Goal: Task Accomplishment & Management: Manage account settings

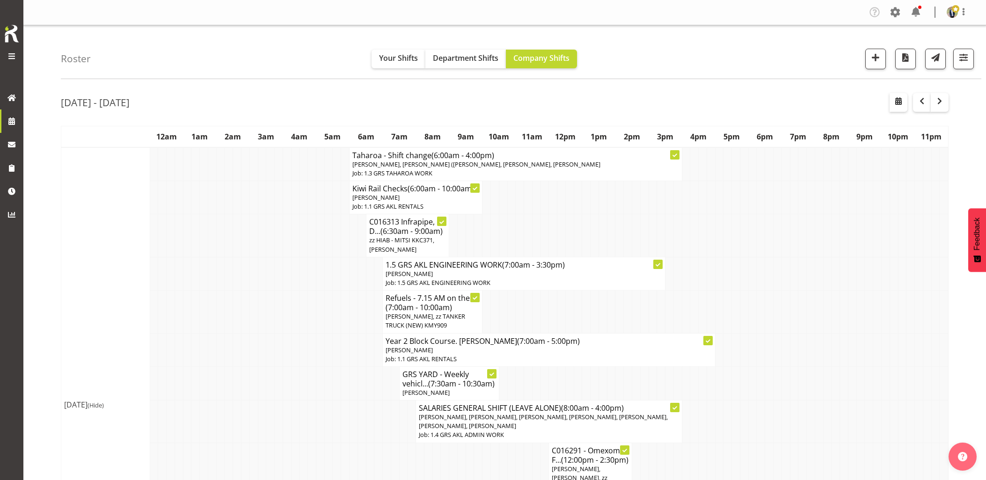
scroll to position [208, 0]
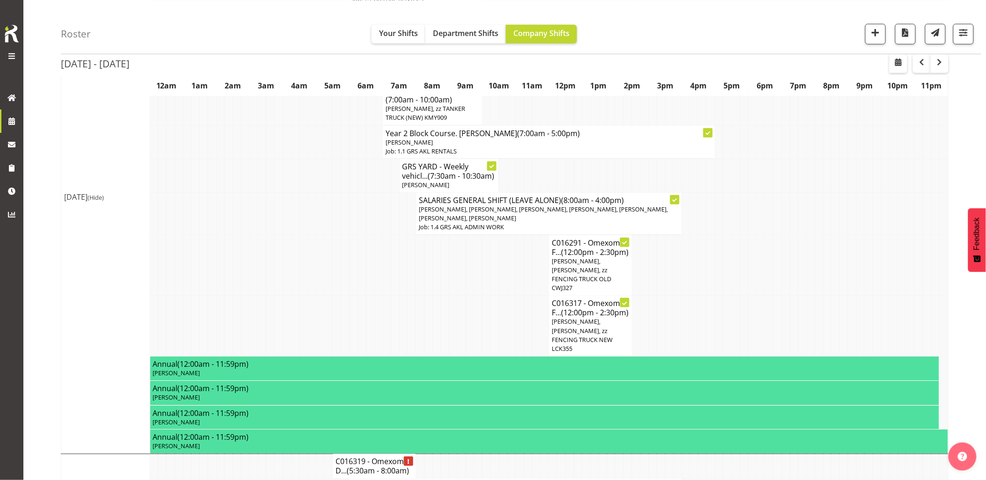
click at [248, 202] on td at bounding box center [245, 214] width 8 height 43
click at [255, 203] on td at bounding box center [253, 214] width 8 height 43
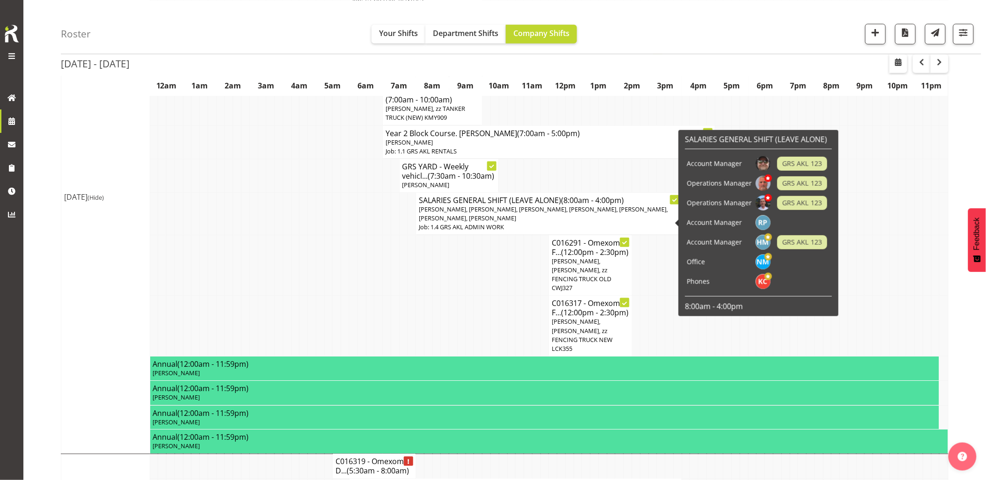
click at [293, 255] on td at bounding box center [295, 265] width 8 height 61
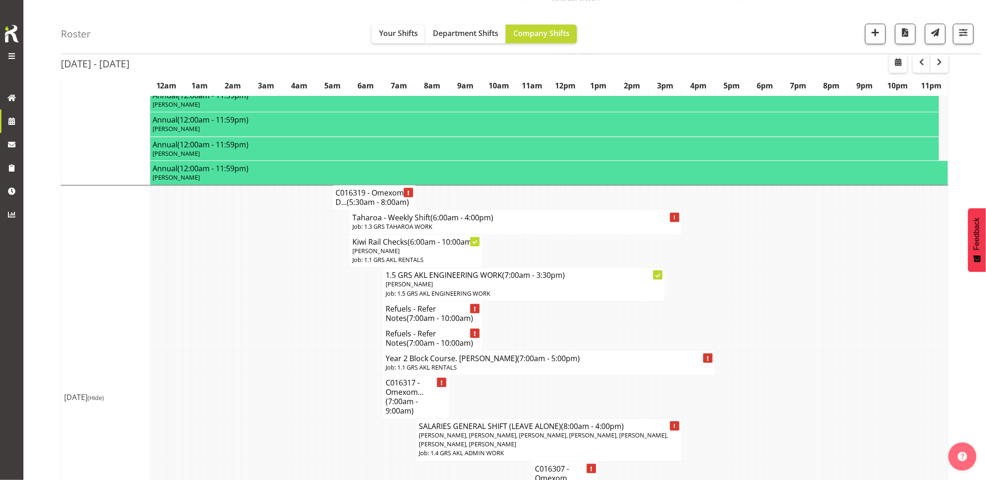
scroll to position [520, 0]
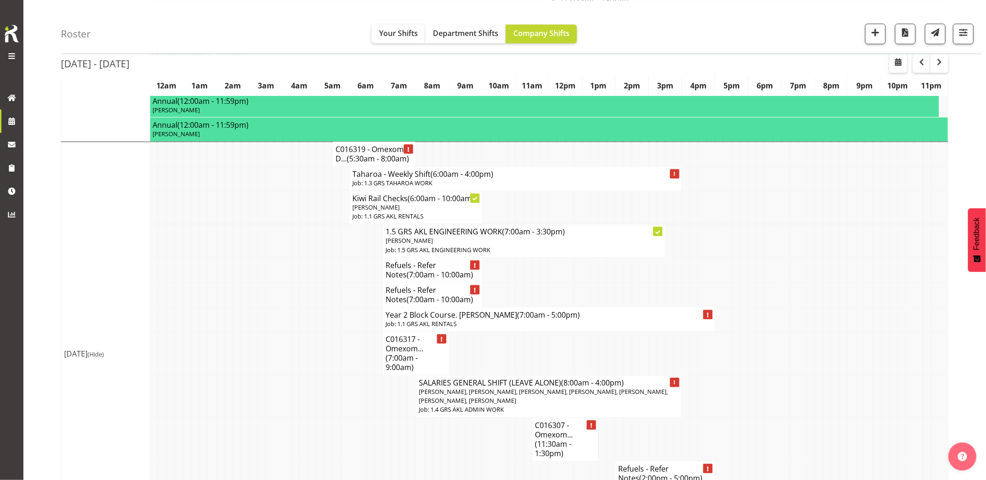
click at [237, 319] on td at bounding box center [237, 319] width 8 height 24
click at [291, 283] on td at bounding box center [295, 270] width 8 height 25
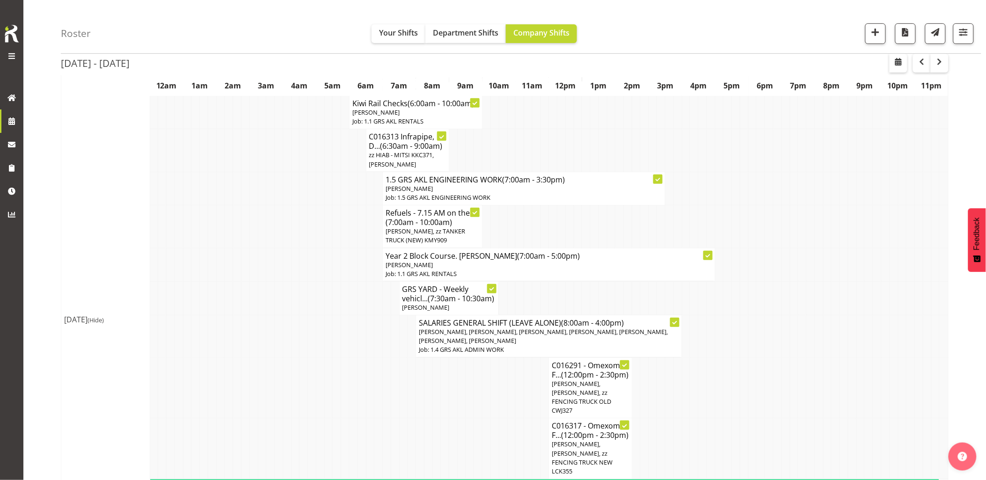
scroll to position [0, 0]
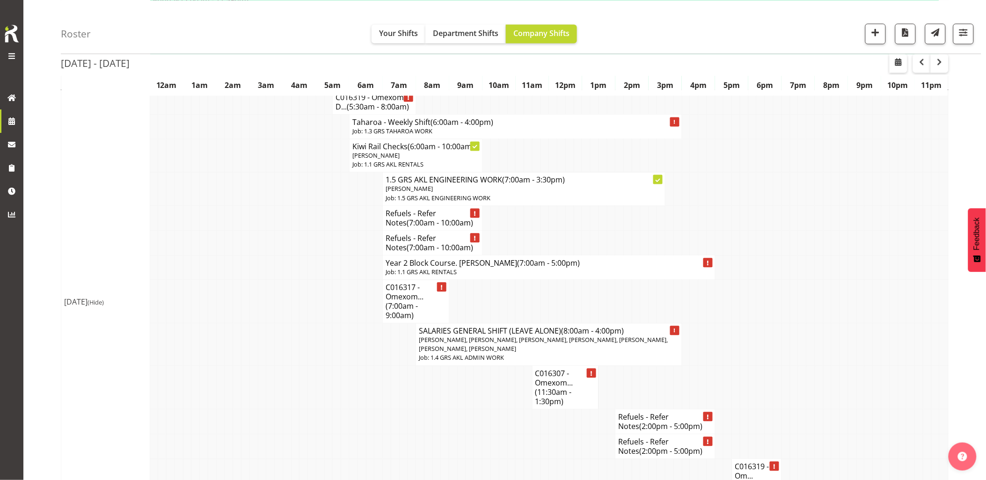
drag, startPoint x: 293, startPoint y: 323, endPoint x: 287, endPoint y: 298, distance: 26.0
click at [293, 323] on td at bounding box center [295, 302] width 8 height 44
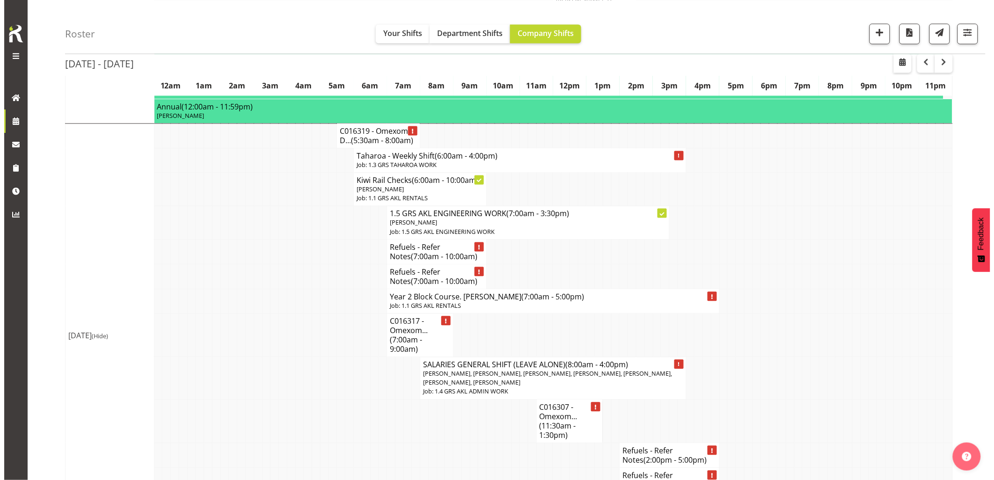
scroll to position [520, 0]
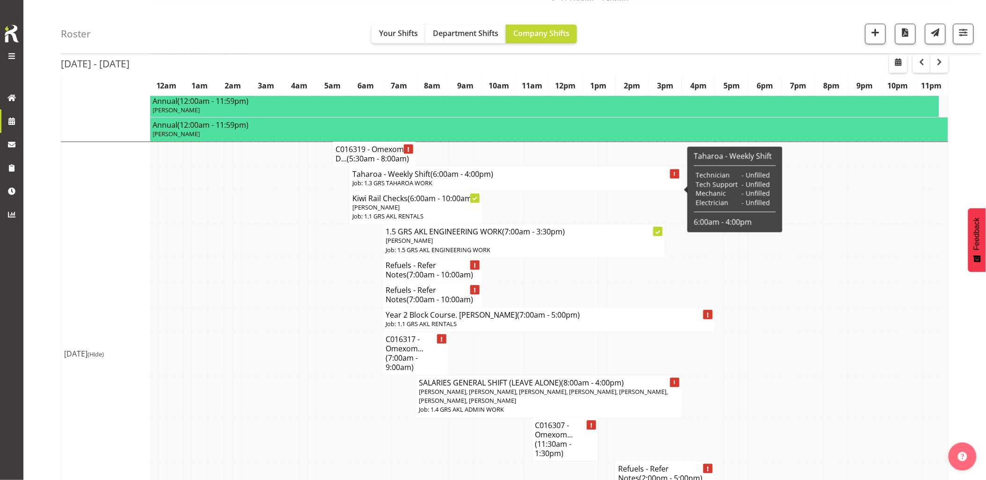
click at [380, 188] on p "Job: 1.3 GRS TAHAROA WORK" at bounding box center [515, 183] width 327 height 9
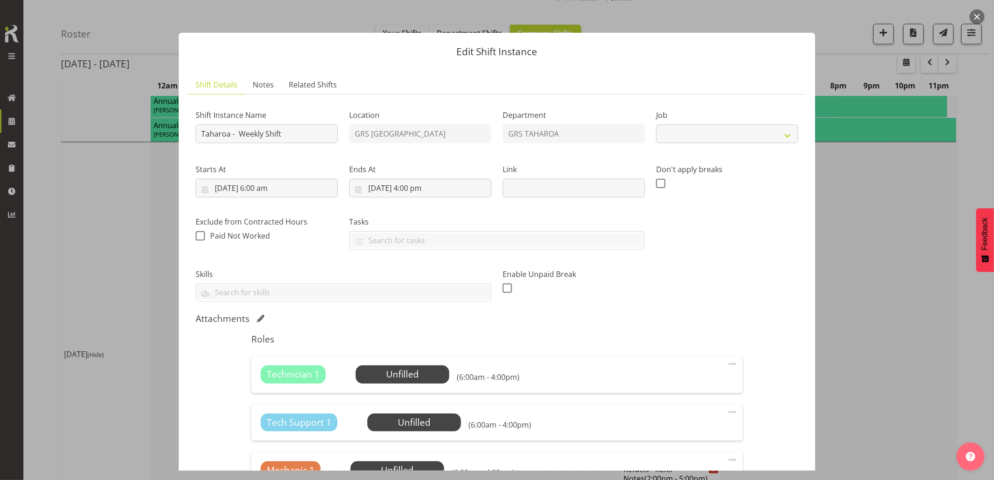
select select "874"
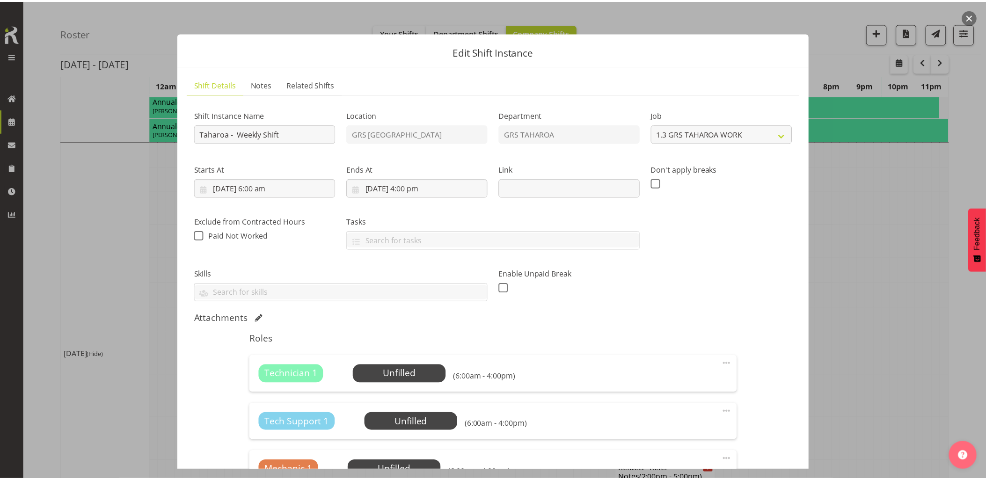
scroll to position [156, 0]
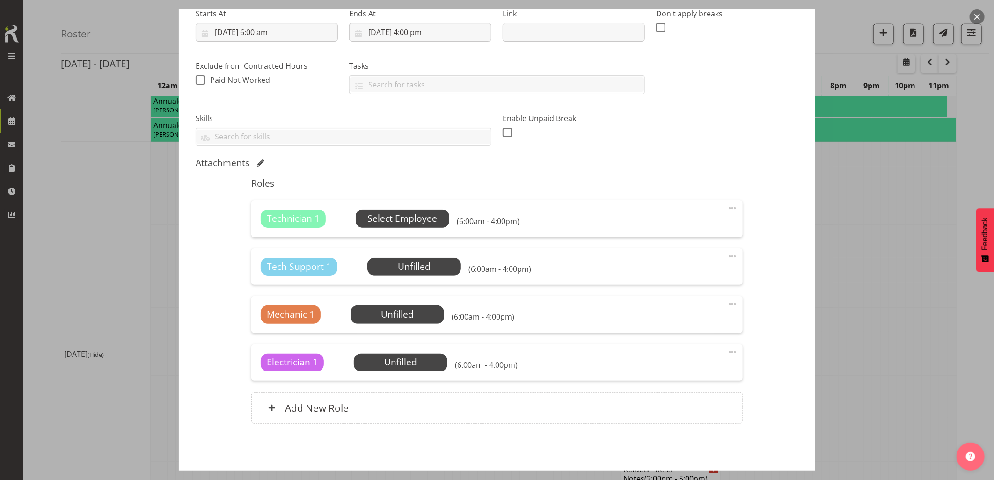
click at [396, 220] on span "Select Employee" at bounding box center [402, 219] width 70 height 14
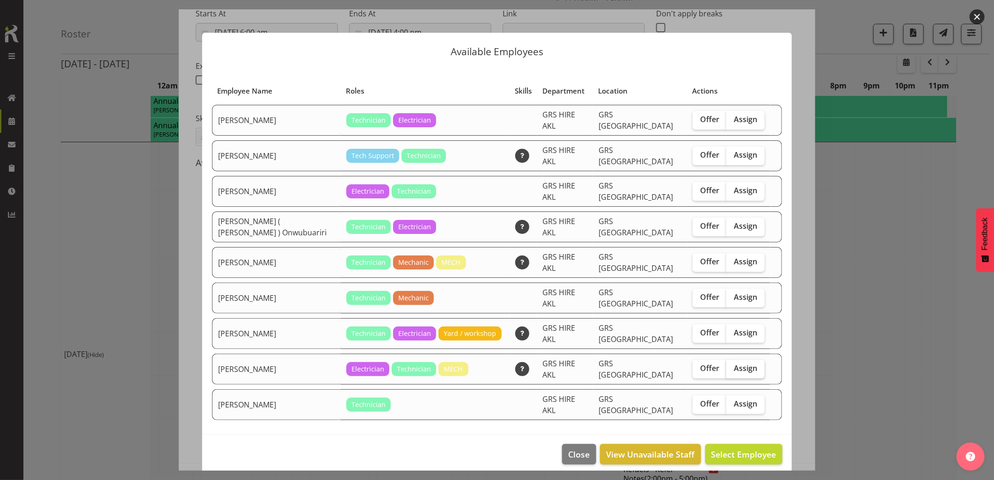
click at [736, 363] on span "Assign" at bounding box center [745, 367] width 23 height 9
click at [732, 365] on input "Assign" at bounding box center [729, 368] width 6 height 6
checkbox input "true"
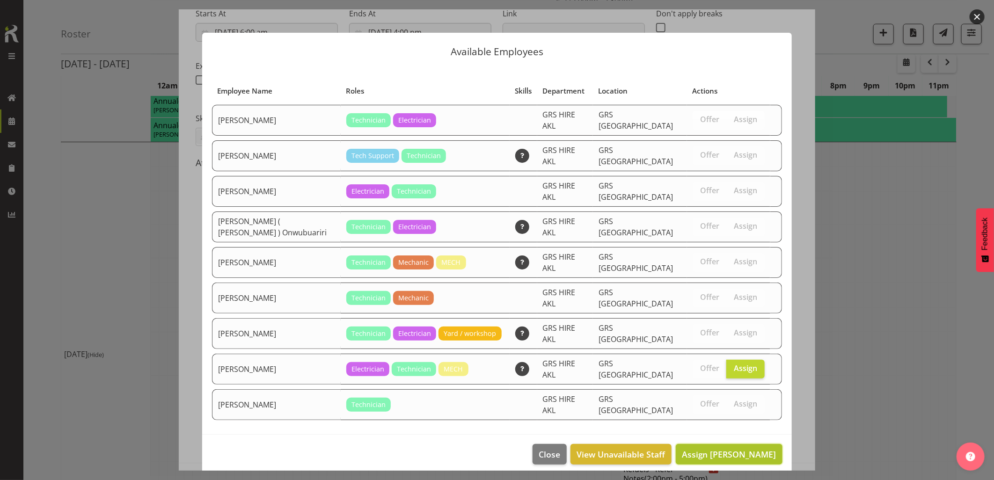
click at [735, 449] on span "Assign Sam Peters" at bounding box center [729, 454] width 95 height 11
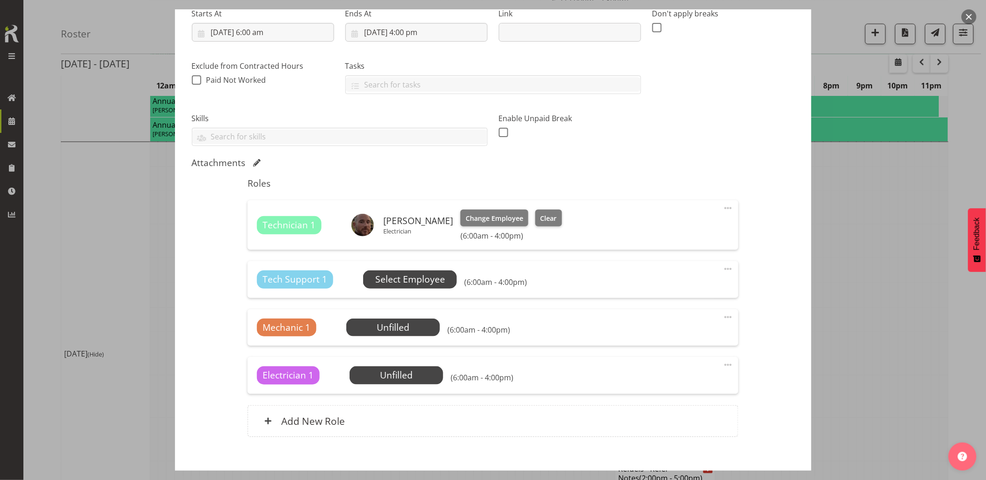
click at [404, 284] on span "Select Employee" at bounding box center [410, 280] width 70 height 14
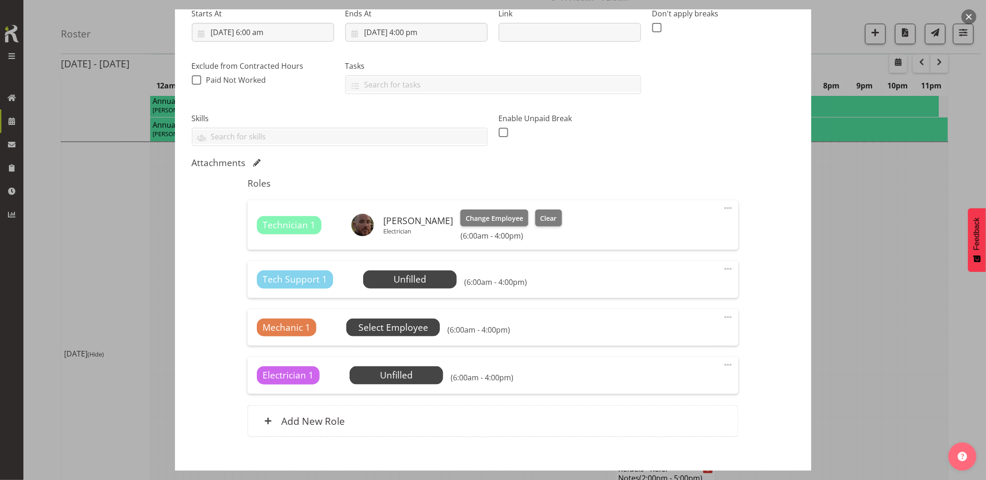
click at [386, 325] on span "Select Employee" at bounding box center [393, 328] width 70 height 14
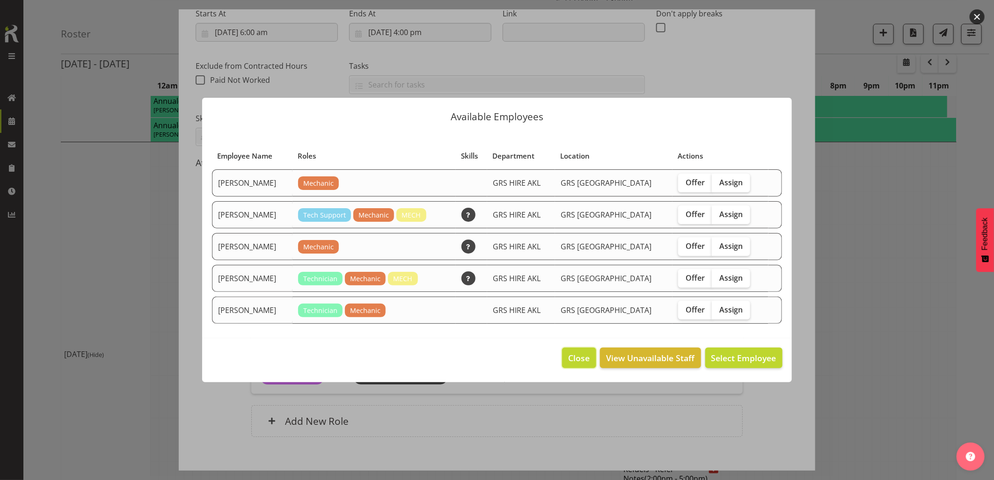
drag, startPoint x: 574, startPoint y: 358, endPoint x: 510, endPoint y: 396, distance: 74.5
click at [574, 358] on span "Close" at bounding box center [579, 358] width 22 height 12
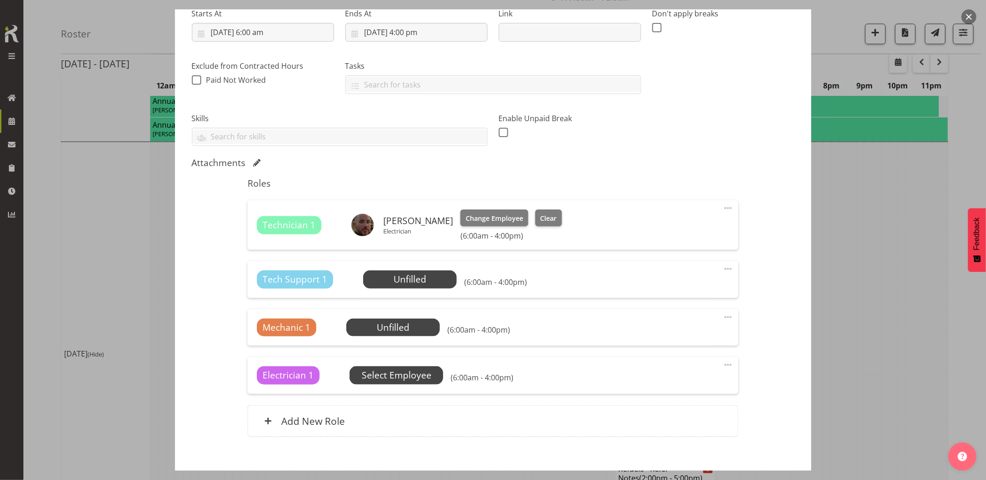
click at [409, 382] on span "Select Employee" at bounding box center [397, 376] width 70 height 14
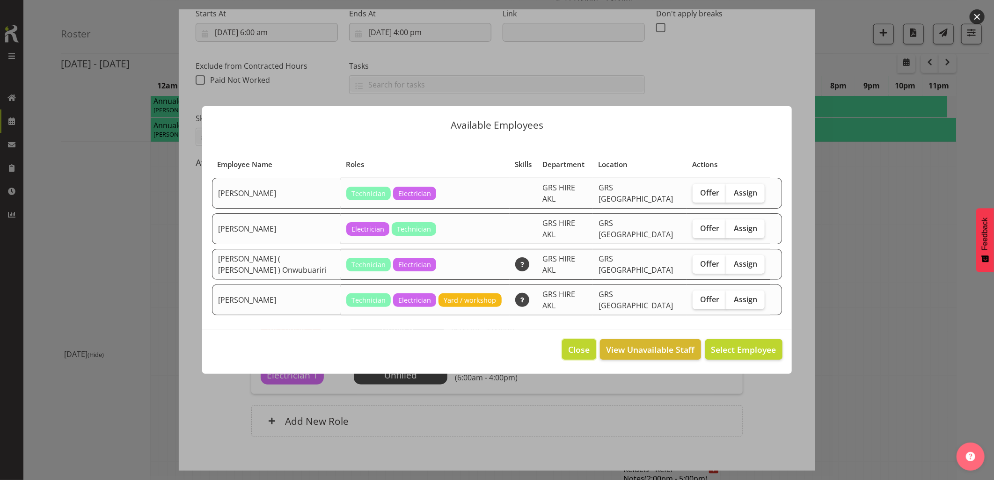
click at [584, 343] on span "Close" at bounding box center [579, 349] width 22 height 12
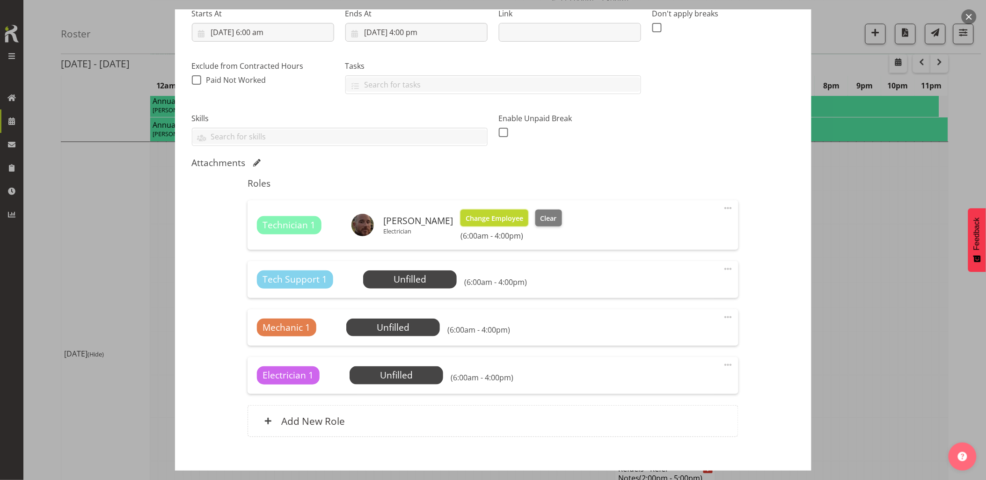
click at [478, 221] on span "Change Employee" at bounding box center [494, 218] width 58 height 10
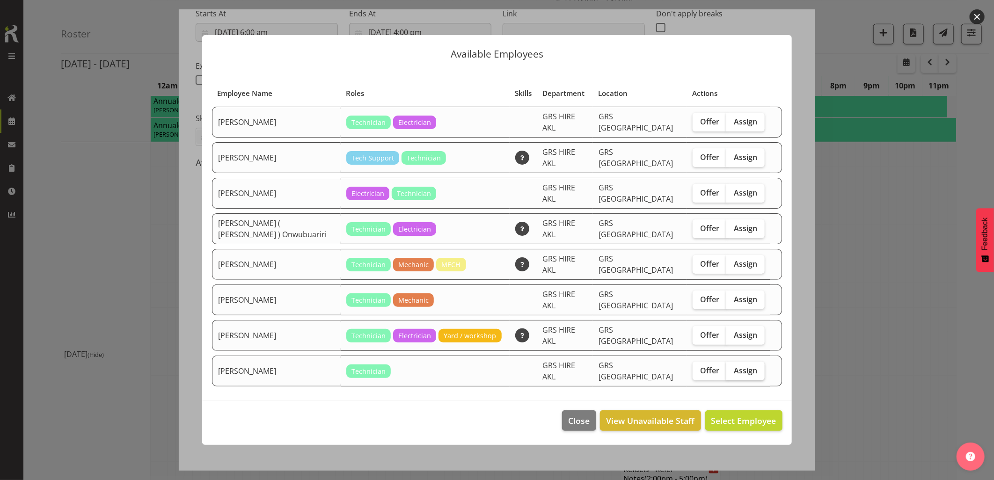
click at [736, 366] on span "Assign" at bounding box center [745, 370] width 23 height 9
click at [732, 367] on input "Assign" at bounding box center [729, 370] width 6 height 6
checkbox input "true"
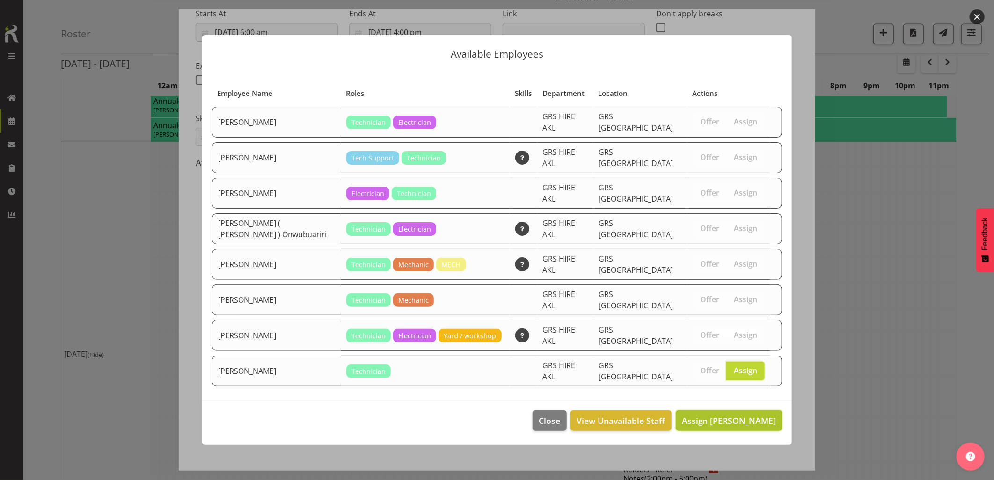
click at [746, 415] on span "Assign Simon Earney" at bounding box center [729, 420] width 95 height 11
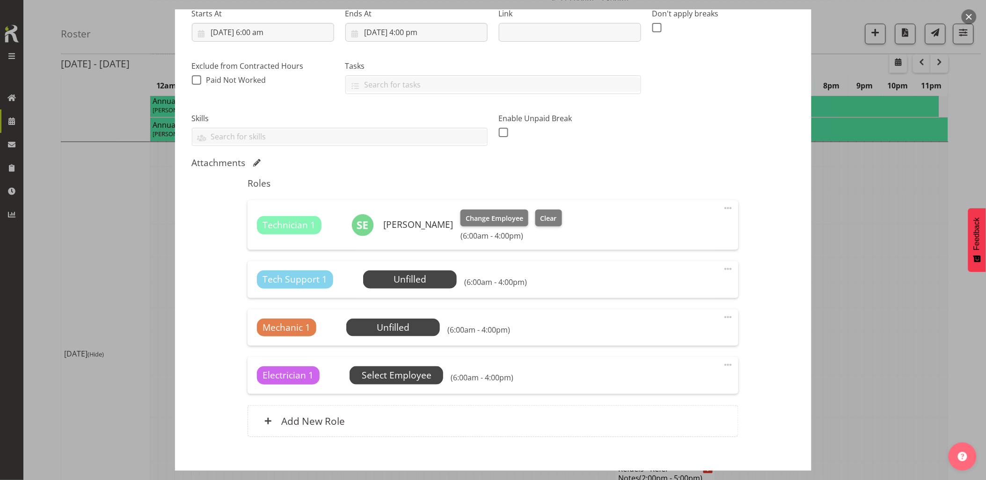
click at [400, 369] on span "Select Employee" at bounding box center [397, 376] width 70 height 14
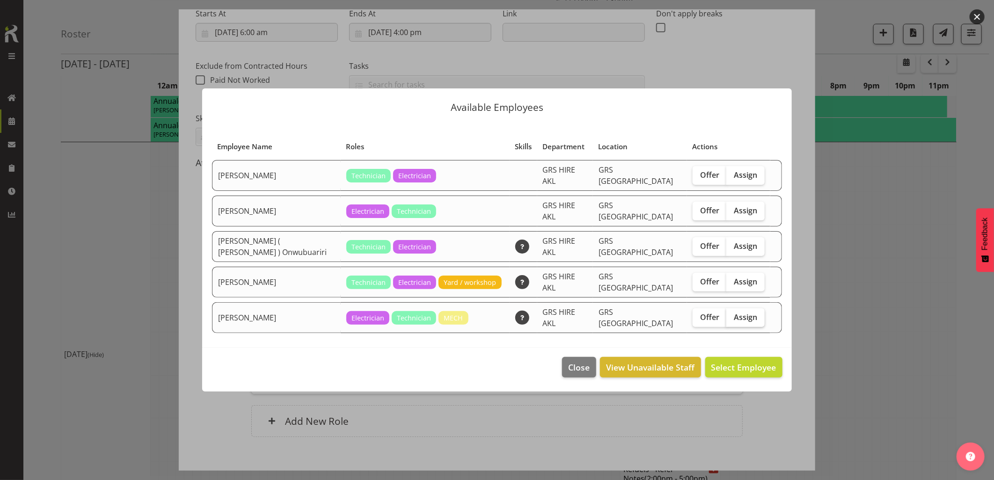
click at [741, 314] on span "Assign" at bounding box center [745, 317] width 23 height 9
click at [732, 314] on input "Assign" at bounding box center [729, 317] width 6 height 6
checkbox input "true"
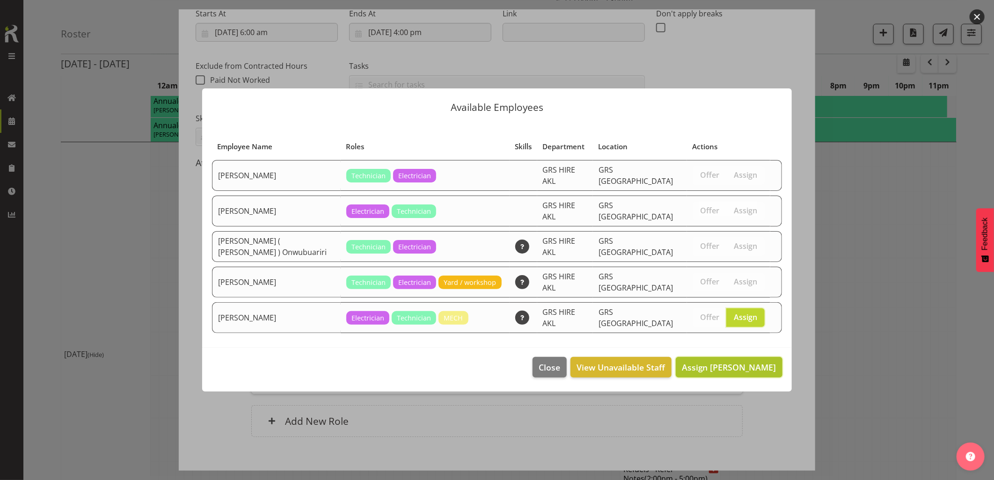
click at [728, 362] on span "Assign Sam Peters" at bounding box center [729, 367] width 95 height 11
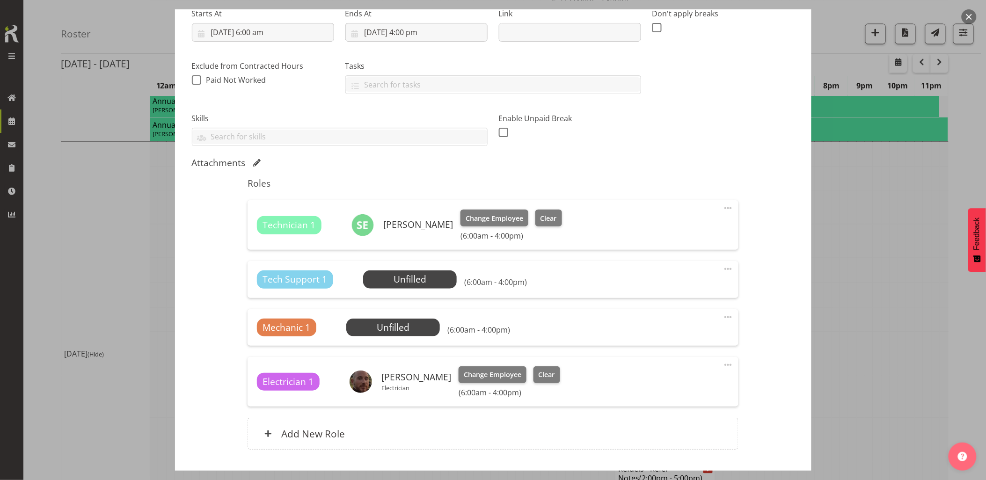
click at [722, 270] on span at bounding box center [727, 268] width 11 height 11
click at [682, 322] on link "Delete" at bounding box center [689, 323] width 90 height 17
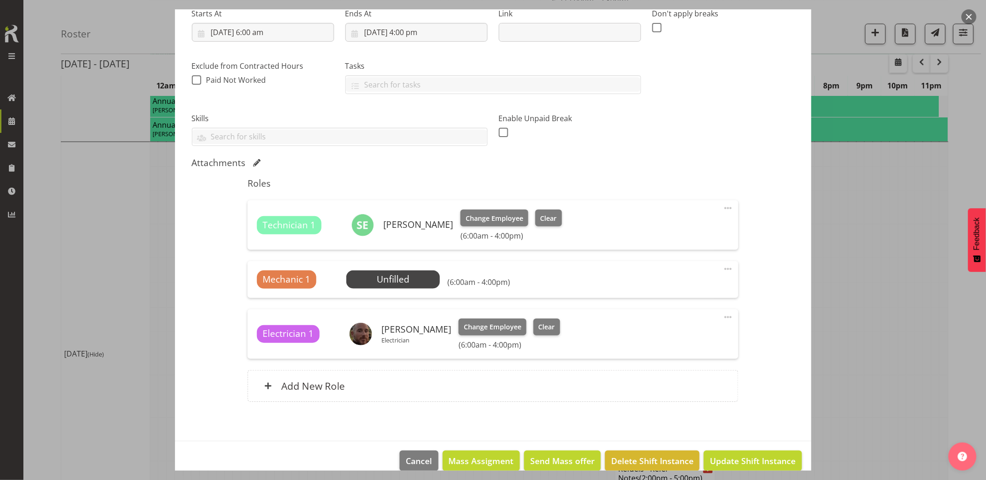
click at [720, 263] on div "Mechanic 1 Unfilled Select Employee (6:00am - 4:00pm) Edit Cover Role Delete" at bounding box center [492, 279] width 491 height 36
click at [722, 269] on span at bounding box center [727, 268] width 11 height 11
click at [662, 323] on link "Delete" at bounding box center [689, 323] width 90 height 17
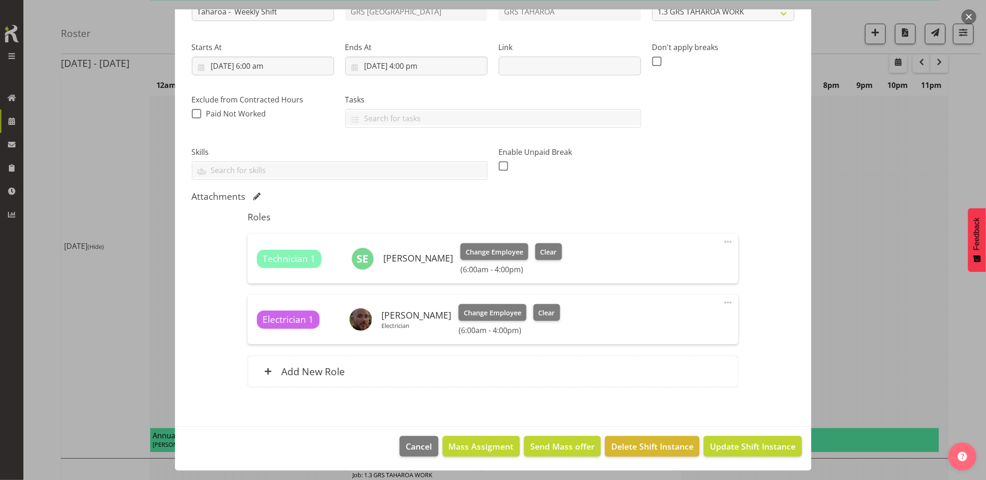
scroll to position [676, 0]
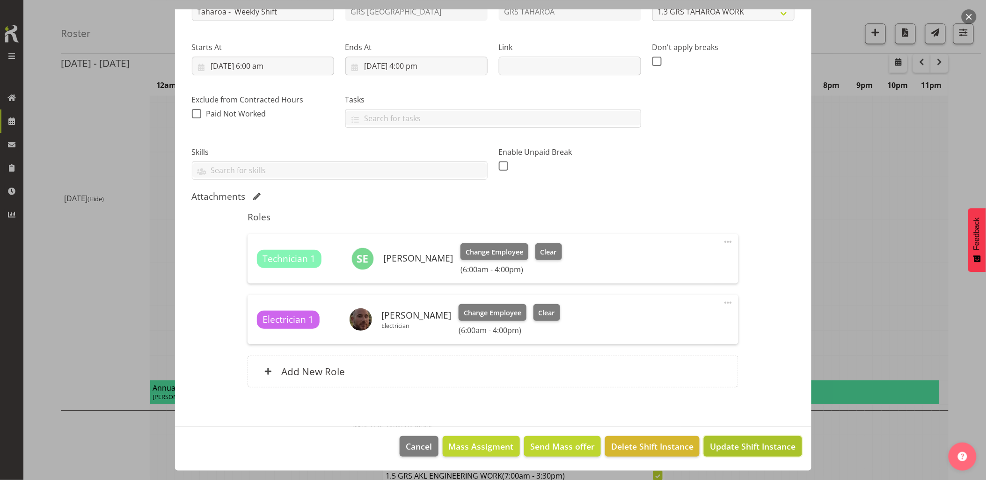
click at [763, 452] on span "Update Shift Instance" at bounding box center [753, 446] width 86 height 12
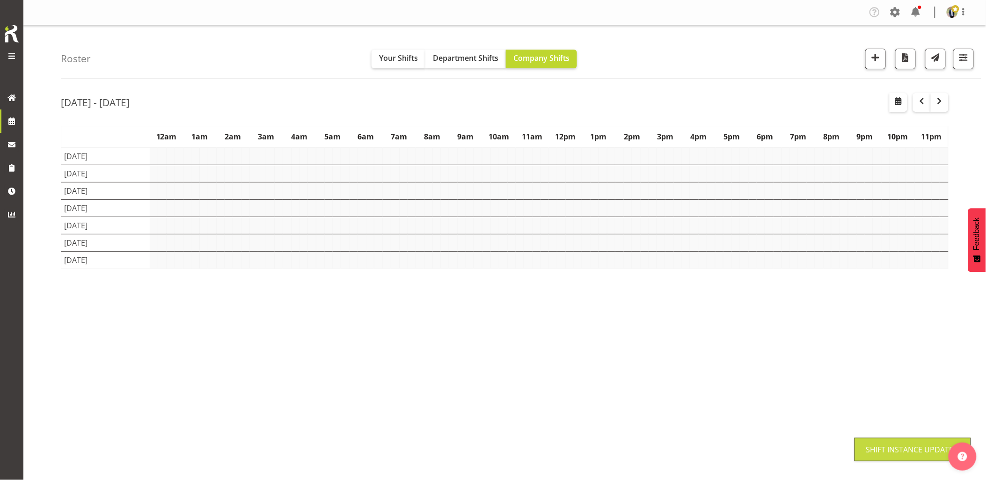
scroll to position [0, 0]
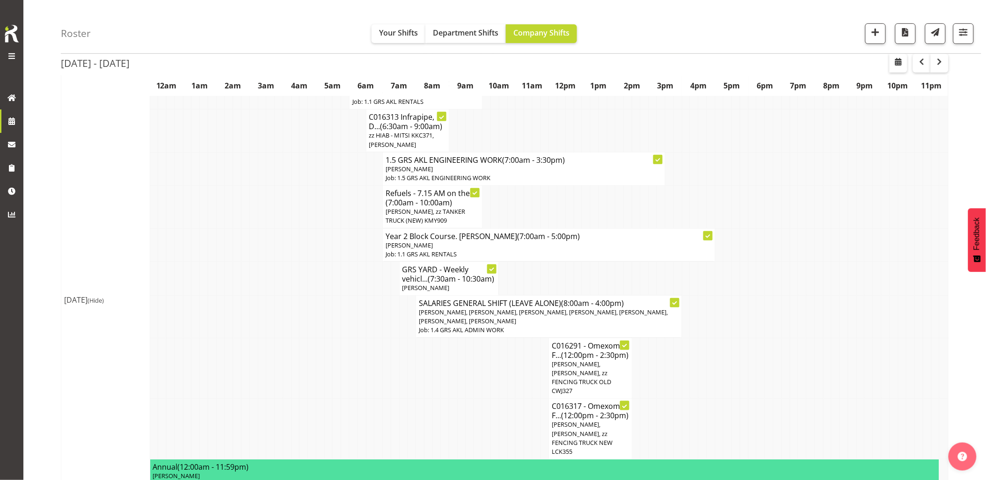
scroll to position [104, 0]
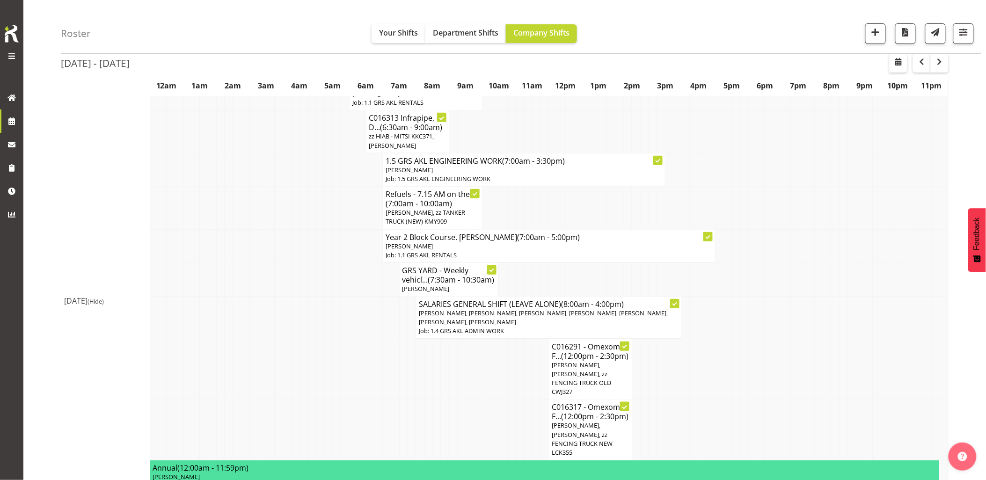
click at [104, 305] on span "(Hide)" at bounding box center [95, 301] width 16 height 8
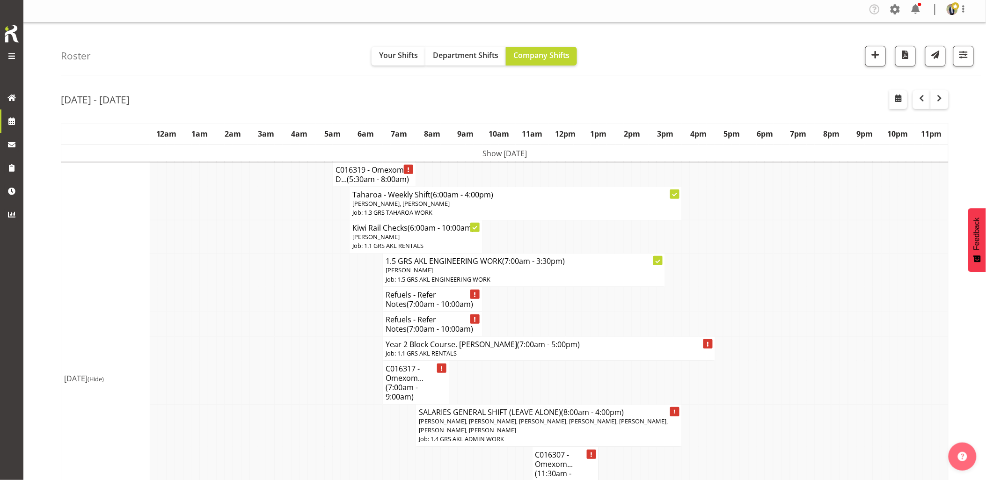
scroll to position [0, 0]
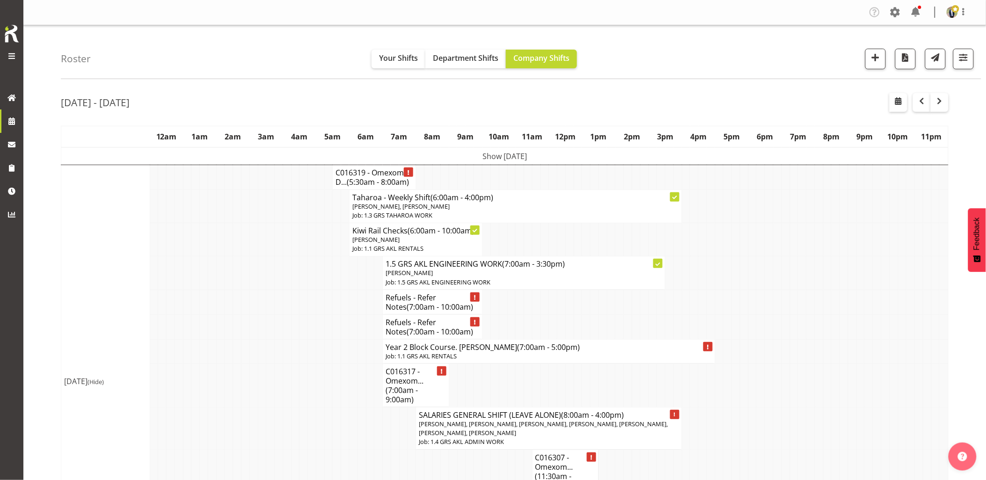
click at [270, 316] on td at bounding box center [270, 326] width 8 height 25
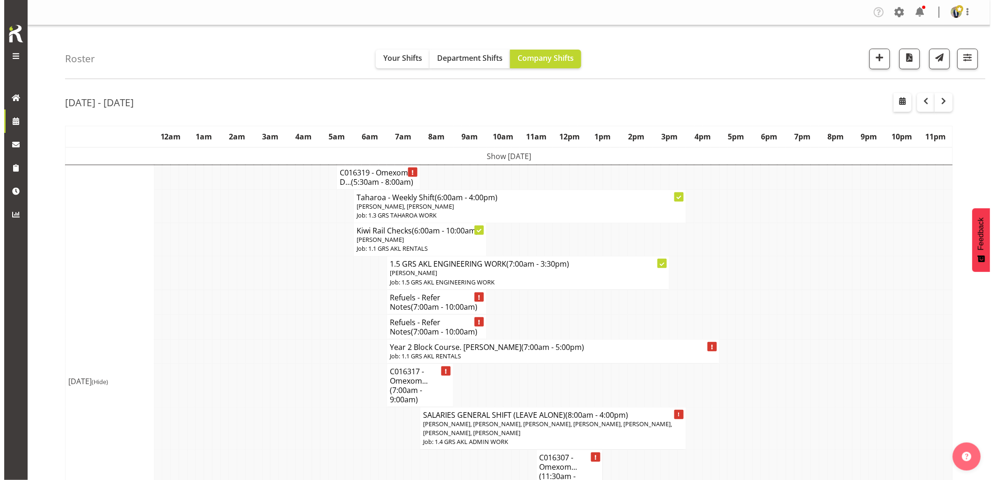
scroll to position [52, 0]
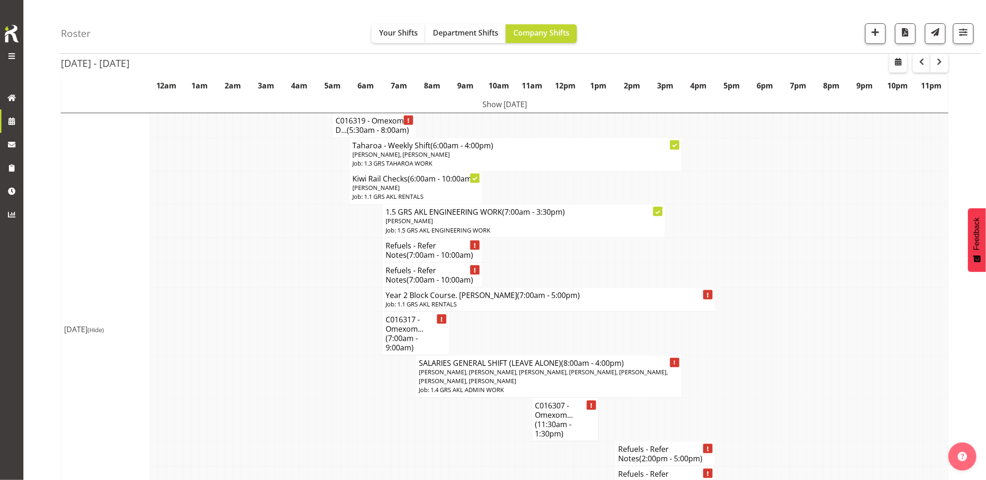
click at [270, 316] on td at bounding box center [270, 334] width 8 height 44
click at [449, 298] on h4 "Year 2 Block Course. Sean M (7:00am - 5:00pm)" at bounding box center [548, 295] width 327 height 9
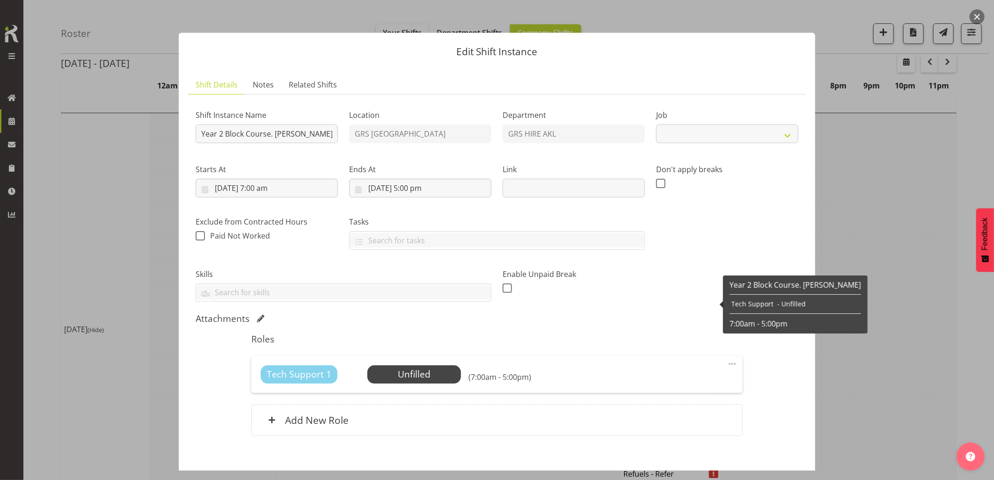
select select "9"
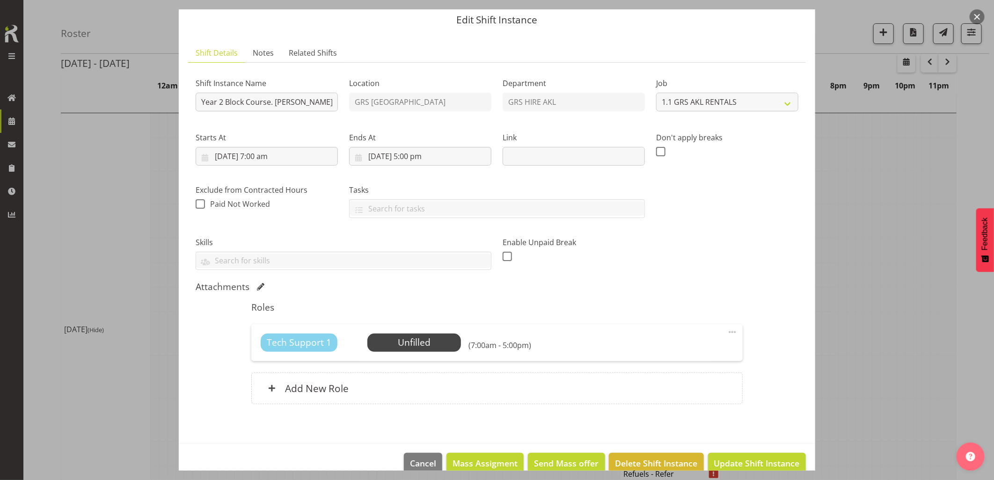
scroll to position [48, 0]
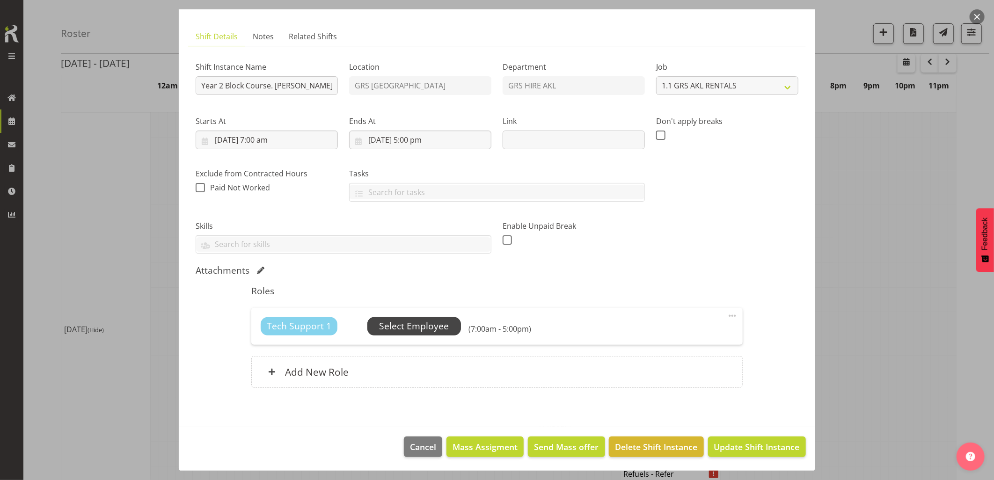
click at [418, 327] on span "Select Employee" at bounding box center [414, 327] width 70 height 14
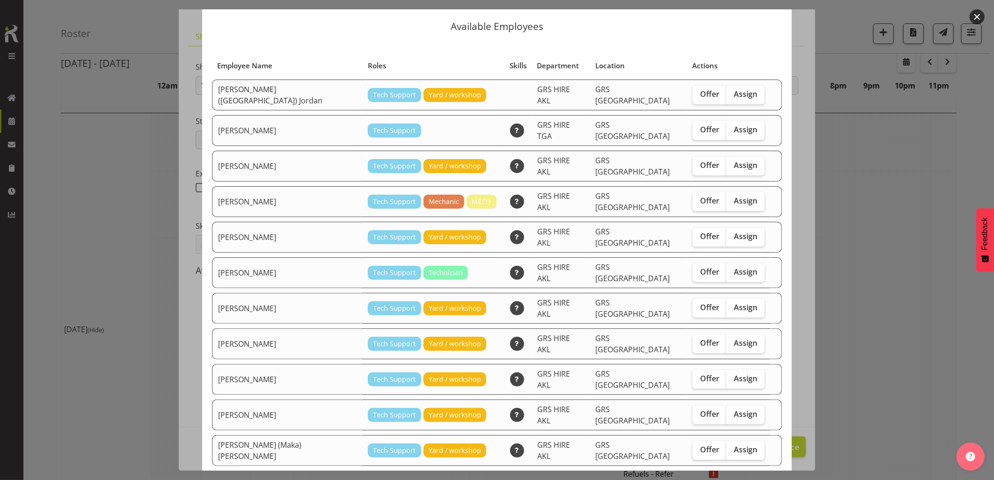
scroll to position [38, 0]
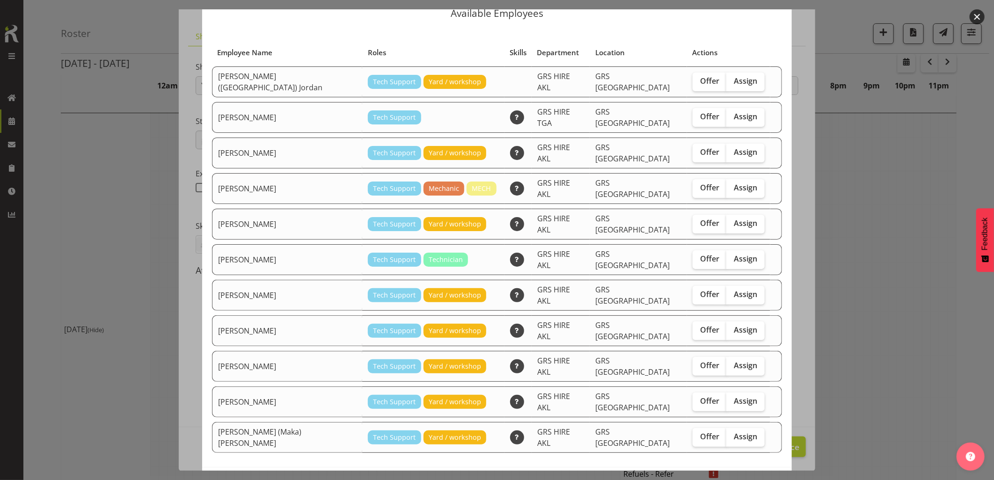
click at [569, 480] on span "Close" at bounding box center [579, 487] width 22 height 12
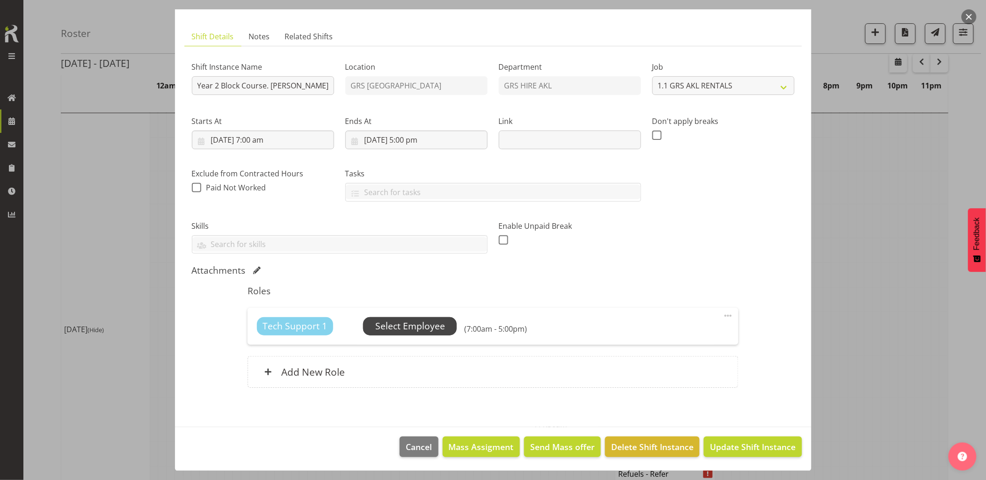
click at [404, 324] on span "Select Employee" at bounding box center [410, 327] width 70 height 14
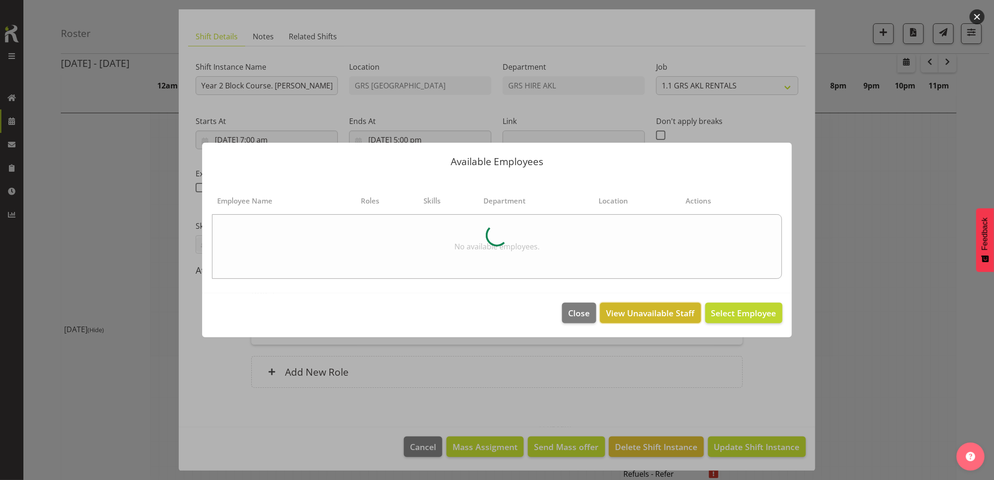
click at [648, 315] on div "Available Employees Employee Name Roles Skills Department Location Actions No a…" at bounding box center [497, 240] width 608 height 242
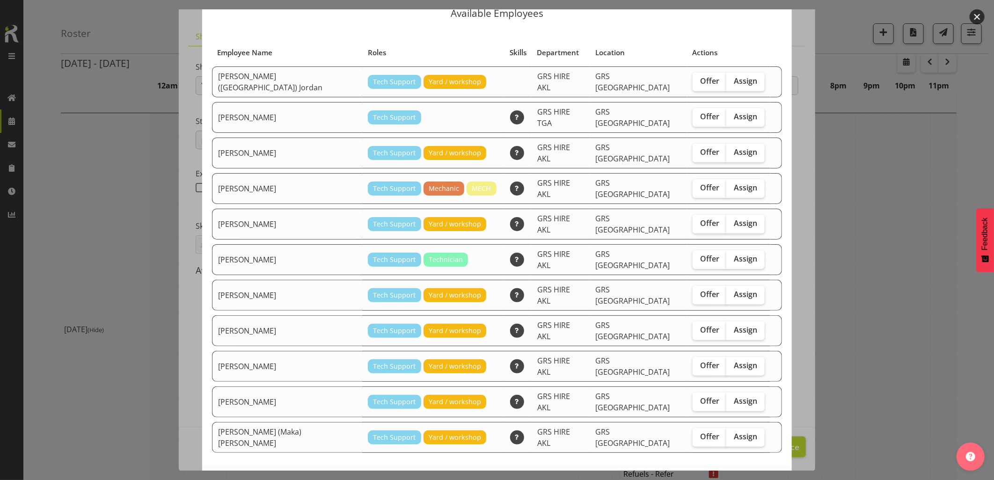
click at [576, 480] on span "Close" at bounding box center [579, 487] width 22 height 12
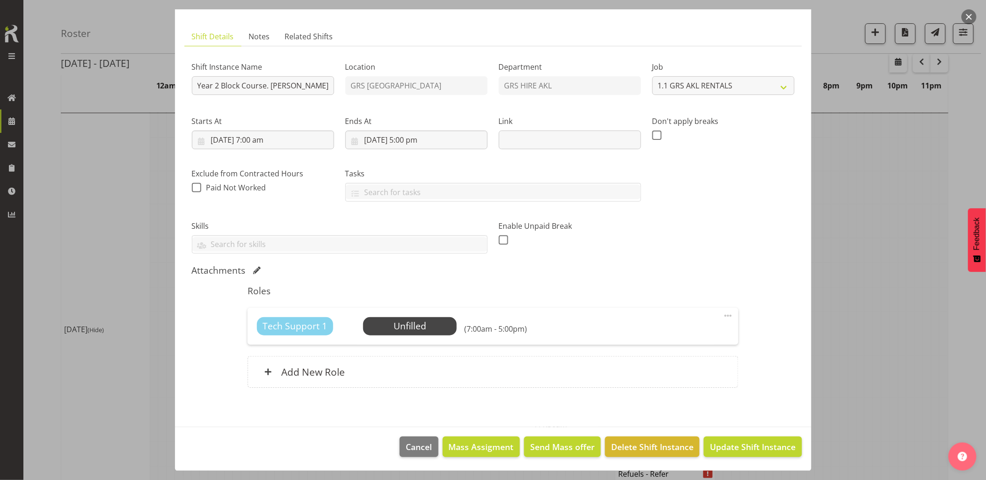
drag, startPoint x: 968, startPoint y: 17, endPoint x: 954, endPoint y: 26, distance: 16.6
click at [968, 17] on button "button" at bounding box center [968, 16] width 15 height 15
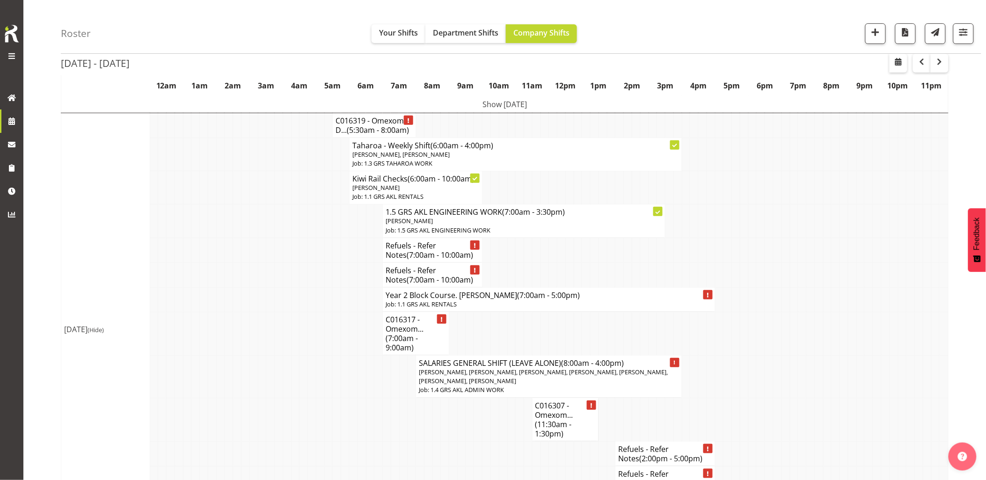
click at [275, 404] on td at bounding box center [279, 420] width 8 height 44
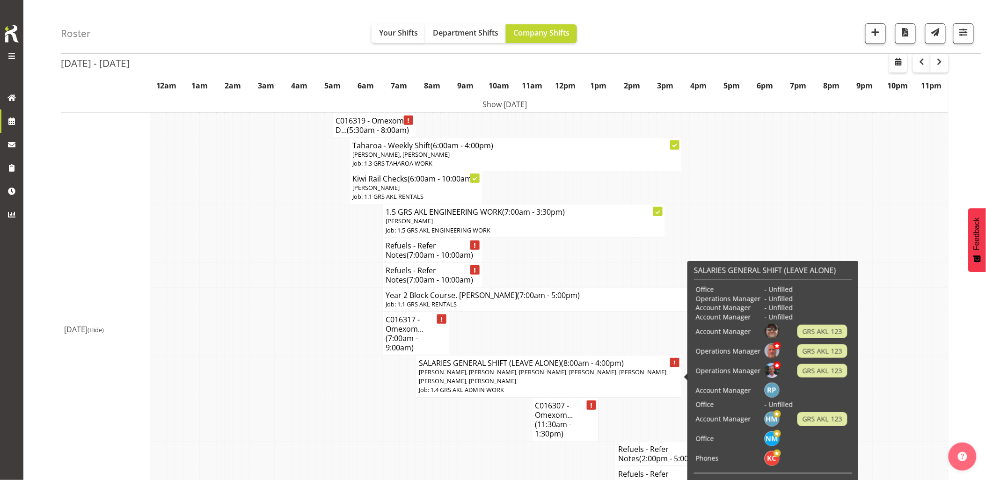
click at [452, 384] on span "[PERSON_NAME], [PERSON_NAME], [PERSON_NAME], [PERSON_NAME], [PERSON_NAME], [PER…" at bounding box center [543, 376] width 249 height 17
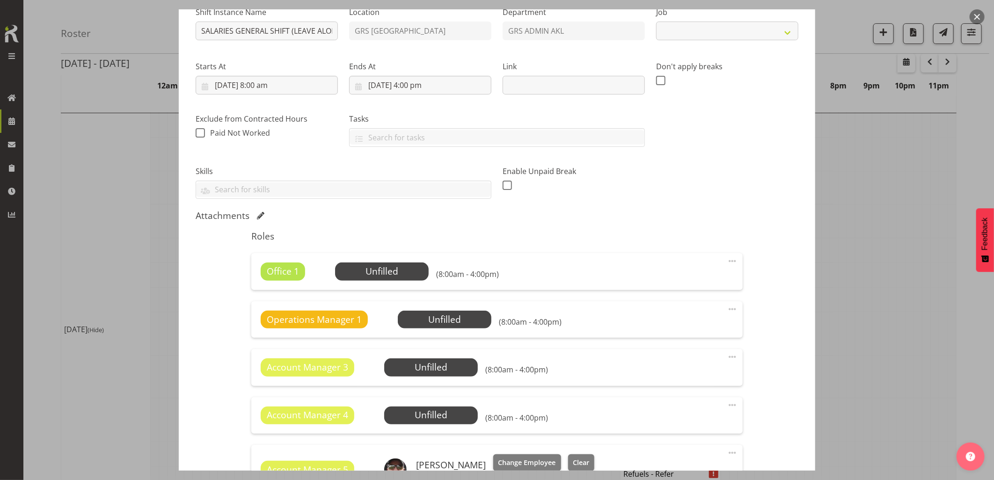
select select "875"
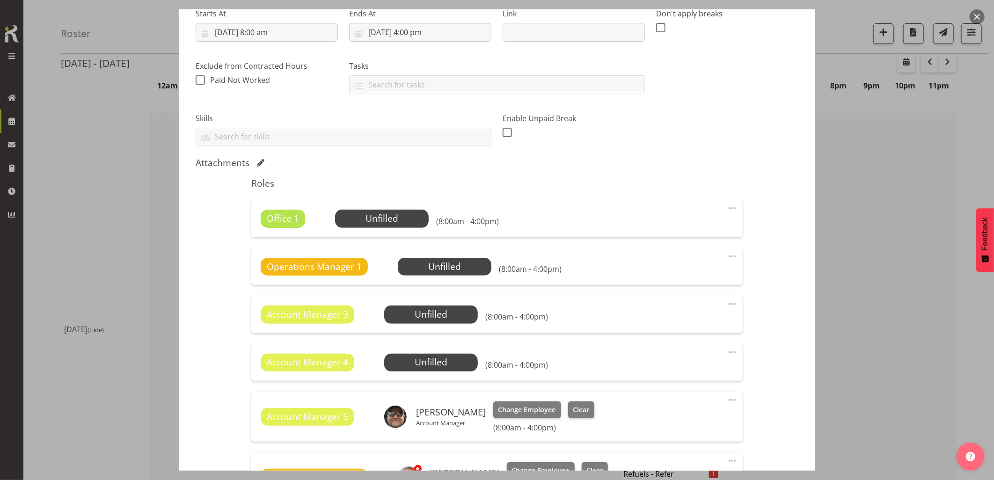
click at [727, 208] on span at bounding box center [732, 208] width 11 height 11
click at [683, 264] on link "Delete" at bounding box center [693, 262] width 90 height 17
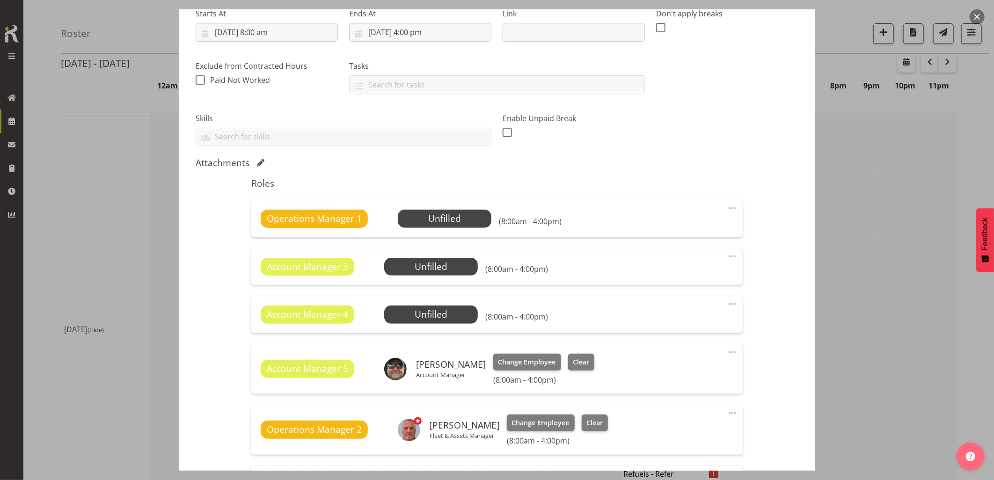
click at [727, 208] on span at bounding box center [732, 208] width 11 height 11
drag, startPoint x: 670, startPoint y: 264, endPoint x: 685, endPoint y: 253, distance: 19.4
click at [670, 265] on link "Delete" at bounding box center [693, 262] width 90 height 17
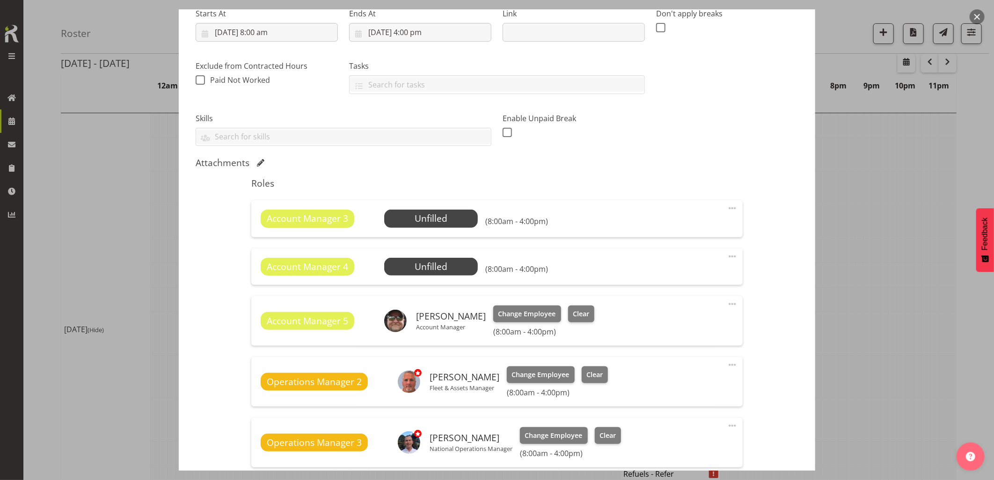
drag, startPoint x: 723, startPoint y: 207, endPoint x: 708, endPoint y: 228, distance: 25.5
click at [727, 208] on span at bounding box center [732, 208] width 11 height 11
drag, startPoint x: 670, startPoint y: 258, endPoint x: 720, endPoint y: 230, distance: 57.6
click at [670, 258] on link "Delete" at bounding box center [693, 262] width 90 height 17
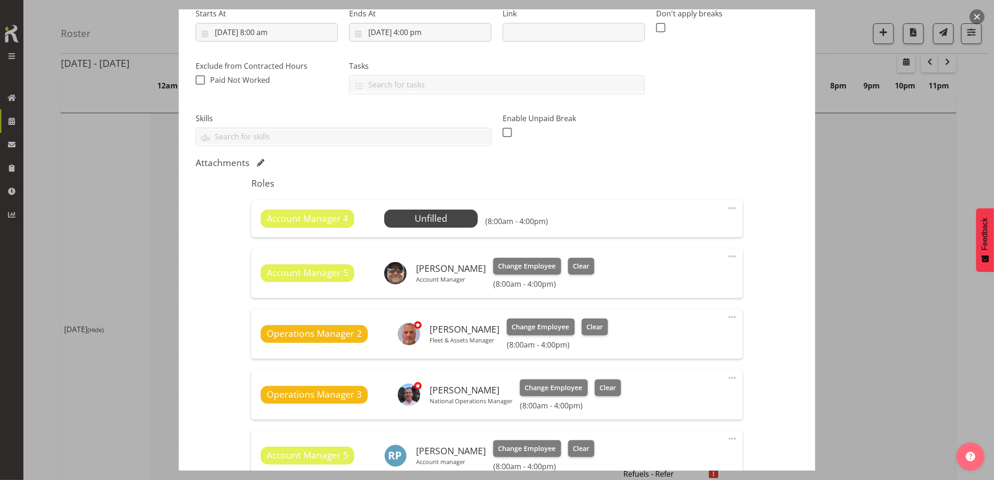
click at [727, 210] on span at bounding box center [732, 208] width 11 height 11
click at [669, 262] on link "Delete" at bounding box center [693, 262] width 90 height 17
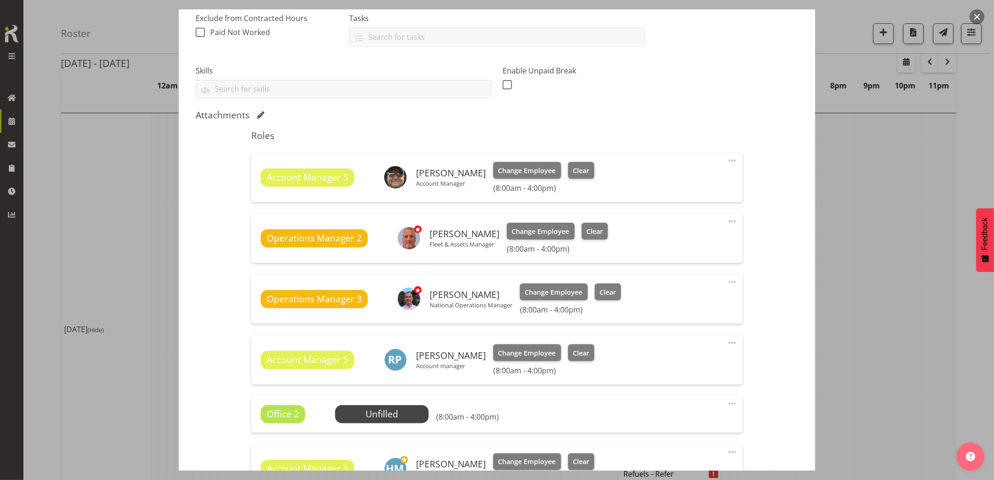
scroll to position [363, 0]
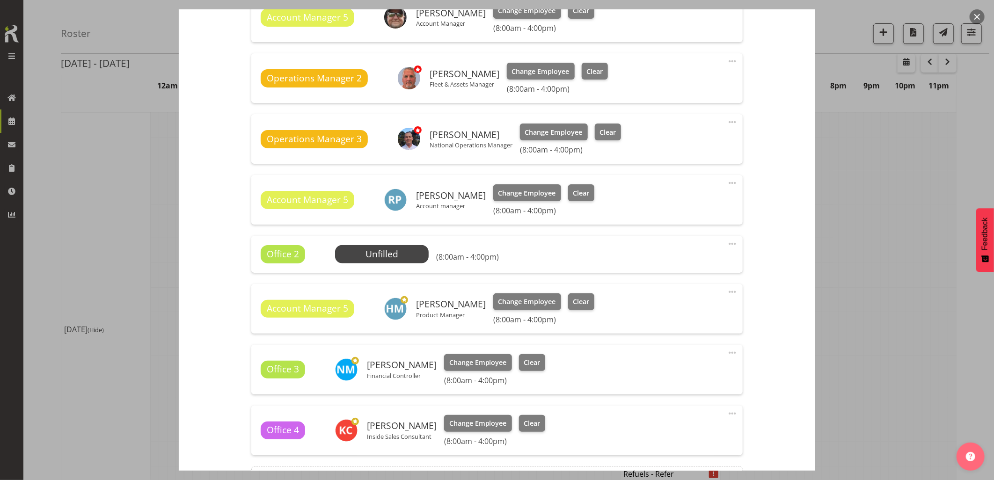
click at [727, 245] on span at bounding box center [732, 243] width 11 height 11
drag, startPoint x: 667, startPoint y: 301, endPoint x: 690, endPoint y: 307, distance: 23.8
click at [667, 301] on link "Delete" at bounding box center [693, 298] width 90 height 17
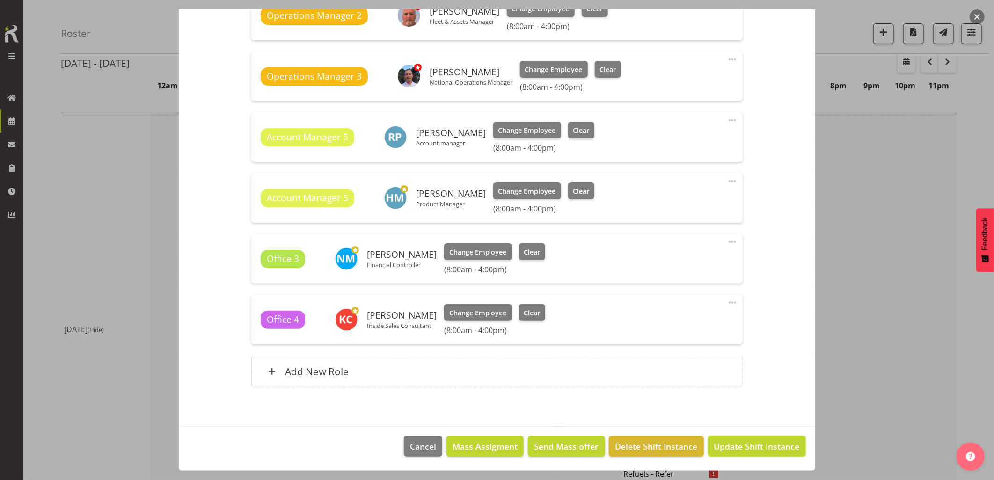
click at [728, 443] on span "Update Shift Instance" at bounding box center [757, 446] width 86 height 12
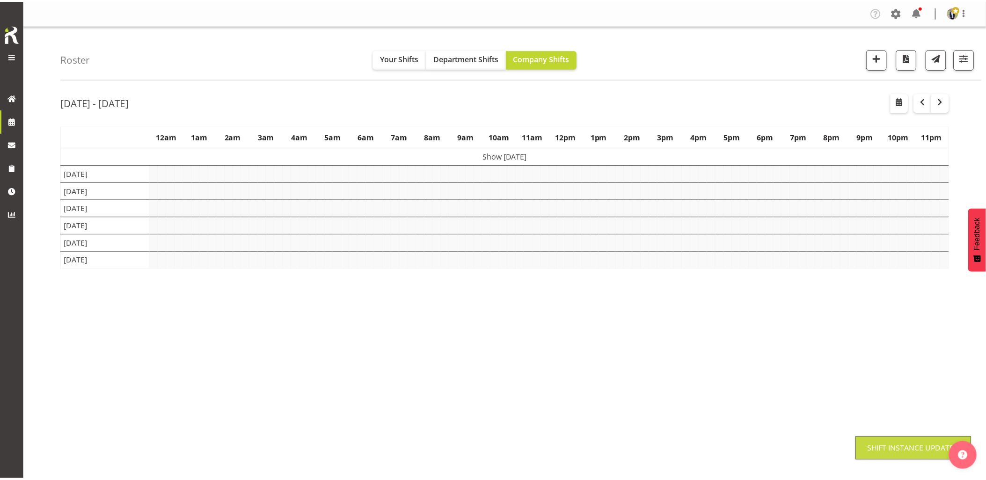
scroll to position [0, 0]
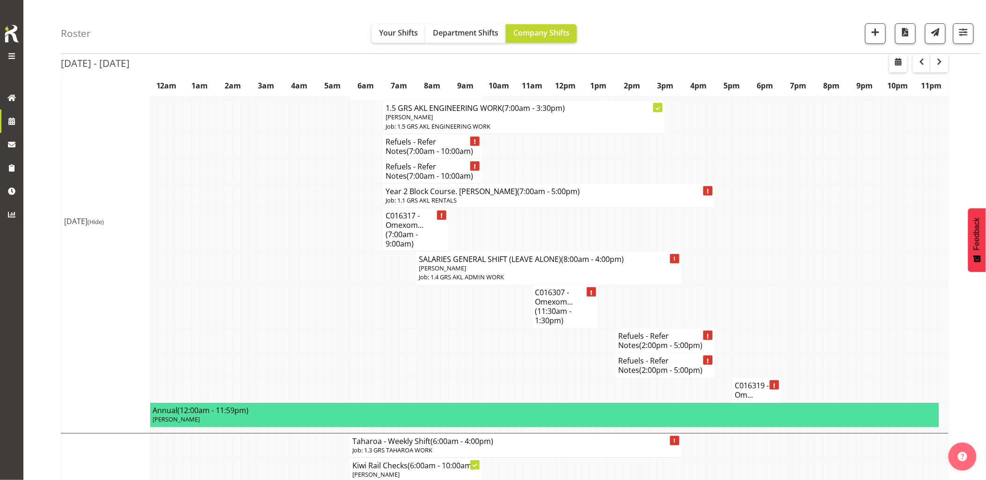
click at [392, 365] on td at bounding box center [395, 365] width 8 height 25
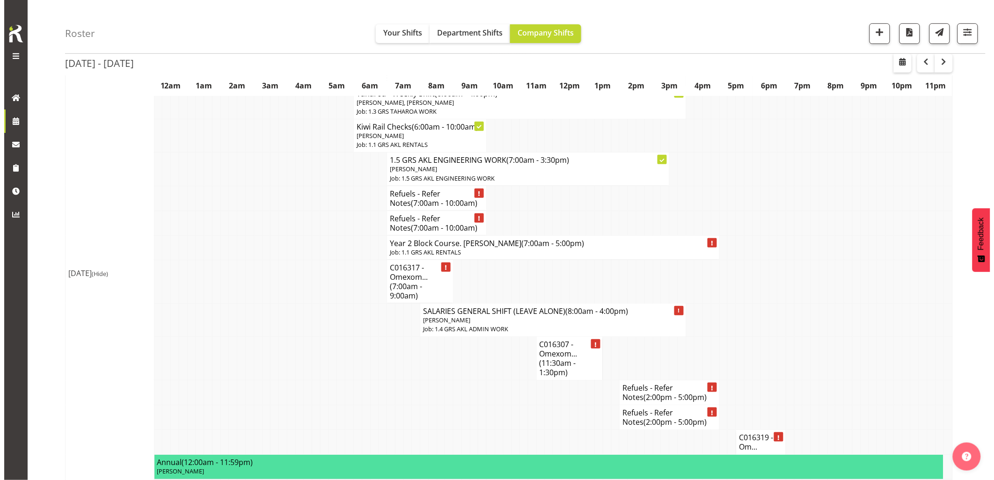
scroll to position [52, 0]
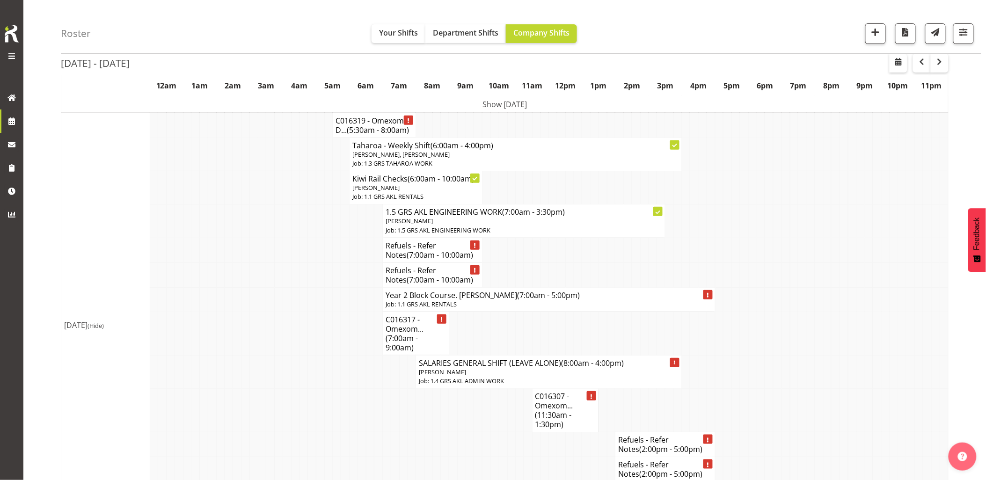
click at [305, 422] on td at bounding box center [303, 411] width 8 height 44
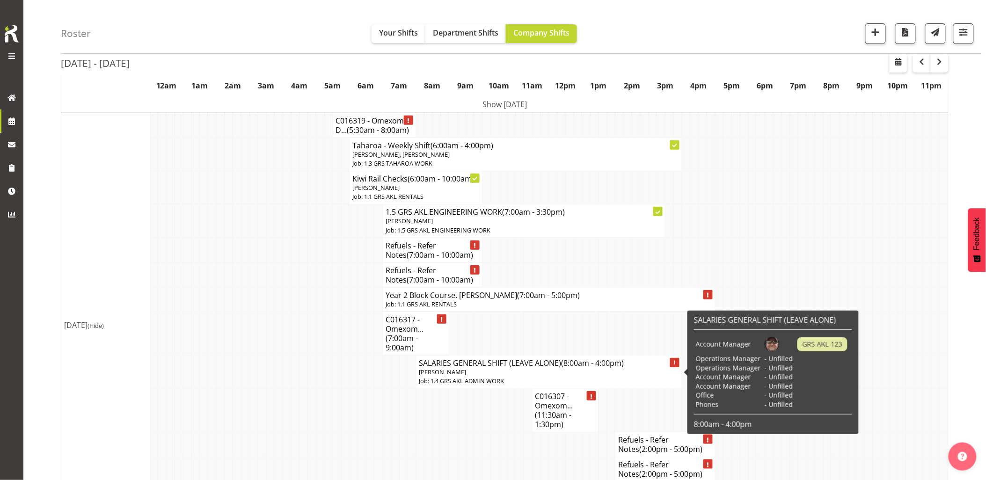
click at [448, 377] on p "Job: 1.4 GRS AKL ADMIN WORK" at bounding box center [549, 381] width 260 height 9
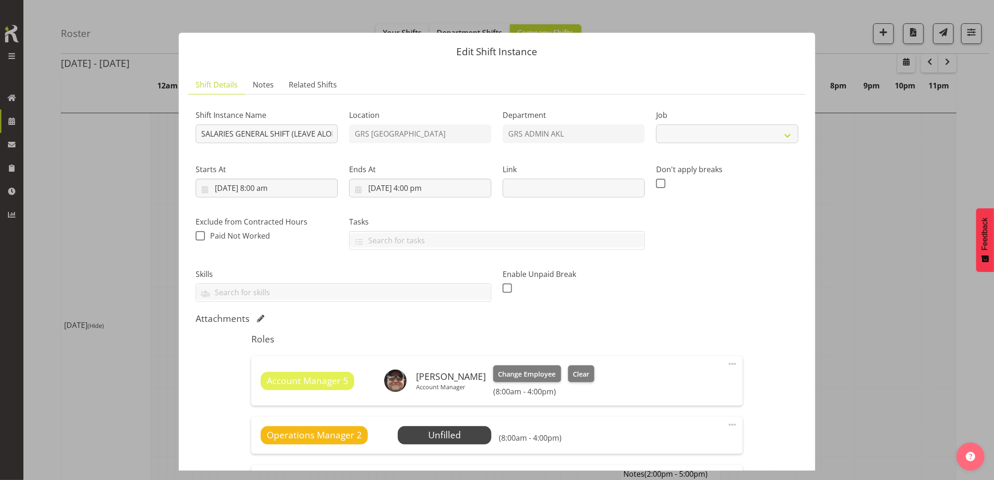
select select "875"
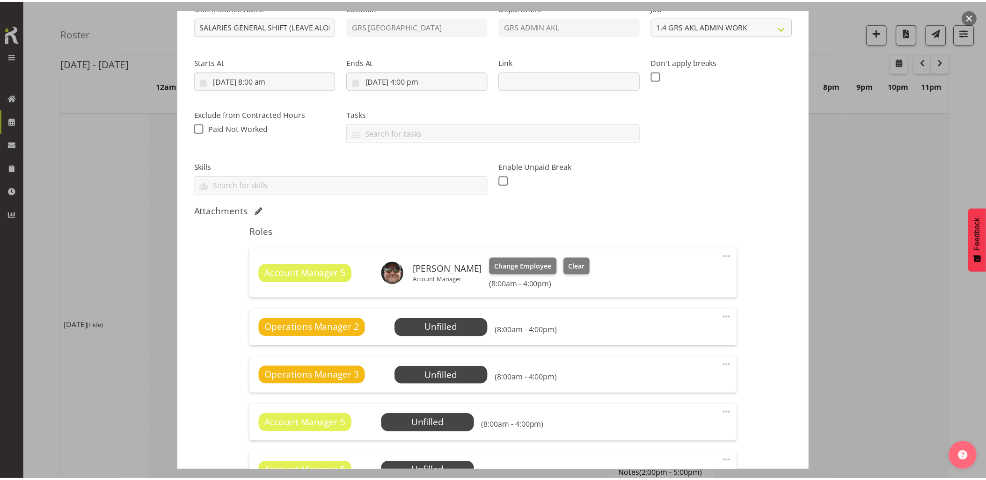
scroll to position [89, 0]
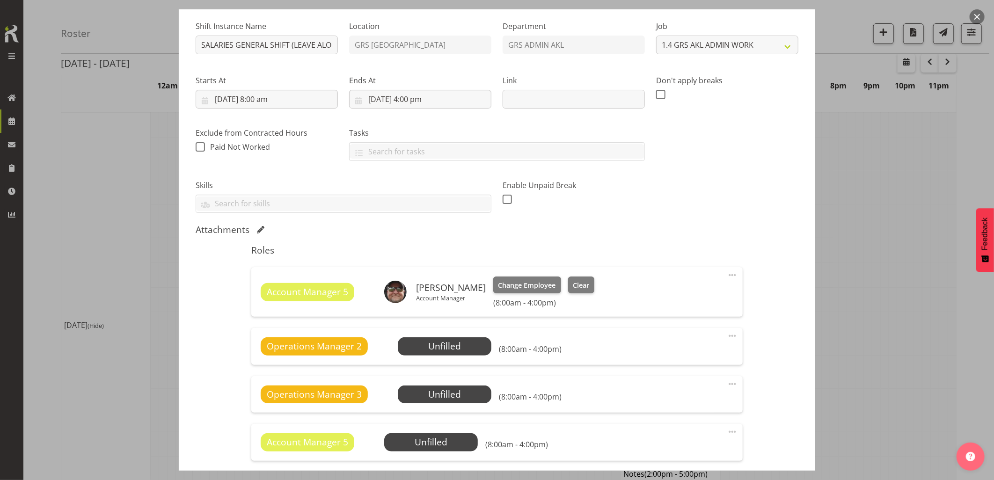
click at [973, 19] on button "button" at bounding box center [976, 16] width 15 height 15
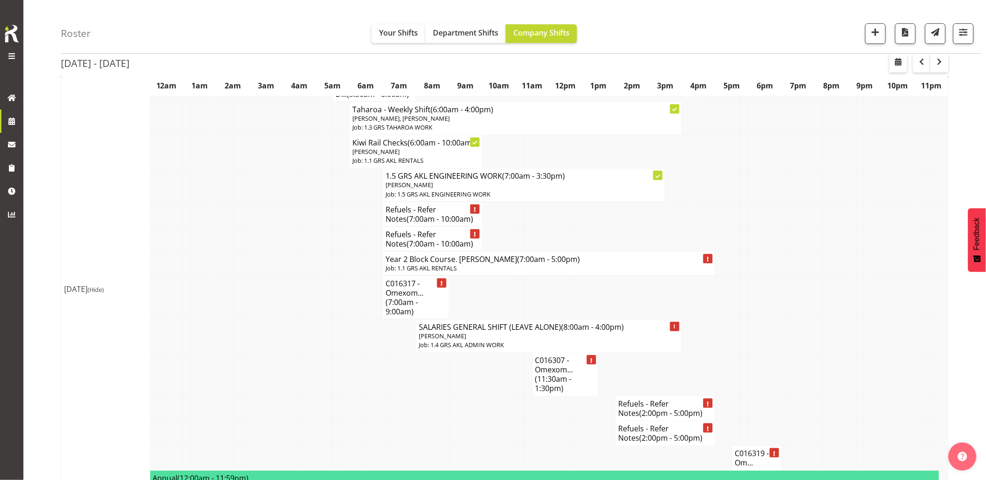
scroll to position [104, 0]
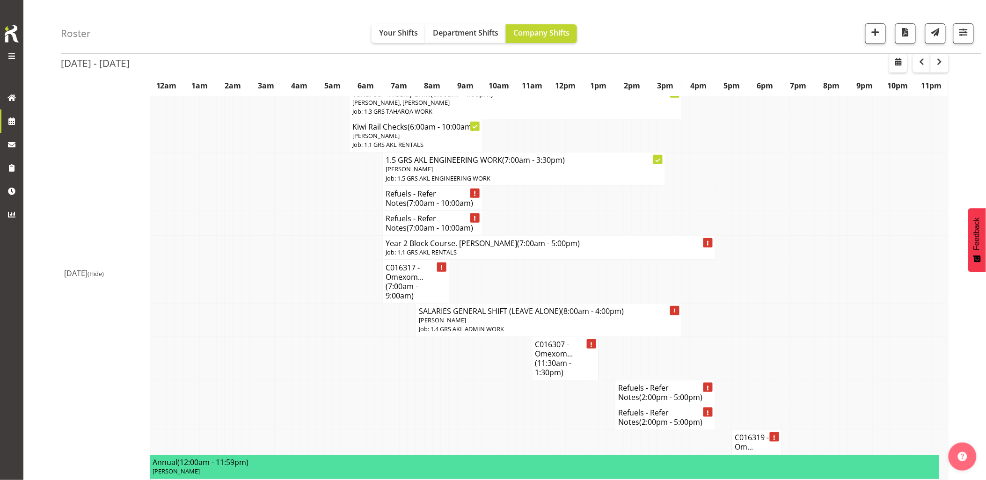
click at [302, 328] on td at bounding box center [303, 319] width 8 height 33
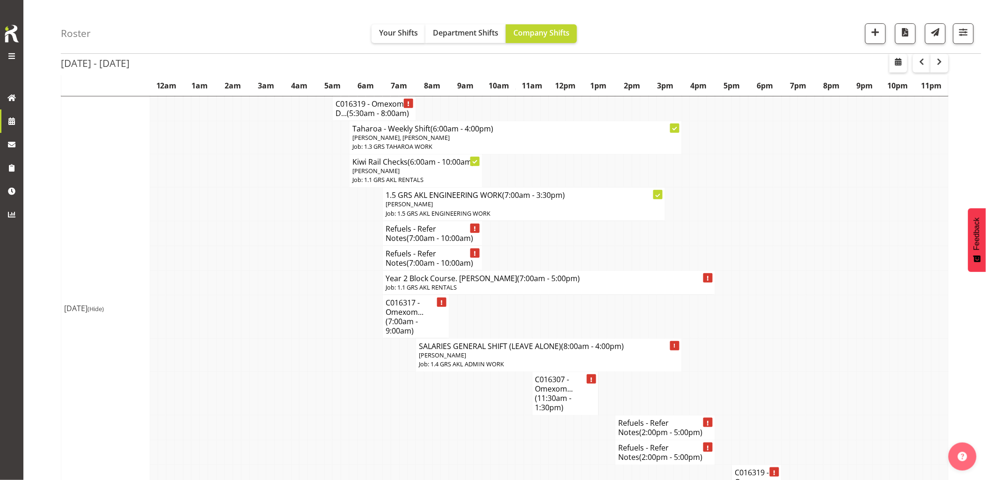
scroll to position [52, 0]
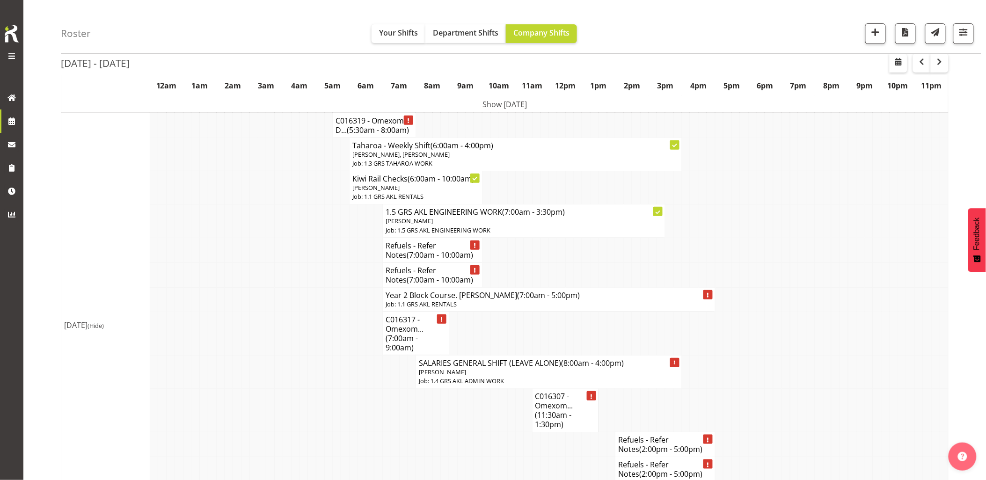
click at [281, 314] on td at bounding box center [279, 334] width 8 height 44
click at [284, 312] on td at bounding box center [287, 334] width 8 height 44
click at [297, 348] on td at bounding box center [295, 334] width 8 height 44
click at [314, 310] on td at bounding box center [312, 299] width 8 height 24
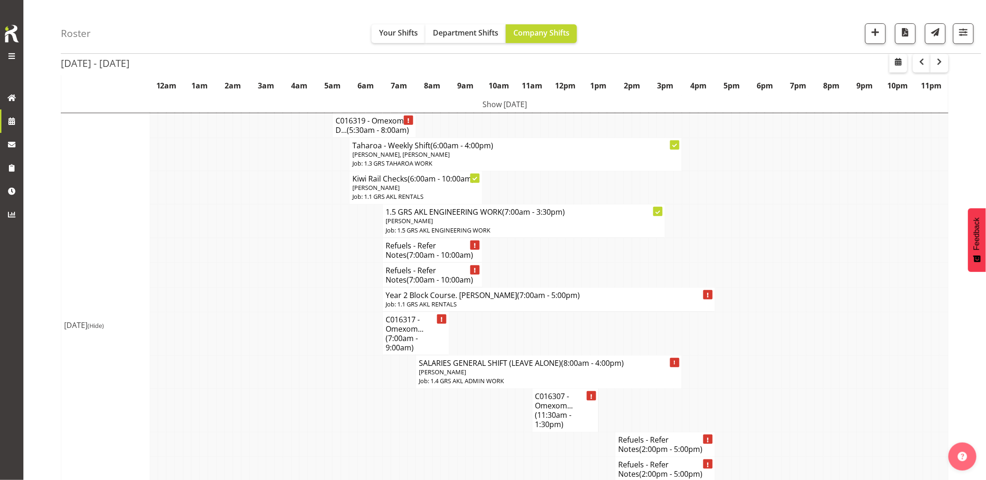
click at [249, 278] on td at bounding box center [253, 274] width 8 height 25
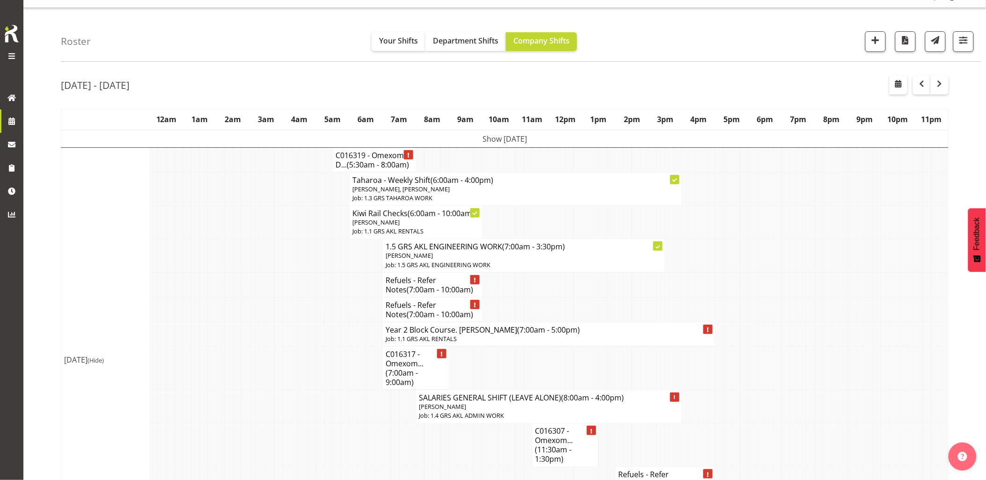
scroll to position [0, 0]
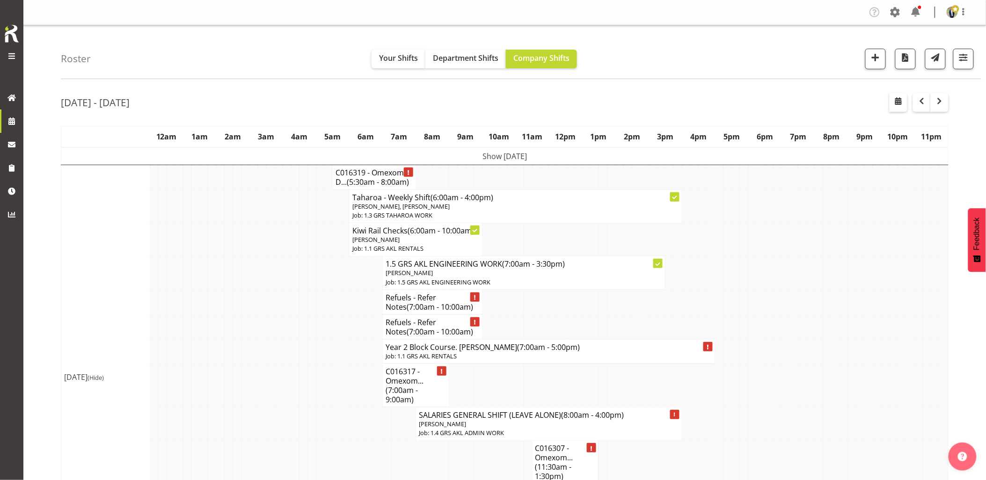
click at [822, 323] on td at bounding box center [818, 326] width 8 height 25
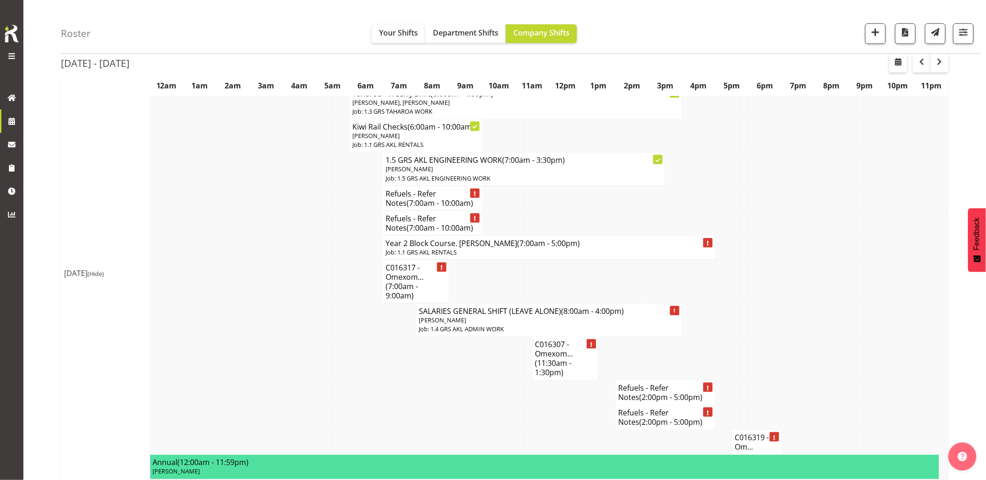
click at [308, 314] on td at bounding box center [312, 319] width 8 height 33
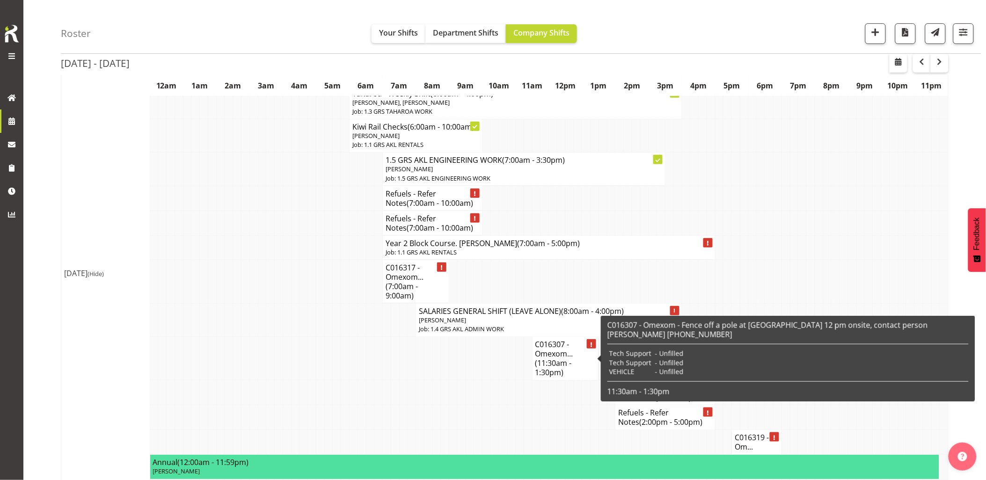
click at [475, 384] on td at bounding box center [478, 392] width 8 height 25
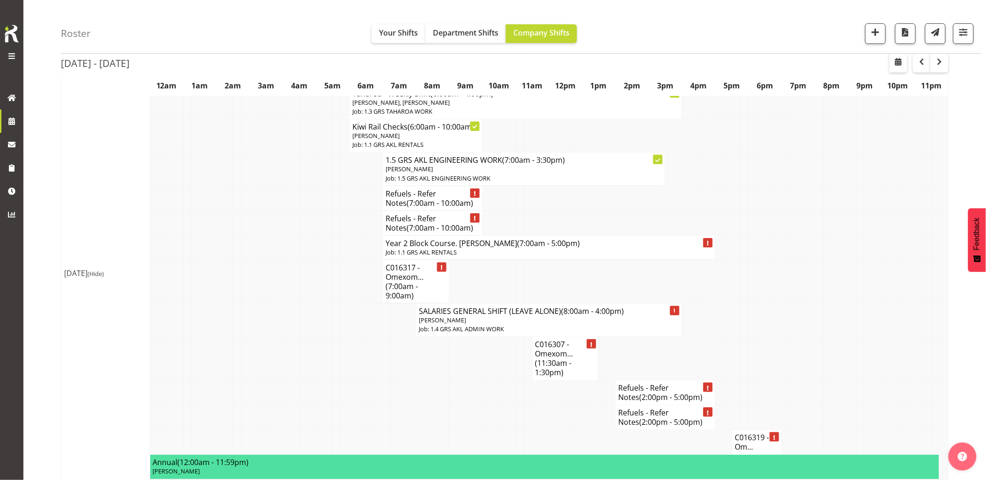
scroll to position [52, 0]
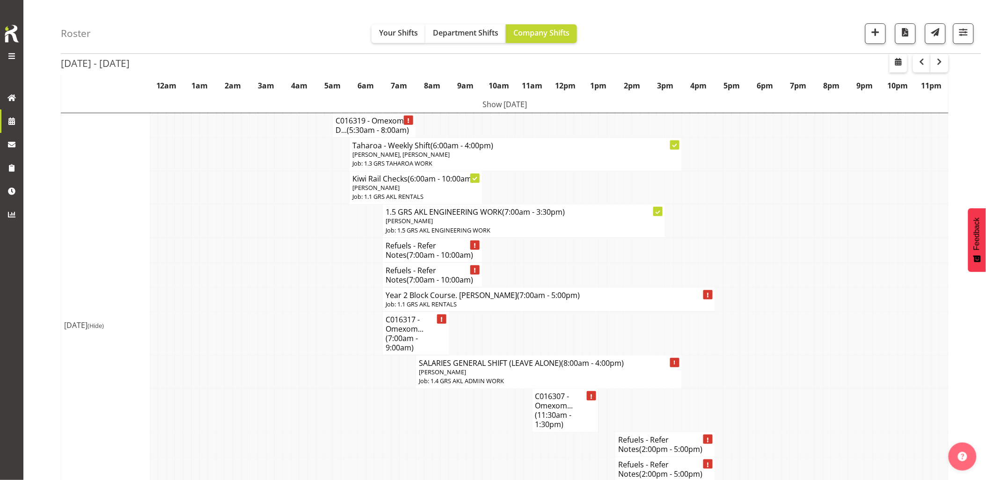
click at [334, 358] on td at bounding box center [337, 371] width 8 height 33
click at [866, 318] on td at bounding box center [869, 334] width 8 height 44
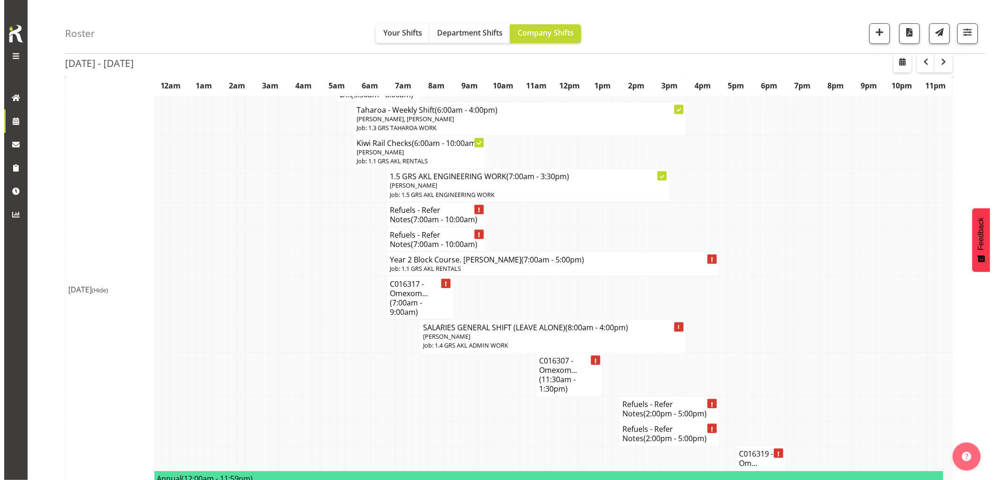
scroll to position [104, 0]
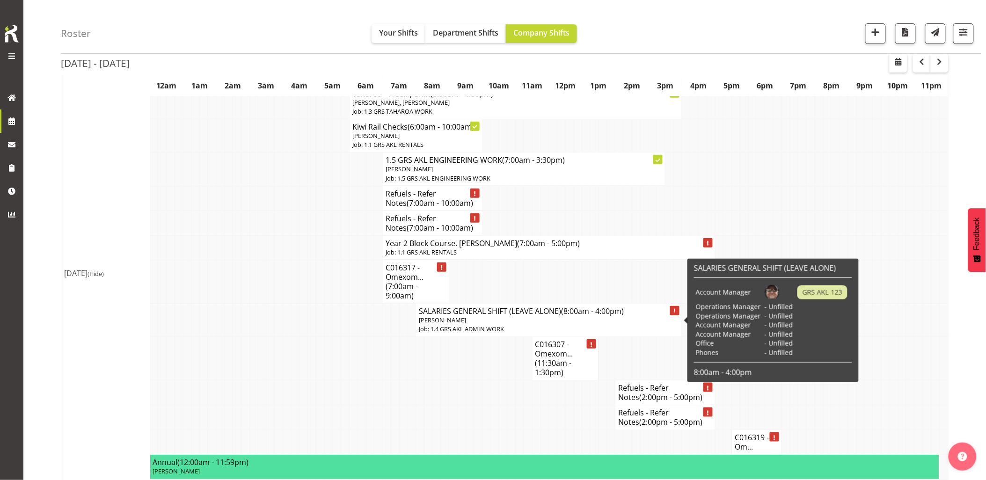
click at [501, 325] on p "Job: 1.4 GRS AKL ADMIN WORK" at bounding box center [549, 329] width 260 height 9
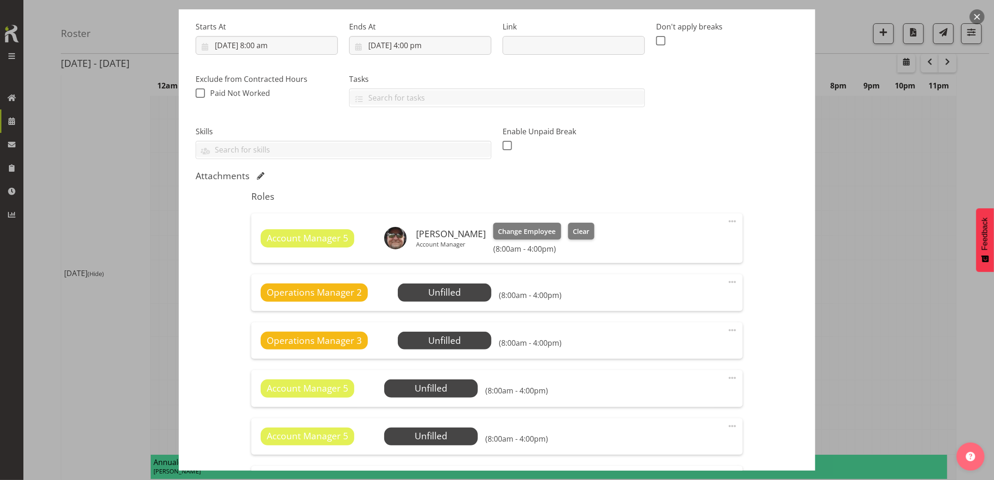
select select "875"
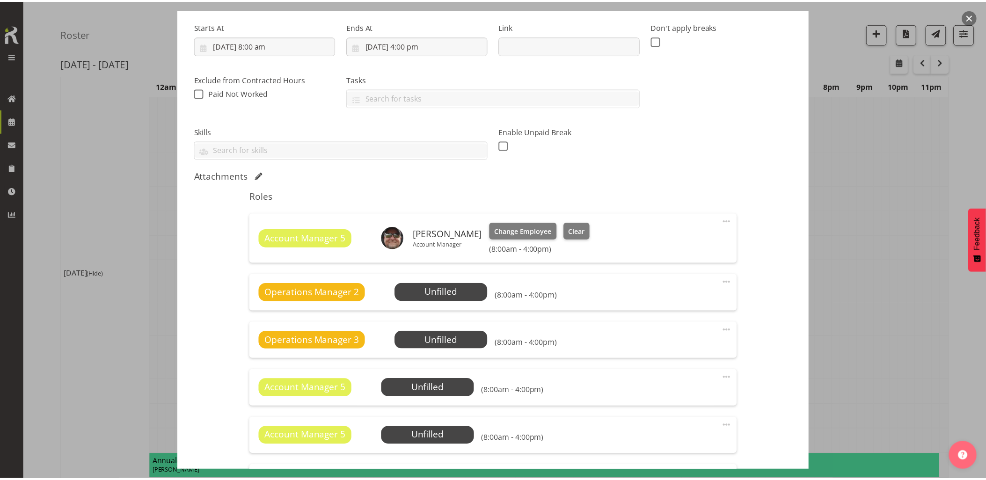
scroll to position [260, 0]
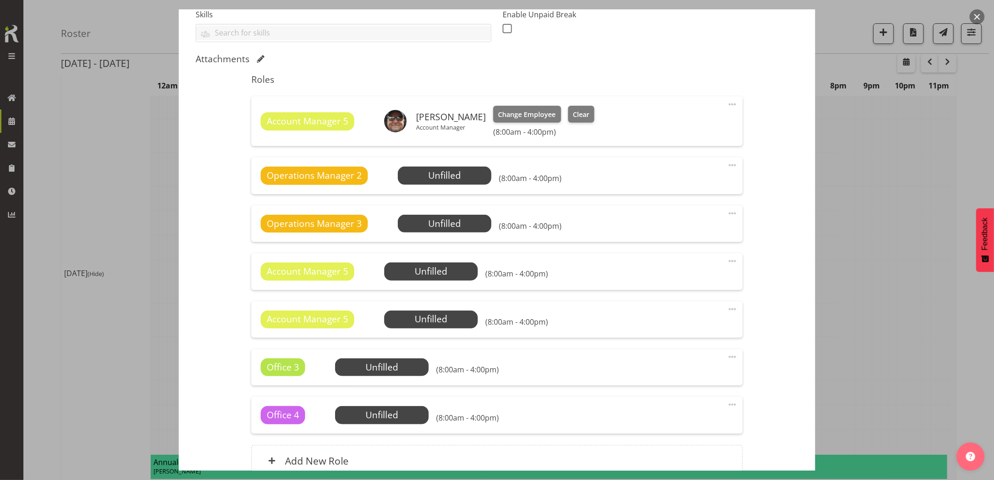
click at [980, 16] on button "button" at bounding box center [976, 16] width 15 height 15
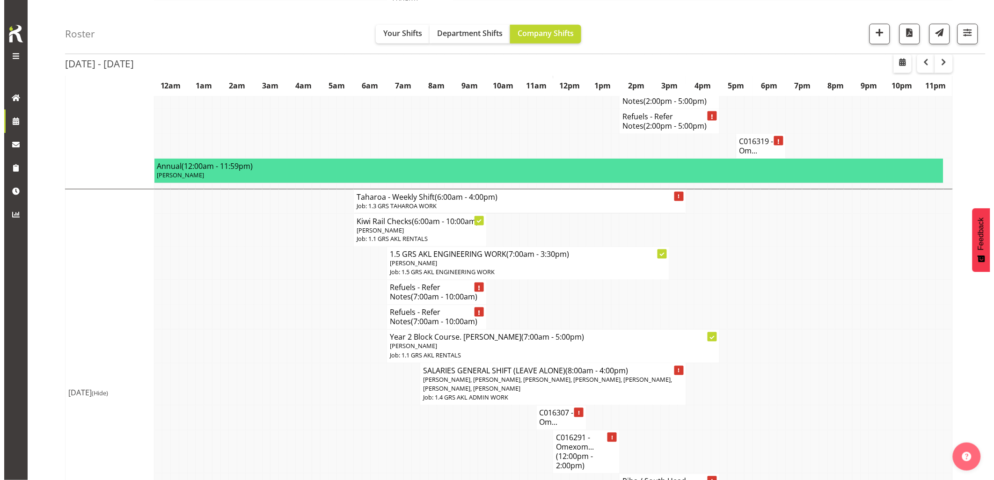
scroll to position [415, 0]
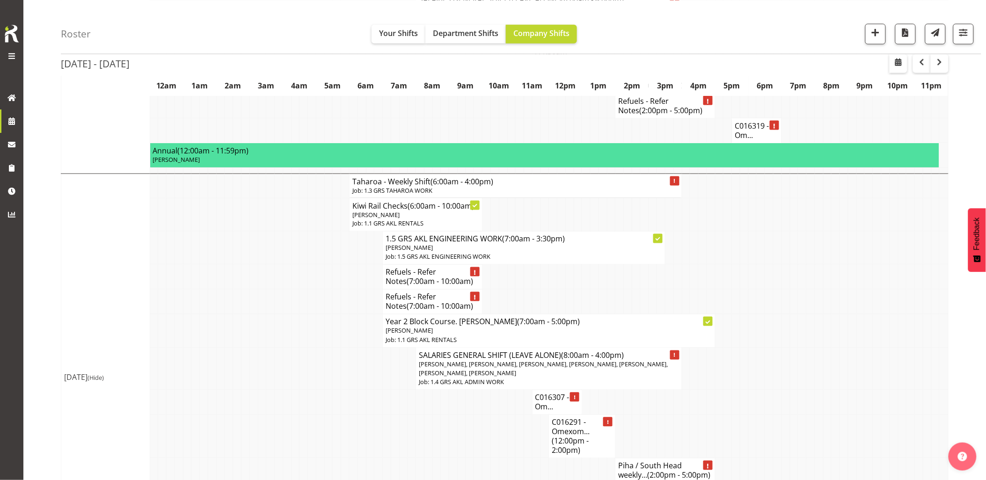
click at [275, 339] on td at bounding box center [279, 330] width 8 height 33
click at [433, 364] on span "[PERSON_NAME], [PERSON_NAME], [PERSON_NAME], [PERSON_NAME], [PERSON_NAME], [PER…" at bounding box center [543, 368] width 249 height 17
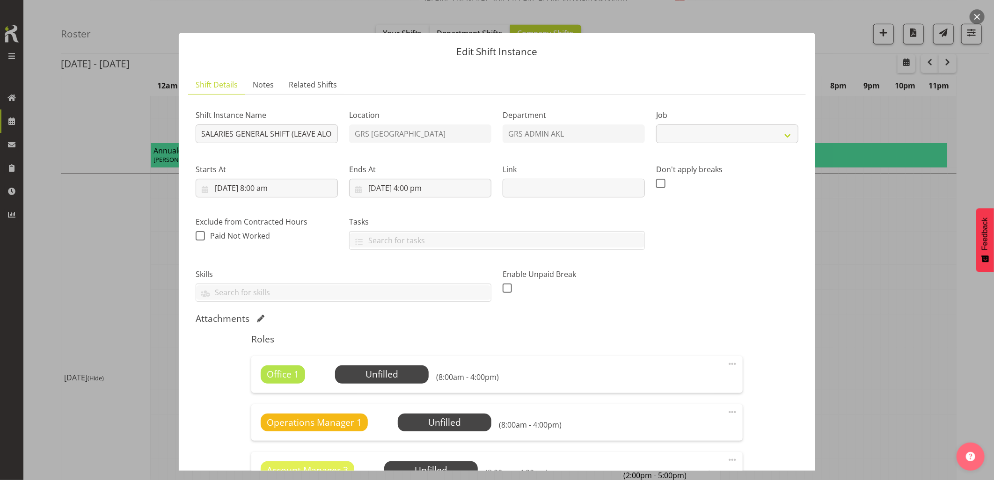
select select "875"
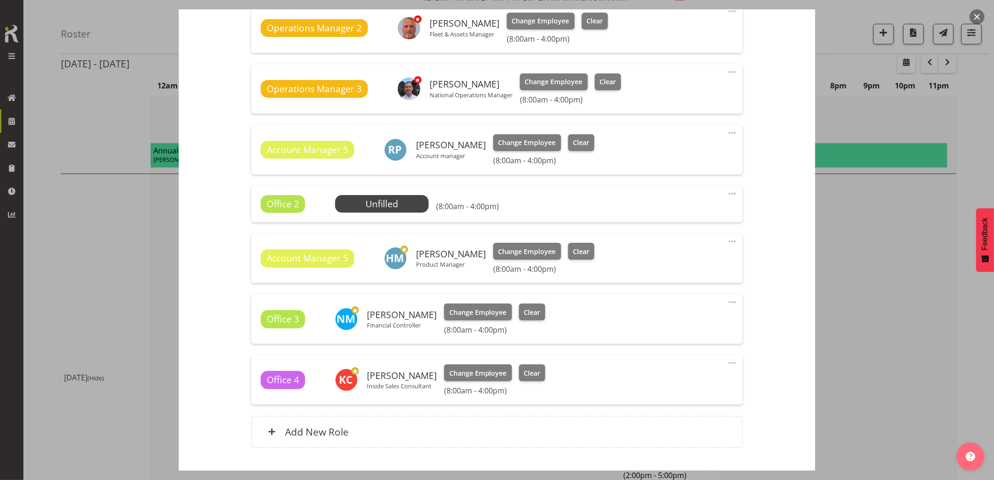
scroll to position [624, 0]
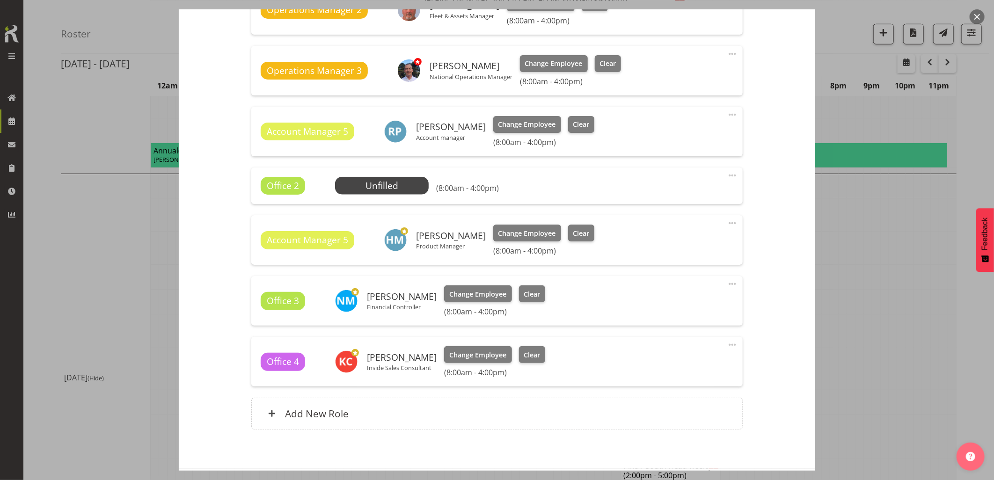
click at [981, 14] on button "button" at bounding box center [976, 16] width 15 height 15
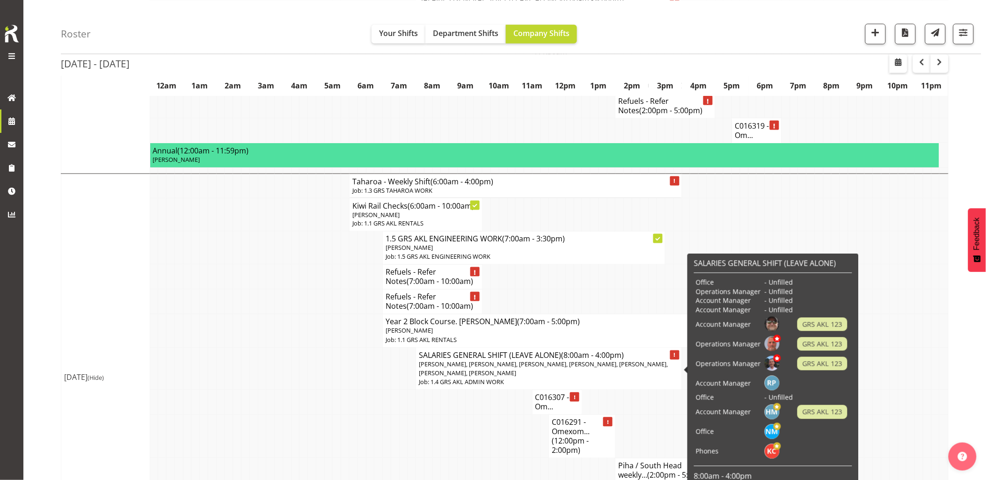
click at [443, 373] on span "[PERSON_NAME], [PERSON_NAME], [PERSON_NAME], [PERSON_NAME], [PERSON_NAME], [PER…" at bounding box center [543, 368] width 249 height 17
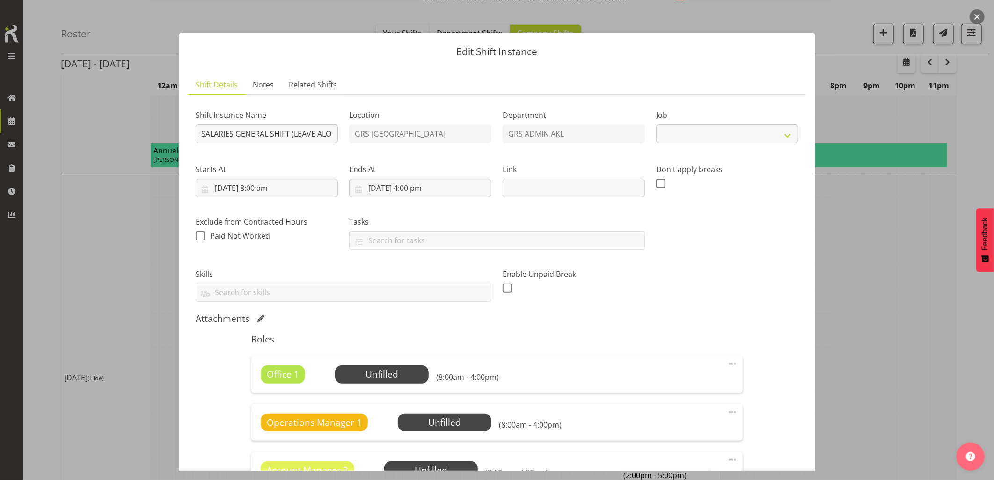
select select "875"
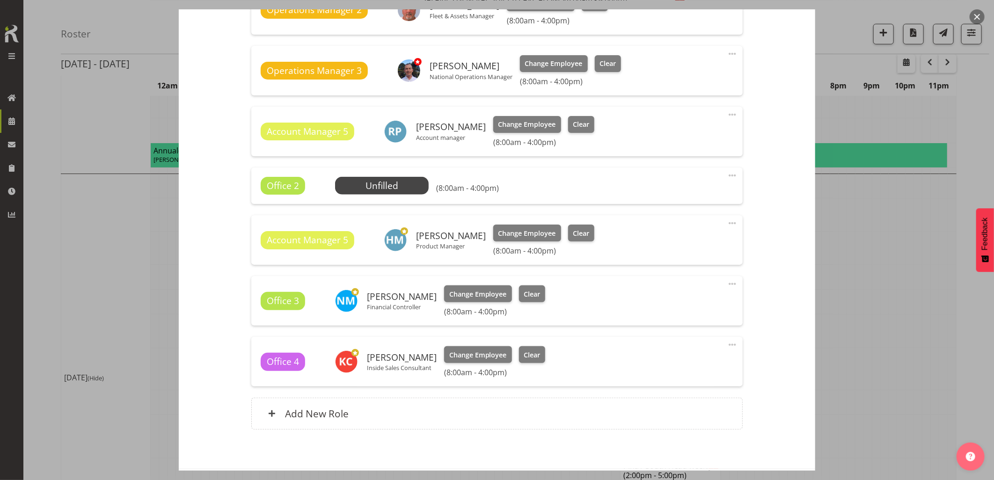
click at [978, 15] on button "button" at bounding box center [976, 16] width 15 height 15
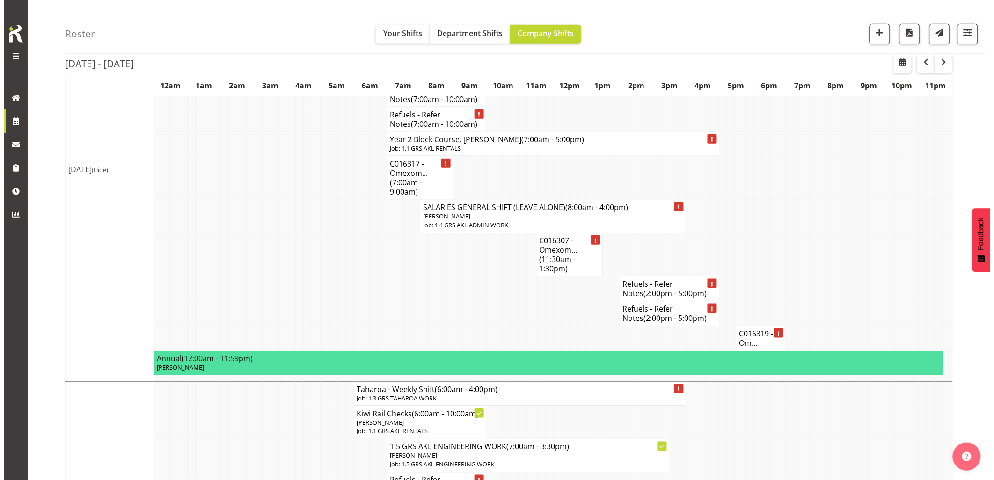
scroll to position [104, 0]
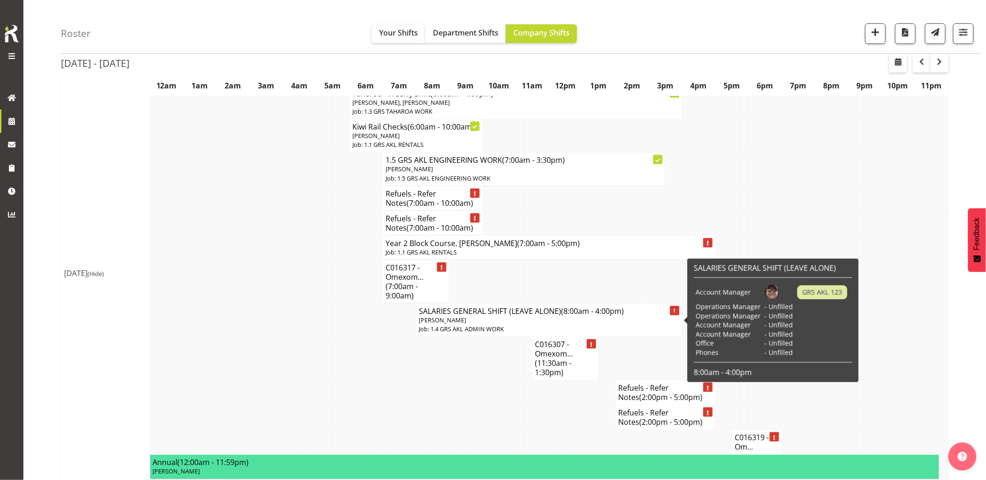
click at [483, 317] on p "[PERSON_NAME]" at bounding box center [549, 320] width 260 height 9
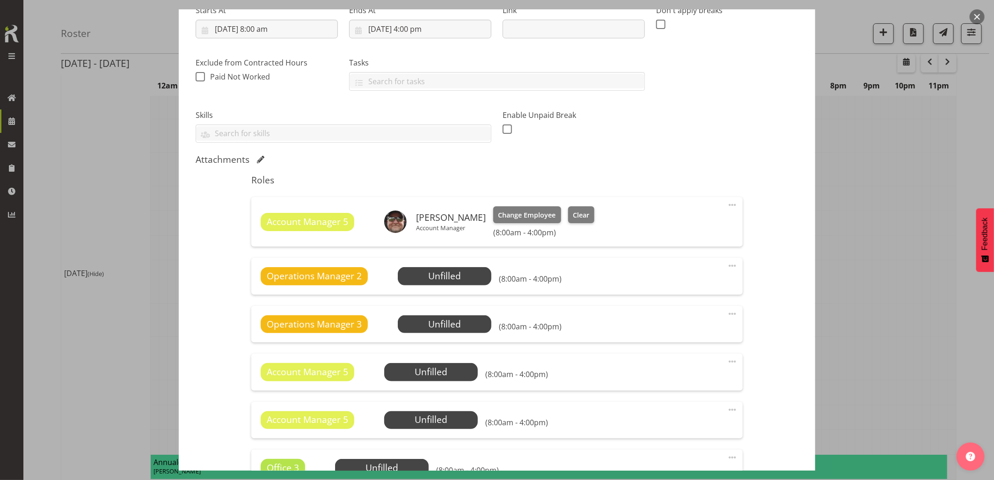
select select "875"
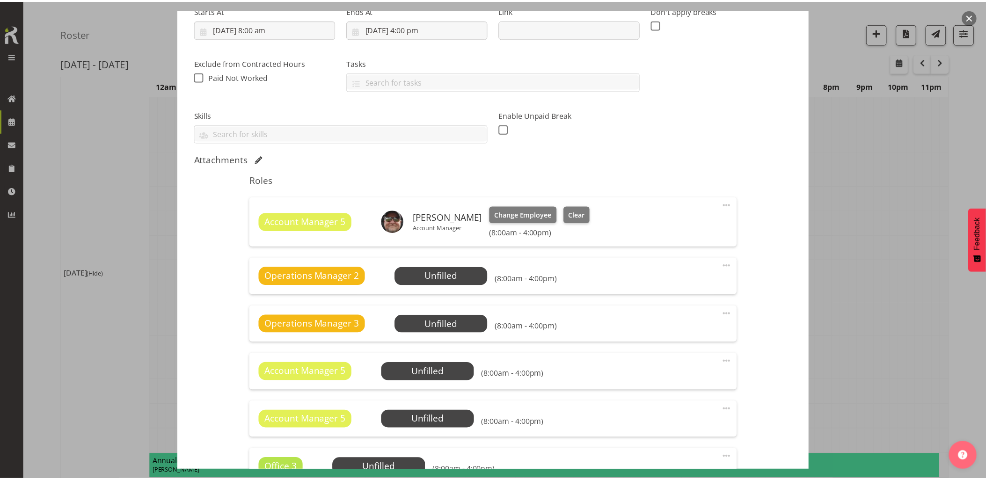
scroll to position [260, 0]
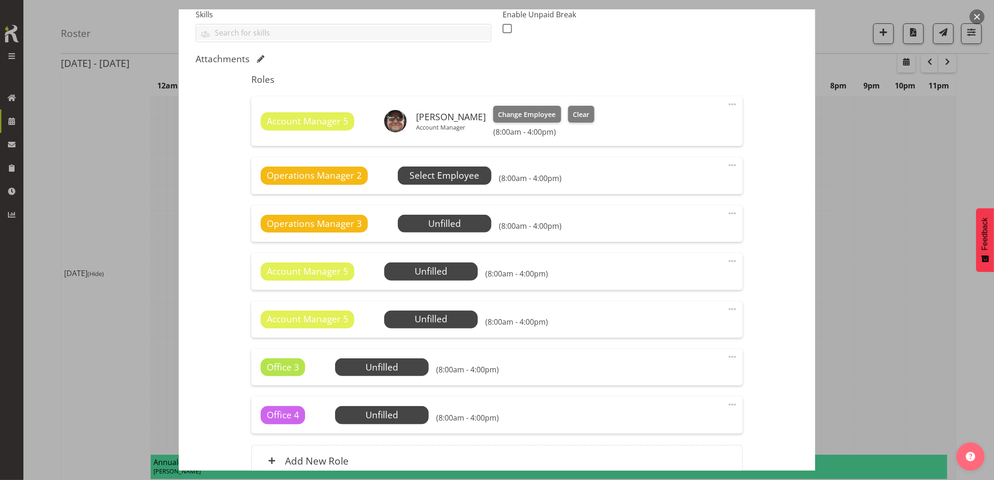
click at [460, 182] on span "Select Employee" at bounding box center [444, 176] width 70 height 14
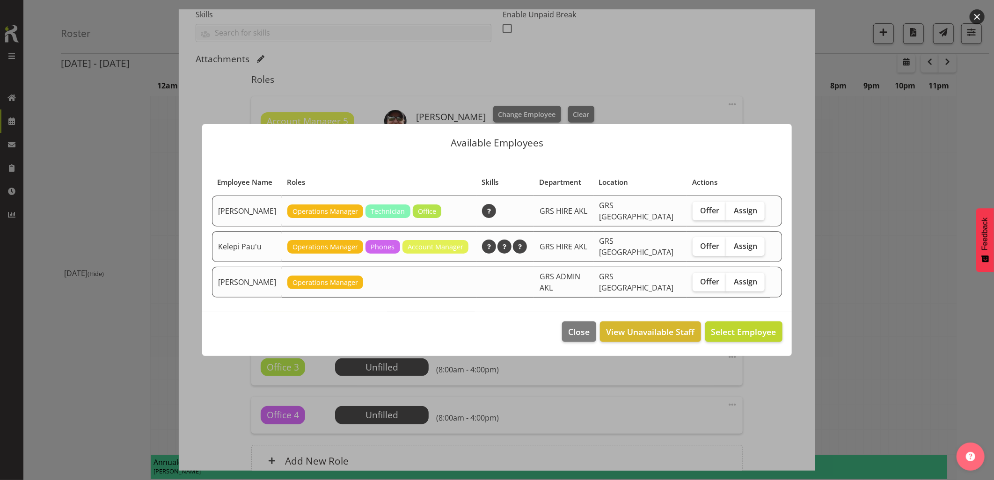
click at [974, 17] on button "button" at bounding box center [976, 16] width 15 height 15
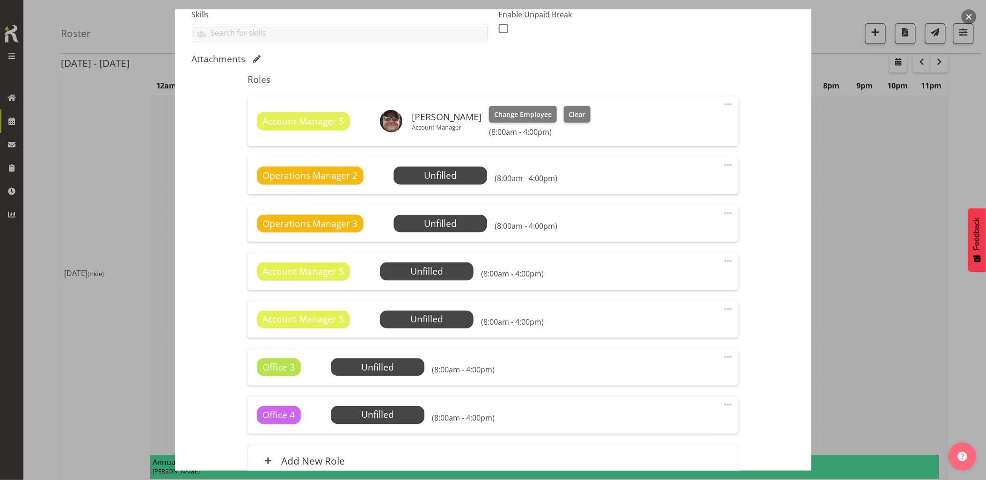
click at [974, 17] on button "button" at bounding box center [968, 16] width 15 height 15
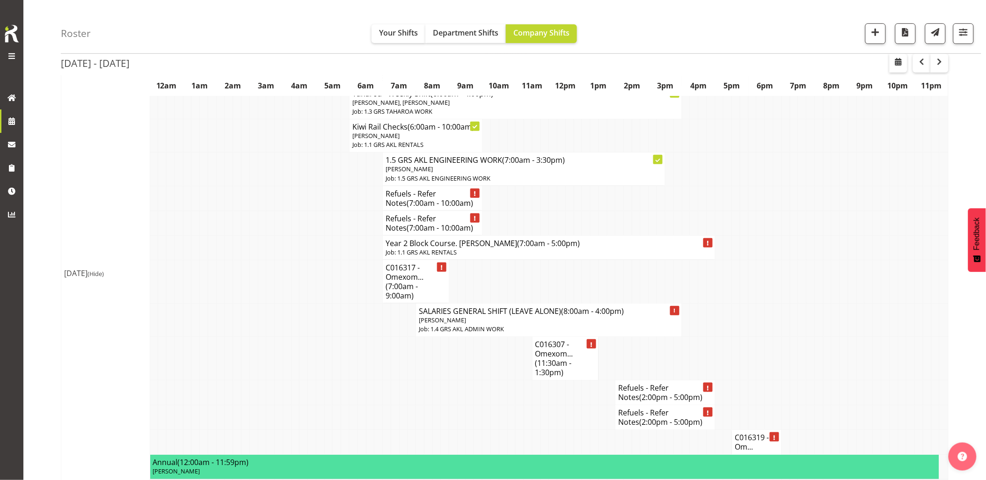
click at [319, 371] on td at bounding box center [320, 359] width 8 height 44
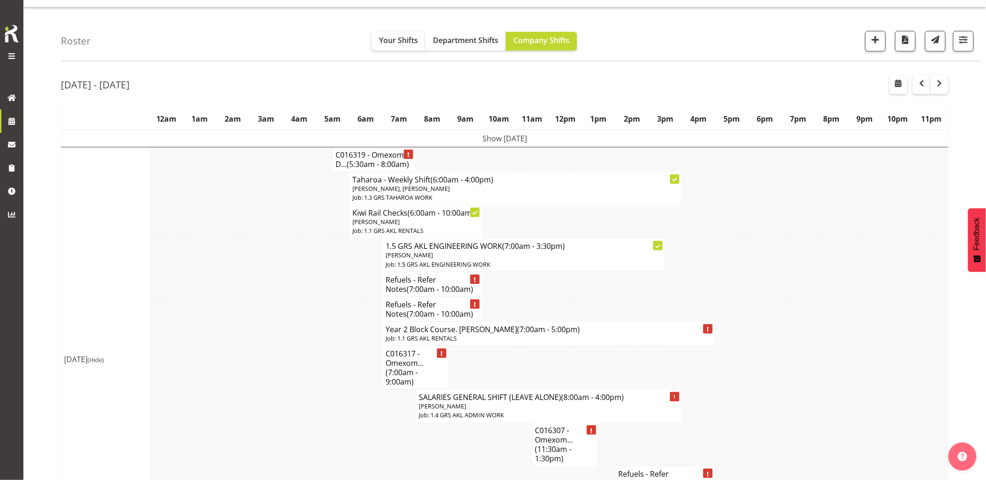
scroll to position [0, 0]
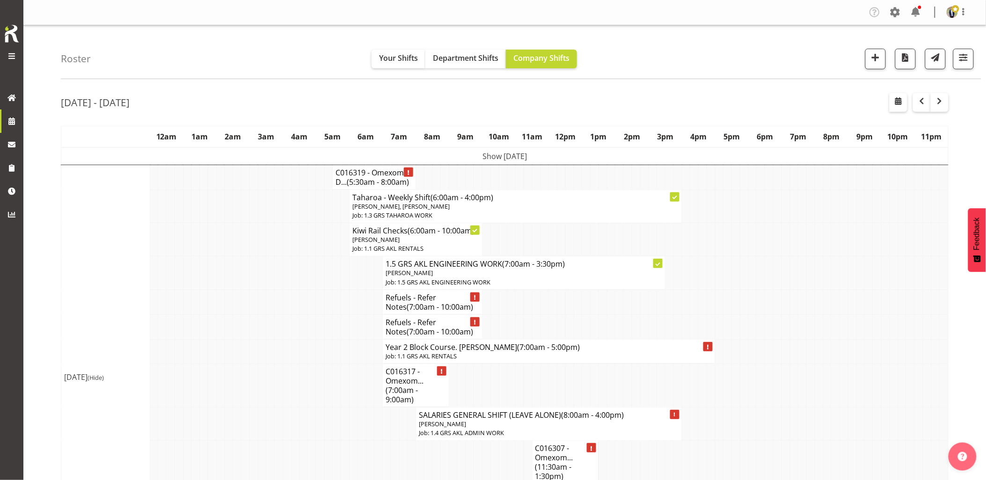
click at [331, 360] on td at bounding box center [328, 351] width 8 height 24
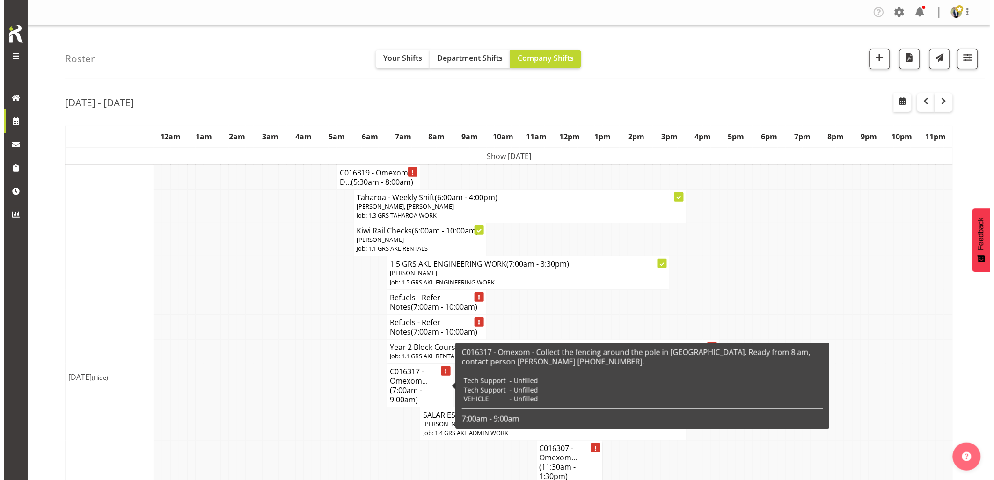
scroll to position [52, 0]
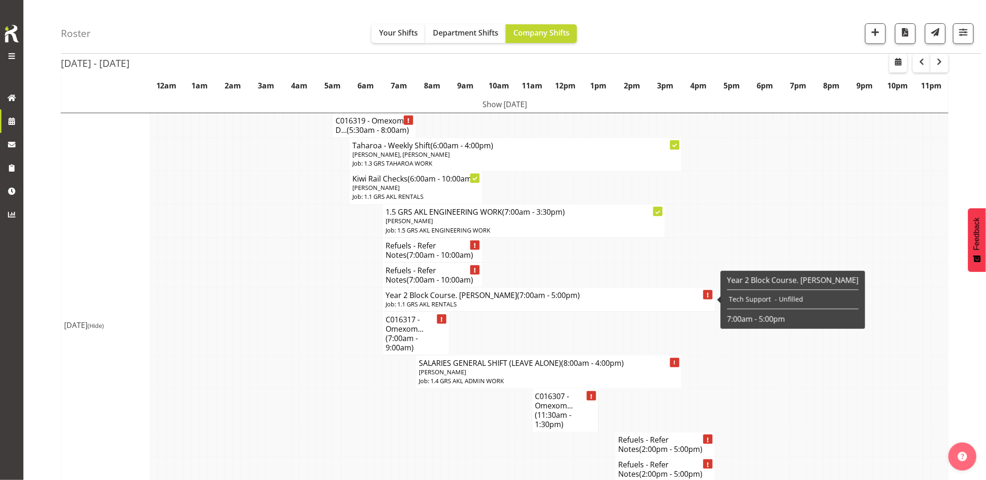
click at [443, 298] on h4 "Year 2 Block Course. Sean M (7:00am - 5:00pm)" at bounding box center [548, 295] width 327 height 9
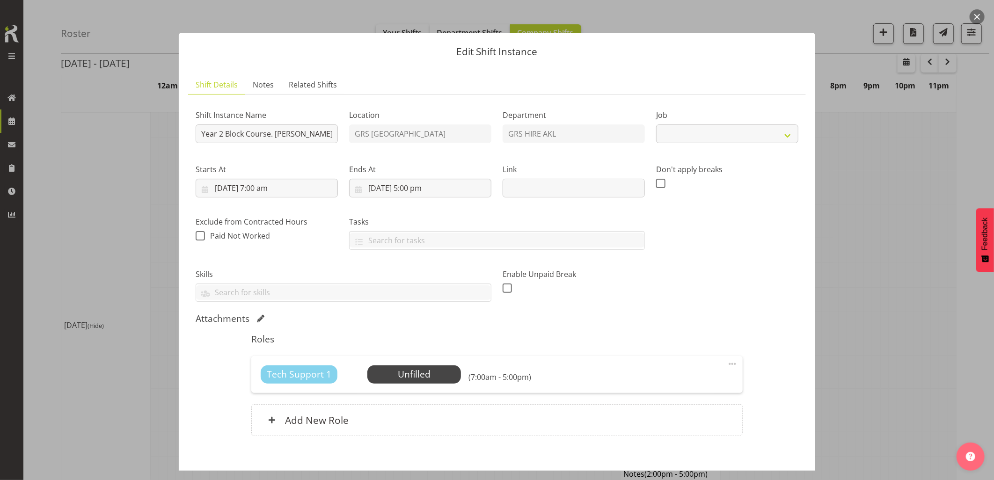
select select "9"
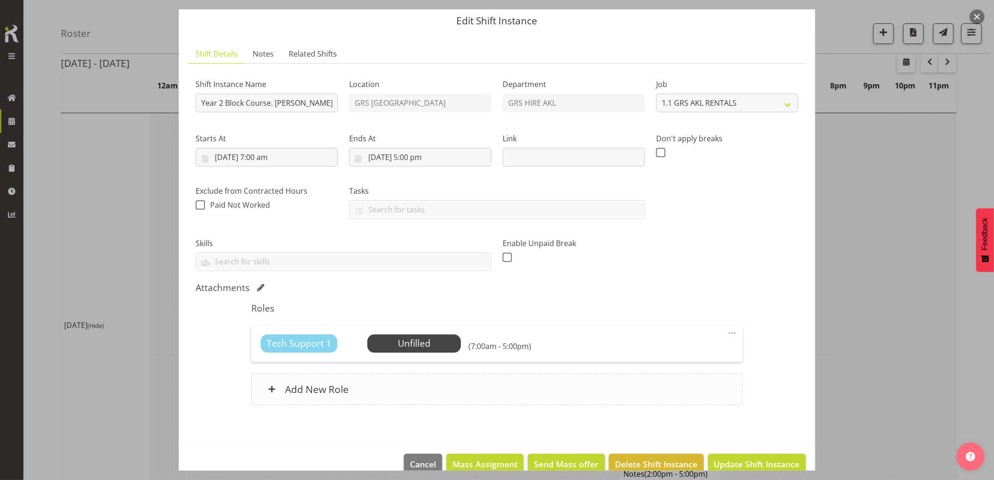
scroll to position [48, 0]
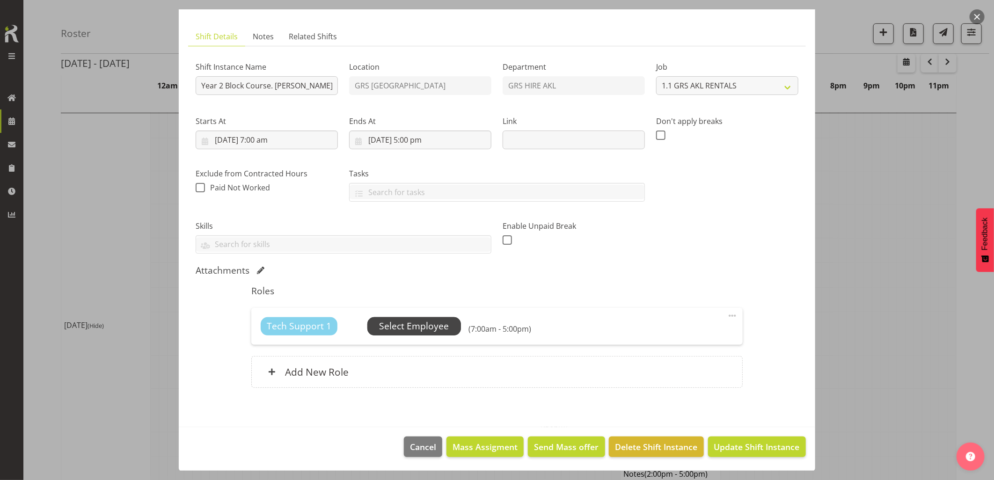
click at [428, 326] on span "Select Employee" at bounding box center [414, 327] width 70 height 14
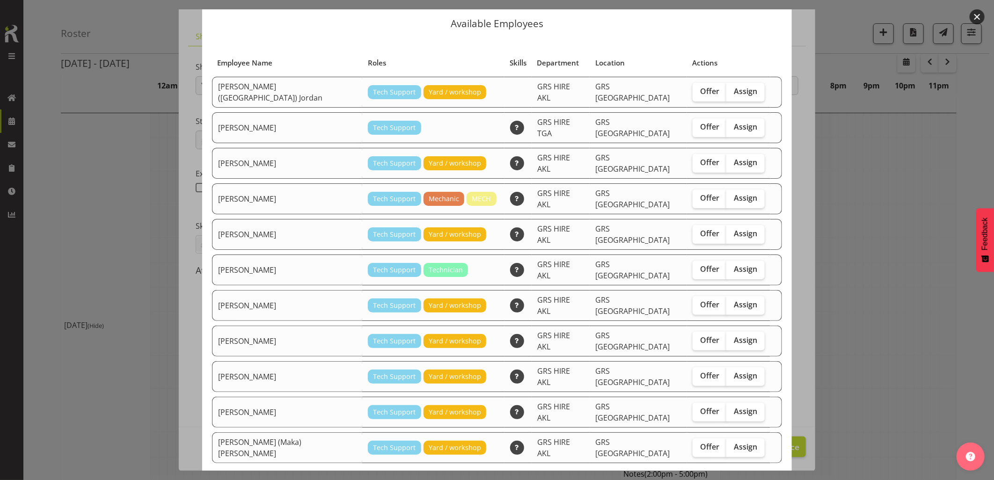
scroll to position [38, 0]
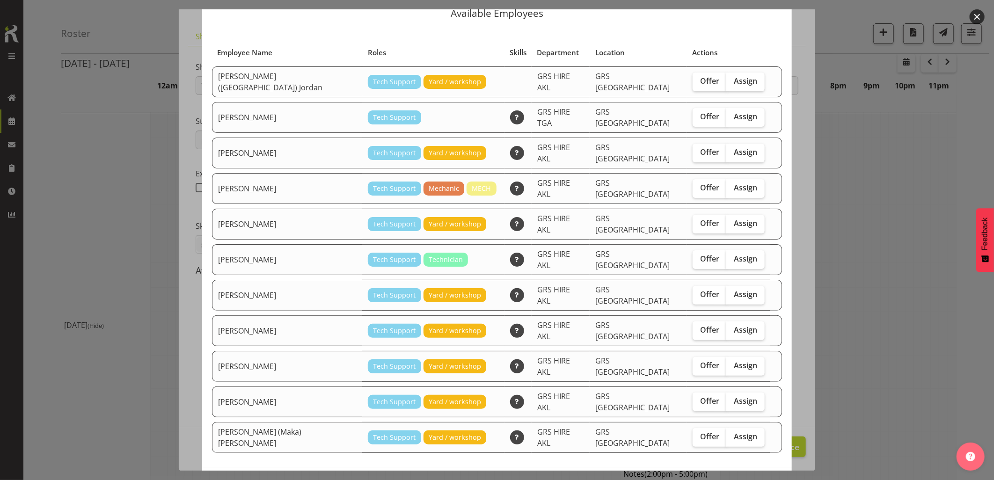
click at [641, 480] on span "View Unavailable Staff" at bounding box center [650, 487] width 88 height 12
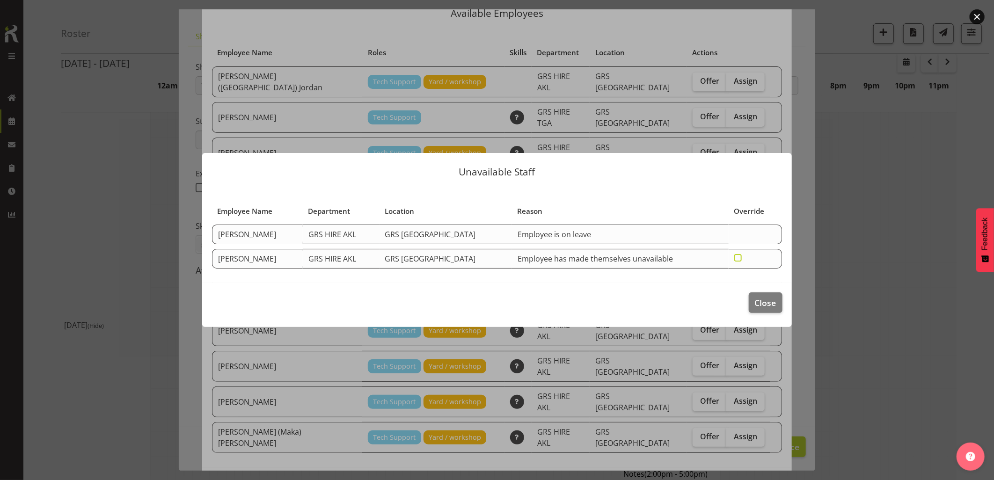
click at [734, 258] on span at bounding box center [737, 257] width 7 height 7
click at [734, 258] on input "checkbox" at bounding box center [737, 258] width 6 height 6
checkbox input "true"
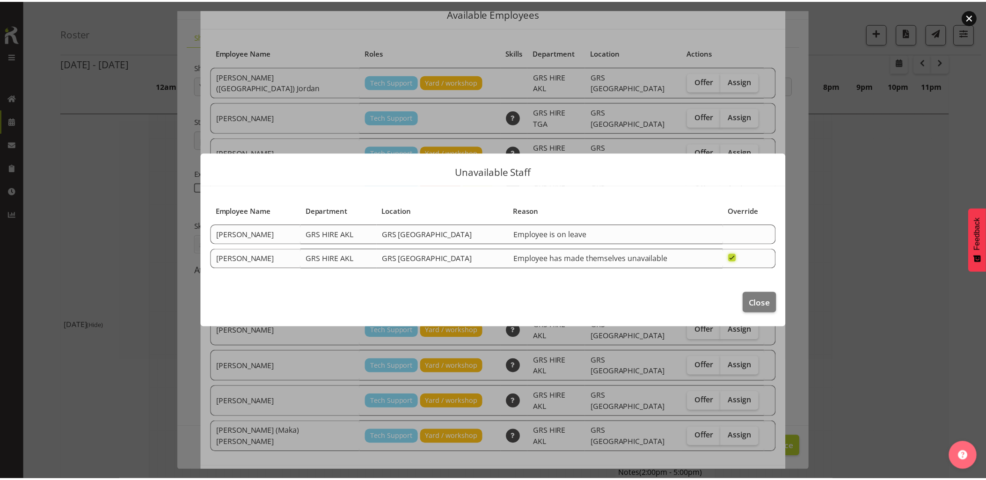
scroll to position [0, 0]
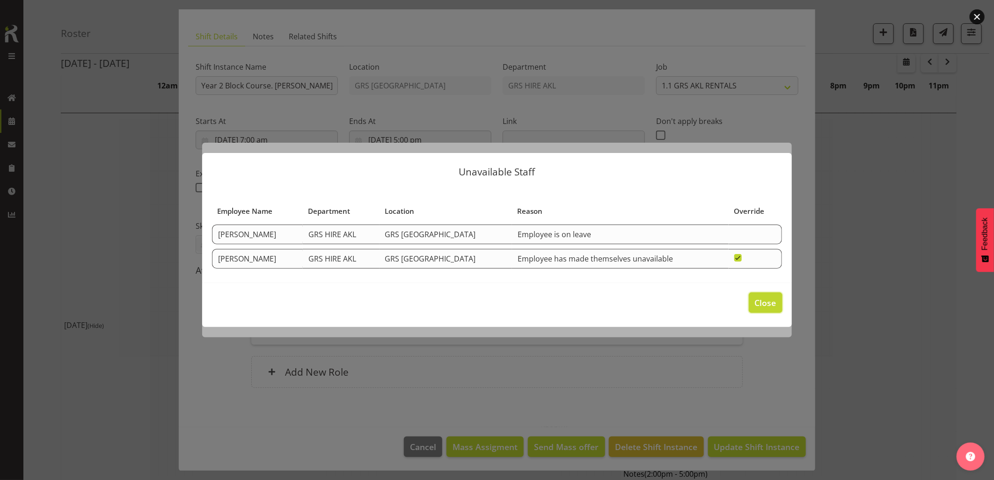
click at [763, 302] on span "Close" at bounding box center [766, 303] width 22 height 12
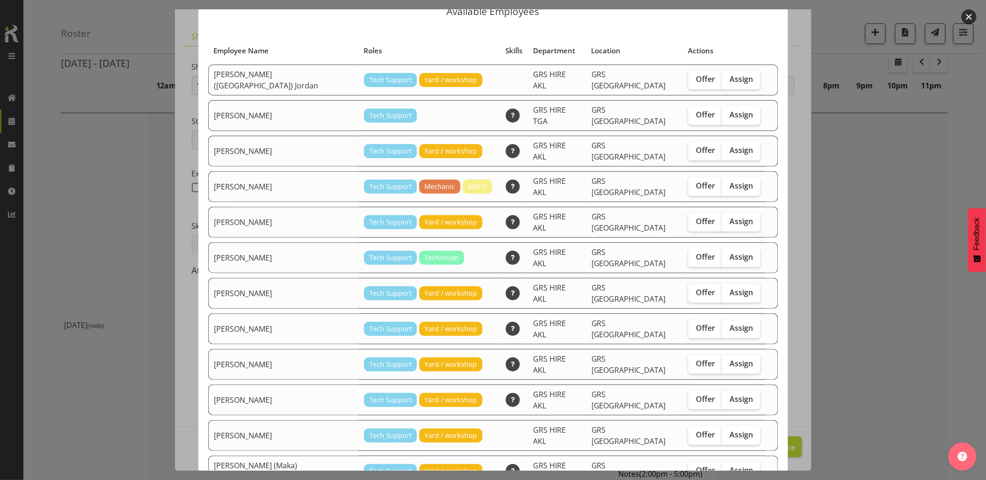
scroll to position [71, 0]
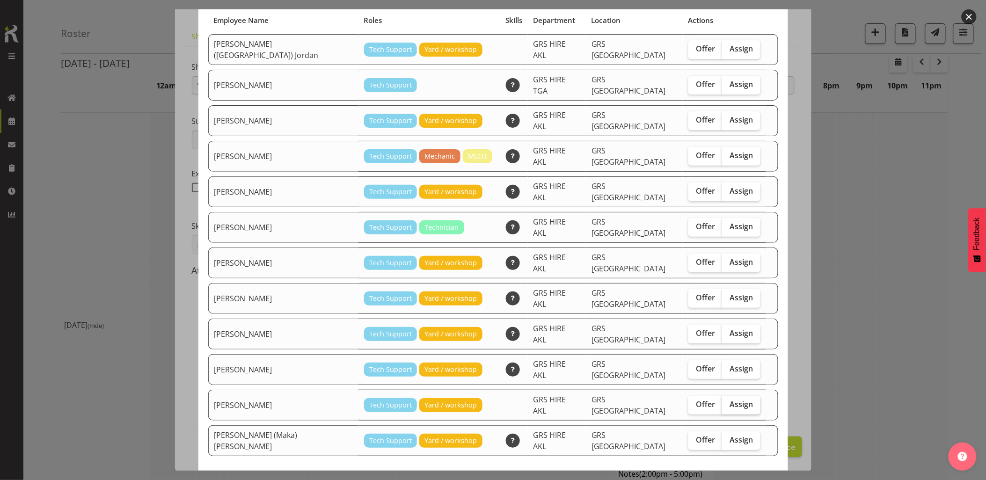
click at [729, 400] on span "Assign" at bounding box center [740, 404] width 23 height 9
click at [722, 401] on input "Assign" at bounding box center [725, 404] width 6 height 6
checkbox input "true"
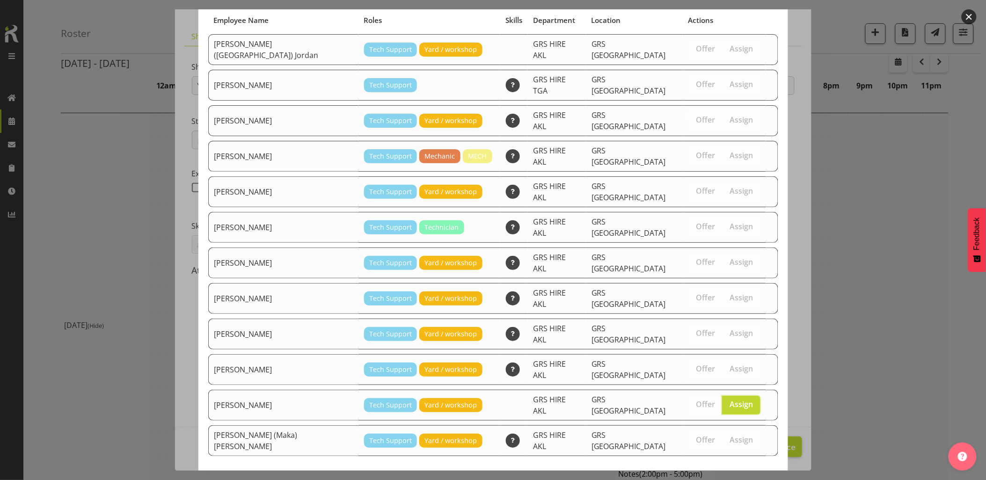
drag, startPoint x: 726, startPoint y: 447, endPoint x: 723, endPoint y: 452, distance: 6.1
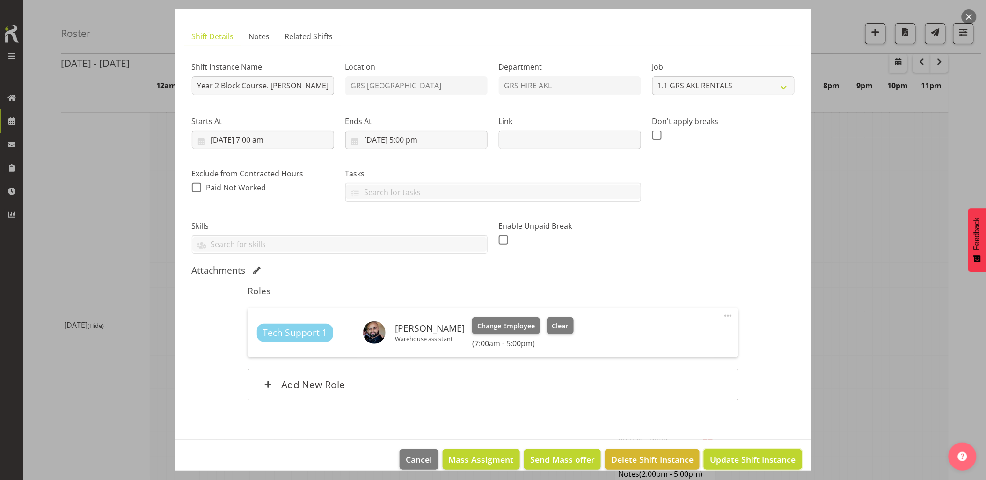
click at [727, 460] on span "Update Shift Instance" at bounding box center [753, 459] width 86 height 12
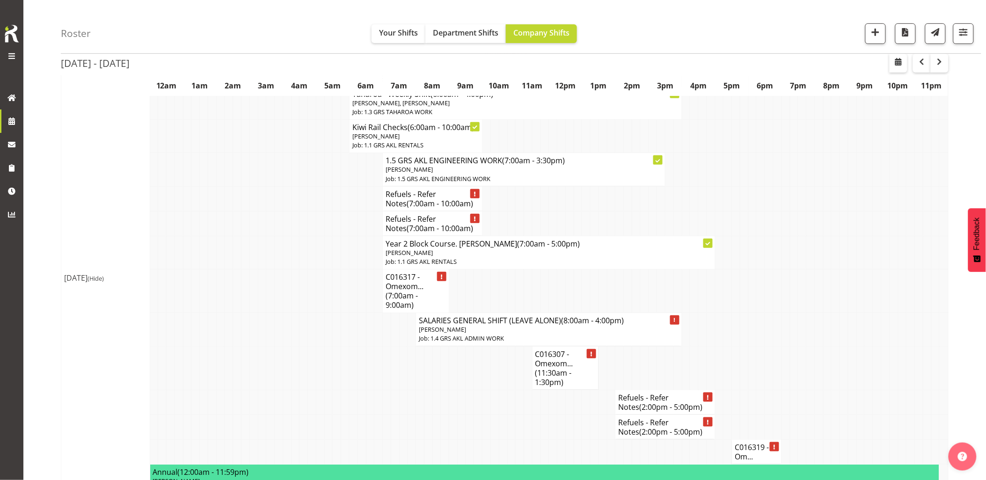
scroll to position [104, 0]
drag, startPoint x: 295, startPoint y: 342, endPoint x: 302, endPoint y: 344, distance: 6.7
click at [296, 342] on td at bounding box center [295, 329] width 8 height 33
click at [381, 351] on td at bounding box center [378, 368] width 8 height 44
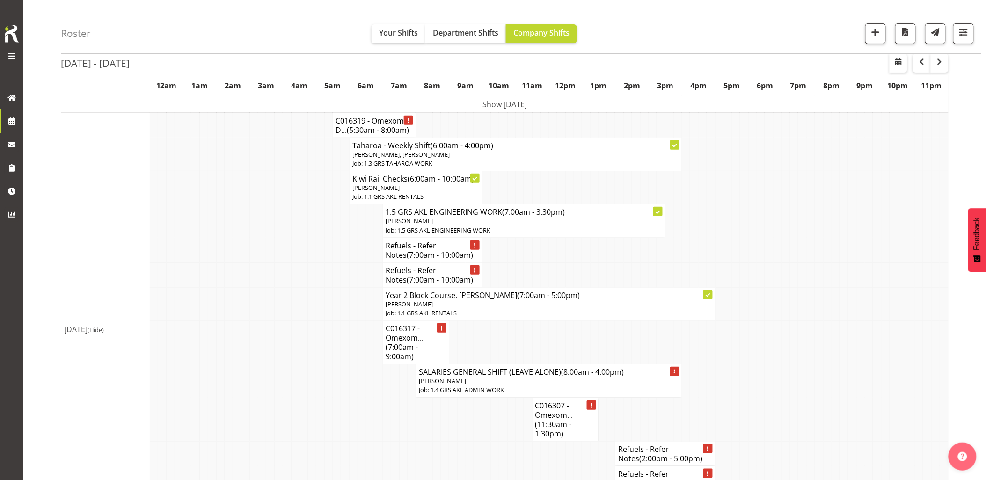
click at [324, 356] on td at bounding box center [328, 343] width 8 height 44
click at [280, 300] on td at bounding box center [279, 303] width 8 height 33
drag, startPoint x: 273, startPoint y: 319, endPoint x: 274, endPoint y: 314, distance: 4.8
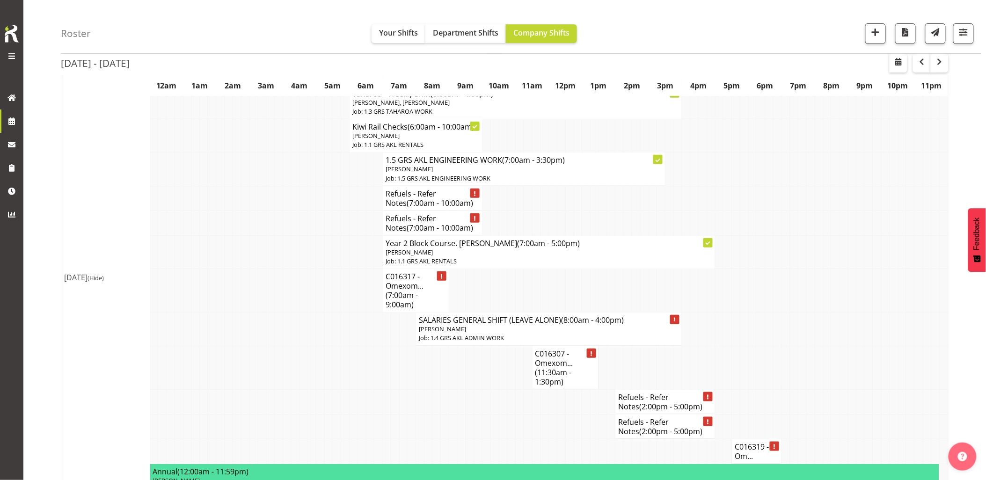
click at [362, 349] on td at bounding box center [361, 368] width 8 height 44
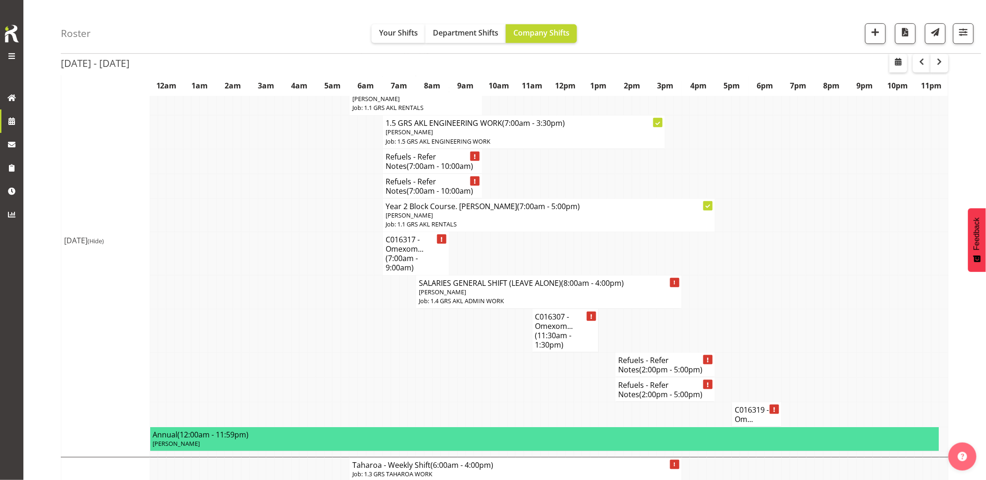
scroll to position [156, 0]
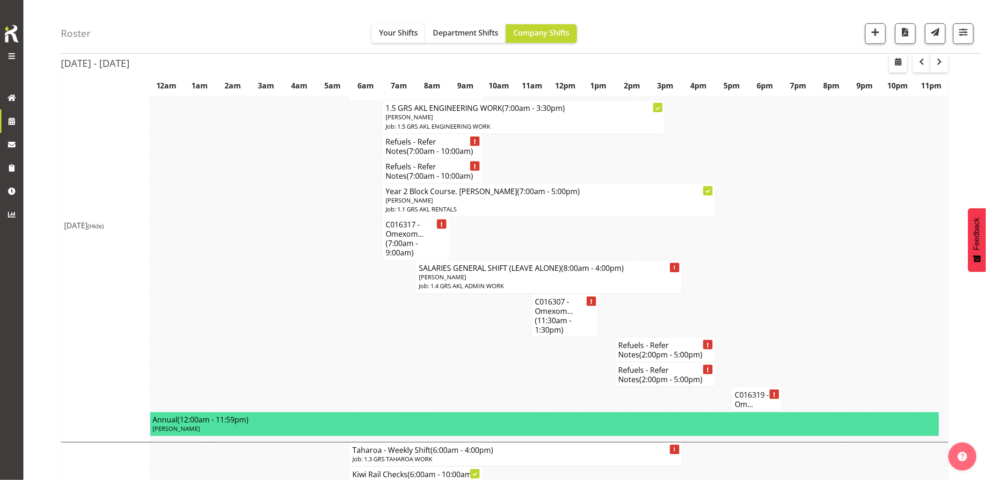
click at [334, 335] on td at bounding box center [337, 316] width 8 height 44
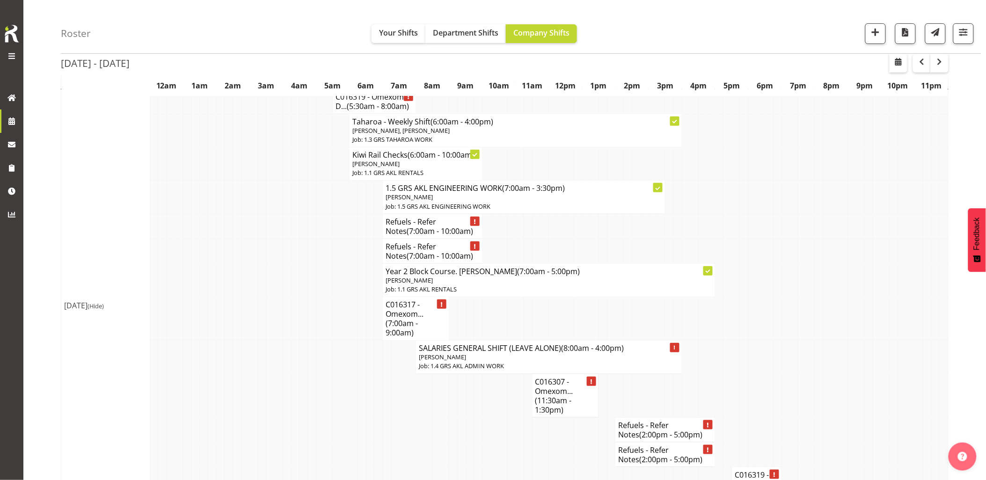
scroll to position [52, 0]
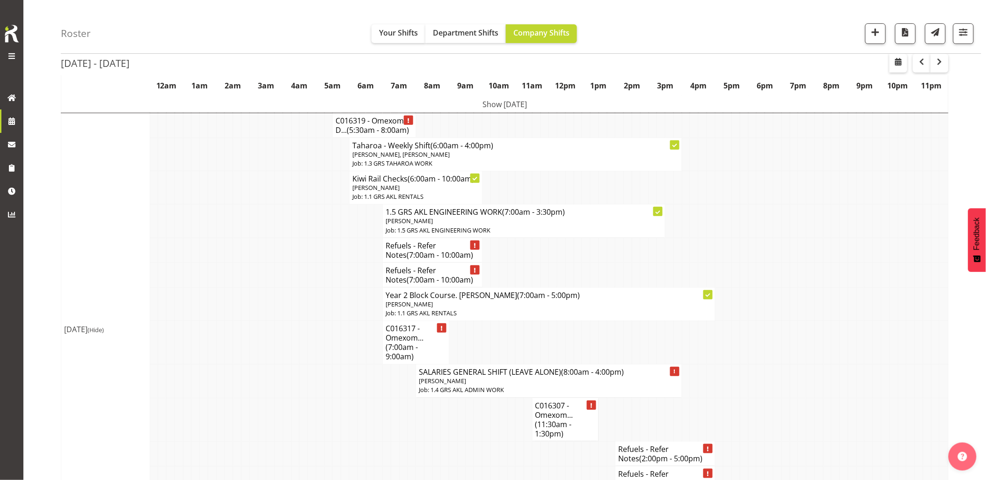
click at [298, 334] on td at bounding box center [295, 343] width 8 height 44
click at [300, 331] on td at bounding box center [303, 343] width 8 height 44
drag, startPoint x: 871, startPoint y: 31, endPoint x: 863, endPoint y: 131, distance: 100.9
click at [871, 31] on span "button" at bounding box center [875, 32] width 12 height 12
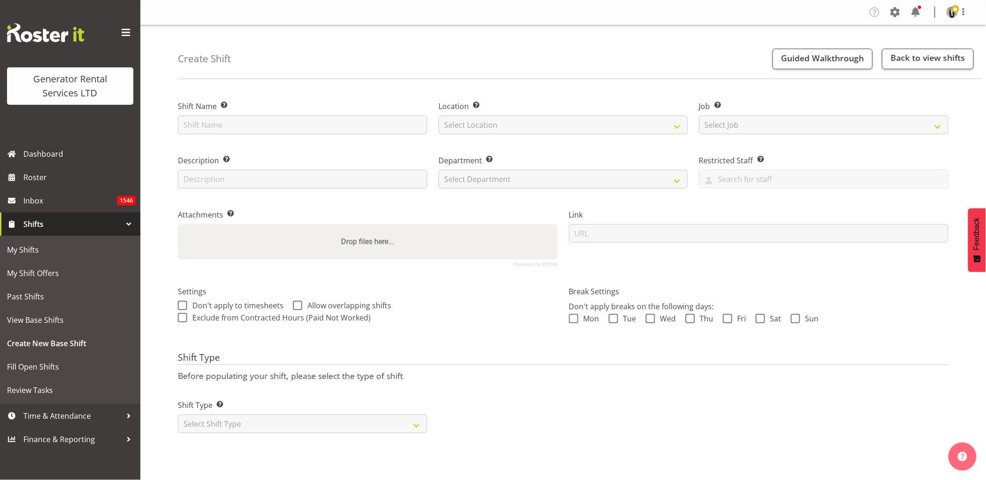
click at [123, 32] on span at bounding box center [125, 32] width 15 height 15
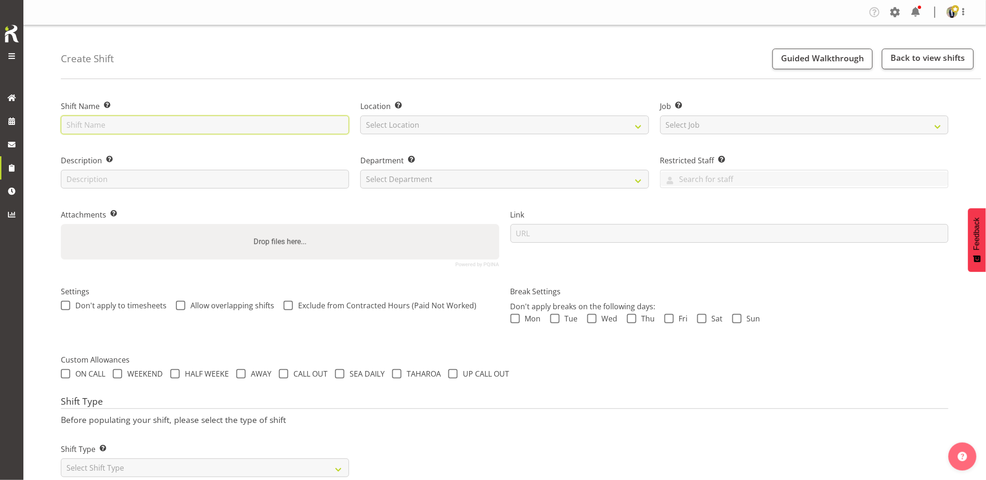
click at [199, 128] on input "text" at bounding box center [205, 125] width 288 height 19
click at [240, 121] on input "Watercare - Deliver" at bounding box center [205, 125] width 288 height 19
type input "Watercare - Deliver a 300kVA skid + cables to Westgate. 8 am onsite, contact pe…"
click at [459, 130] on select "Select Location GRS Auckland GRS Hastings GRS Tauranga" at bounding box center [504, 125] width 288 height 19
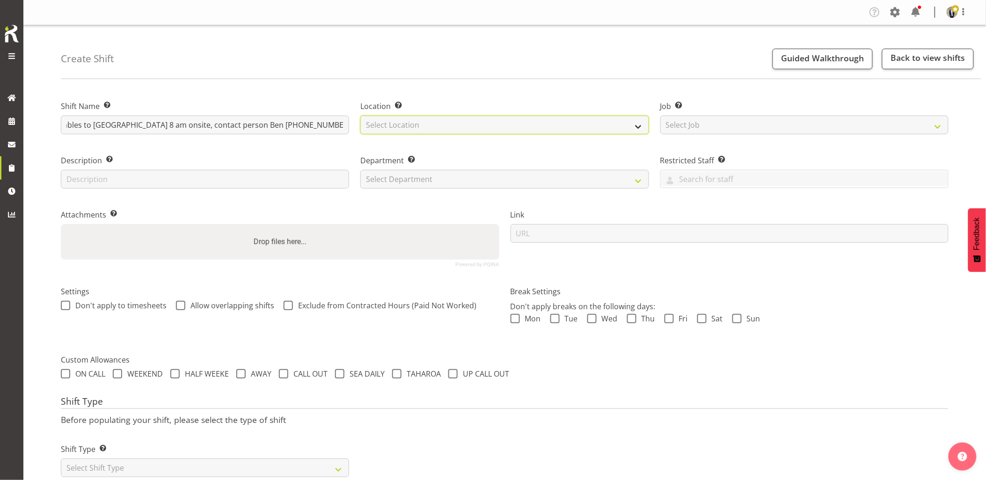
scroll to position [0, 0]
click at [446, 134] on select "Select Location GRS Auckland GRS Hastings GRS Tauranga" at bounding box center [504, 125] width 288 height 19
click at [451, 128] on select "Select Location GRS Auckland GRS Hastings GRS Tauranga" at bounding box center [504, 125] width 288 height 19
select select "28"
click at [360, 116] on select "Select Location GRS Auckland GRS Hastings GRS Tauranga" at bounding box center [504, 125] width 288 height 19
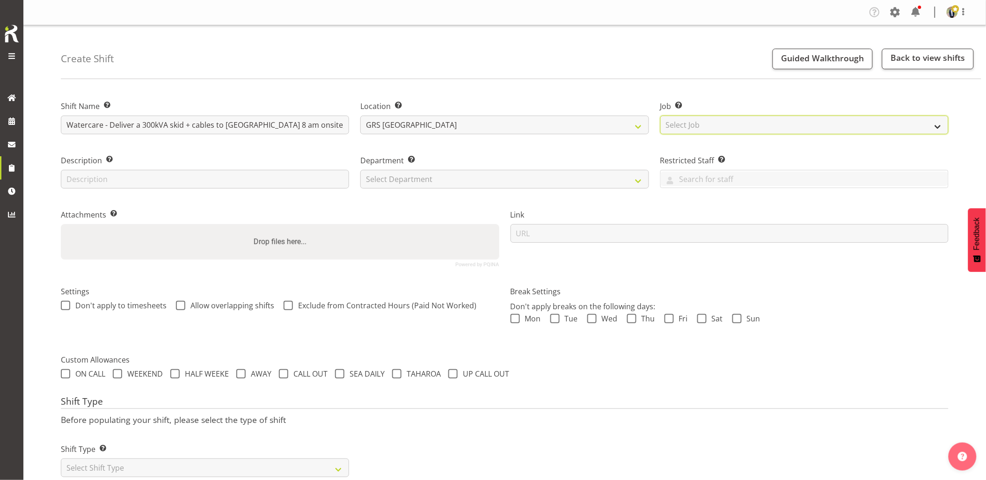
click at [802, 119] on select "Select Job Create new job 1.1 GRS AKL RENTALS 1.1 GRS AKL RENTALS AC 1.1 GRS AK…" at bounding box center [804, 125] width 288 height 19
select select "7504"
click at [660, 116] on select "Select Job Create new job 1.1 GRS AKL RENTALS 1.1 GRS AKL RENTALS AC 1.1 GRS AK…" at bounding box center [804, 125] width 288 height 19
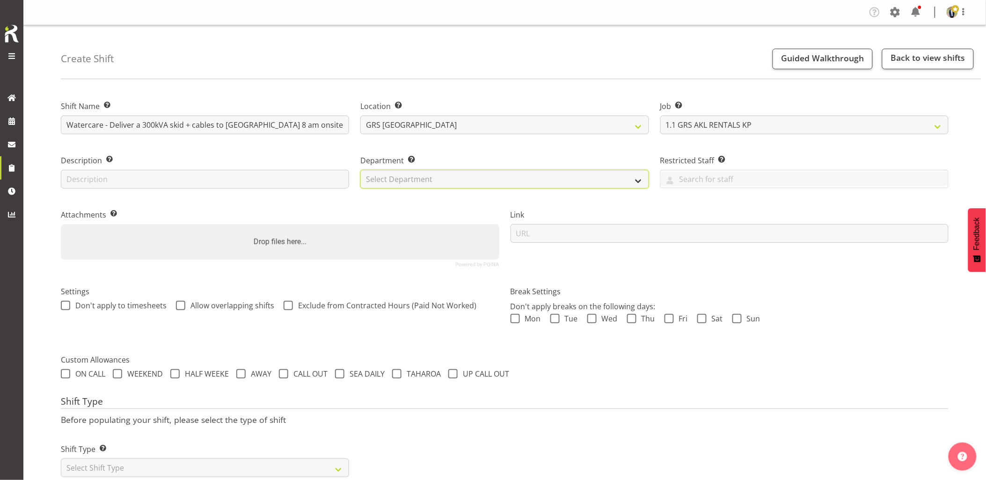
click at [448, 181] on select "Select Department GRS HIRE AKL GRS HIRE AKL GRS HIRE TGA GRS HIRE HST GRS SALES…" at bounding box center [504, 179] width 288 height 19
select select "20"
click at [360, 170] on select "Select Department GRS HIRE AKL GRS HIRE AKL GRS HIRE TGA GRS HIRE HST GRS SALES…" at bounding box center [504, 179] width 288 height 19
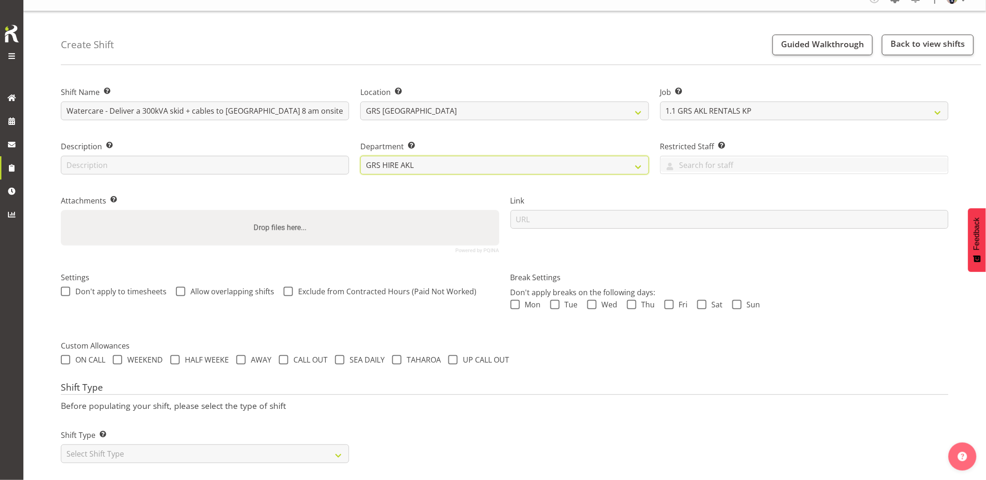
scroll to position [27, 0]
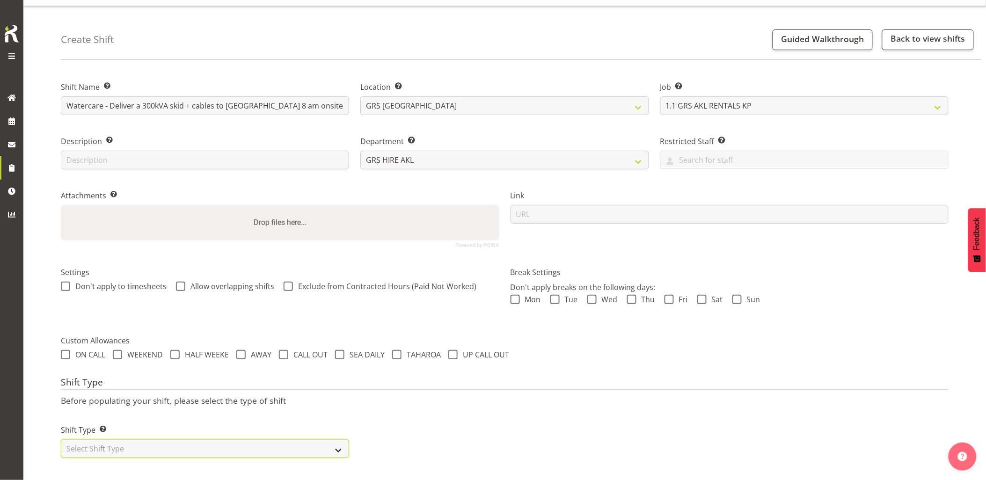
drag, startPoint x: 172, startPoint y: 440, endPoint x: 154, endPoint y: 440, distance: 17.3
click at [172, 440] on select "Select Shift Type One Off Shift Recurring Shift Rotating Shift" at bounding box center [205, 448] width 288 height 19
select select "one_off"
click at [61, 439] on select "Select Shift Type One Off Shift Recurring Shift Rotating Shift" at bounding box center [205, 448] width 288 height 19
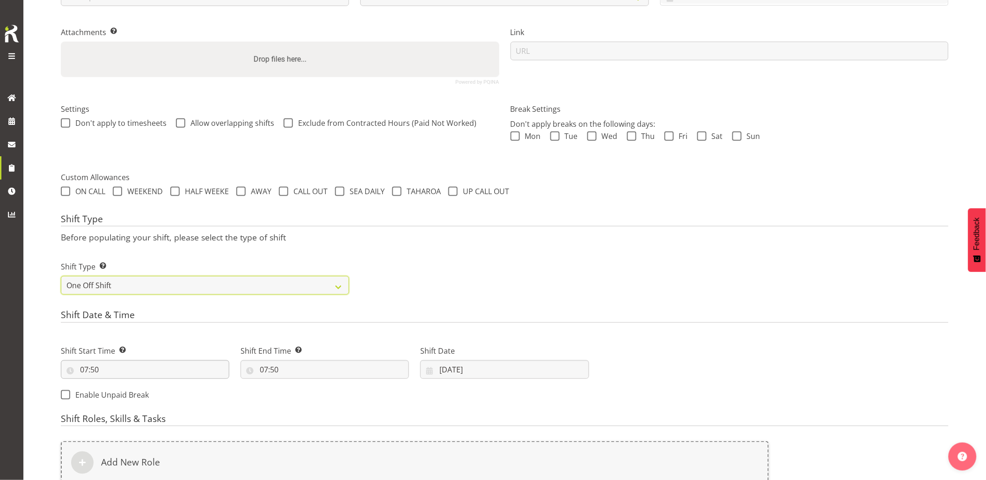
scroll to position [183, 0]
click at [158, 369] on input "07:50" at bounding box center [145, 369] width 168 height 19
click at [139, 395] on select "00 01 02 03 04 05 06 07 08 09 10 11 12 13 14 15 16 17 18 19 20 21 22 23 24 25 2…" at bounding box center [148, 393] width 21 height 19
select select "0"
click at [138, 384] on select "00 01 02 03 04 05 06 07 08 09 10 11 12 13 14 15 16 17 18 19 20 21 22 23 24 25 2…" at bounding box center [148, 393] width 21 height 19
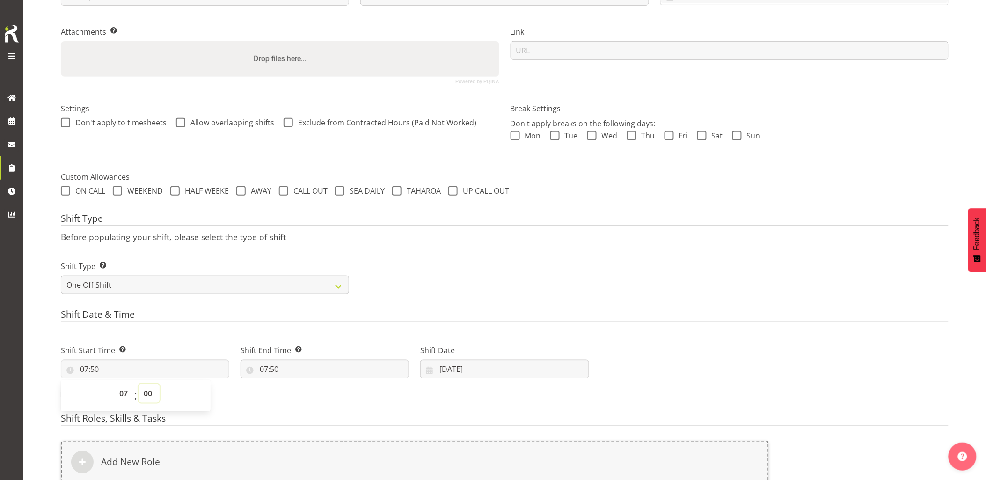
type input "07:00"
click at [450, 261] on div "Shift Type Shift Types: One Off – Select this if you would like a single shift …" at bounding box center [504, 273] width 899 height 52
click at [339, 368] on input "07:50" at bounding box center [324, 369] width 168 height 19
click at [310, 389] on select "00 01 02 03 04 05 06 07 08 09 10 11 12 13 14 15 16 17 18 19 20 21 22 23" at bounding box center [304, 393] width 21 height 19
select select "9"
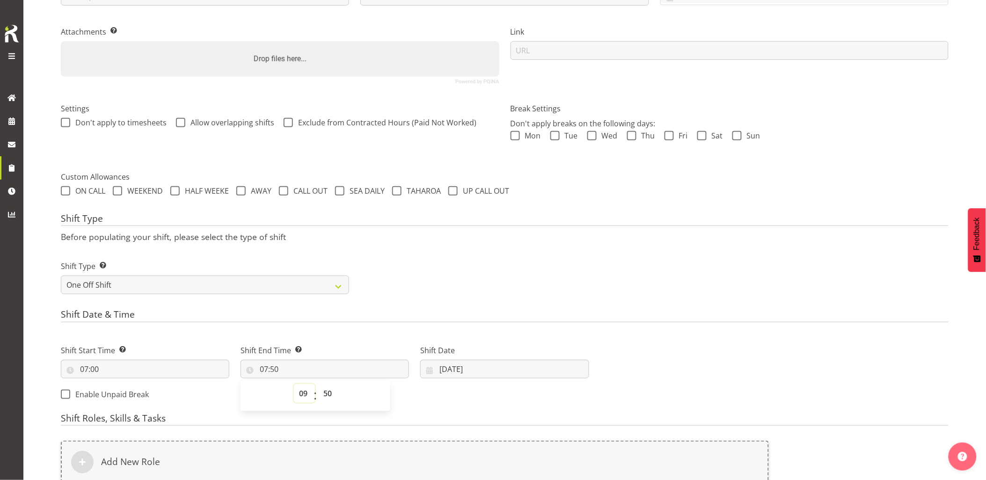
click at [294, 384] on select "00 01 02 03 04 05 06 07 08 09 10 11 12 13 14 15 16 17 18 19 20 21 22 23" at bounding box center [304, 393] width 21 height 19
type input "09:50"
click at [329, 393] on select "00 01 02 03 04 05 06 07 08 09 10 11 12 13 14 15 16 17 18 19 20 21 22 23 24 25 2…" at bounding box center [328, 393] width 21 height 19
select select "0"
click at [318, 384] on select "00 01 02 03 04 05 06 07 08 09 10 11 12 13 14 15 16 17 18 19 20 21 22 23 24 25 2…" at bounding box center [328, 393] width 21 height 19
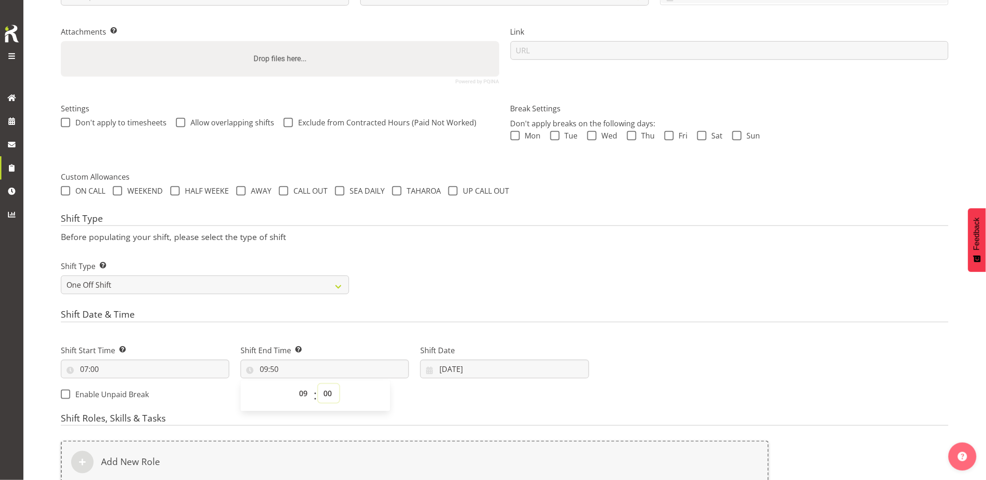
type input "09:00"
drag, startPoint x: 517, startPoint y: 225, endPoint x: 524, endPoint y: 237, distance: 13.9
click at [519, 226] on h4 "Shift Type" at bounding box center [504, 219] width 887 height 13
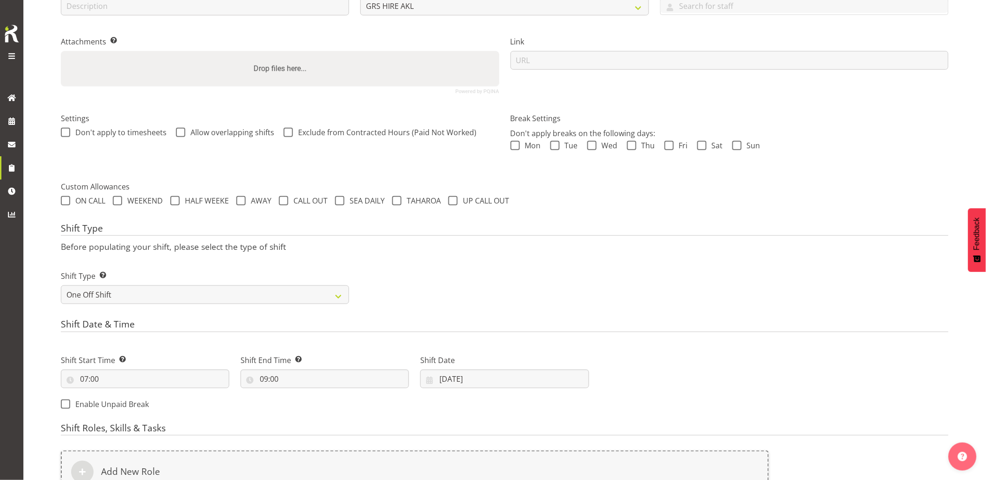
scroll to position [0, 0]
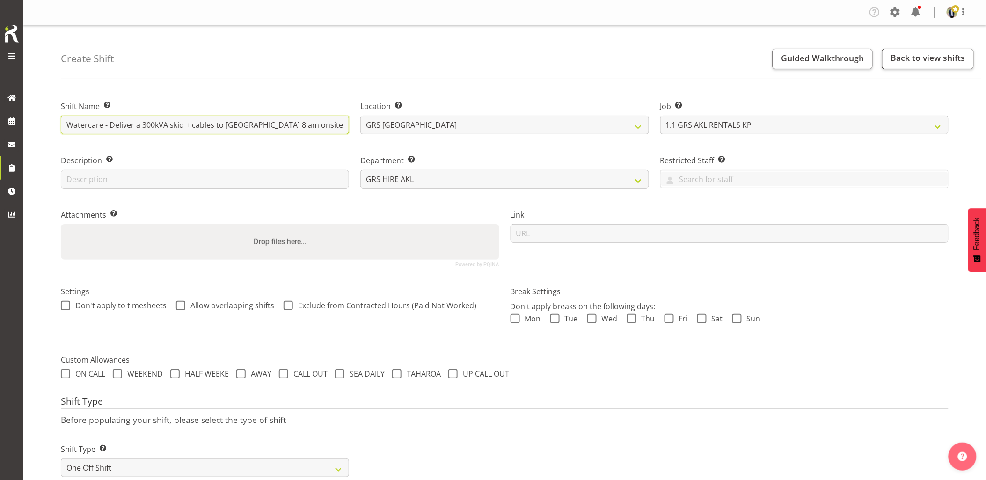
paste input "C016320"
drag, startPoint x: 178, startPoint y: 125, endPoint x: 385, endPoint y: 125, distance: 207.2
click at [385, 125] on div "Shift Name Enter a name for the shift (e.g. Day Shift). C016320 - Watercare - D…" at bounding box center [504, 179] width 899 height 185
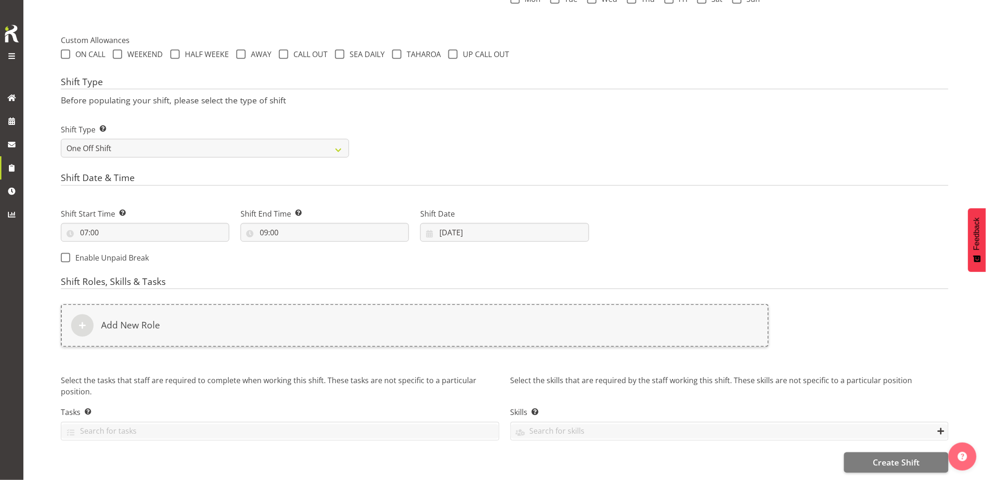
scroll to position [327, 0]
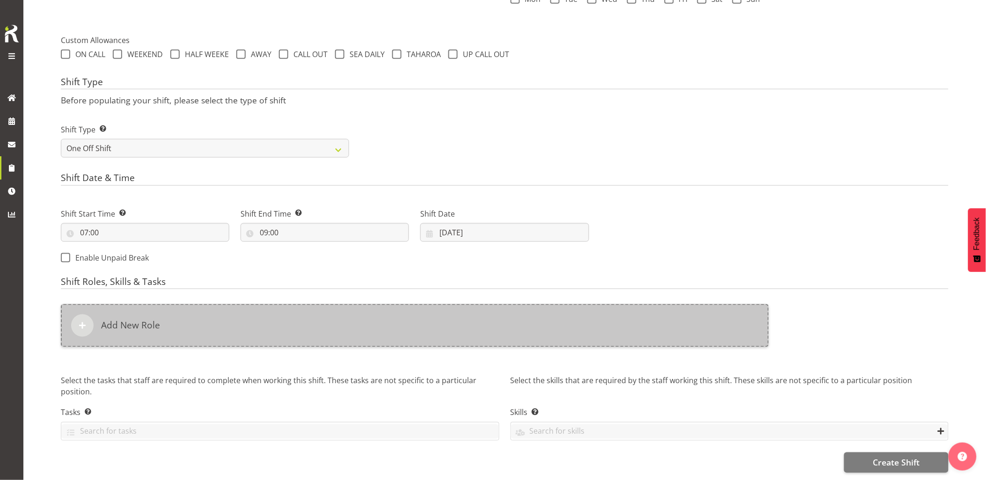
type input "C016320 - Watercare - Deliver a 300kVA skid + cables to [GEOGRAPHIC_DATA] 8 am …"
click at [332, 316] on div "Add New Role" at bounding box center [415, 325] width 708 height 43
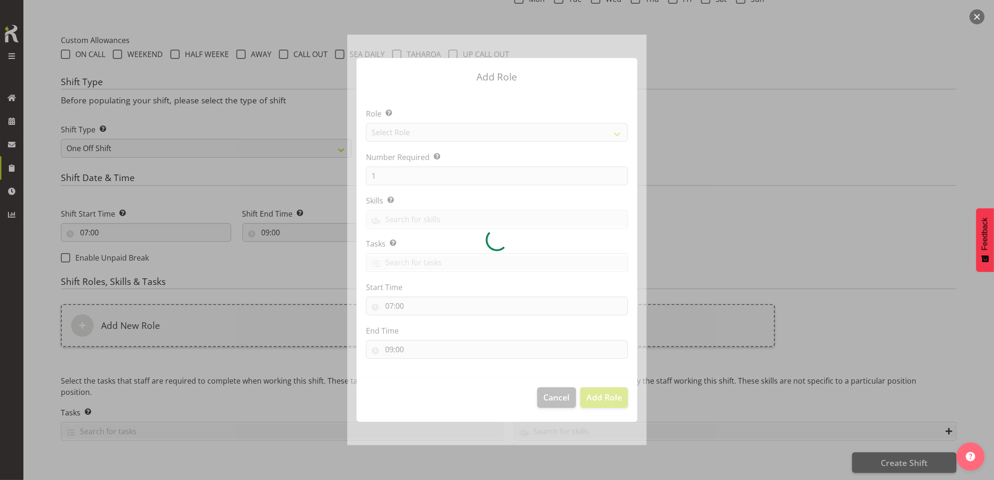
click at [757, 183] on div at bounding box center [497, 240] width 994 height 480
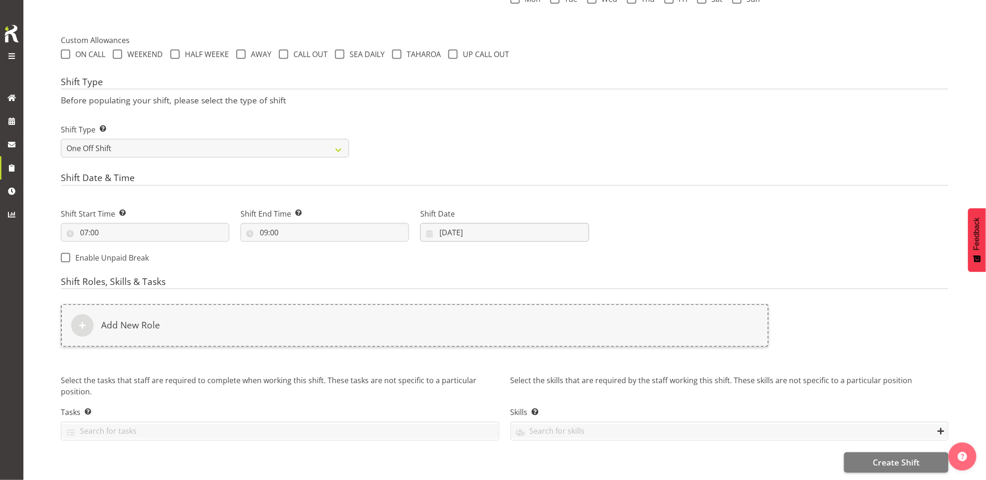
click at [503, 234] on div "Shift Date 06/10/2025 January February March April May June July August Septemb…" at bounding box center [504, 221] width 180 height 52
click at [504, 228] on input "06/10/2025" at bounding box center [504, 232] width 168 height 19
click at [482, 317] on link "7" at bounding box center [485, 326] width 19 height 18
type input "07/10/2025"
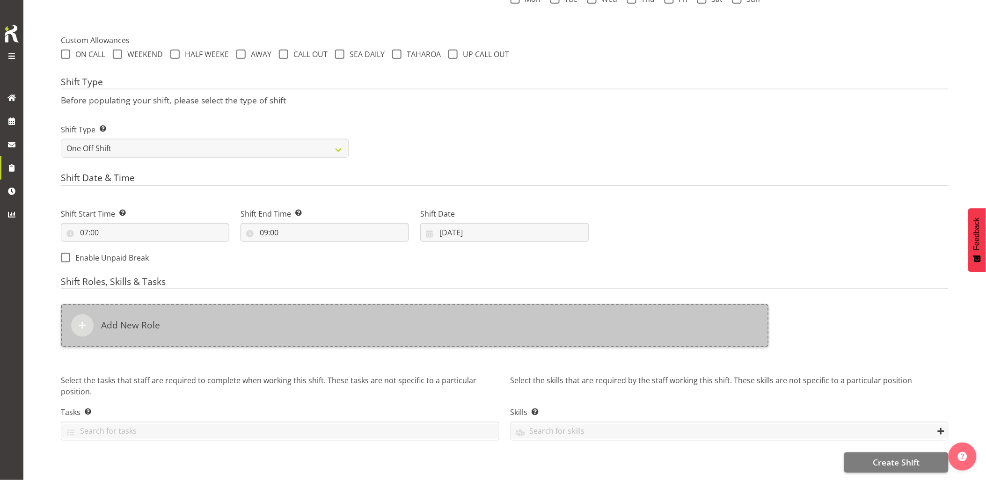
click at [455, 315] on div "Add New Role" at bounding box center [415, 325] width 708 height 43
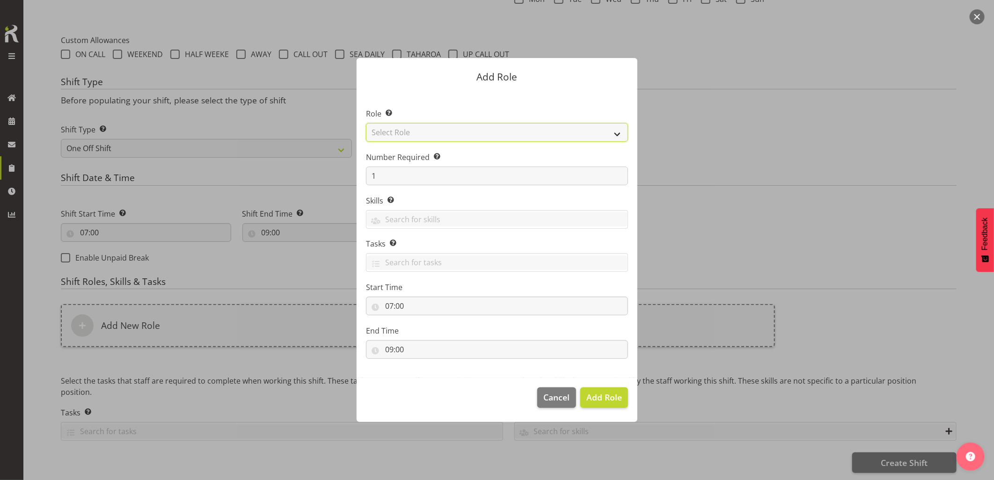
drag, startPoint x: 417, startPoint y: 129, endPoint x: 422, endPoint y: 132, distance: 5.5
click at [419, 130] on select "Select Role Account Manager Electrician Engineering GM HSEQ manager MECH Mechan…" at bounding box center [497, 132] width 262 height 19
select select "20"
click at [366, 123] on select "Select Role Account Manager Electrician Engineering GM HSEQ manager MECH Mechan…" at bounding box center [497, 132] width 262 height 19
click at [592, 396] on span "Add Role" at bounding box center [604, 397] width 36 height 11
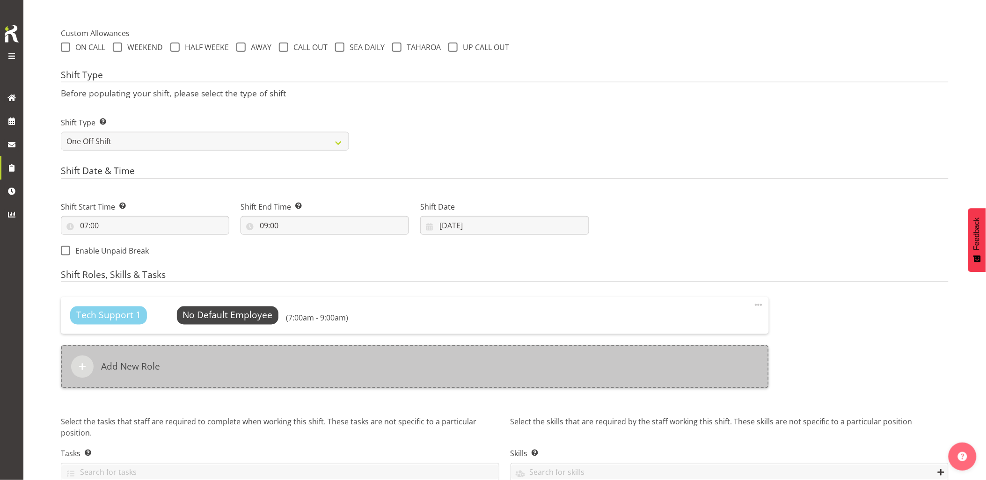
click at [431, 378] on div "Add New Role" at bounding box center [415, 366] width 708 height 43
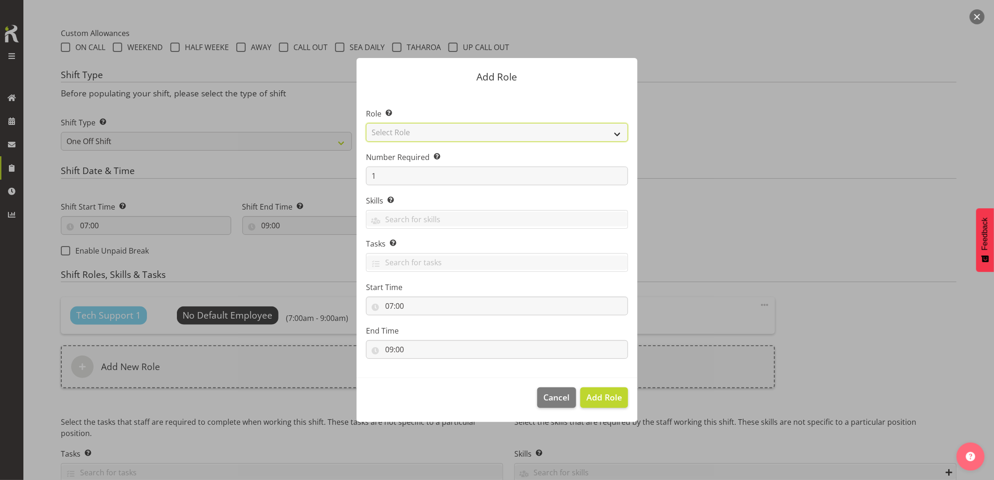
click at [401, 134] on select "Select Role Account Manager Electrician Engineering GM HSEQ manager MECH Mechan…" at bounding box center [497, 132] width 262 height 19
select select "27"
click at [366, 123] on select "Select Role Account Manager Electrician Engineering GM HSEQ manager MECH Mechan…" at bounding box center [497, 132] width 262 height 19
click at [600, 399] on span "Add Role" at bounding box center [604, 397] width 36 height 11
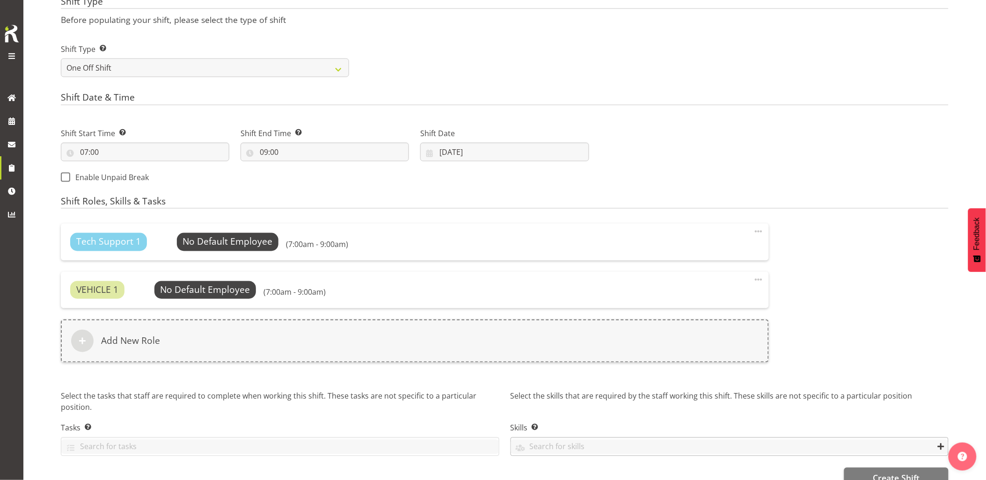
scroll to position [422, 0]
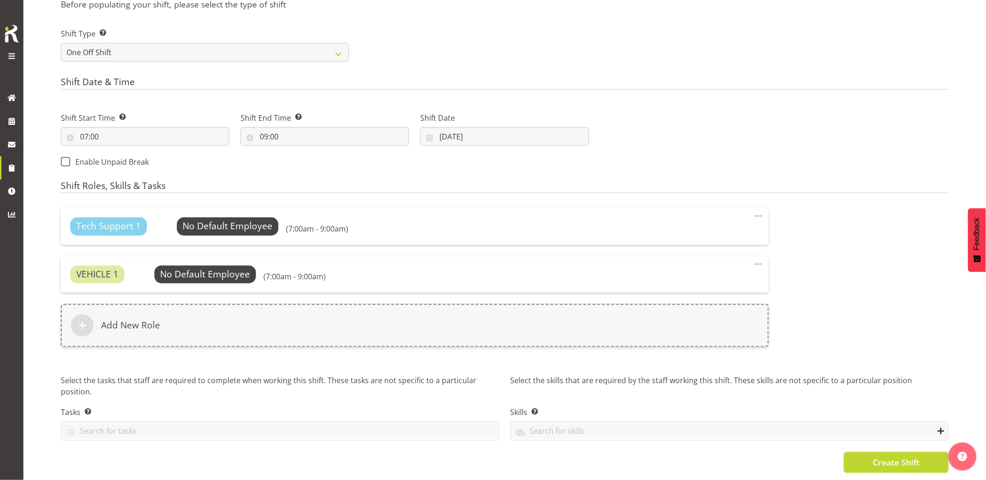
click at [868, 452] on button "Create Shift" at bounding box center [896, 462] width 104 height 21
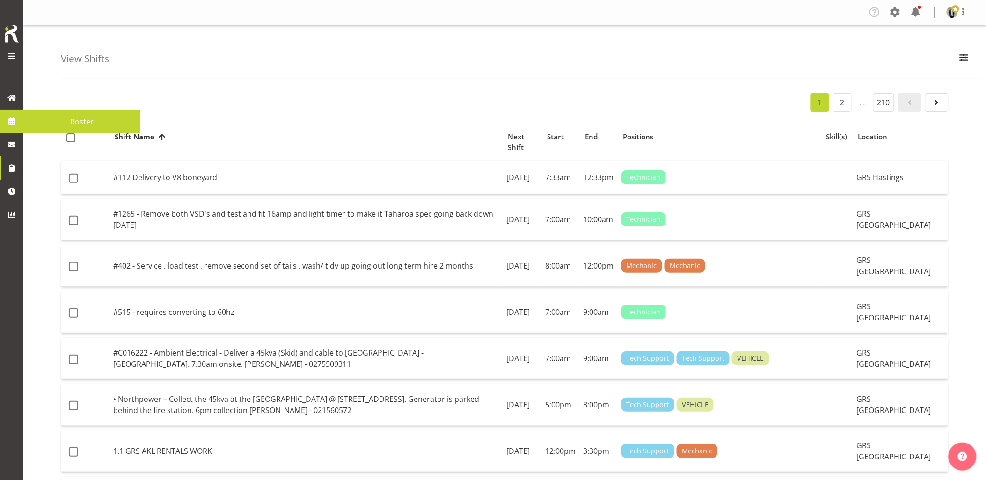
click at [11, 121] on span at bounding box center [12, 121] width 14 height 14
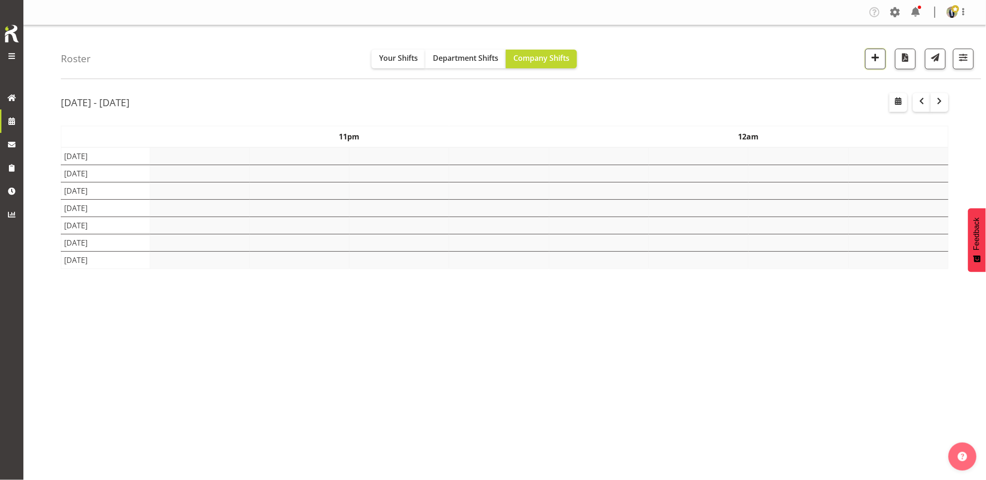
click at [868, 57] on button "button" at bounding box center [875, 59] width 21 height 21
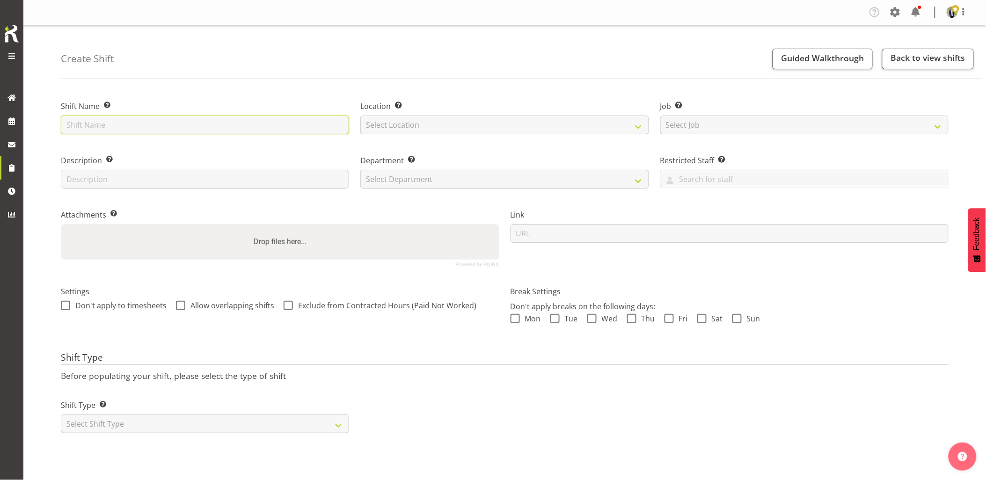
click at [270, 125] on input "text" at bounding box center [205, 125] width 288 height 19
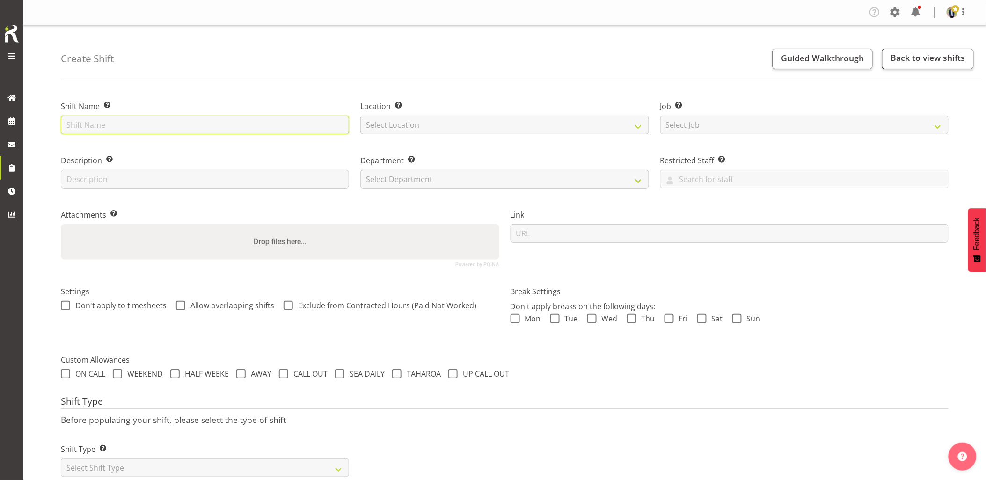
paste input "C016320"
type input "C016320 - Watercare - Collect the 300kVA skid + cables from [GEOGRAPHIC_DATA]. …"
drag, startPoint x: 480, startPoint y: 126, endPoint x: 479, endPoint y: 134, distance: 8.0
click at [480, 127] on select "Select Location GRS Auckland GRS Hastings GRS Tauranga" at bounding box center [504, 125] width 288 height 19
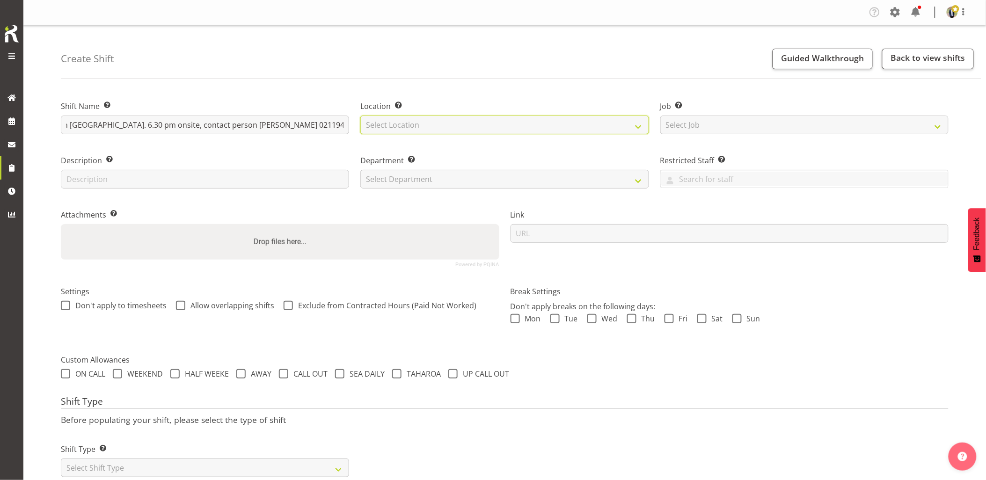
scroll to position [0, 0]
select select "28"
click at [360, 116] on select "Select Location GRS Auckland GRS Hastings GRS Tauranga" at bounding box center [504, 125] width 288 height 19
click at [733, 124] on select "Select Job Create new job 1.1 GRS AKL RENTALS 1.1 GRS AKL RENTALS AC 1.1 GRS AK…" at bounding box center [804, 125] width 288 height 19
select select "7504"
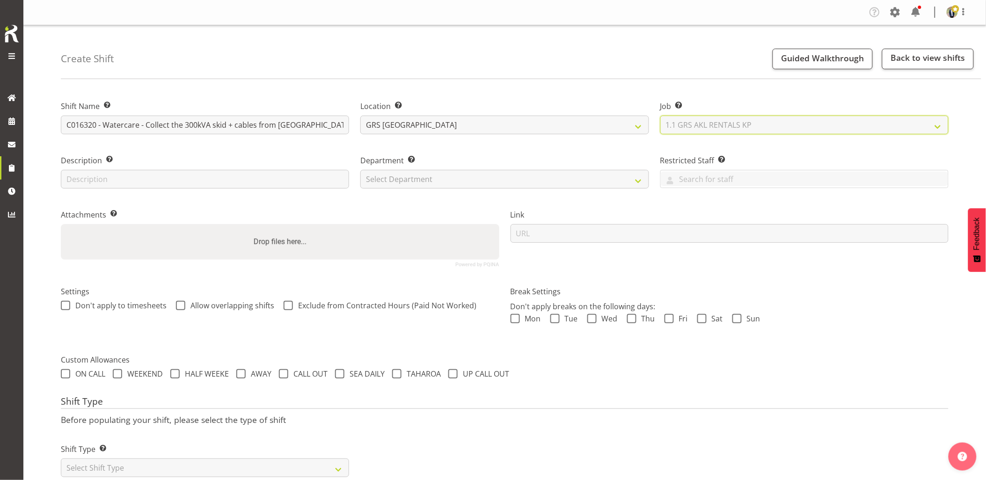
click at [660, 116] on select "Select Job Create new job 1.1 GRS AKL RENTALS 1.1 GRS AKL RENTALS AC 1.1 GRS AK…" at bounding box center [804, 125] width 288 height 19
drag, startPoint x: 475, startPoint y: 174, endPoint x: 464, endPoint y: 184, distance: 15.6
click at [475, 174] on select "Select Department GRS HIRE AKL GRS HIRE AKL GRS HIRE TGA GRS HIRE HST GRS SALES…" at bounding box center [504, 179] width 288 height 19
select select "20"
click at [360, 170] on select "Select Department GRS HIRE AKL GRS HIRE AKL GRS HIRE TGA GRS HIRE HST GRS SALES…" at bounding box center [504, 179] width 288 height 19
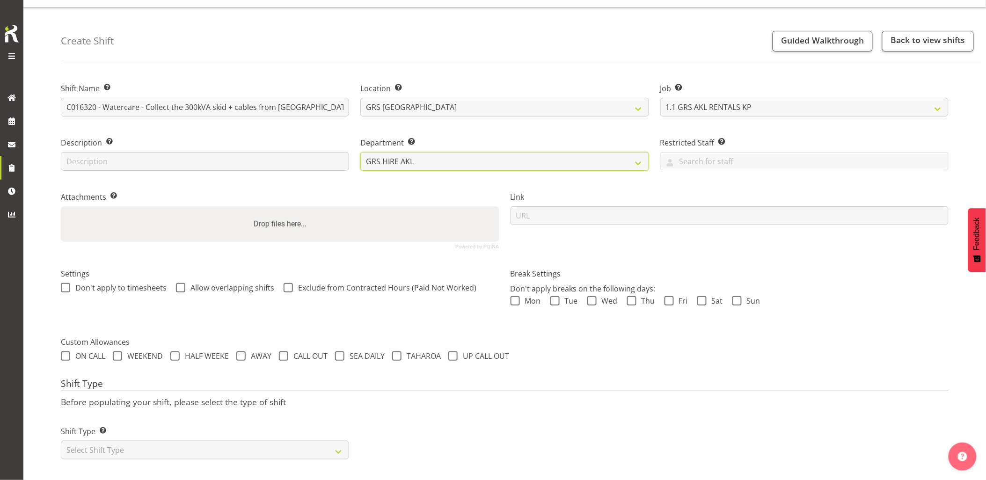
scroll to position [27, 0]
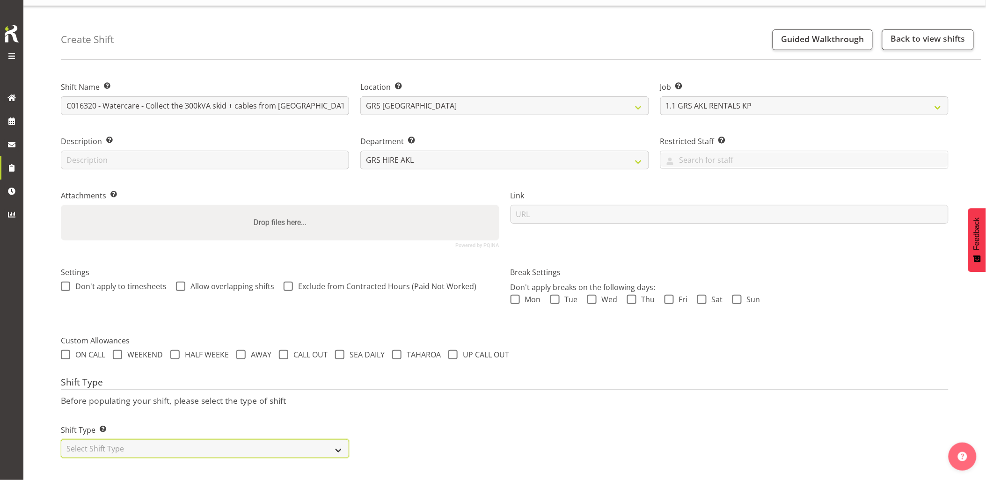
drag, startPoint x: 237, startPoint y: 436, endPoint x: 230, endPoint y: 437, distance: 6.7
click at [236, 439] on select "Select Shift Type One Off Shift Recurring Shift Rotating Shift" at bounding box center [205, 448] width 288 height 19
select select "one_off"
click at [61, 439] on select "Select Shift Type One Off Shift Recurring Shift Rotating Shift" at bounding box center [205, 448] width 288 height 19
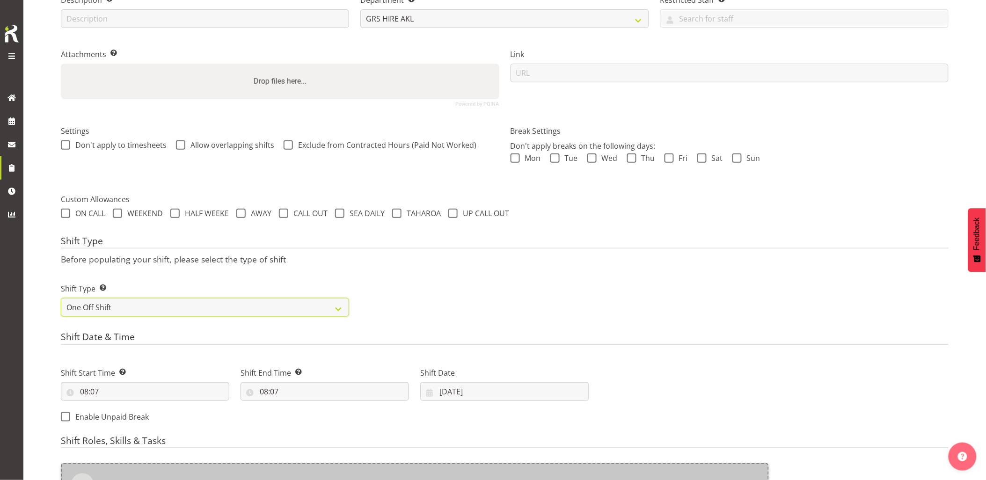
scroll to position [235, 0]
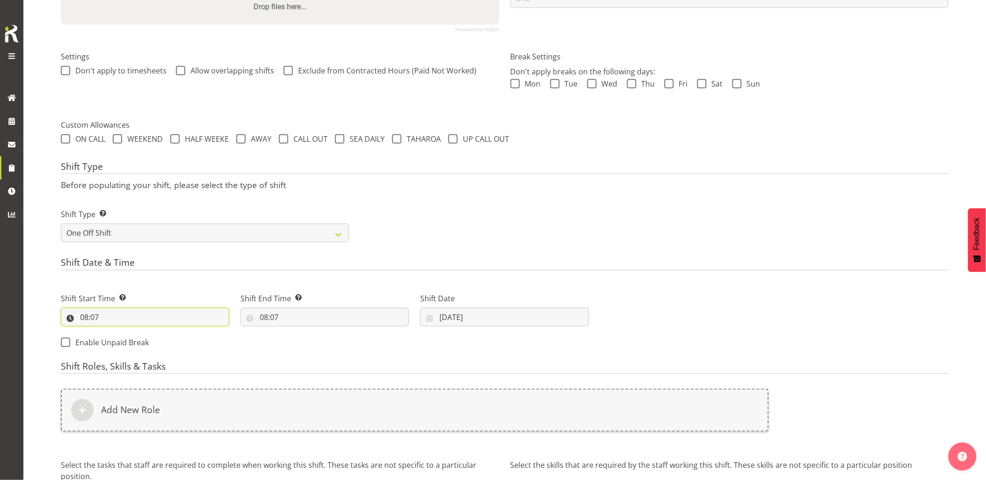
click at [147, 321] on input "08:07" at bounding box center [145, 317] width 168 height 19
drag, startPoint x: 123, startPoint y: 337, endPoint x: 128, endPoint y: 343, distance: 8.0
click at [123, 337] on select "00 01 02 03 04 05 06 07 08 09 10 11 12 13 14 15 16 17 18 19 20 21 22 23" at bounding box center [124, 341] width 21 height 19
select select "18"
click at [114, 332] on select "00 01 02 03 04 05 06 07 08 09 10 11 12 13 14 15 16 17 18 19 20 21 22 23" at bounding box center [124, 341] width 21 height 19
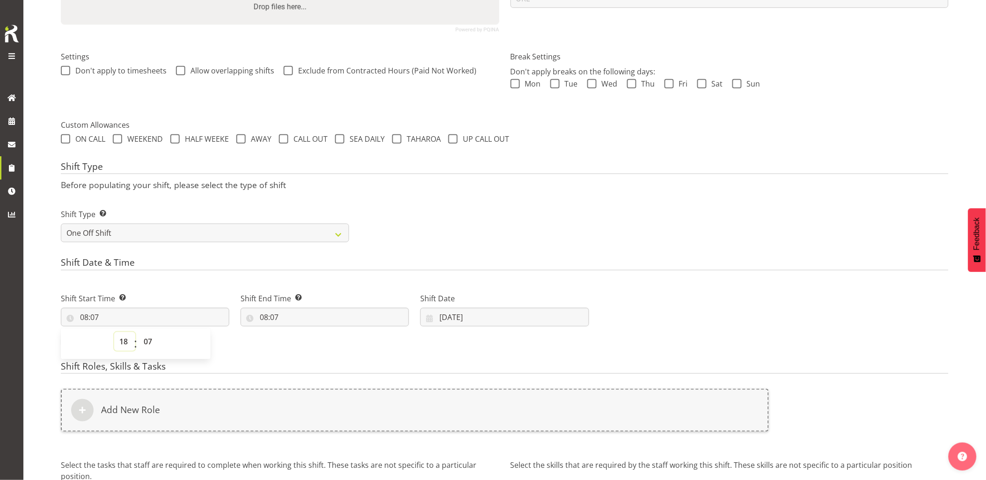
type input "18:07"
drag, startPoint x: 148, startPoint y: 346, endPoint x: 153, endPoint y: 332, distance: 14.7
click at [150, 345] on select "00 01 02 03 04 05 06 07 08 09 10 11 12 13 14 15 16 17 18 19 20 21 22 23 24 25 2…" at bounding box center [148, 341] width 21 height 19
select select "0"
click at [138, 332] on select "00 01 02 03 04 05 06 07 08 09 10 11 12 13 14 15 16 17 18 19 20 21 22 23 24 25 2…" at bounding box center [148, 341] width 21 height 19
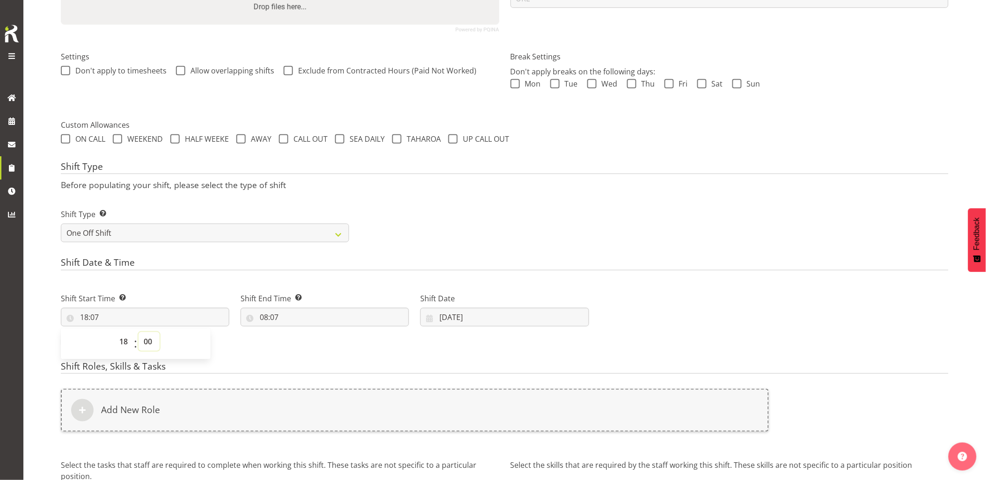
type input "18:00"
click at [311, 319] on input "08:07" at bounding box center [324, 317] width 168 height 19
click at [298, 343] on select "00 01 02 03 04 05 06 07 08 09 10 11 12 13 14 15 16 17 18 19 20 21 22 23" at bounding box center [304, 341] width 21 height 19
select select "20"
click at [294, 332] on select "00 01 02 03 04 05 06 07 08 09 10 11 12 13 14 15 16 17 18 19 20 21 22 23" at bounding box center [304, 341] width 21 height 19
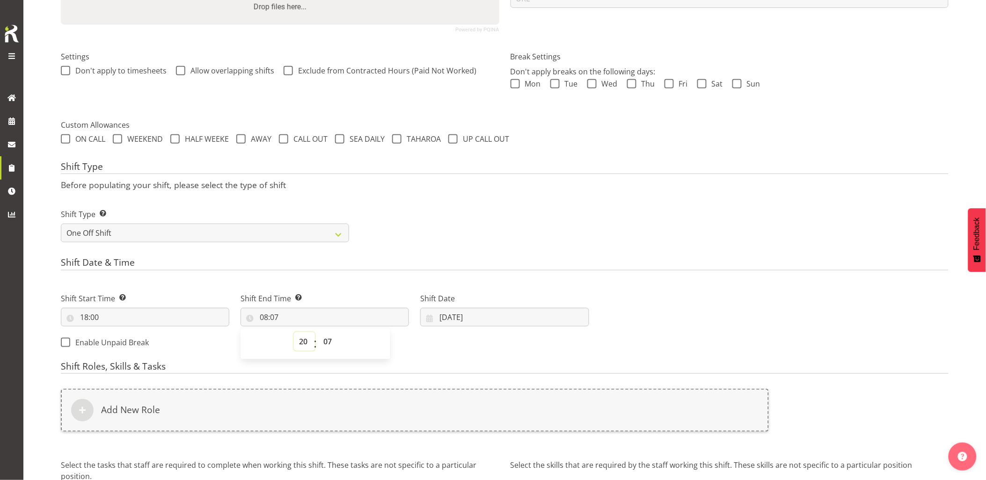
type input "20:07"
click at [329, 344] on select "00 01 02 03 04 05 06 07 08 09 10 11 12 13 14 15 16 17 18 19 20 21 22 23 24 25 2…" at bounding box center [328, 341] width 21 height 19
select select "0"
click at [318, 332] on select "00 01 02 03 04 05 06 07 08 09 10 11 12 13 14 15 16 17 18 19 20 21 22 23 24 25 2…" at bounding box center [328, 341] width 21 height 19
type input "20:00"
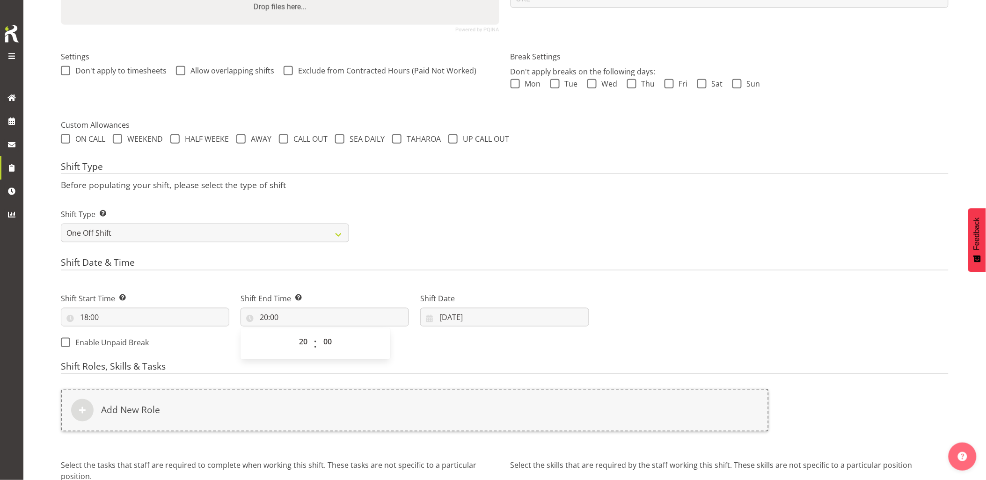
click at [481, 219] on div "Shift Type Shift Types: One Off – Select this if you would like a single shift …" at bounding box center [504, 222] width 899 height 52
click at [357, 318] on input "20:00" at bounding box center [324, 317] width 168 height 19
click at [499, 321] on input "06/10/2025" at bounding box center [504, 317] width 168 height 19
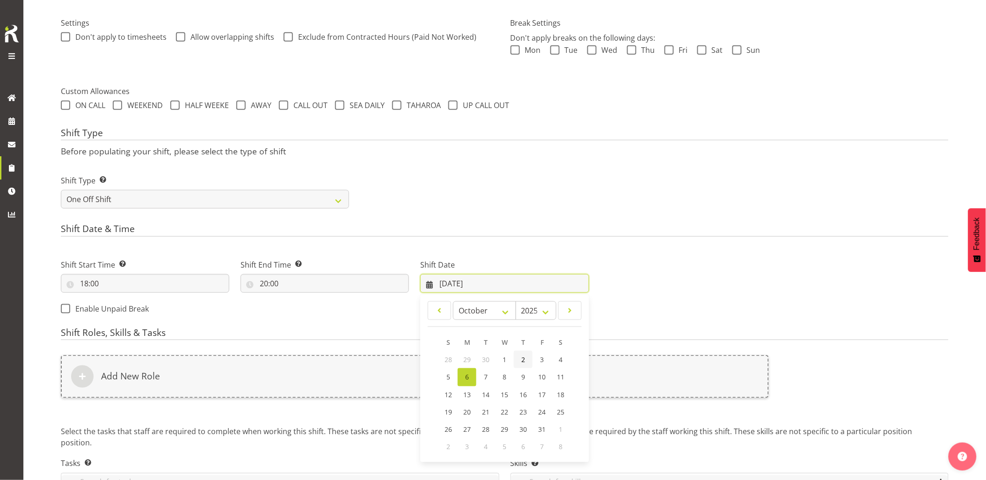
scroll to position [287, 0]
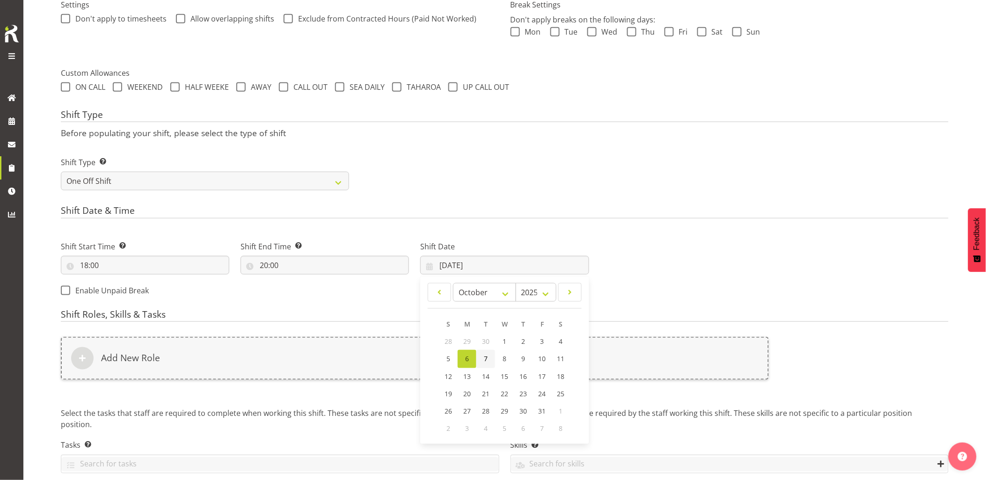
click at [487, 356] on span "7" at bounding box center [486, 359] width 4 height 9
type input "07/10/2025"
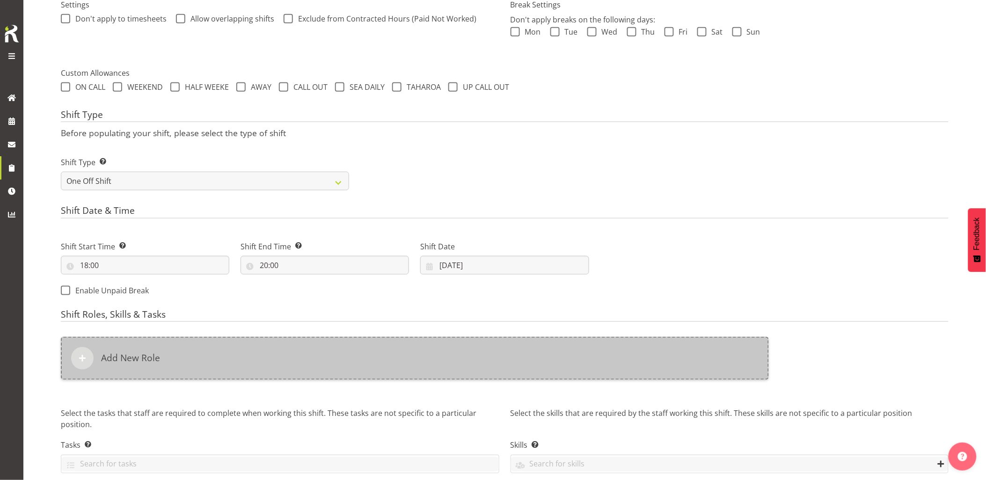
click at [487, 354] on div "Add New Role" at bounding box center [415, 358] width 708 height 43
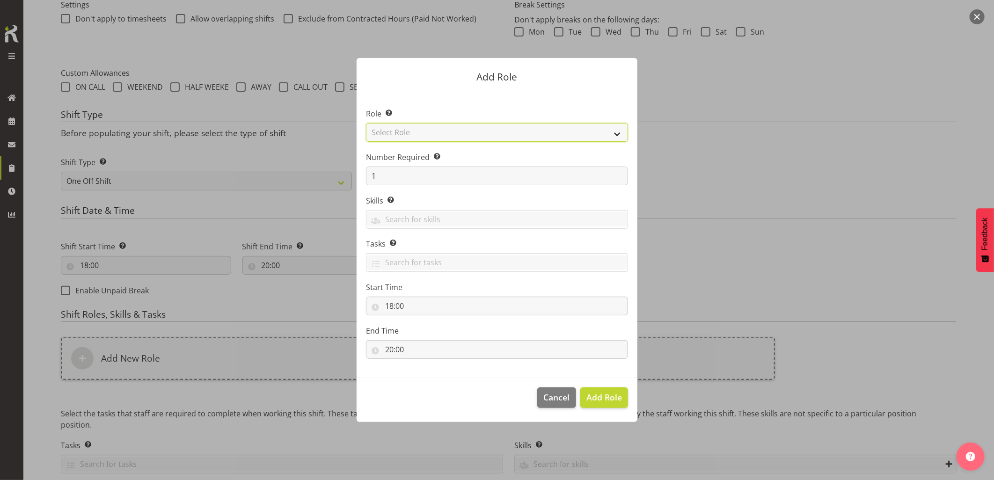
click at [407, 130] on select "Select Role Account Manager Electrician Engineering GM HSEQ manager MECH Mechan…" at bounding box center [497, 132] width 262 height 19
select select "20"
click at [366, 123] on select "Select Role Account Manager Electrician Engineering GM HSEQ manager MECH Mechan…" at bounding box center [497, 132] width 262 height 19
click at [610, 404] on button "Add Role" at bounding box center [604, 397] width 48 height 21
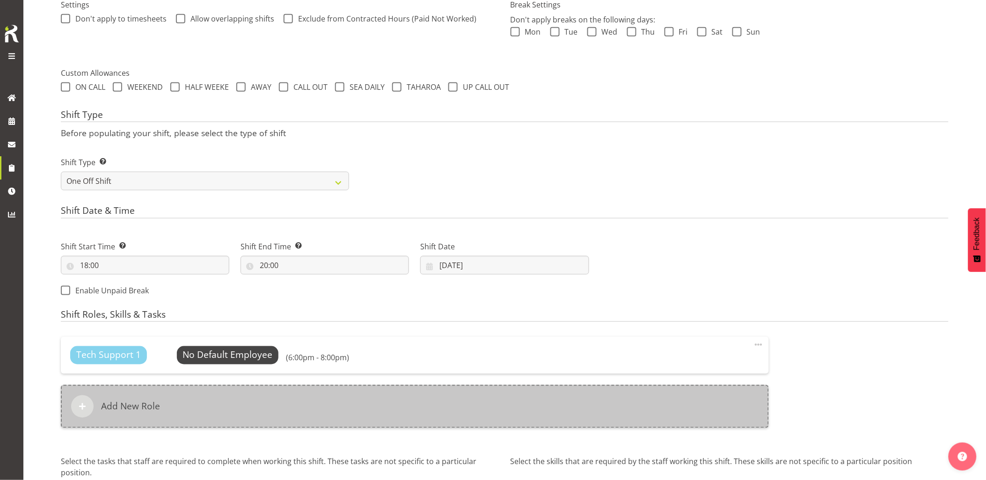
drag, startPoint x: 276, startPoint y: 407, endPoint x: 282, endPoint y: 410, distance: 6.1
click at [282, 410] on div "Add New Role" at bounding box center [415, 406] width 708 height 43
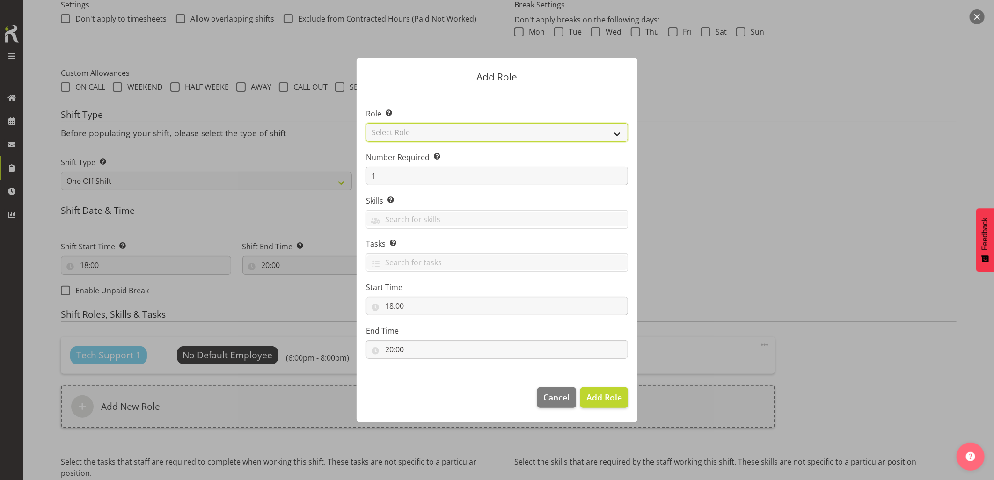
click at [388, 135] on select "Select Role Account Manager Electrician Engineering GM HSEQ manager MECH Mechan…" at bounding box center [497, 132] width 262 height 19
select select "27"
click at [366, 123] on select "Select Role Account Manager Electrician Engineering GM HSEQ manager MECH Mechan…" at bounding box center [497, 132] width 262 height 19
click at [596, 398] on span "Add Role" at bounding box center [604, 397] width 36 height 11
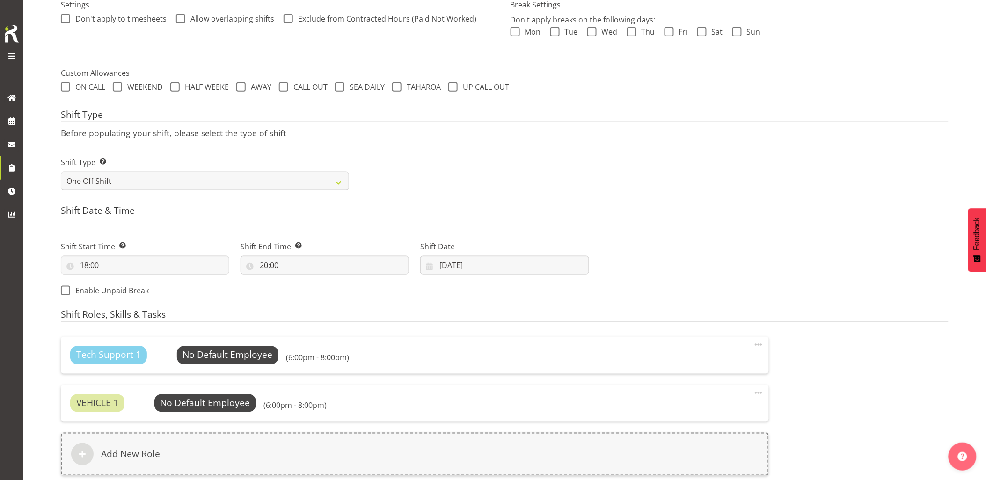
scroll to position [422, 0]
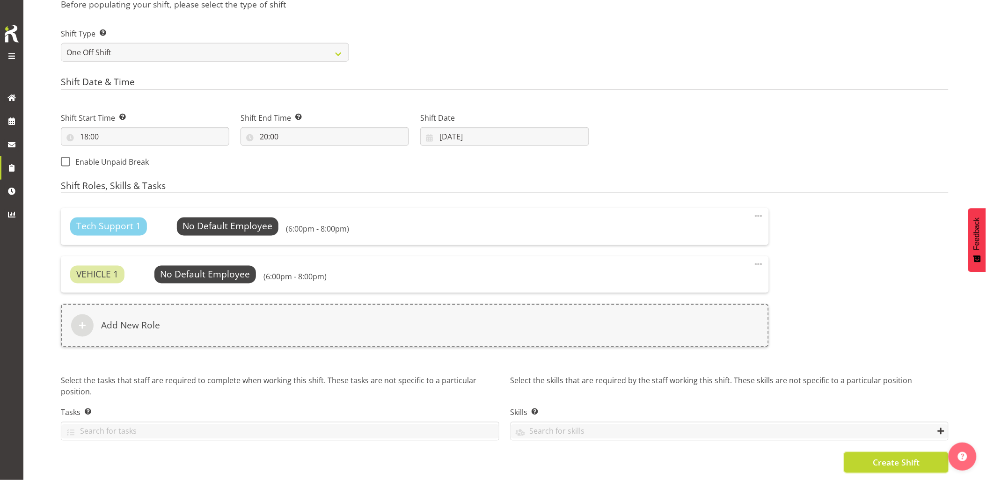
click at [859, 452] on button "Create Shift" at bounding box center [896, 462] width 104 height 21
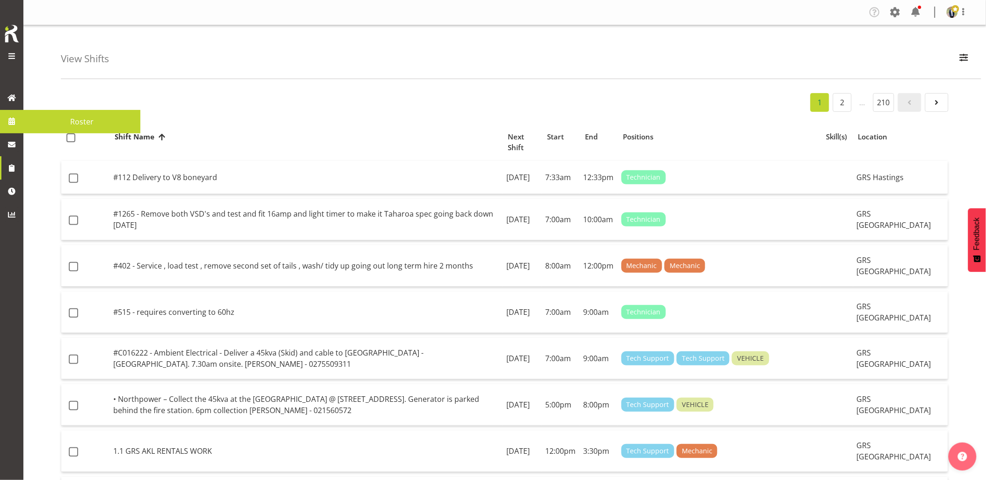
click at [8, 117] on span at bounding box center [12, 121] width 14 height 14
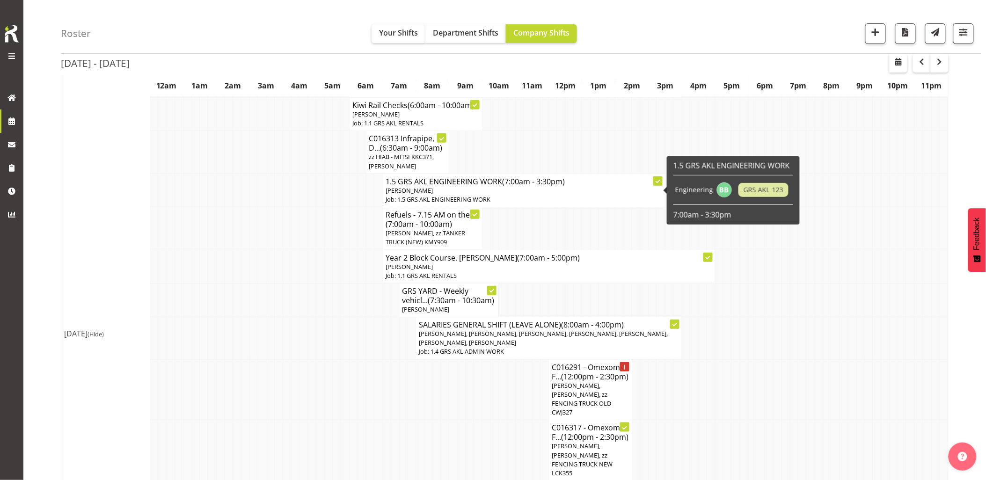
scroll to position [208, 0]
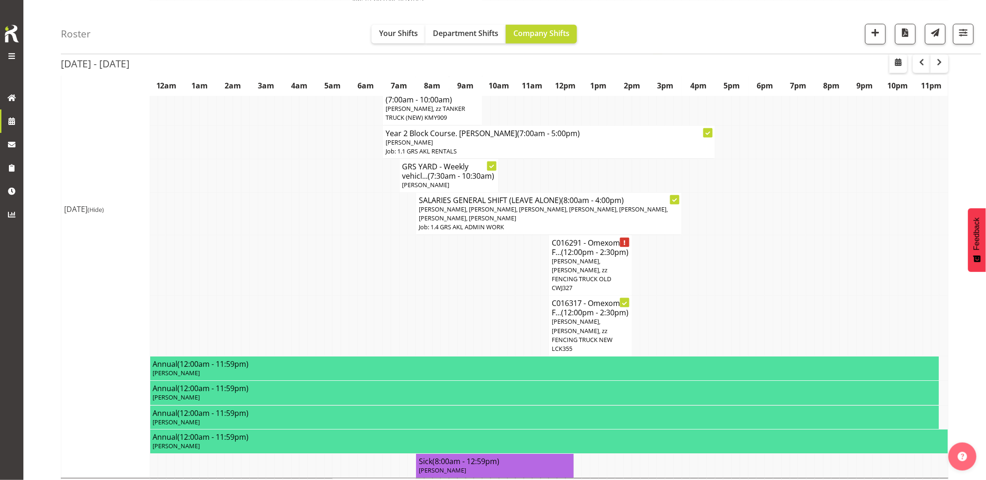
click at [275, 295] on td at bounding box center [279, 265] width 8 height 61
click at [384, 296] on td at bounding box center [387, 265] width 8 height 61
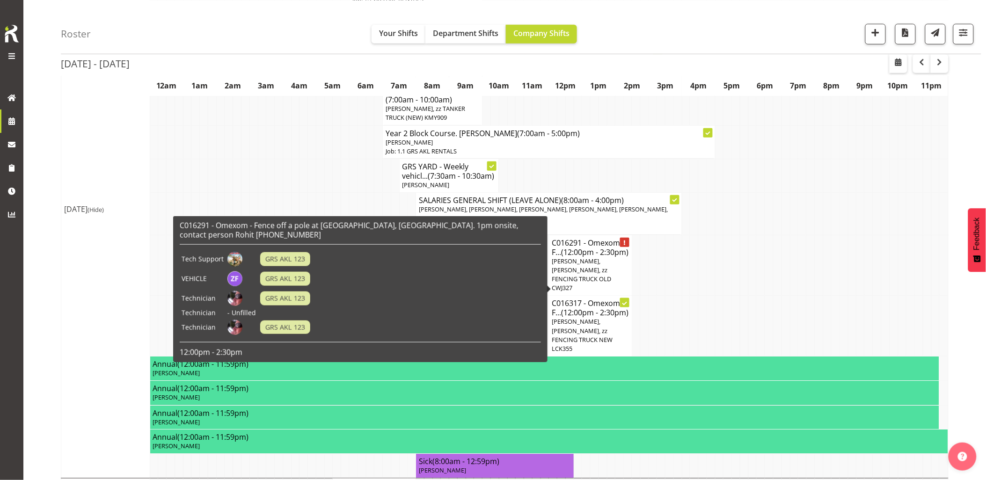
click at [579, 277] on span "[PERSON_NAME], [PERSON_NAME], zz FENCING TRUCK OLD CWJ327" at bounding box center [581, 275] width 59 height 36
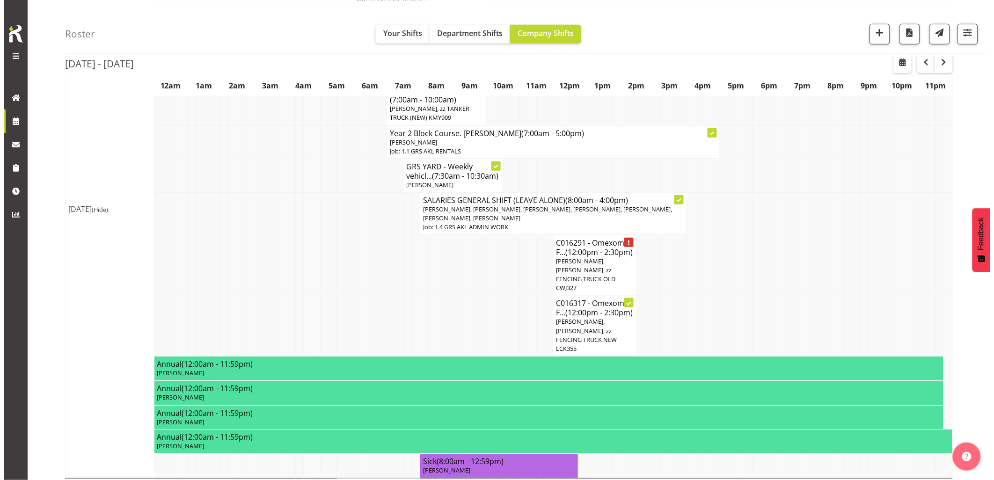
scroll to position [203, 0]
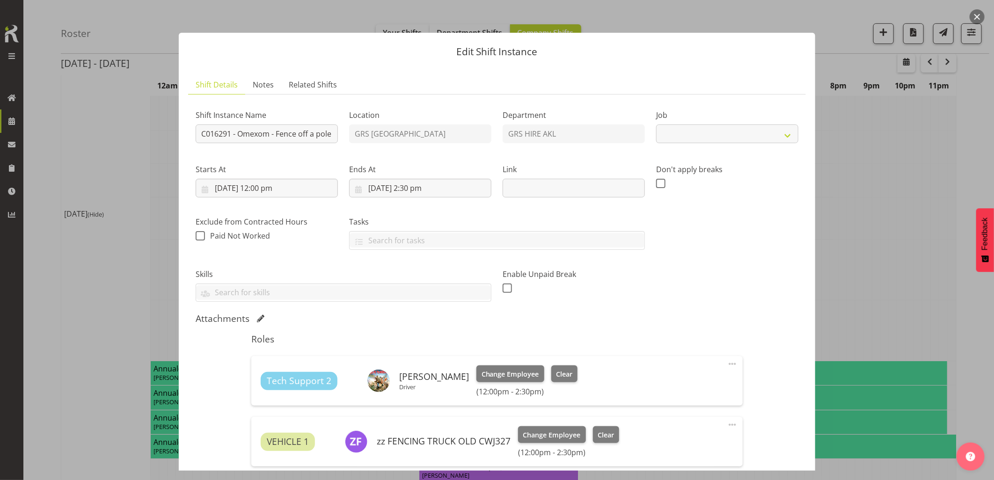
select select "7504"
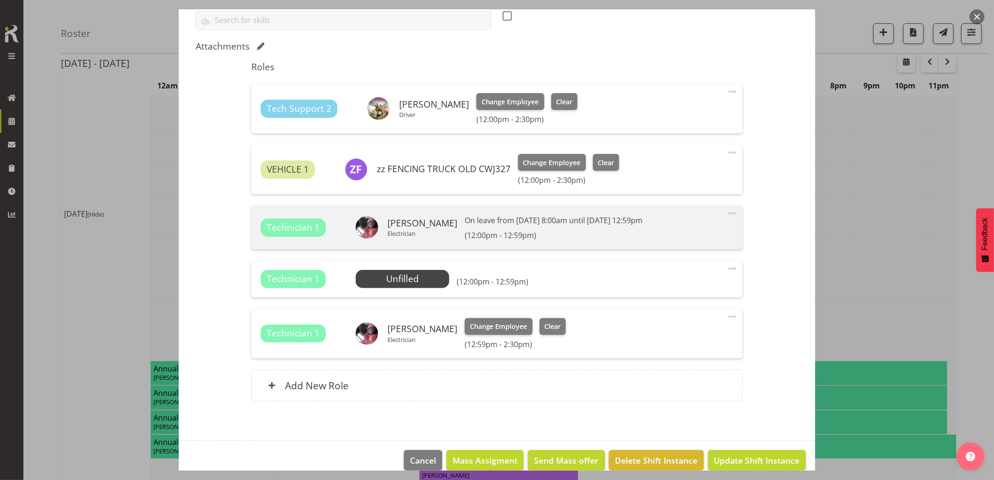
scroll to position [286, 0]
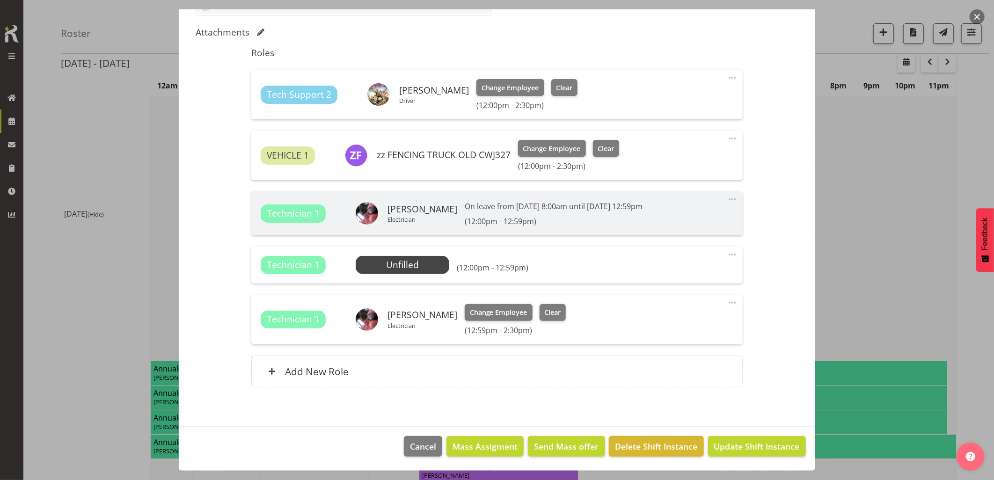
click at [974, 15] on button "button" at bounding box center [976, 16] width 15 height 15
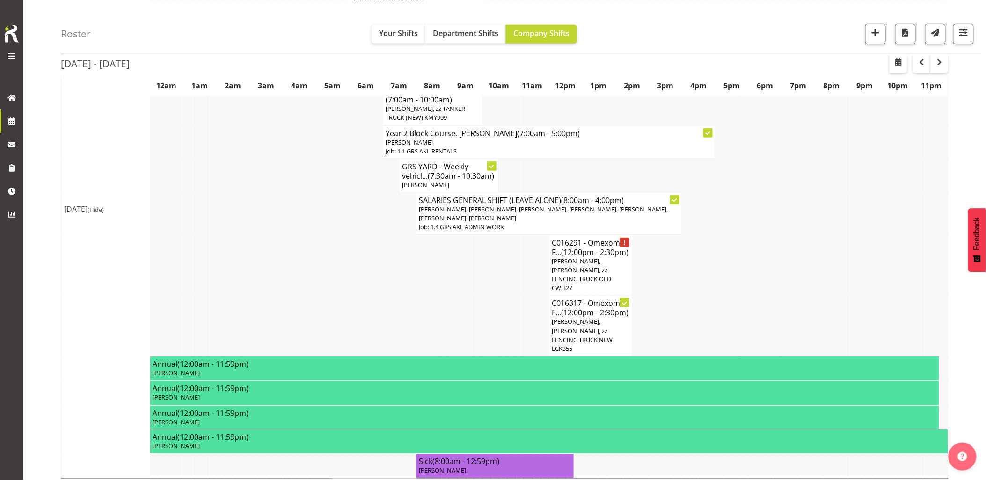
click at [867, 212] on td at bounding box center [869, 214] width 8 height 43
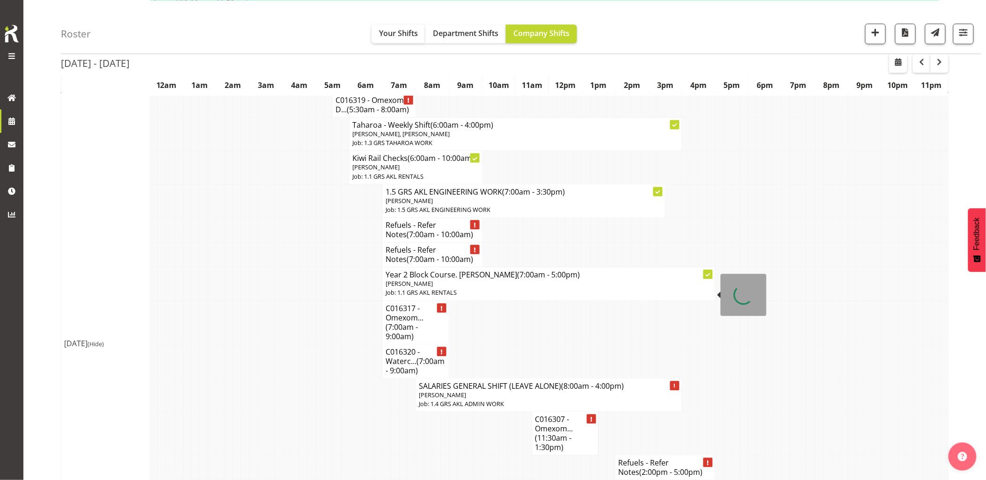
scroll to position [624, 0]
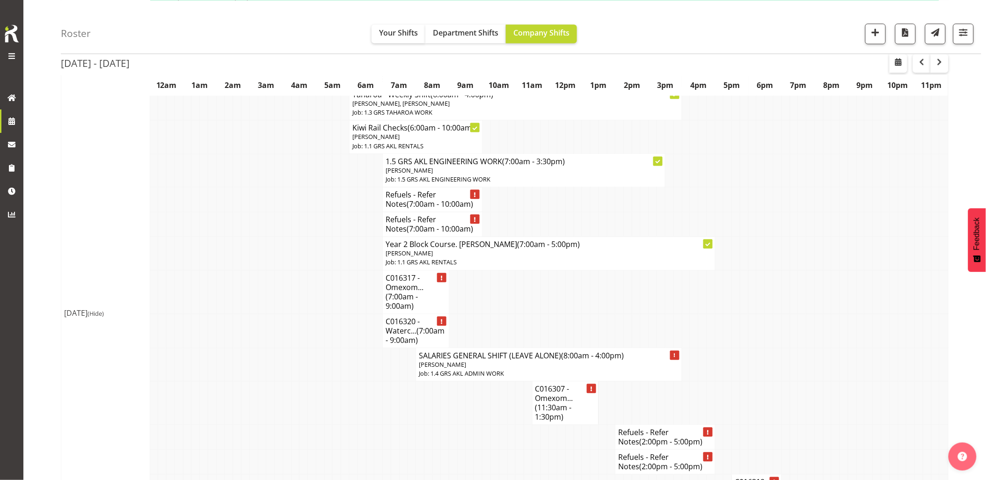
click at [236, 270] on td at bounding box center [237, 253] width 8 height 33
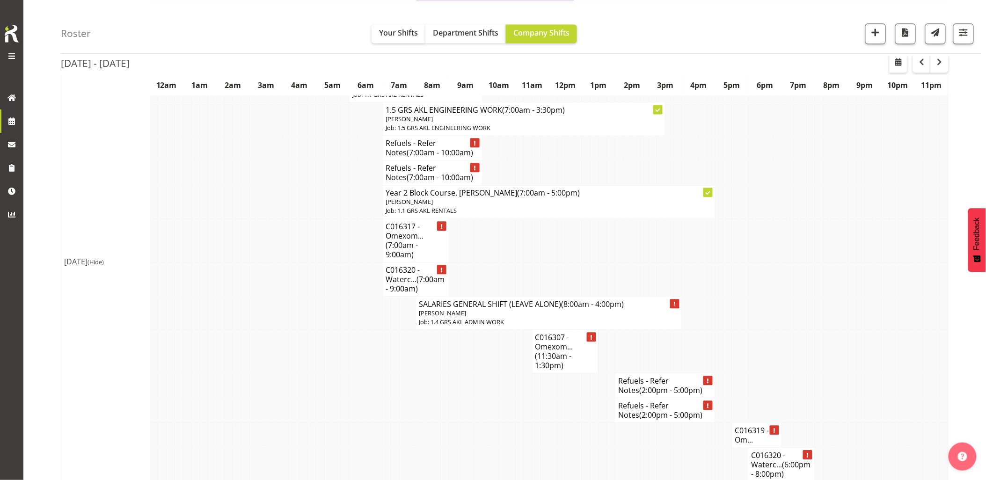
click at [242, 262] on td at bounding box center [245, 240] width 8 height 44
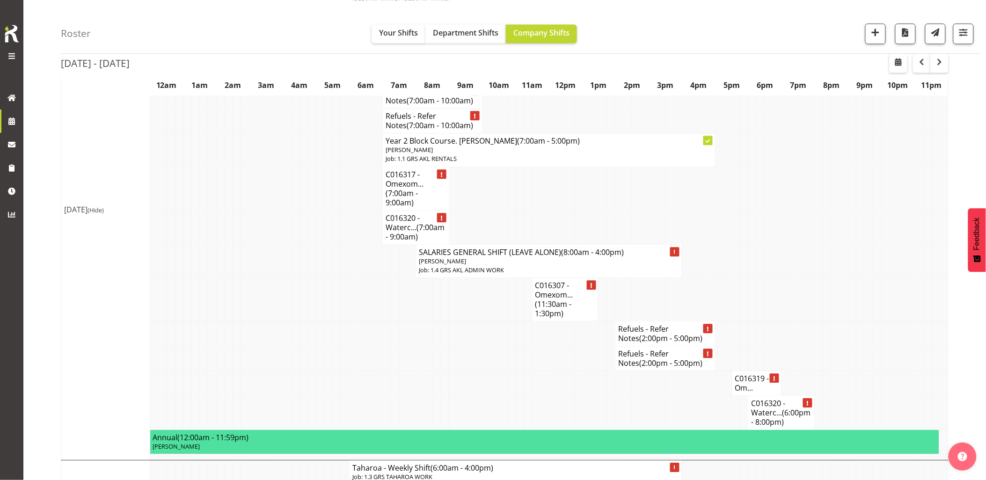
click at [243, 265] on td at bounding box center [245, 260] width 8 height 33
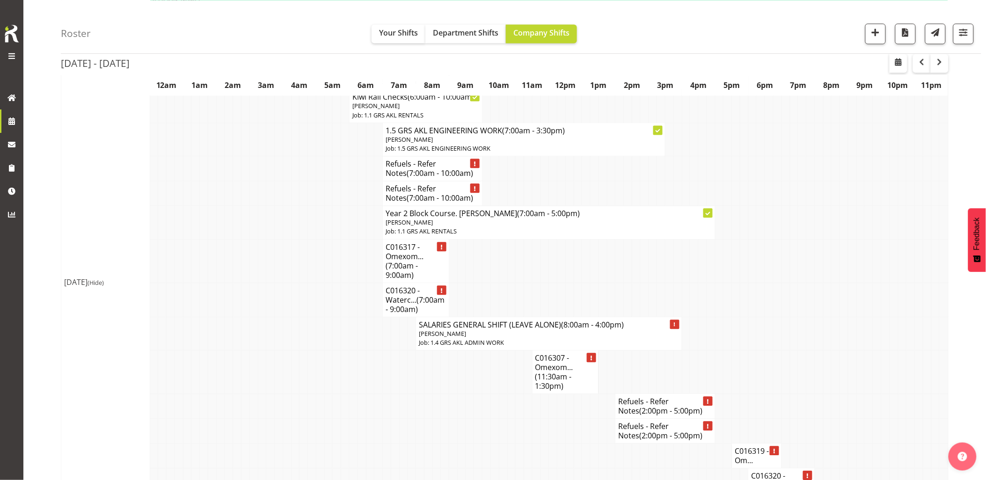
scroll to position [572, 0]
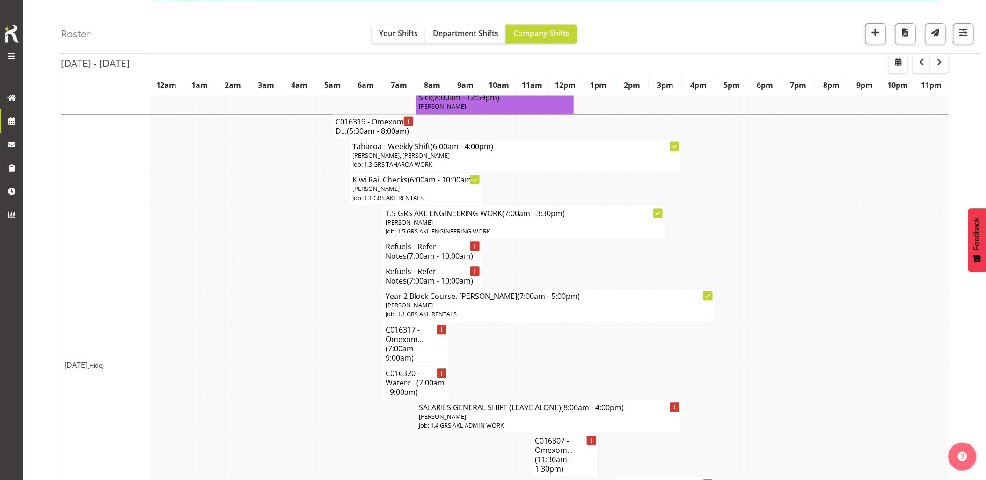
click at [304, 303] on td at bounding box center [303, 305] width 8 height 33
click at [225, 322] on td at bounding box center [229, 305] width 8 height 33
click at [227, 322] on td at bounding box center [229, 305] width 8 height 33
click at [228, 317] on td at bounding box center [229, 305] width 8 height 33
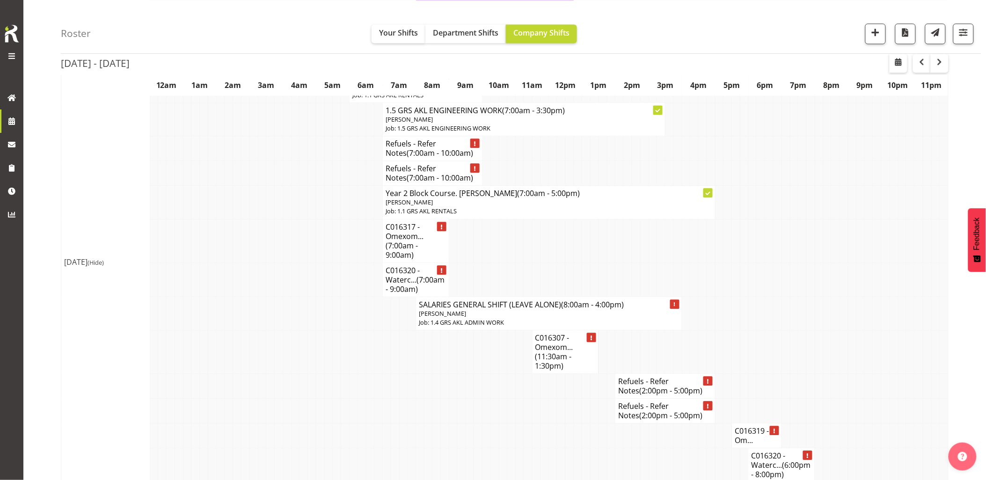
scroll to position [676, 0]
click at [232, 317] on td at bounding box center [229, 312] width 8 height 33
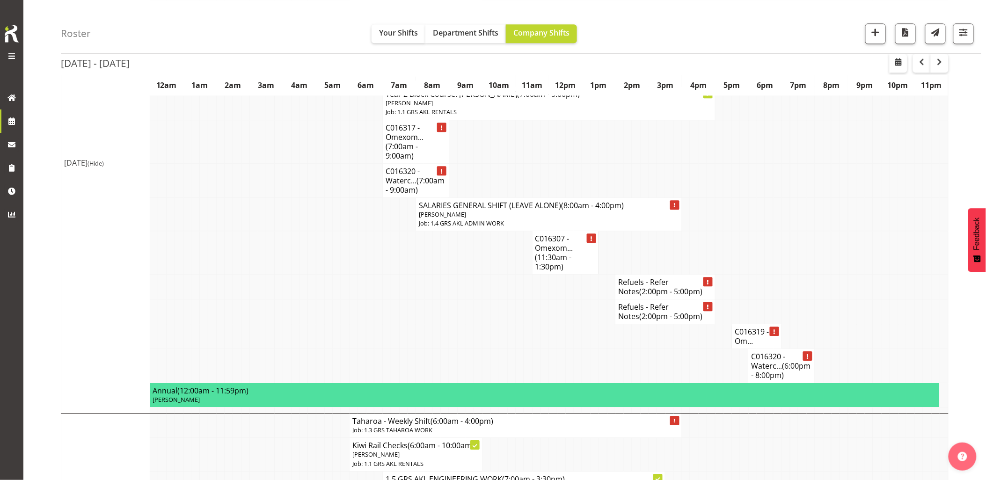
scroll to position [779, 0]
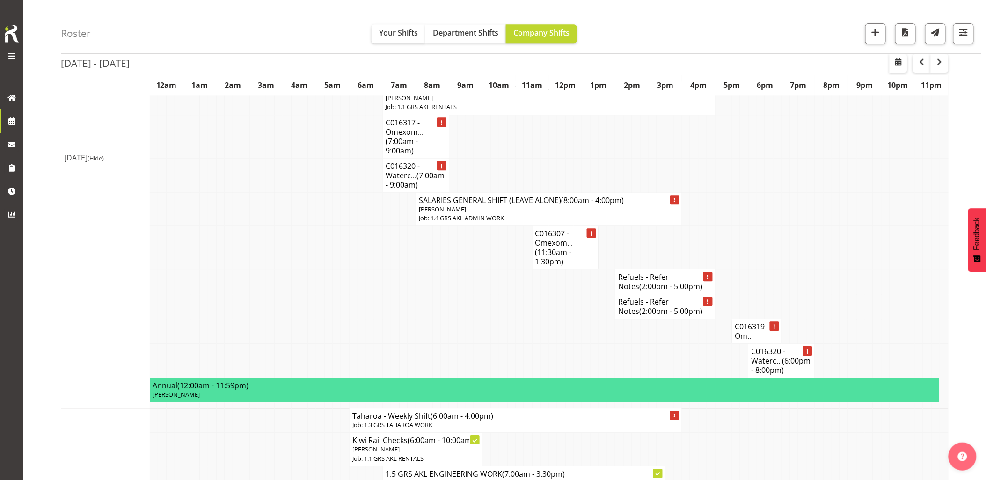
click at [237, 317] on td at bounding box center [237, 306] width 8 height 25
click at [551, 319] on td at bounding box center [553, 306] width 8 height 25
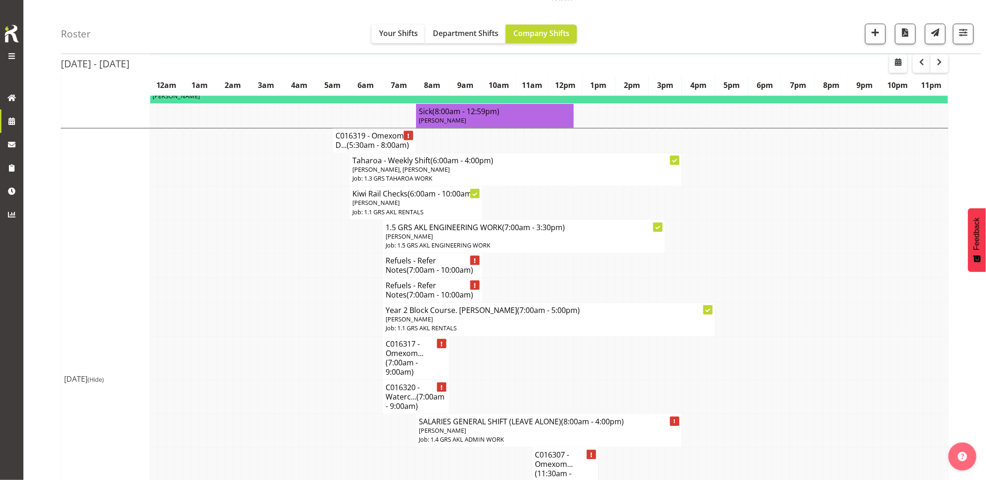
scroll to position [572, 0]
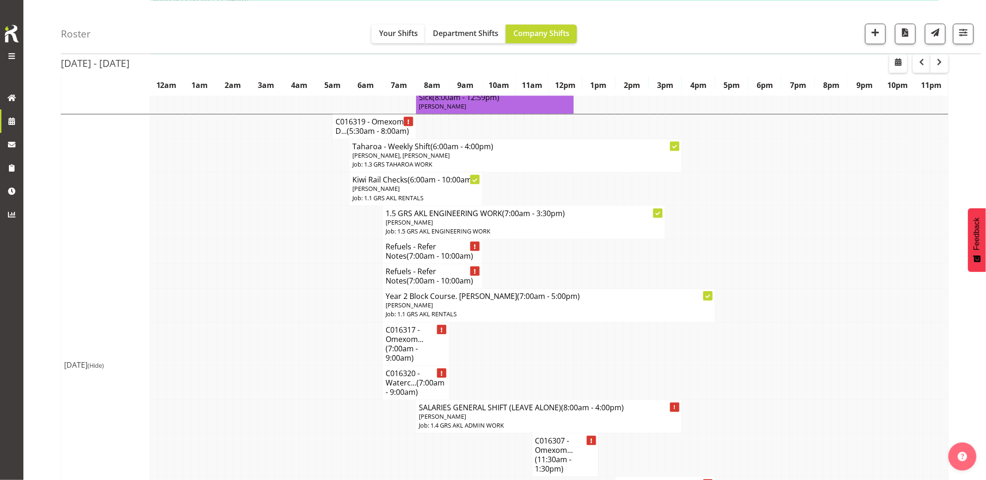
click at [256, 358] on td at bounding box center [253, 344] width 8 height 44
click at [235, 239] on td at bounding box center [237, 222] width 8 height 33
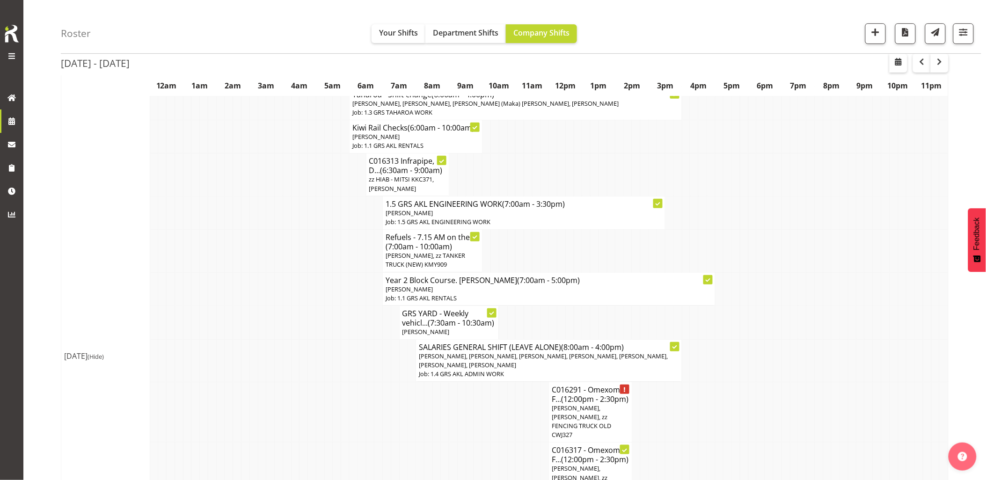
scroll to position [0, 0]
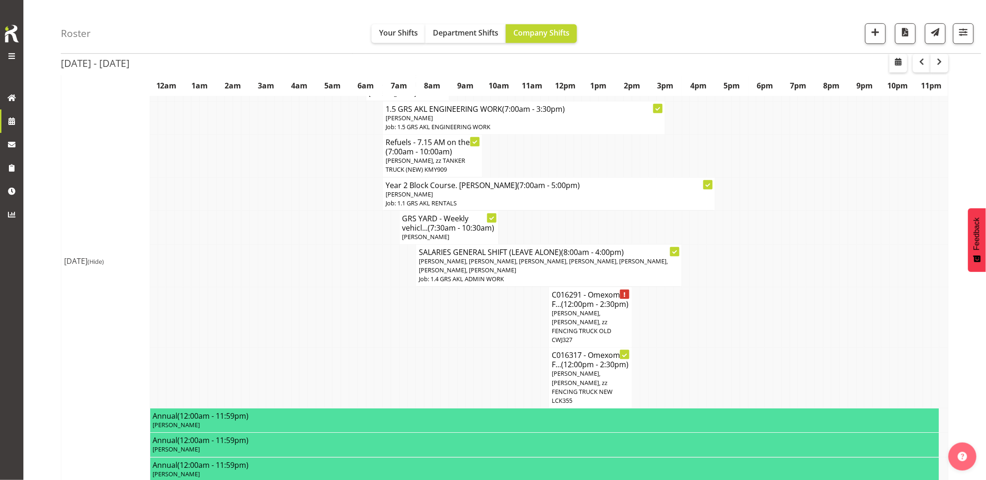
click at [244, 259] on td at bounding box center [245, 266] width 8 height 43
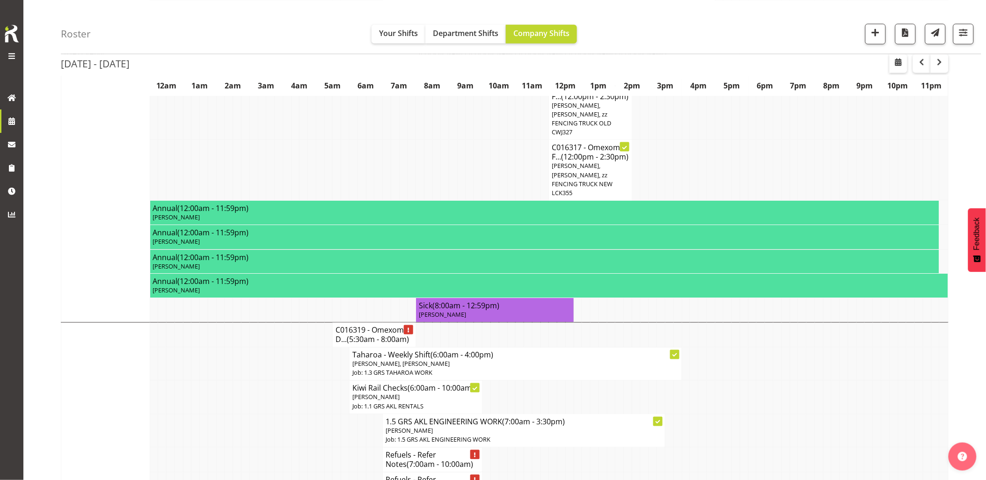
scroll to position [520, 0]
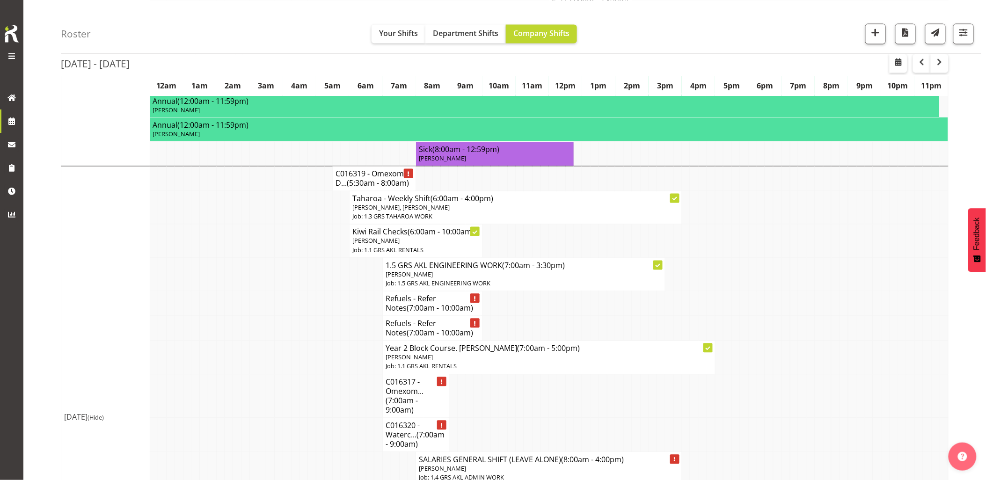
click at [238, 305] on td at bounding box center [237, 303] width 8 height 25
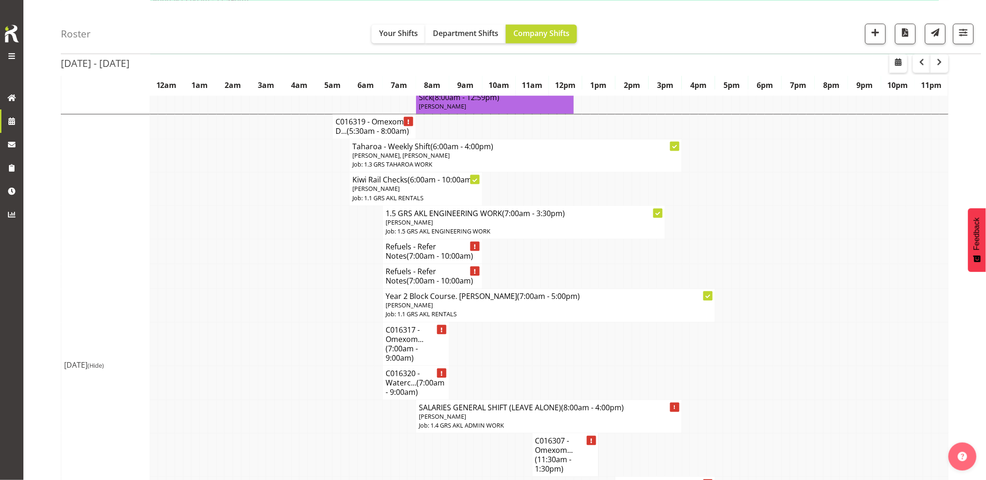
scroll to position [415, 0]
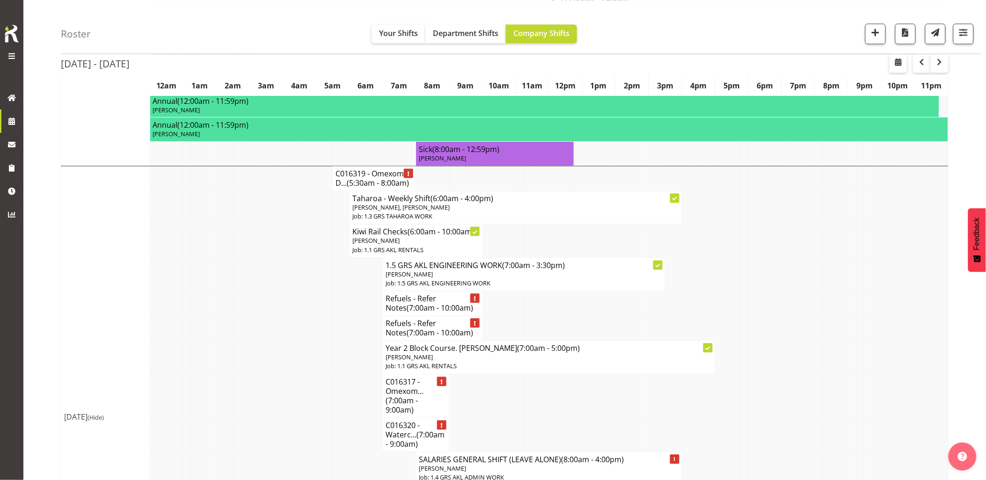
click at [263, 291] on td at bounding box center [262, 274] width 8 height 33
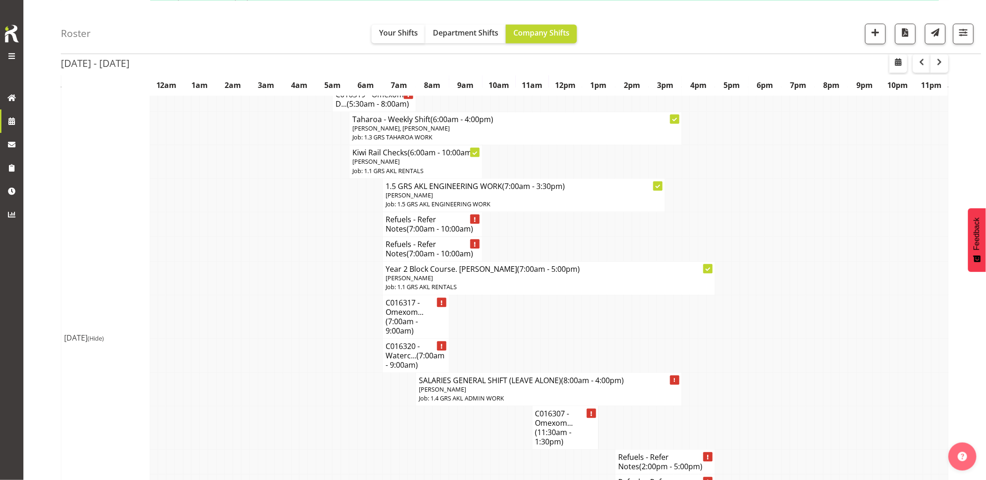
scroll to position [624, 0]
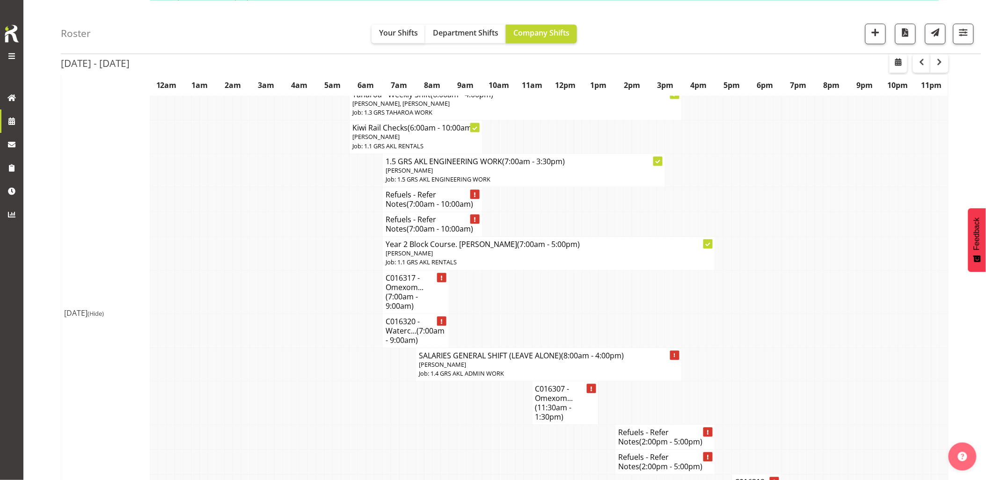
click at [295, 348] on td at bounding box center [295, 331] width 8 height 34
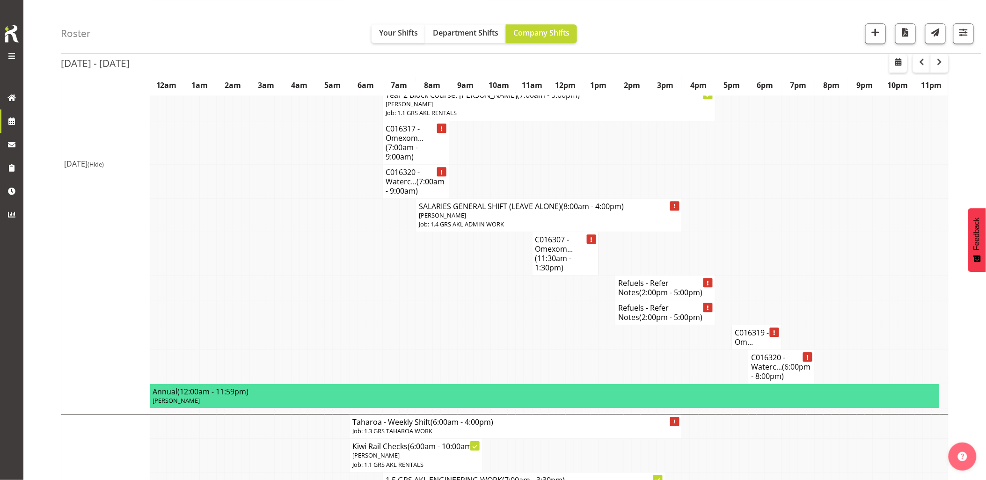
scroll to position [779, 0]
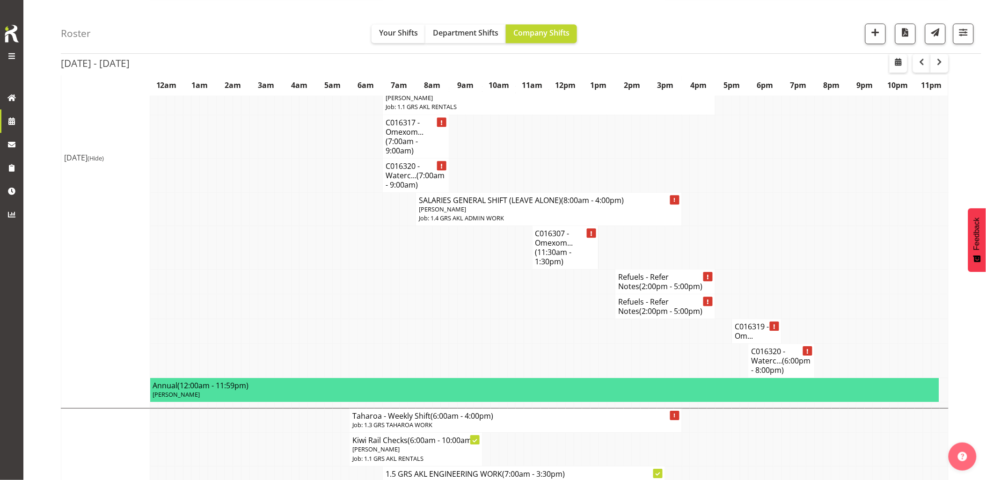
click at [299, 339] on tr "C016319 - Om..." at bounding box center [504, 331] width 887 height 25
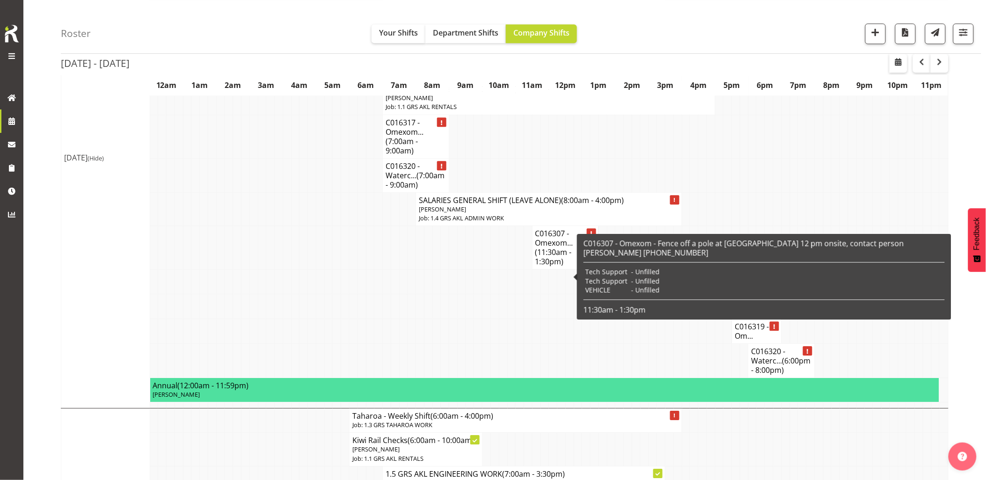
click at [436, 315] on td at bounding box center [436, 306] width 8 height 25
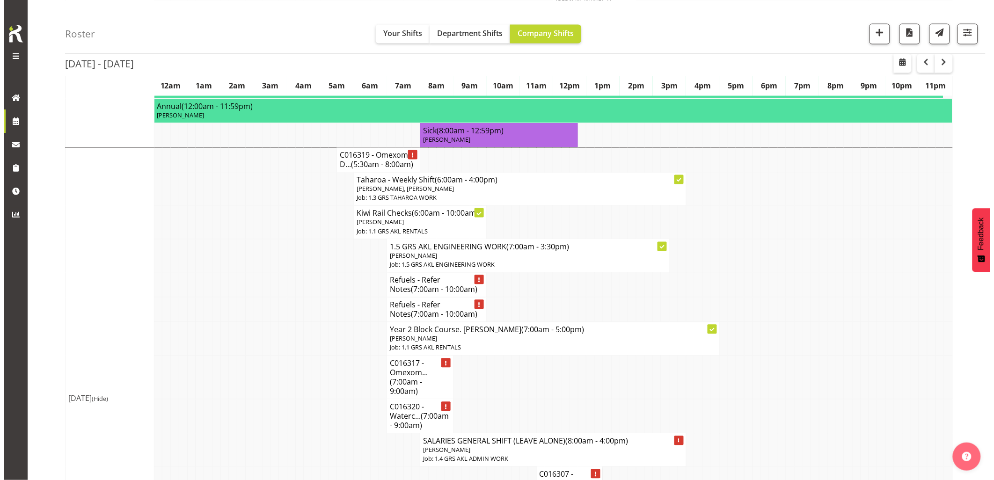
scroll to position [520, 0]
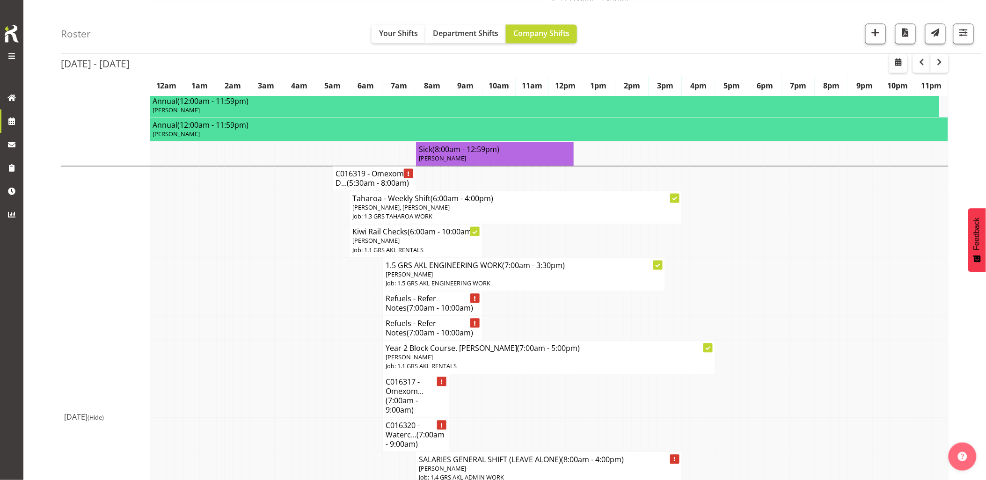
click at [269, 326] on td at bounding box center [270, 328] width 8 height 25
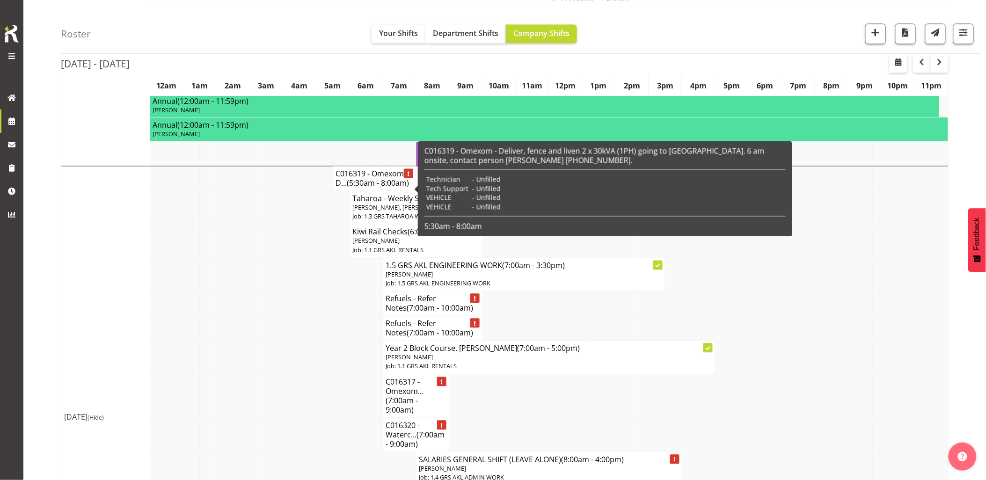
click at [349, 187] on h4 "C016319 - Omexom - D... (5:30am - 8:00am)" at bounding box center [373, 178] width 77 height 19
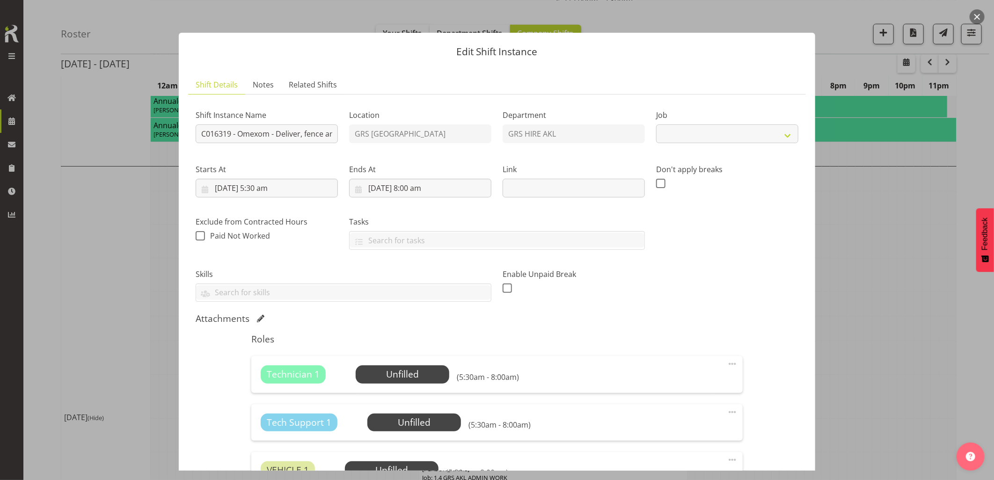
select select "7504"
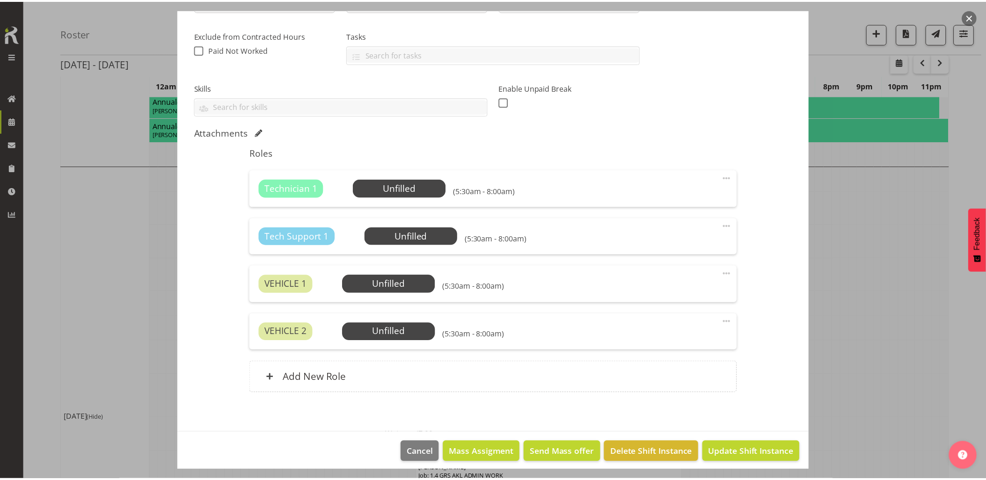
scroll to position [192, 0]
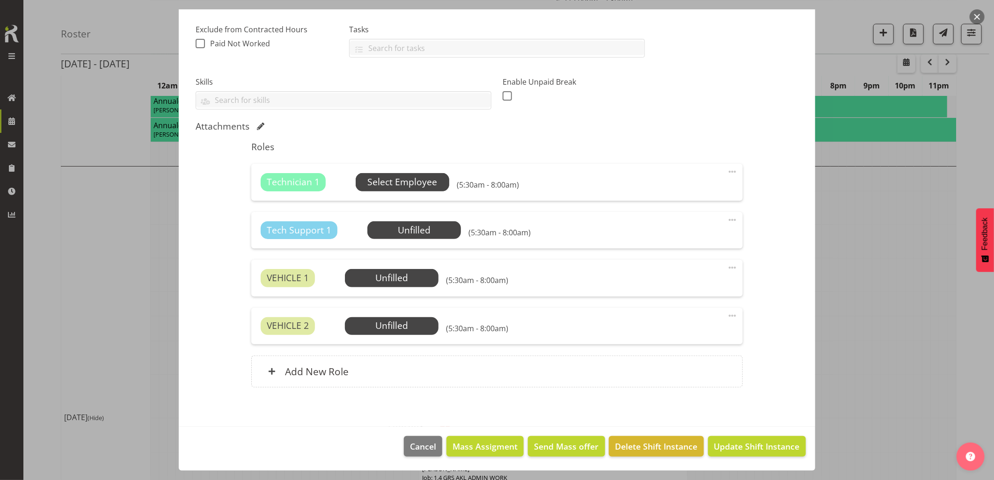
click at [419, 183] on span "Select Employee" at bounding box center [402, 182] width 70 height 14
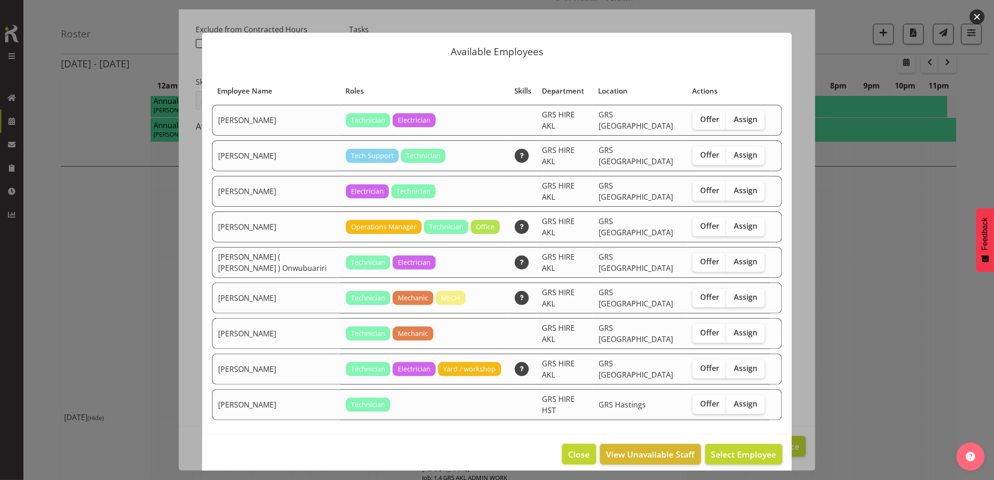
click at [582, 448] on span "Close" at bounding box center [579, 454] width 22 height 12
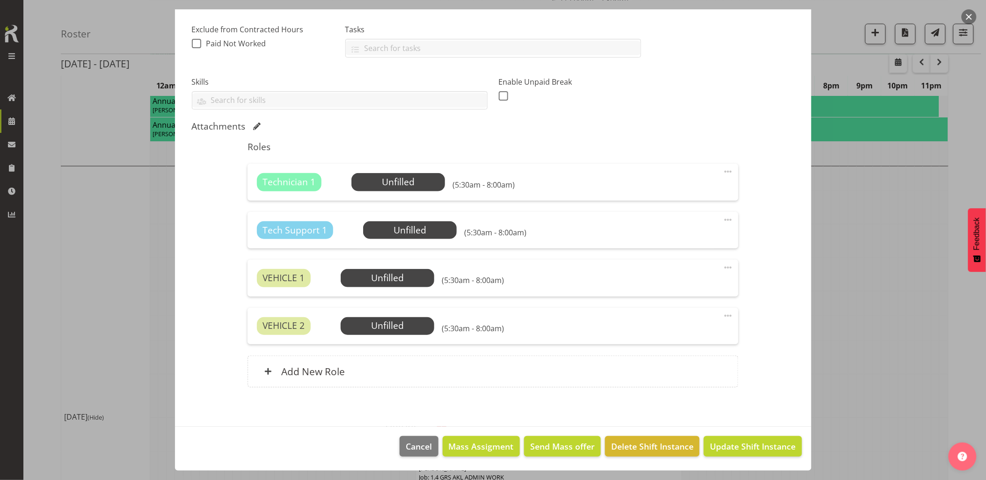
click at [971, 18] on button "button" at bounding box center [968, 16] width 15 height 15
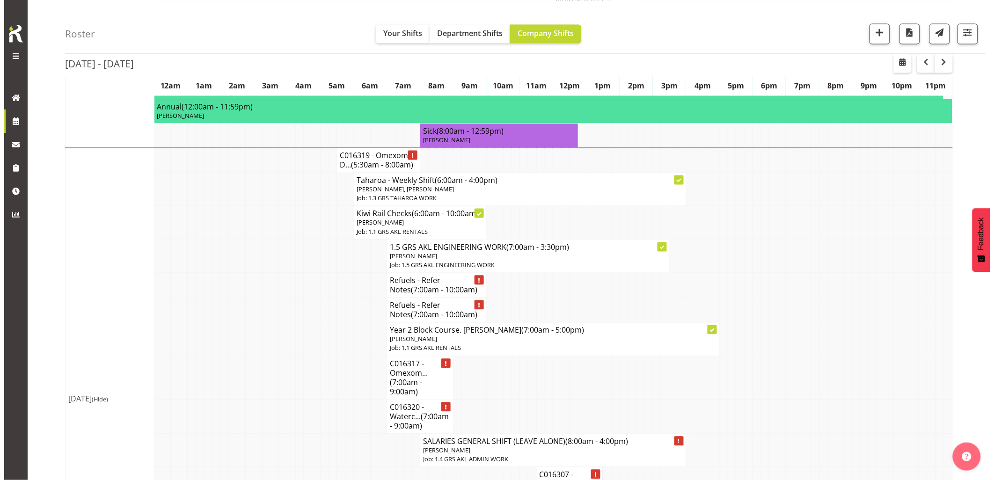
scroll to position [520, 0]
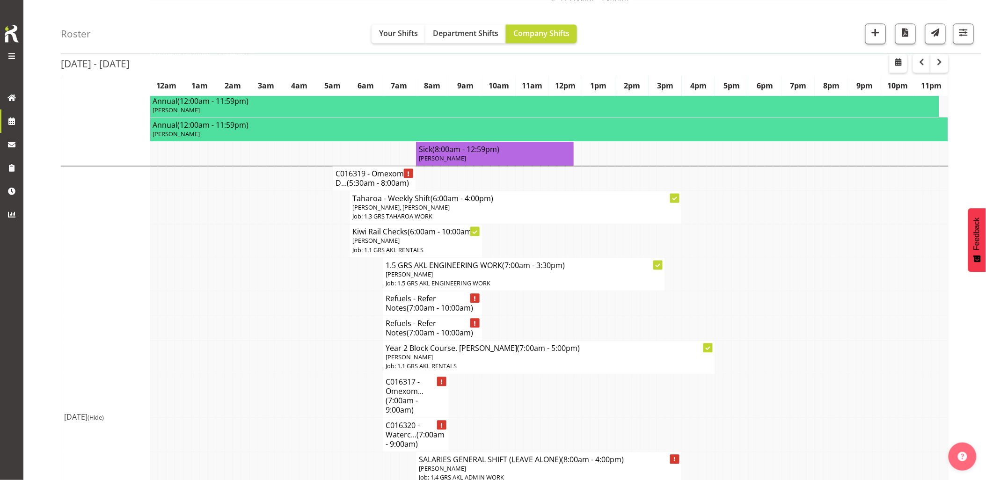
click at [269, 334] on td at bounding box center [270, 328] width 8 height 25
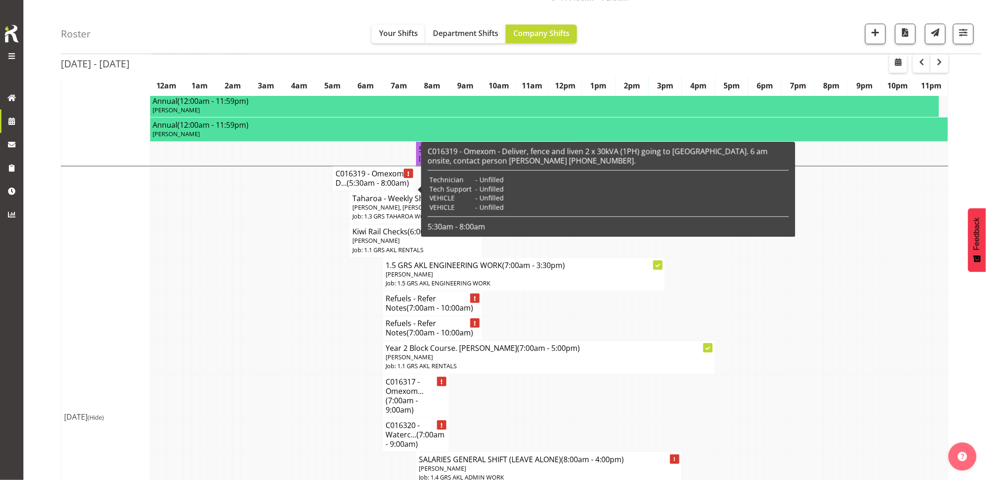
click at [344, 188] on h4 "C016319 - Omexom - D... (5:30am - 8:00am)" at bounding box center [373, 178] width 77 height 19
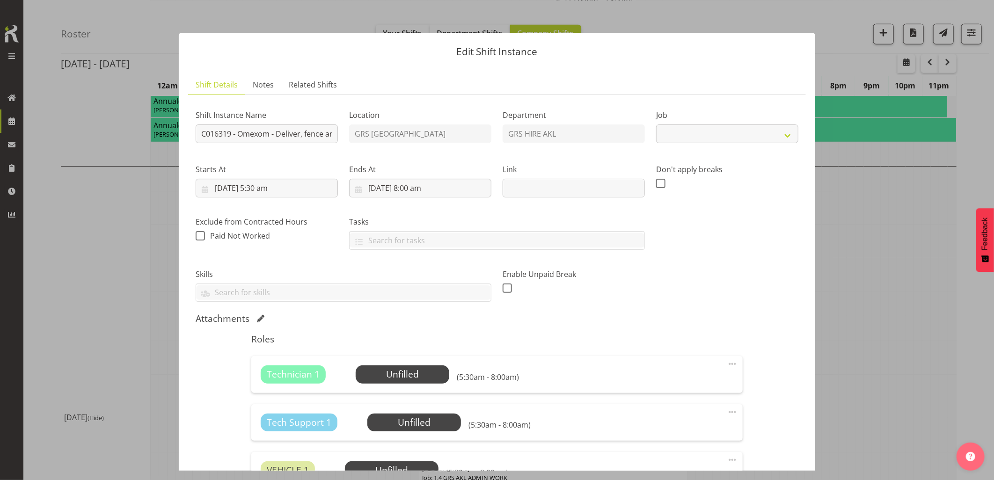
select select "7504"
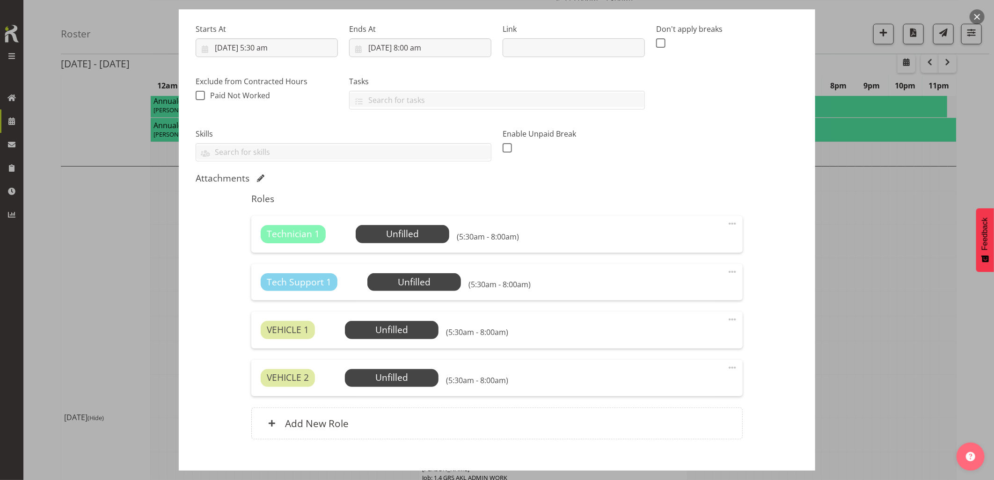
scroll to position [192, 0]
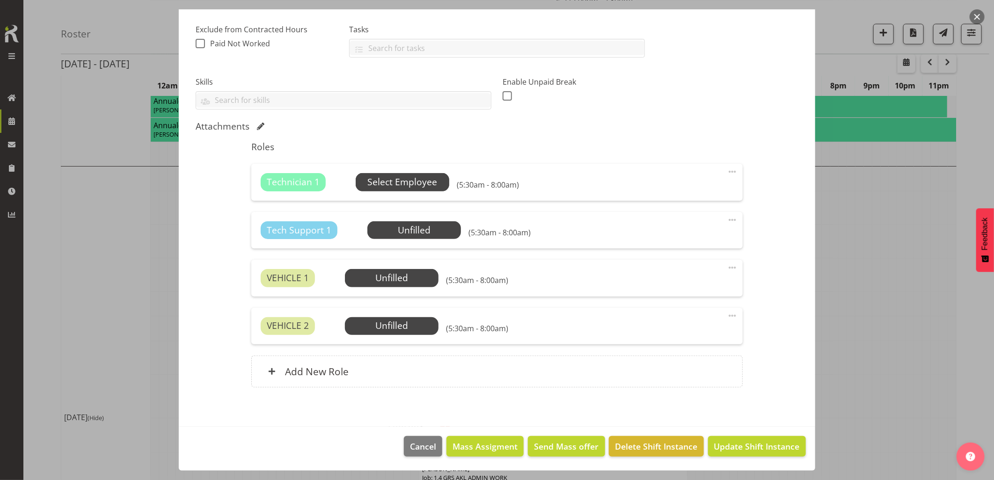
click at [415, 181] on span "Select Employee" at bounding box center [402, 182] width 70 height 14
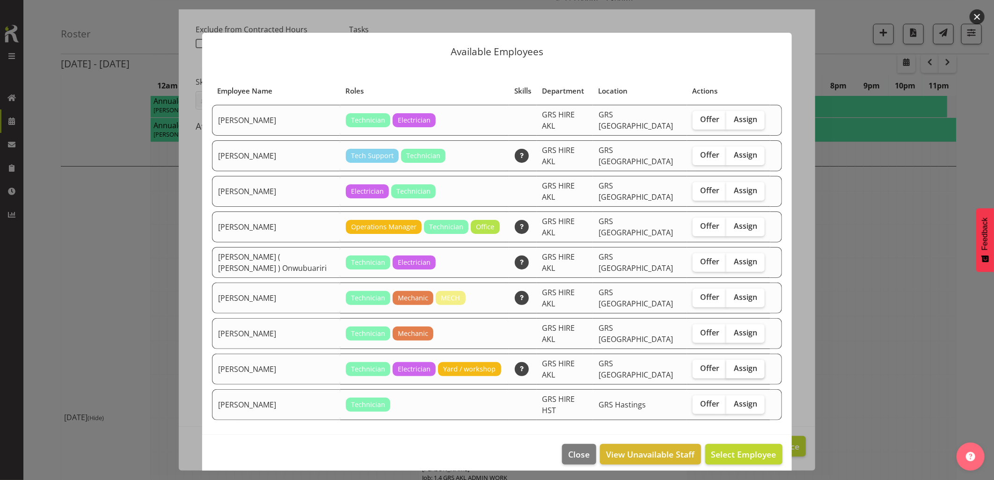
click at [726, 365] on input "Assign" at bounding box center [729, 368] width 6 height 6
checkbox input "true"
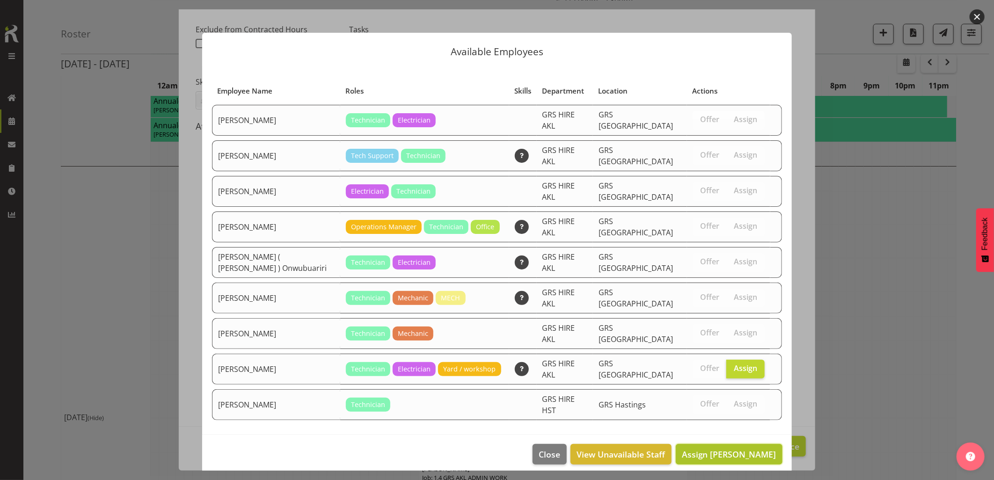
click at [756, 444] on button "Assign [PERSON_NAME]" at bounding box center [729, 454] width 107 height 21
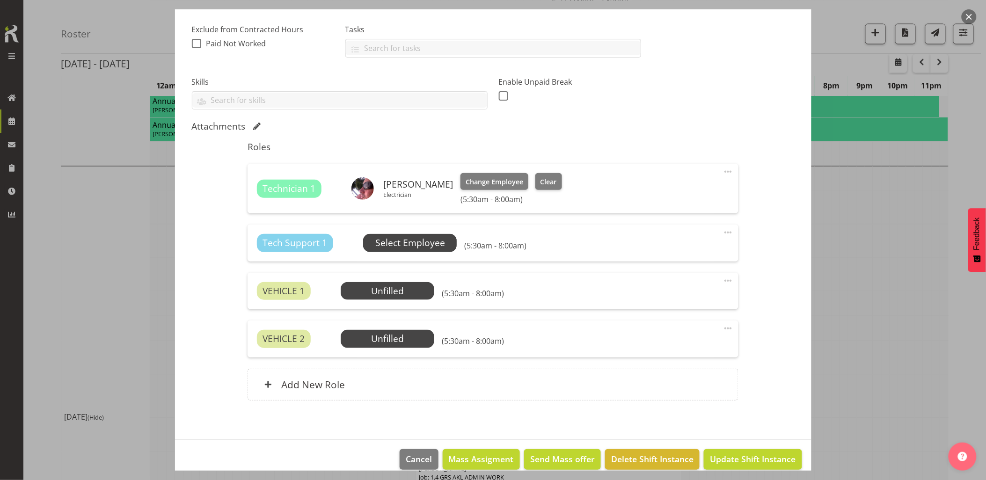
click at [408, 237] on span "Select Employee" at bounding box center [410, 243] width 70 height 14
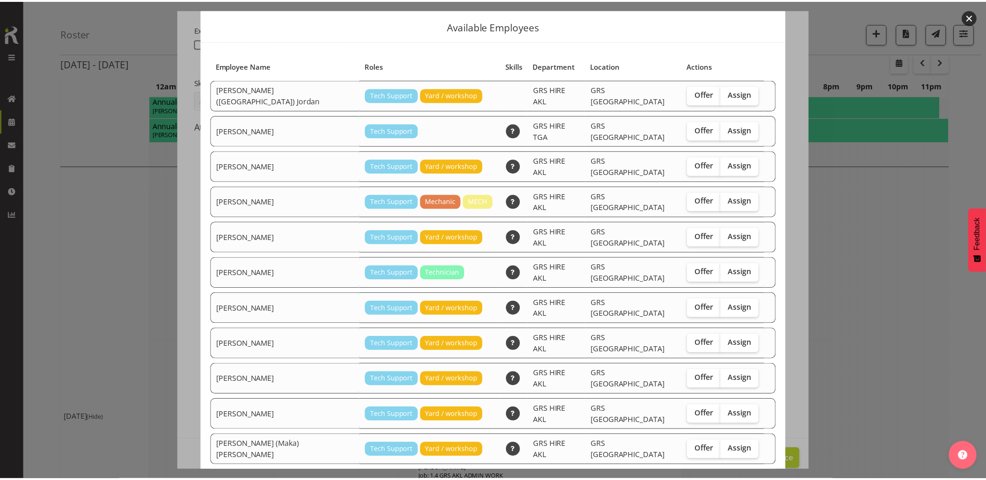
scroll to position [38, 0]
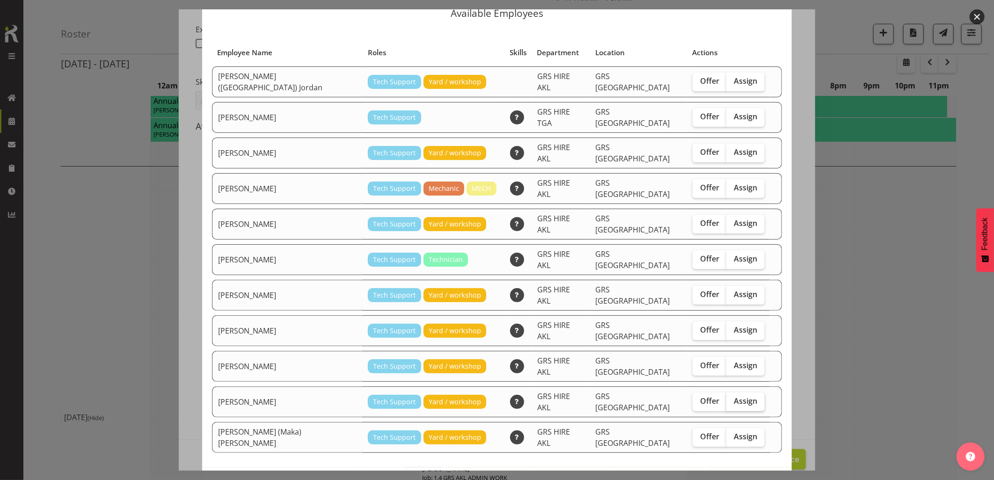
click at [734, 396] on span "Assign" at bounding box center [745, 400] width 23 height 9
click at [726, 398] on input "Assign" at bounding box center [729, 401] width 6 height 6
checkbox input "true"
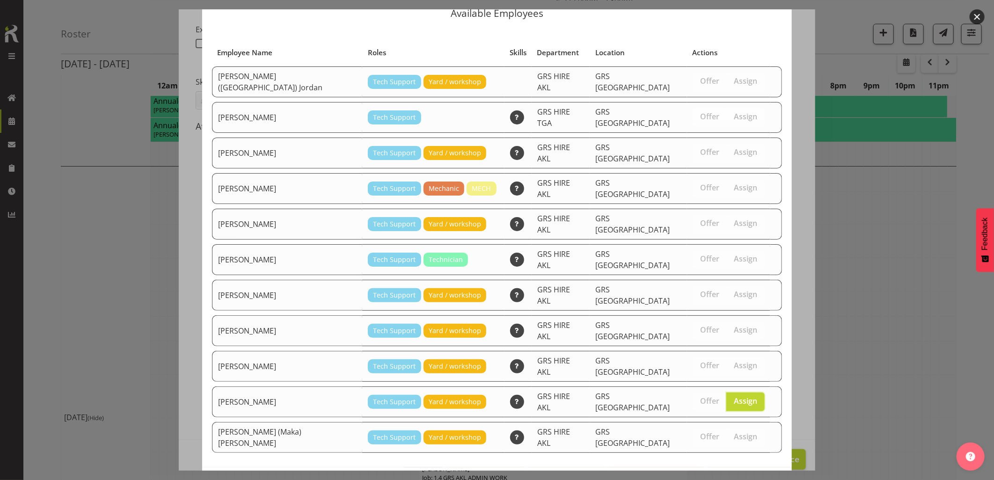
click at [722, 480] on span "Assign [PERSON_NAME]" at bounding box center [729, 486] width 95 height 11
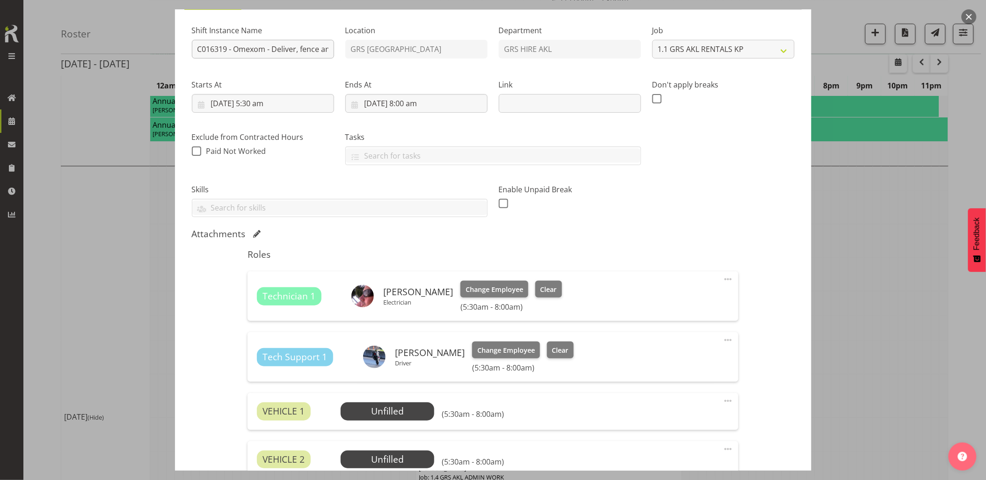
scroll to position [36, 0]
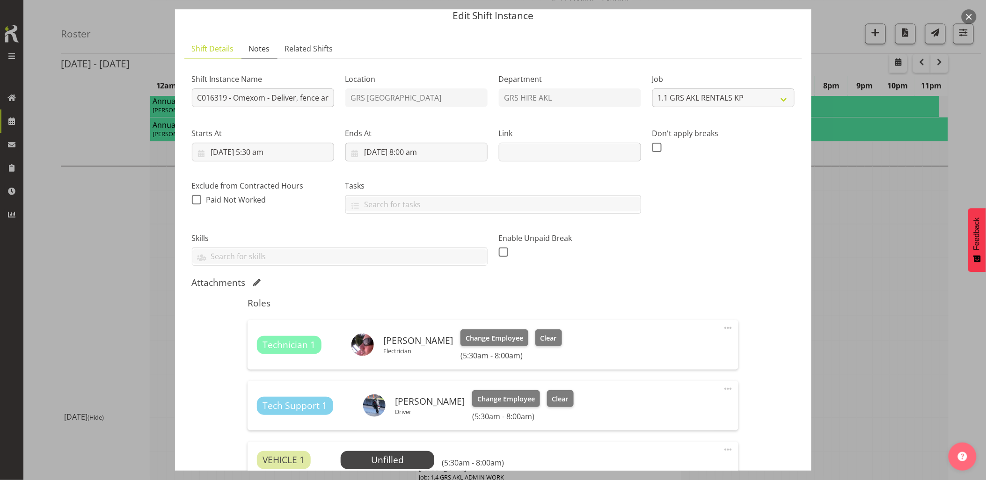
click at [257, 53] on span "Notes" at bounding box center [259, 48] width 21 height 11
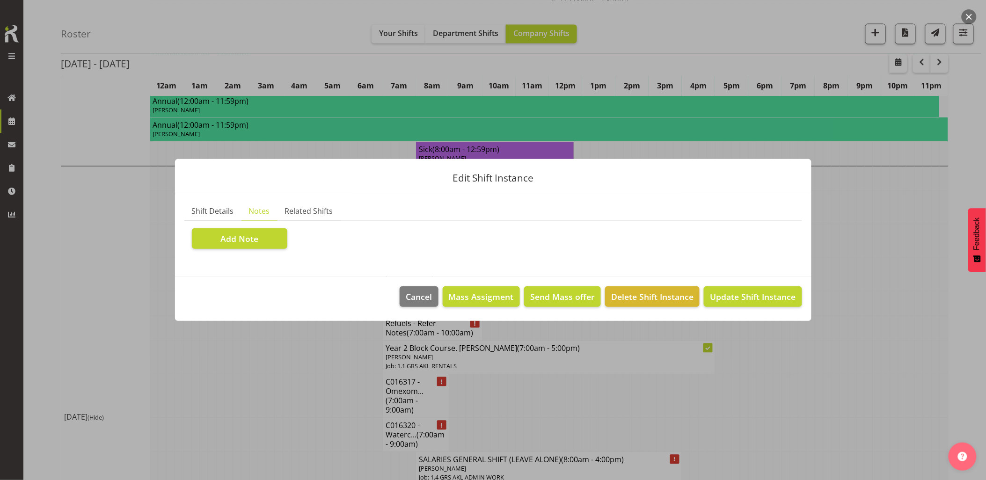
scroll to position [0, 0]
click at [218, 213] on span "Shift Details" at bounding box center [213, 210] width 42 height 11
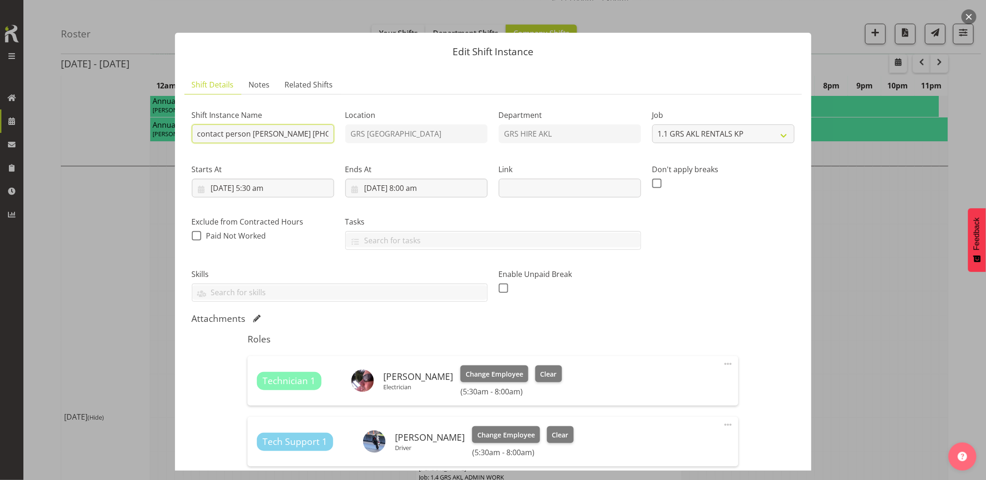
scroll to position [0, 377]
drag, startPoint x: 269, startPoint y: 133, endPoint x: 326, endPoint y: 135, distance: 57.6
click at [326, 135] on input "C016319 - Omexom - Deliver, fence and liven 2 x 30kVA (1PH) going to [GEOGRAPHI…" at bounding box center [263, 133] width 142 height 19
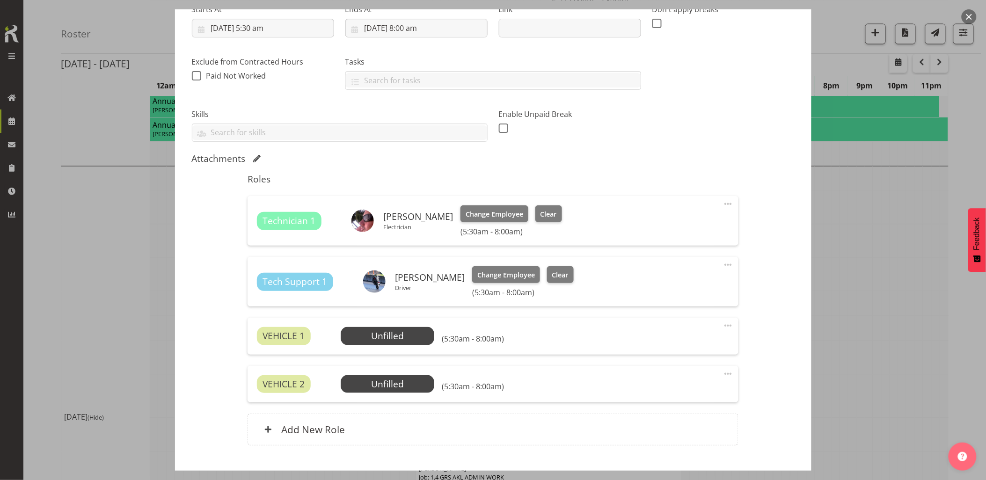
scroll to position [208, 0]
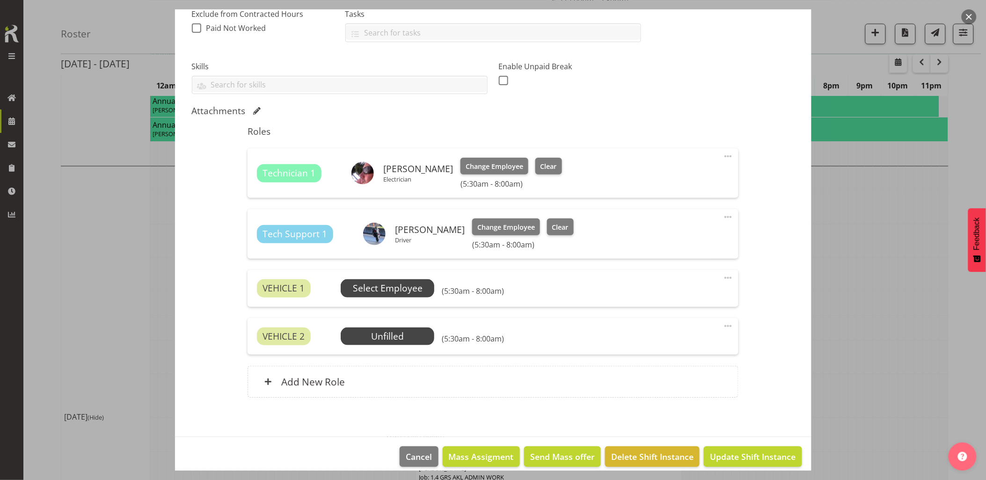
click at [397, 287] on span "Select Employee" at bounding box center [388, 289] width 70 height 14
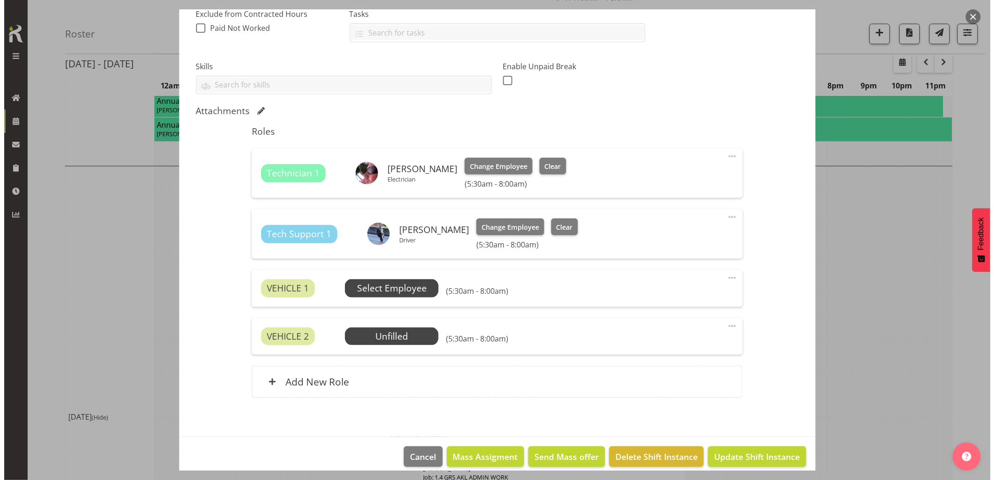
scroll to position [0, 0]
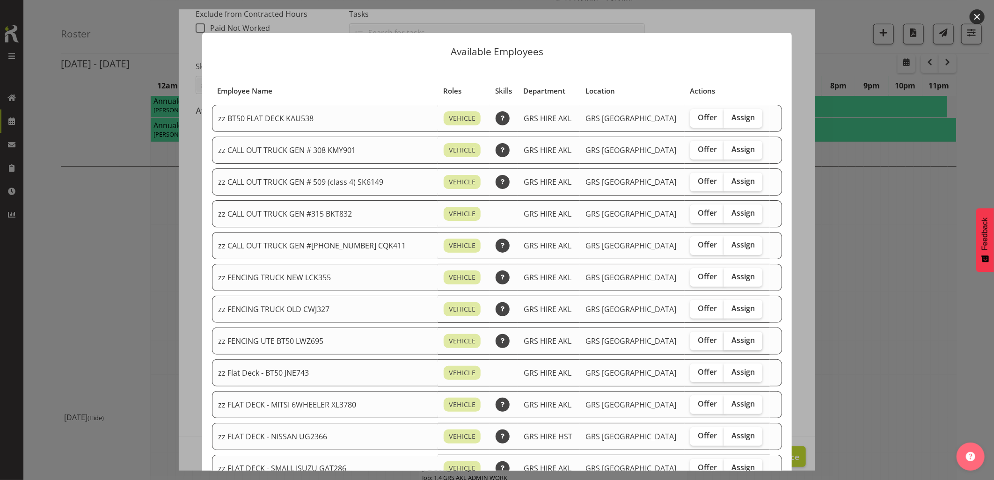
click at [733, 342] on span "Assign" at bounding box center [742, 339] width 23 height 9
click at [730, 342] on input "Assign" at bounding box center [727, 340] width 6 height 6
checkbox input "true"
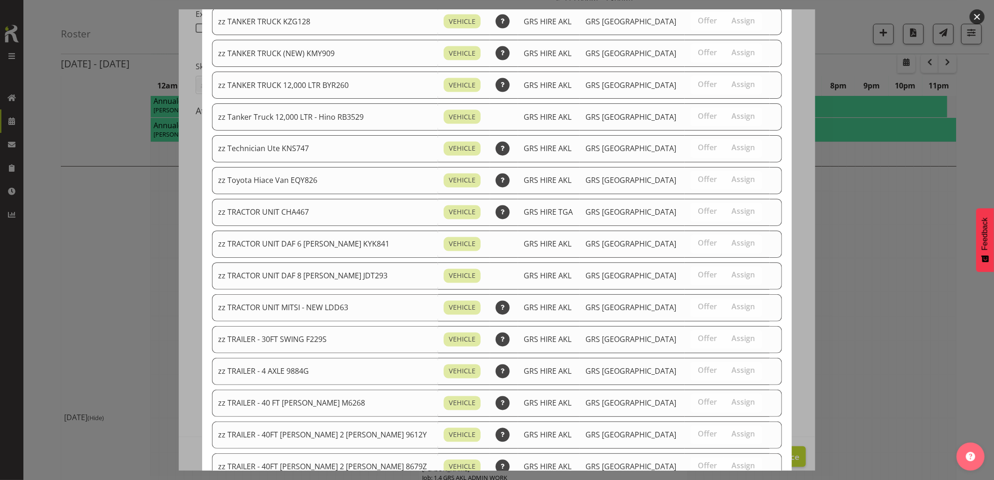
scroll to position [1123, 0]
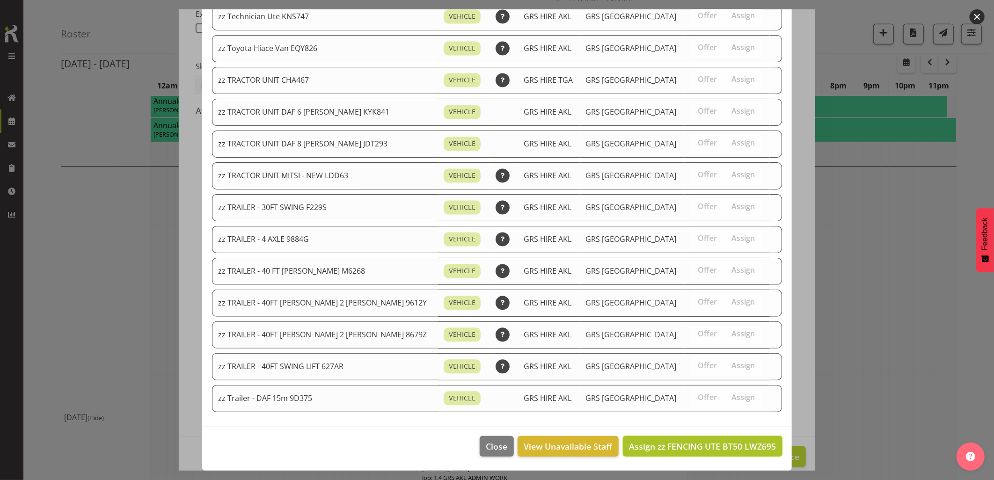
click at [715, 446] on span "Assign zz FENCING UTE BT50 LWZ695" at bounding box center [702, 446] width 147 height 11
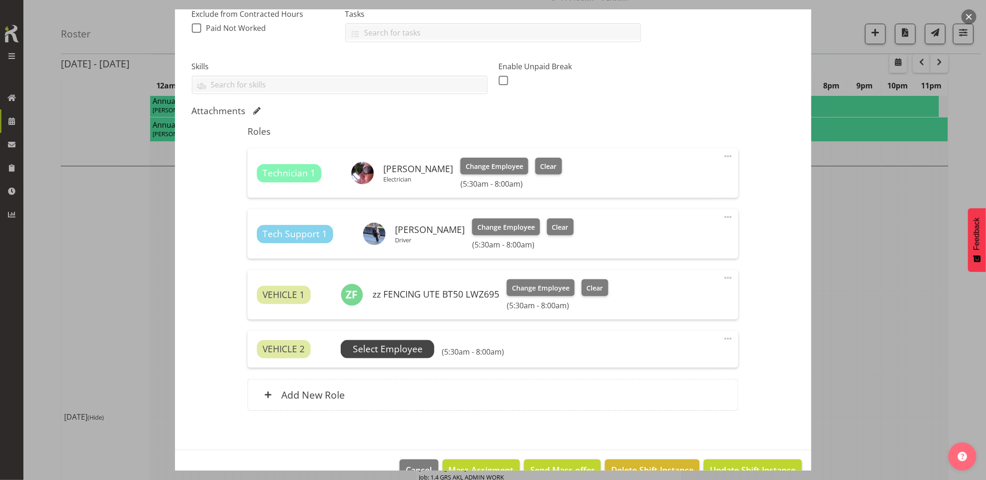
click at [407, 348] on span "Select Employee" at bounding box center [388, 349] width 70 height 14
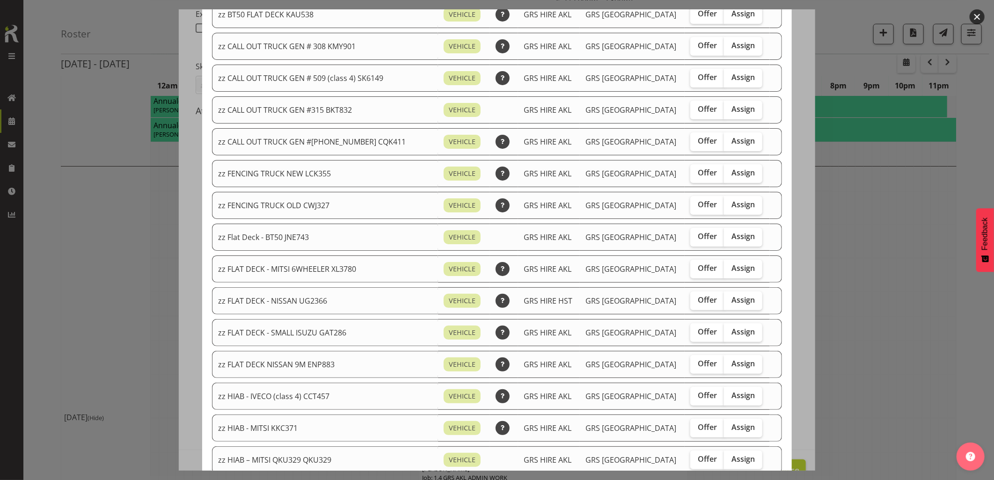
scroll to position [52, 0]
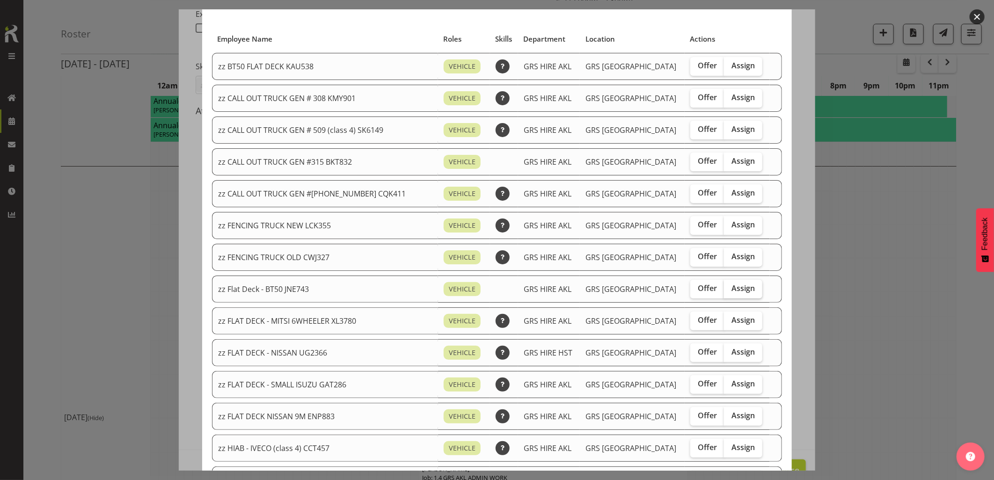
click at [731, 288] on span "Assign" at bounding box center [742, 288] width 23 height 9
click at [728, 288] on input "Assign" at bounding box center [727, 288] width 6 height 6
checkbox input "true"
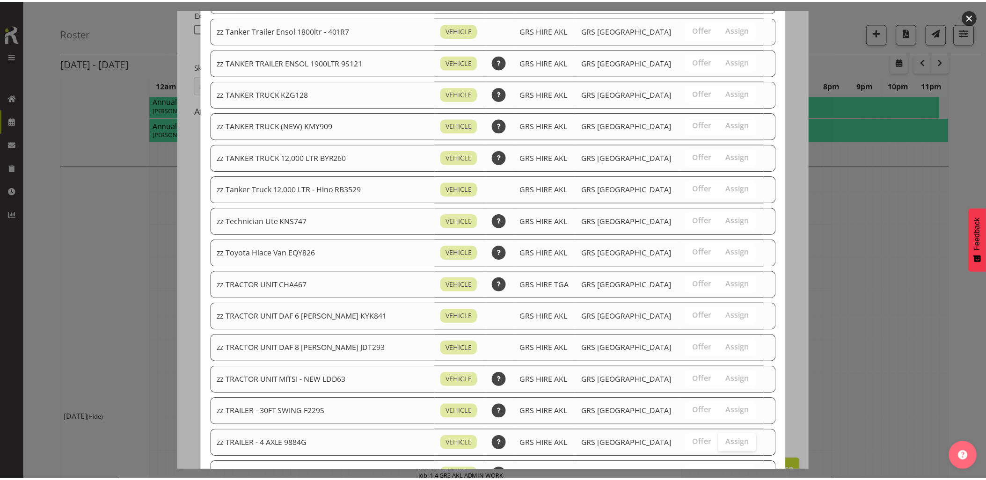
scroll to position [1091, 0]
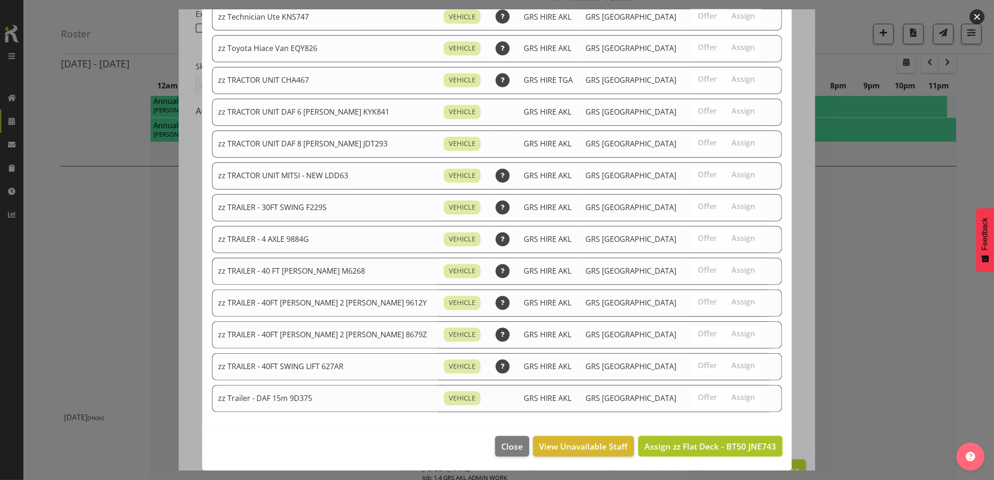
click at [735, 443] on span "Assign zz Flat Deck - BT50 JNE743" at bounding box center [710, 446] width 132 height 11
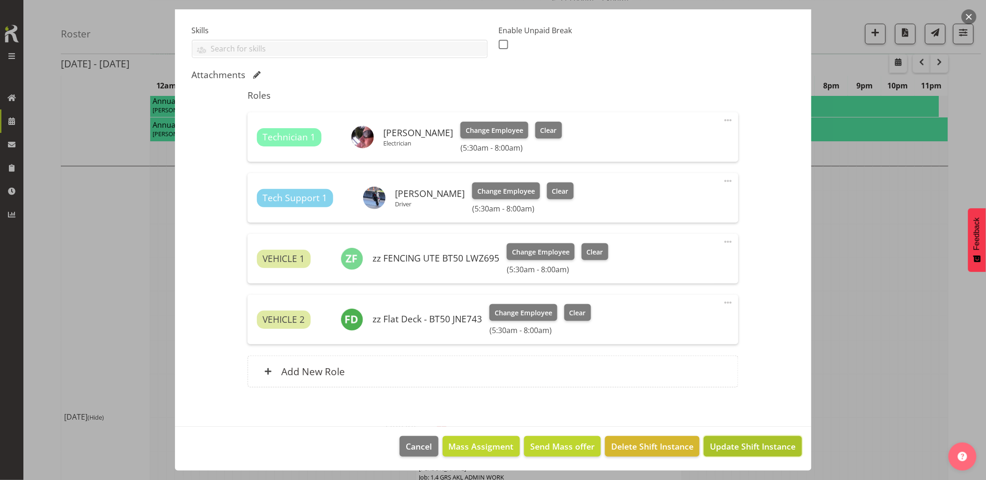
click at [736, 443] on span "Update Shift Instance" at bounding box center [753, 446] width 86 height 12
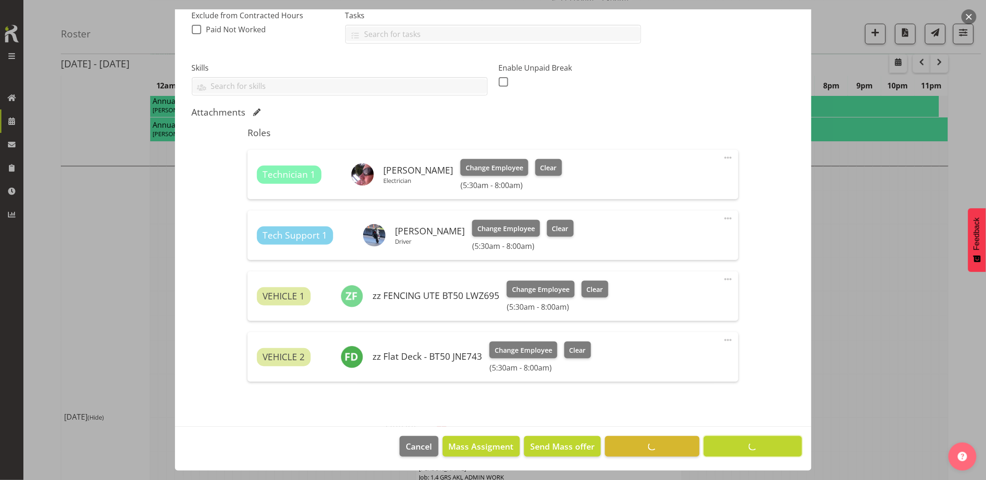
scroll to position [0, 0]
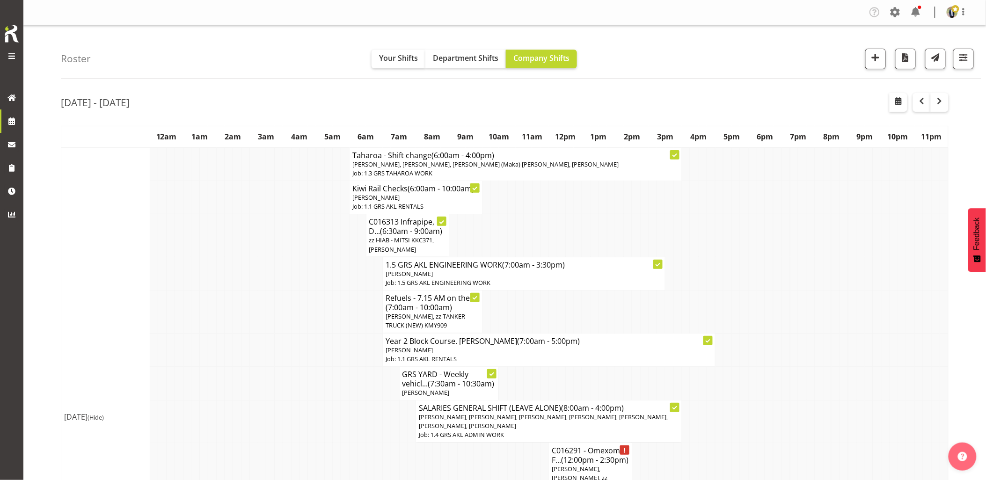
drag, startPoint x: 288, startPoint y: 368, endPoint x: 294, endPoint y: 365, distance: 6.3
click at [291, 367] on tr "GRS YARD - Weekly vehicl... (7:30am - 10:30am) [PERSON_NAME]" at bounding box center [504, 383] width 887 height 34
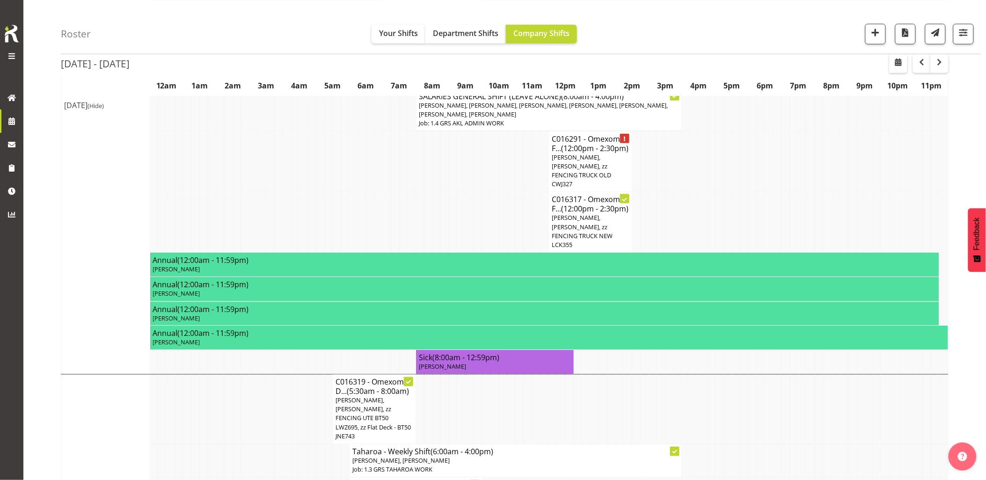
scroll to position [520, 0]
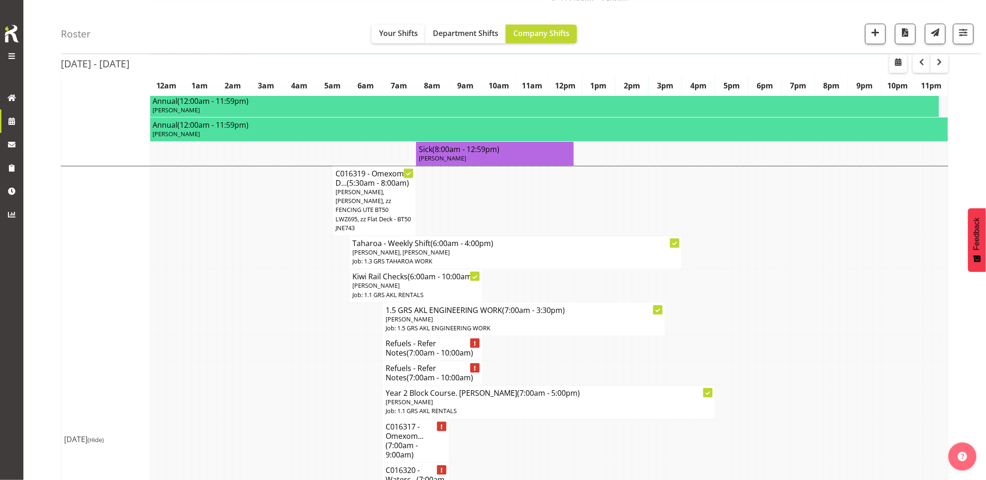
click at [296, 363] on td at bounding box center [295, 373] width 8 height 25
click at [289, 317] on td at bounding box center [287, 319] width 8 height 33
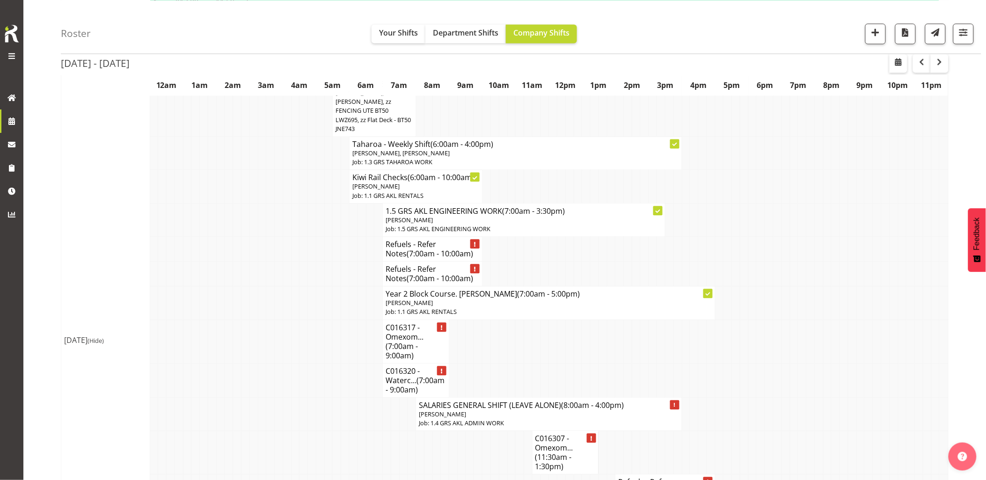
scroll to position [624, 0]
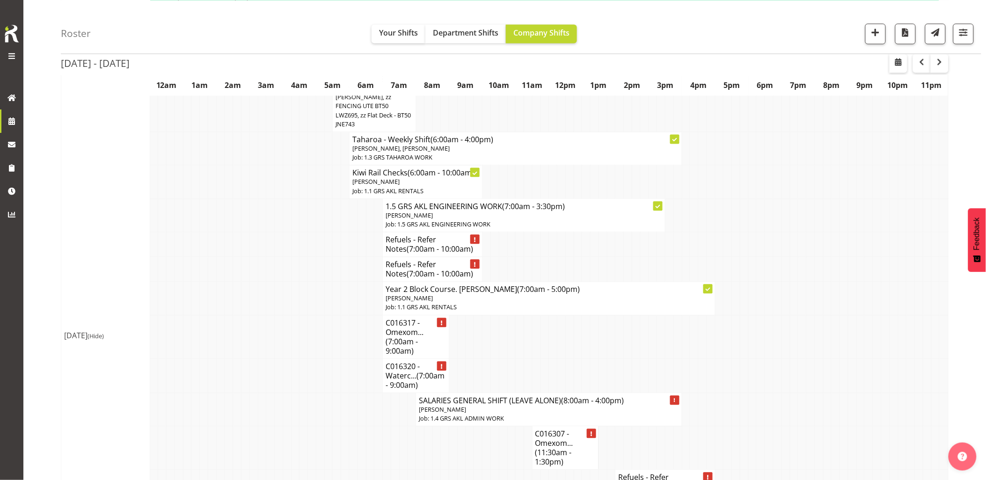
click at [290, 317] on td at bounding box center [287, 337] width 8 height 44
click at [349, 327] on td at bounding box center [345, 337] width 8 height 44
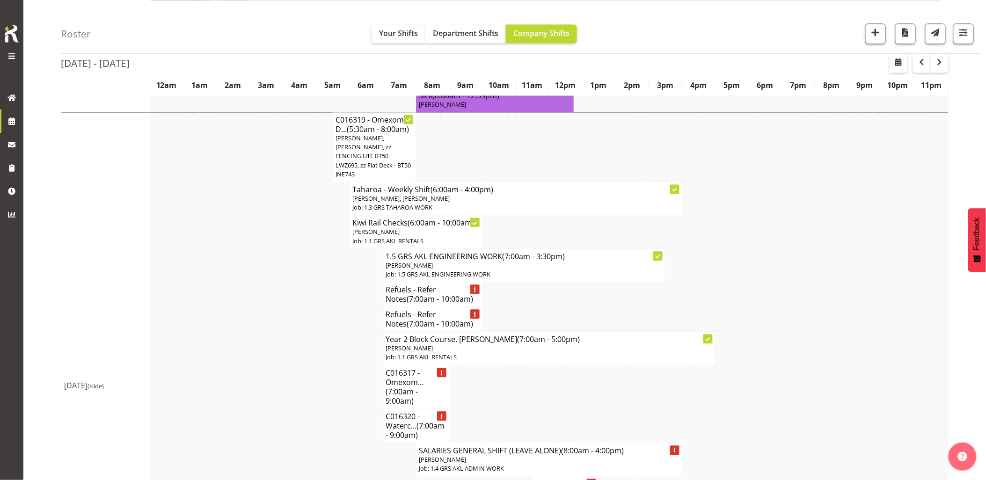
scroll to position [572, 0]
click at [306, 334] on td at bounding box center [303, 321] width 8 height 25
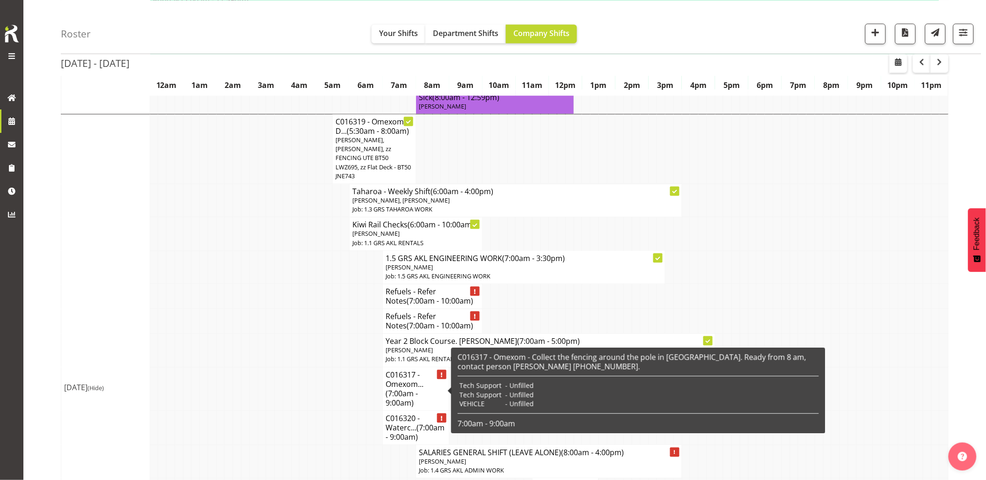
click at [321, 380] on td at bounding box center [320, 389] width 8 height 44
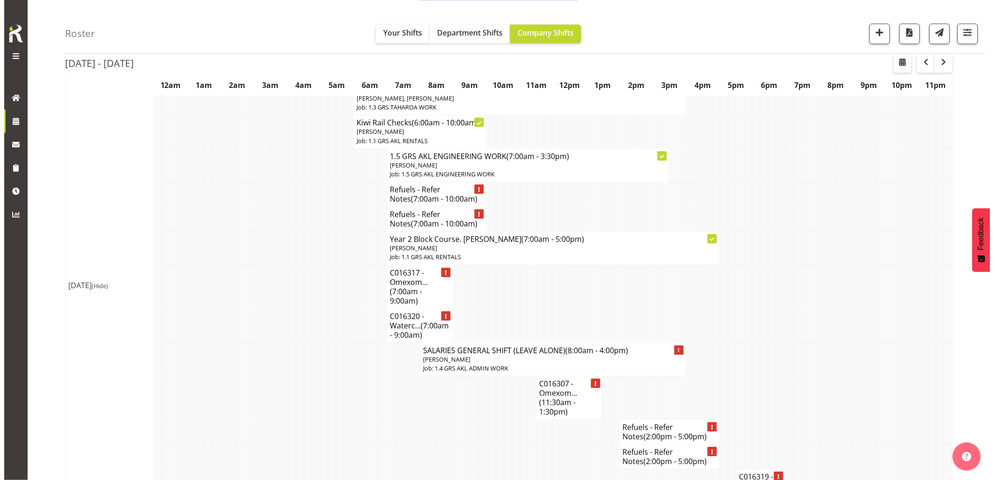
scroll to position [676, 0]
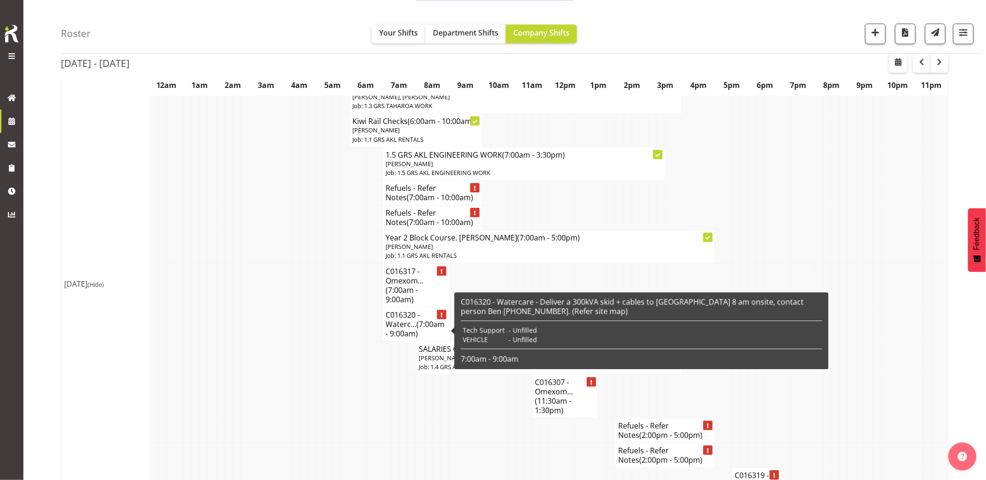
click at [405, 339] on span "(7:00am - 9:00am)" at bounding box center [414, 329] width 59 height 20
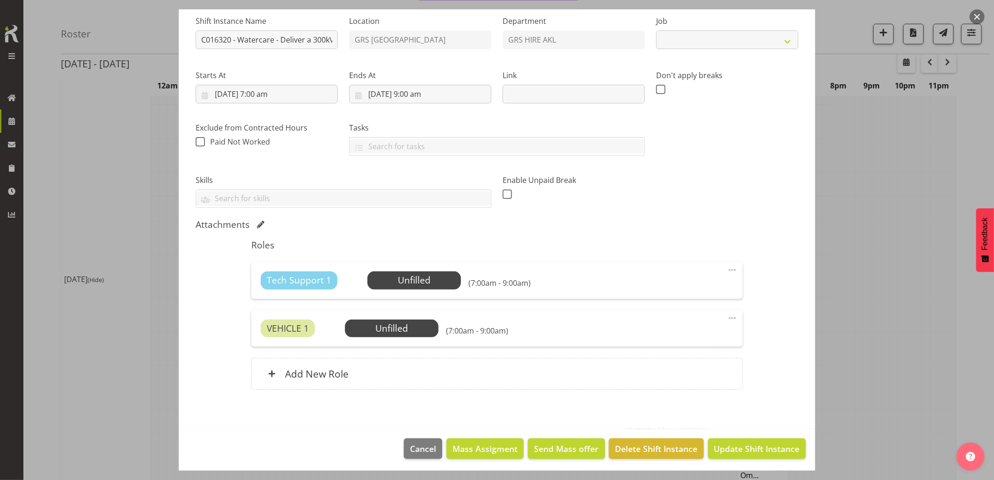
select select "7504"
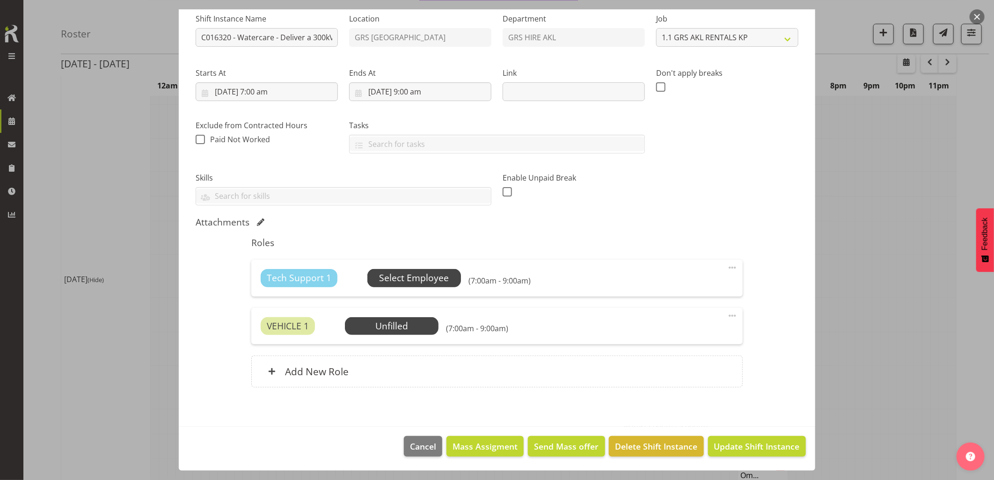
click at [411, 279] on span "Select Employee" at bounding box center [414, 278] width 70 height 14
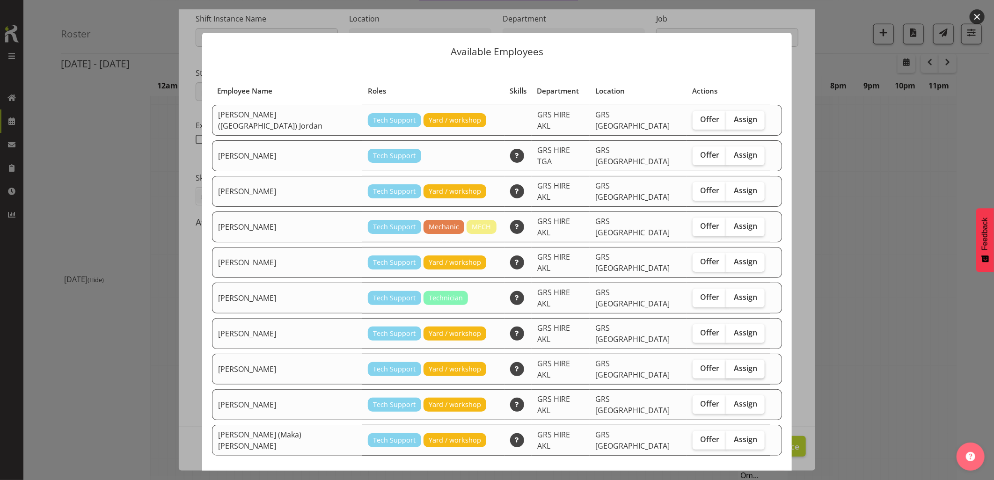
click at [734, 363] on span "Assign" at bounding box center [745, 367] width 23 height 9
click at [726, 365] on input "Assign" at bounding box center [729, 368] width 6 height 6
checkbox input "true"
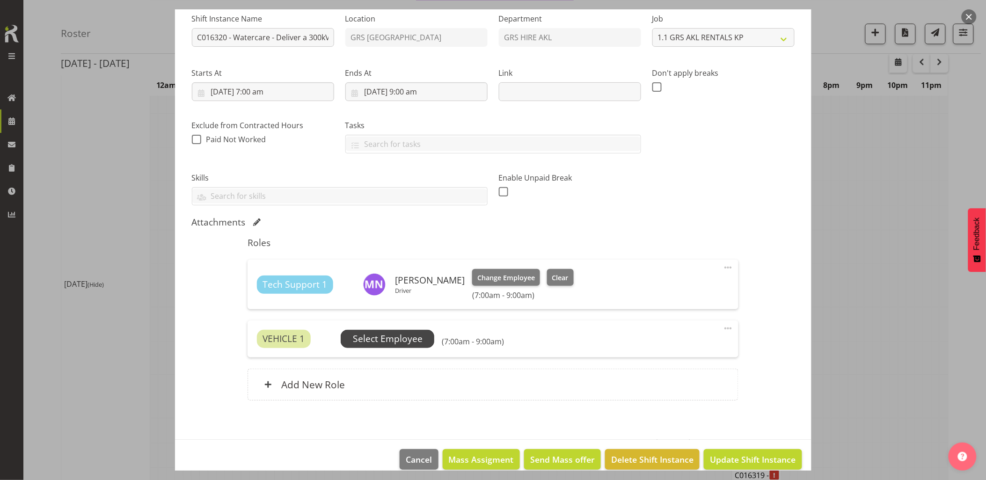
click at [402, 339] on span "Select Employee" at bounding box center [388, 339] width 70 height 14
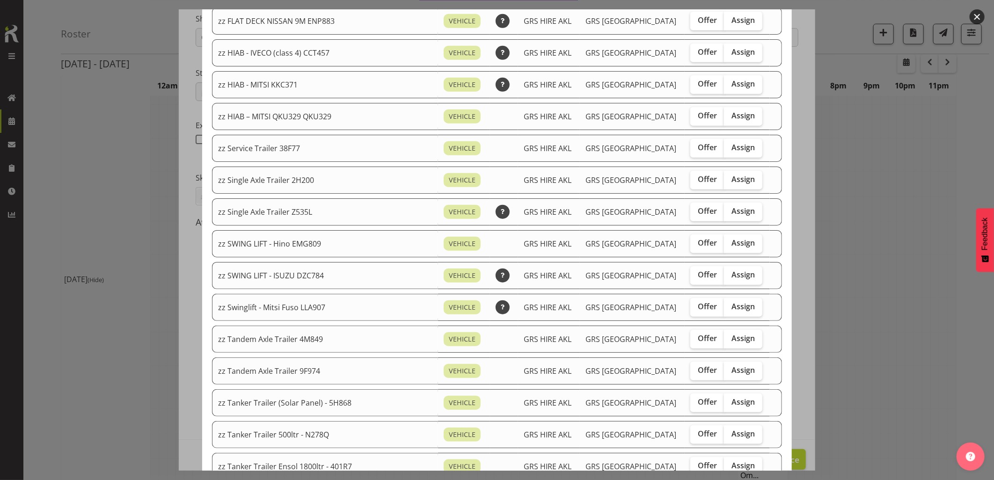
scroll to position [312, 0]
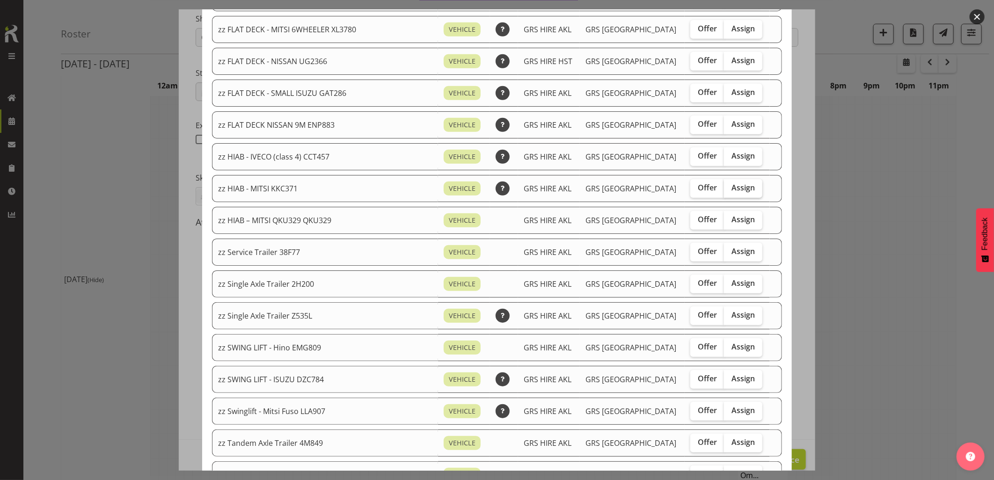
click at [732, 189] on span "Assign" at bounding box center [742, 187] width 23 height 9
click at [730, 189] on input "Assign" at bounding box center [727, 188] width 6 height 6
checkbox input "true"
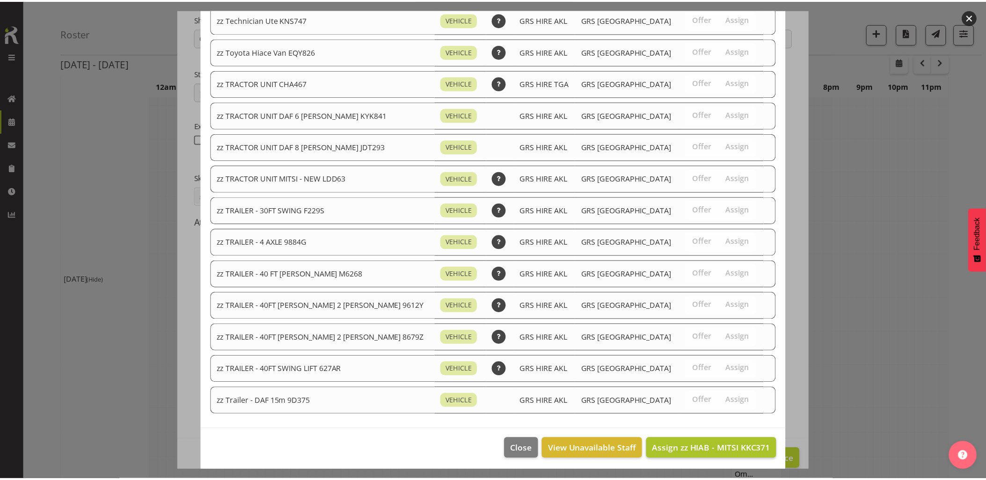
scroll to position [1059, 0]
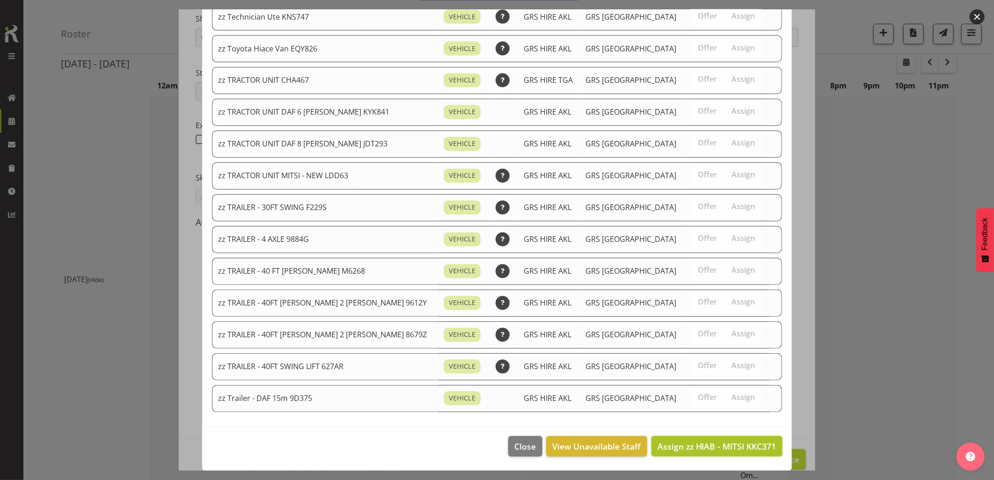
click at [708, 451] on span "Assign zz HIAB - MITSI KKC371" at bounding box center [716, 446] width 119 height 11
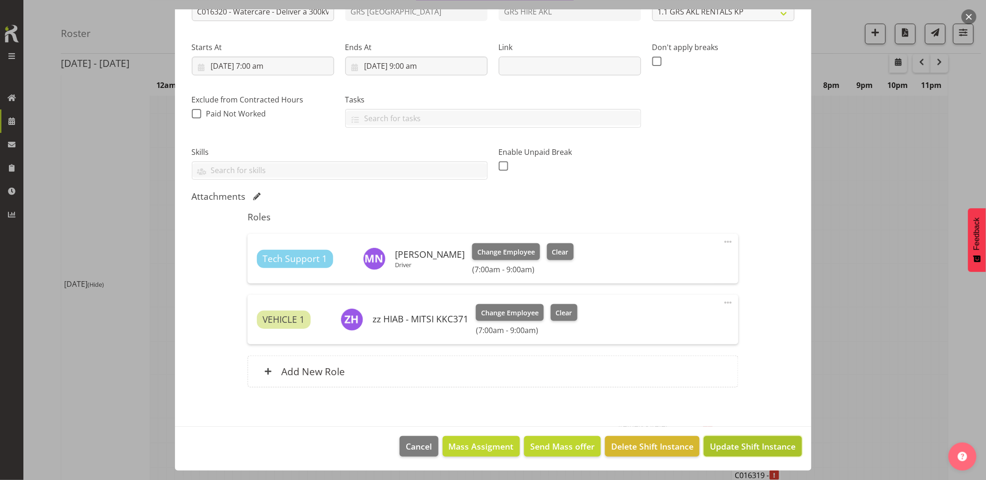
click at [731, 445] on span "Update Shift Instance" at bounding box center [753, 446] width 86 height 12
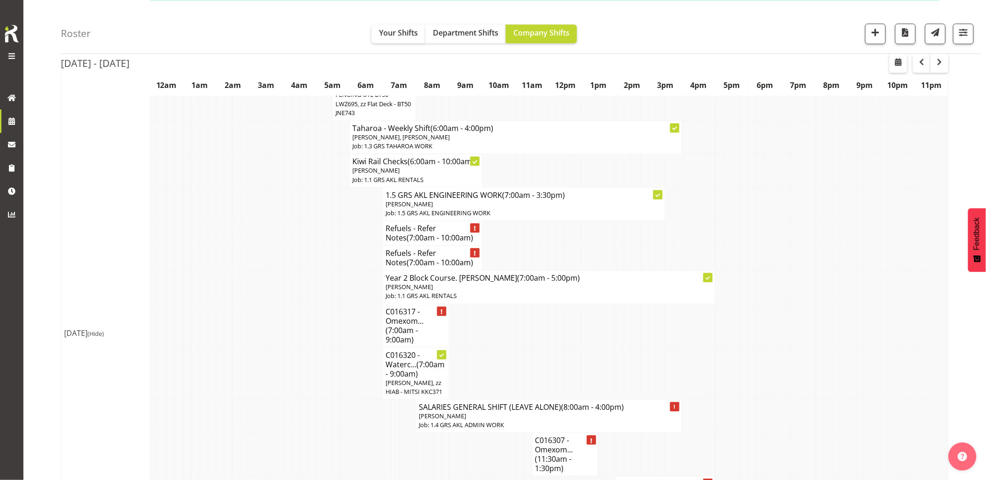
scroll to position [676, 0]
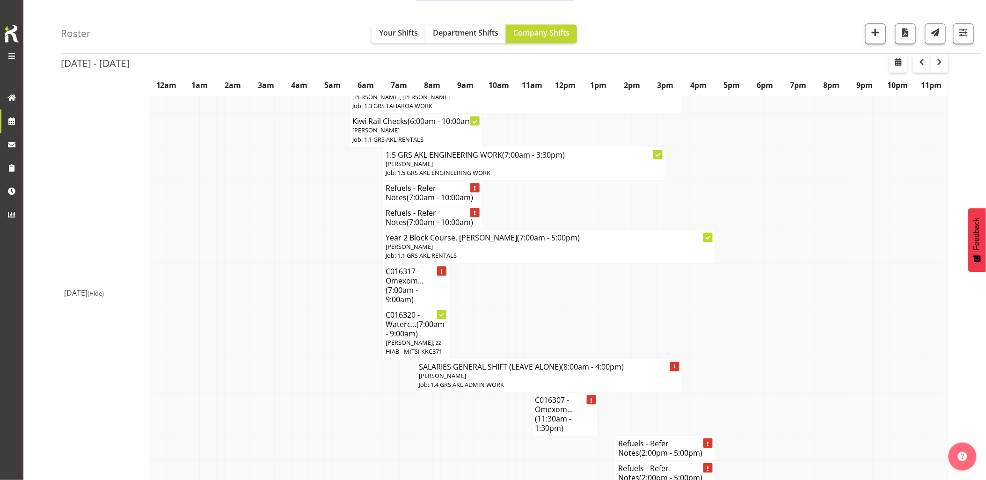
click at [293, 352] on td at bounding box center [295, 333] width 8 height 52
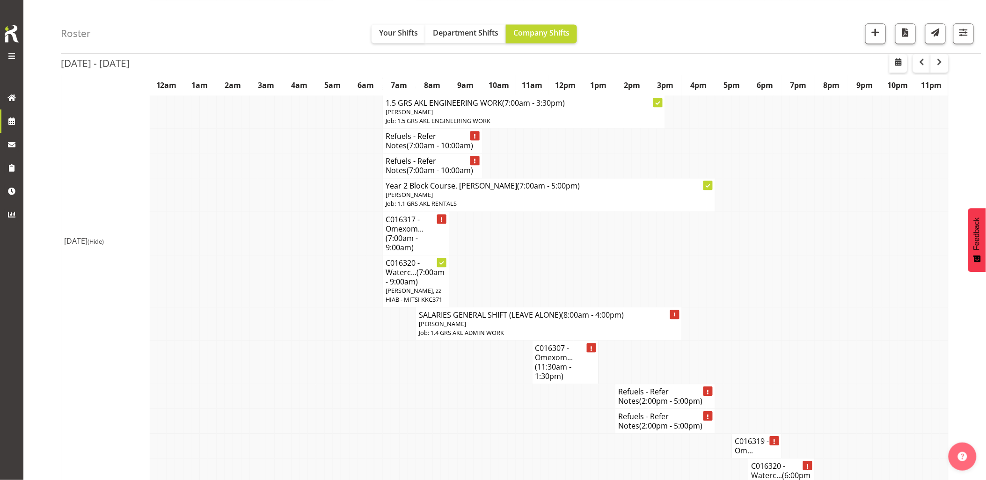
click at [327, 376] on td at bounding box center [328, 363] width 8 height 44
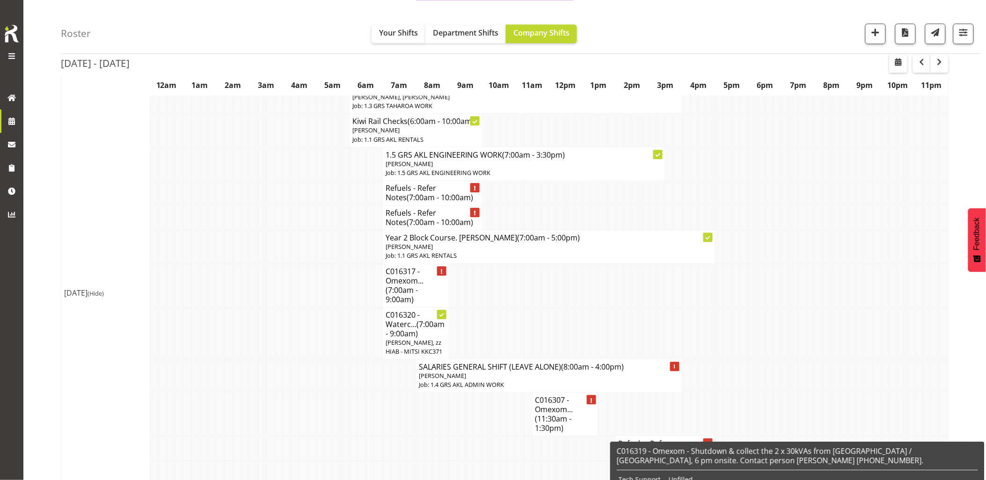
scroll to position [520, 0]
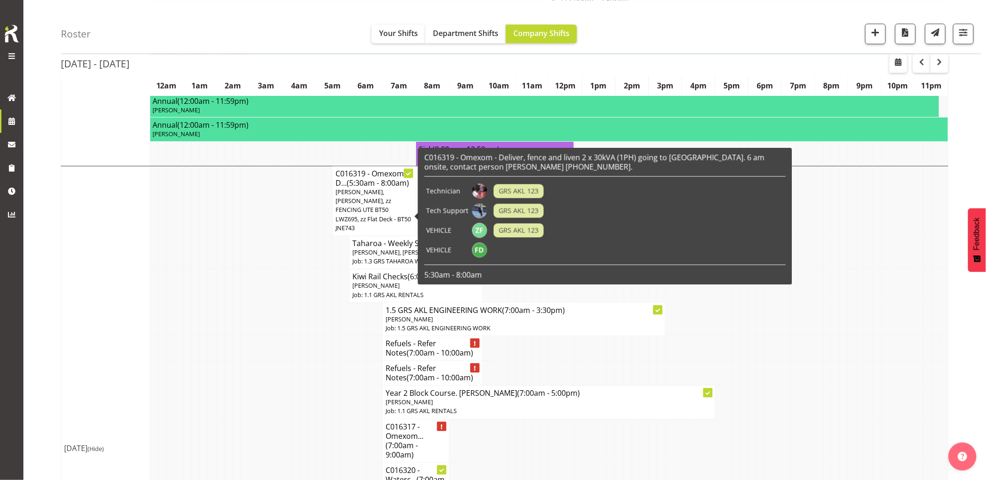
click at [288, 349] on td at bounding box center [287, 348] width 8 height 25
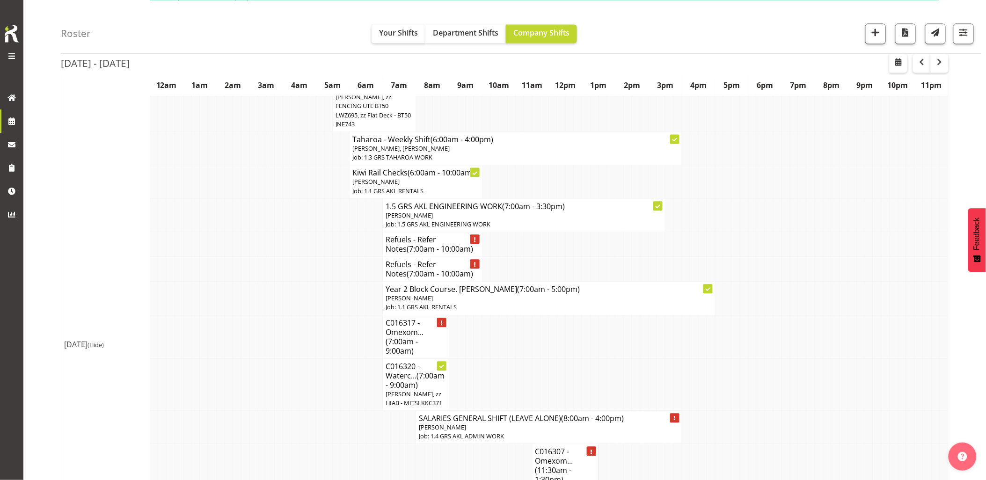
click at [284, 345] on td at bounding box center [287, 337] width 8 height 44
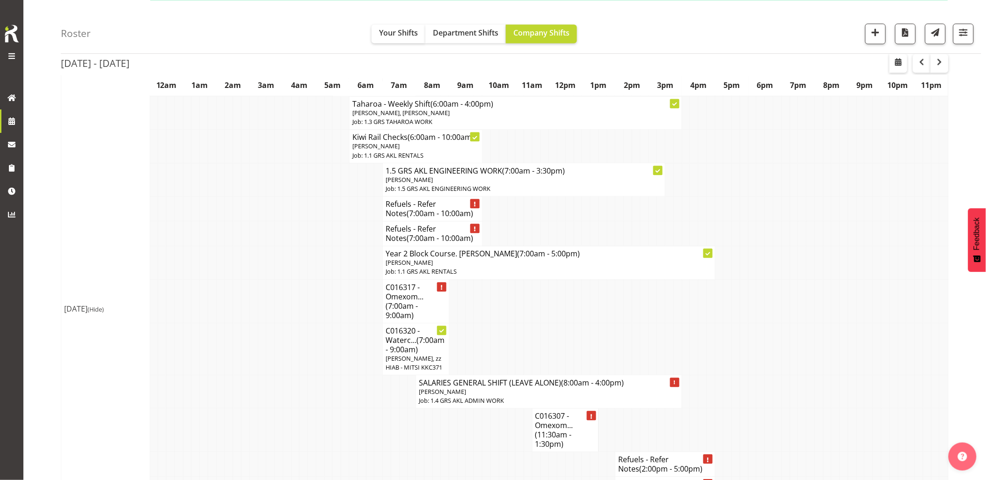
scroll to position [676, 0]
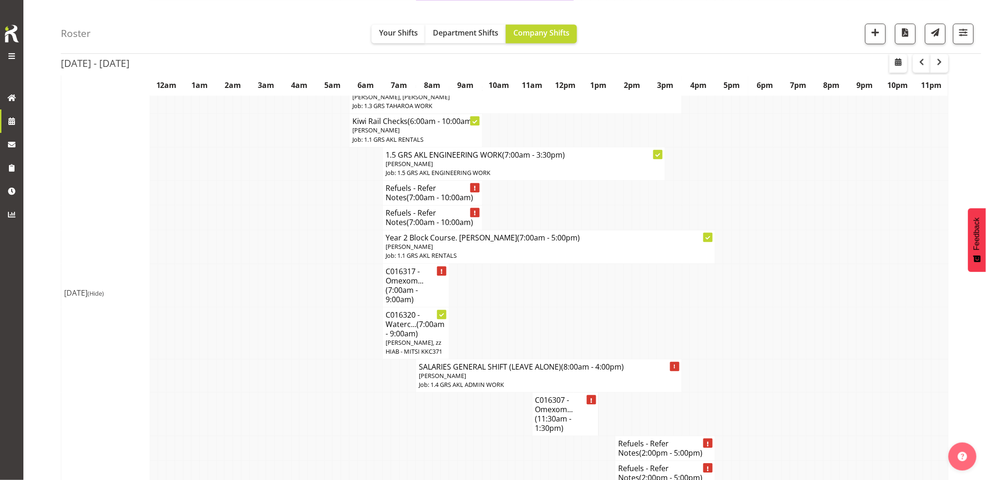
click at [249, 334] on td at bounding box center [245, 333] width 8 height 52
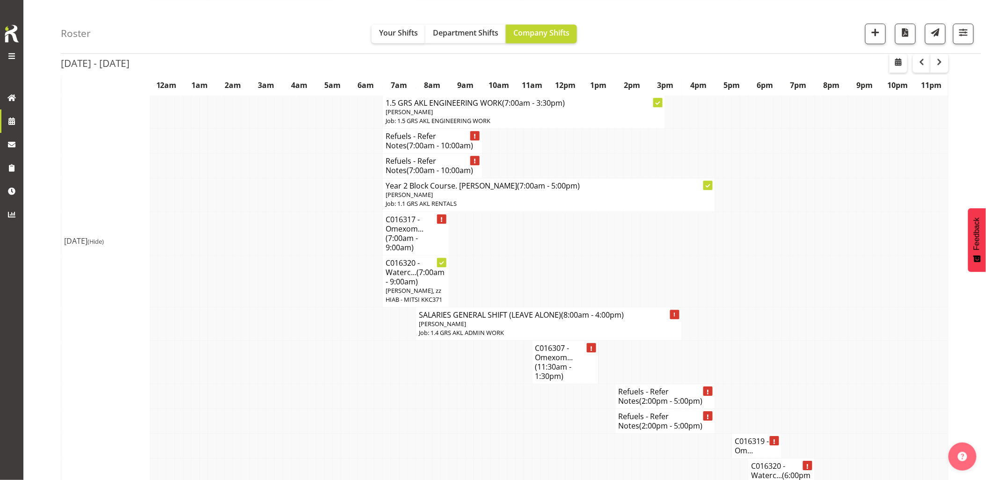
click at [345, 372] on td at bounding box center [345, 363] width 8 height 44
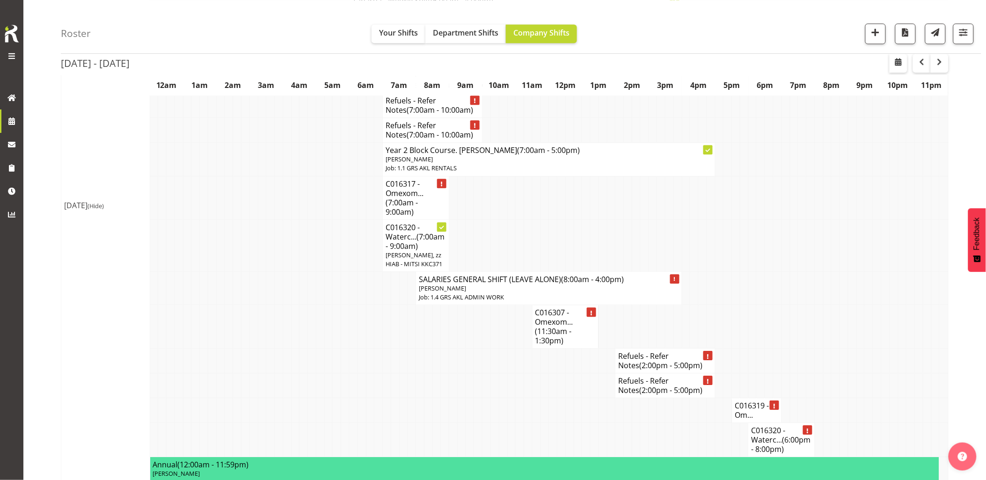
scroll to position [779, 0]
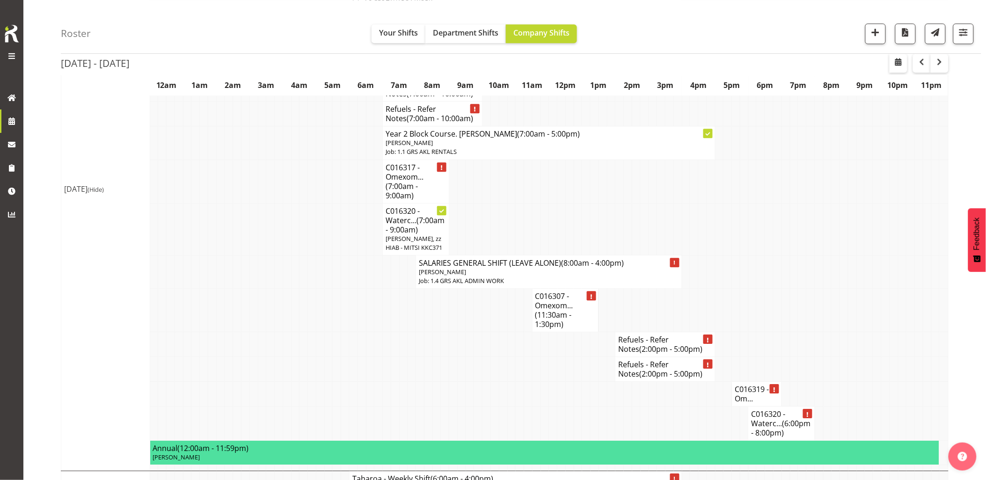
click at [447, 382] on td at bounding box center [445, 369] width 8 height 25
click at [820, 288] on td at bounding box center [818, 271] width 8 height 33
click at [833, 368] on td at bounding box center [835, 369] width 8 height 25
drag, startPoint x: 372, startPoint y: 337, endPoint x: 379, endPoint y: 337, distance: 7.0
click at [373, 332] on td at bounding box center [370, 311] width 8 height 44
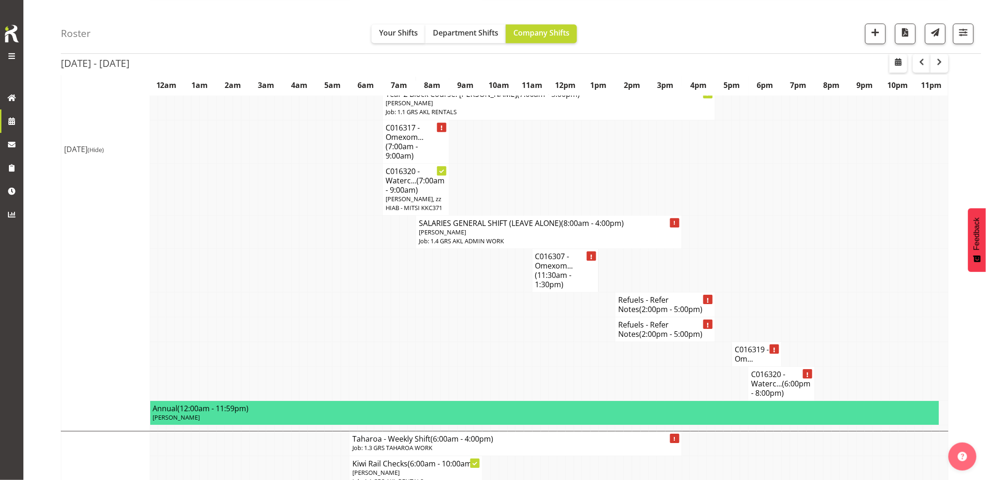
scroll to position [831, 0]
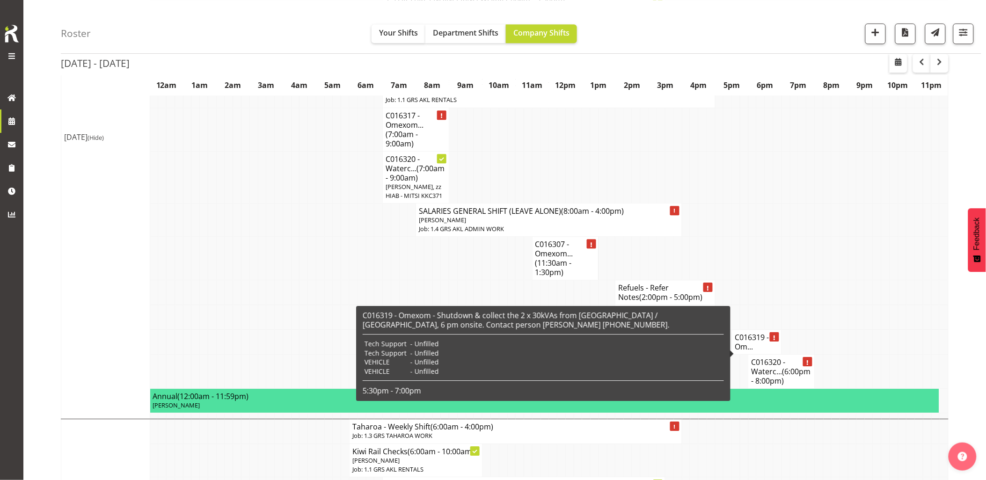
click at [817, 298] on td at bounding box center [818, 292] width 8 height 25
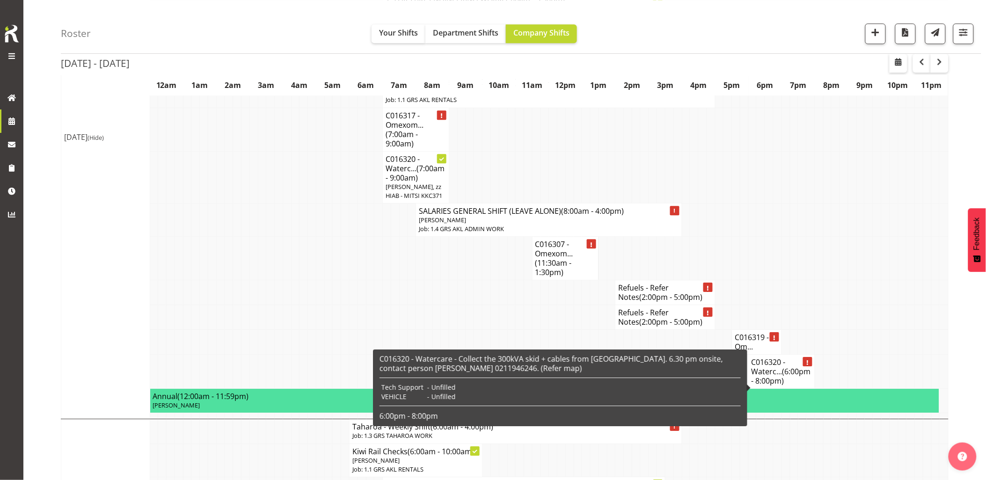
click at [782, 386] on span "(6:00pm - 8:00pm)" at bounding box center [780, 376] width 59 height 20
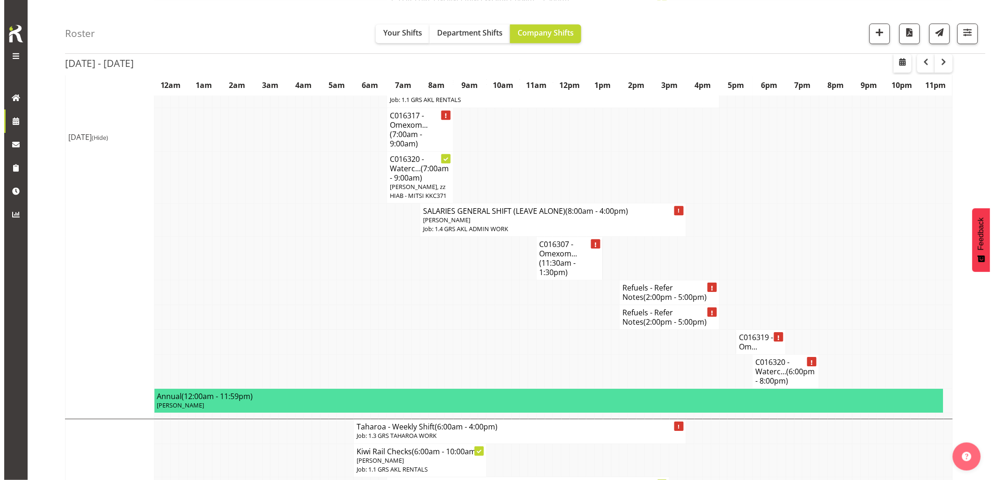
scroll to position [813, 0]
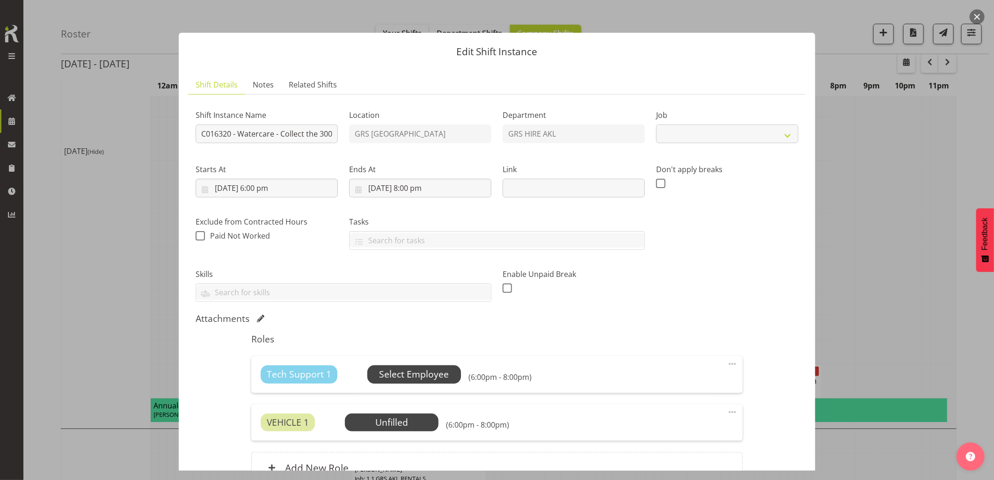
select select "7504"
click at [428, 377] on span "Select Employee" at bounding box center [414, 375] width 70 height 14
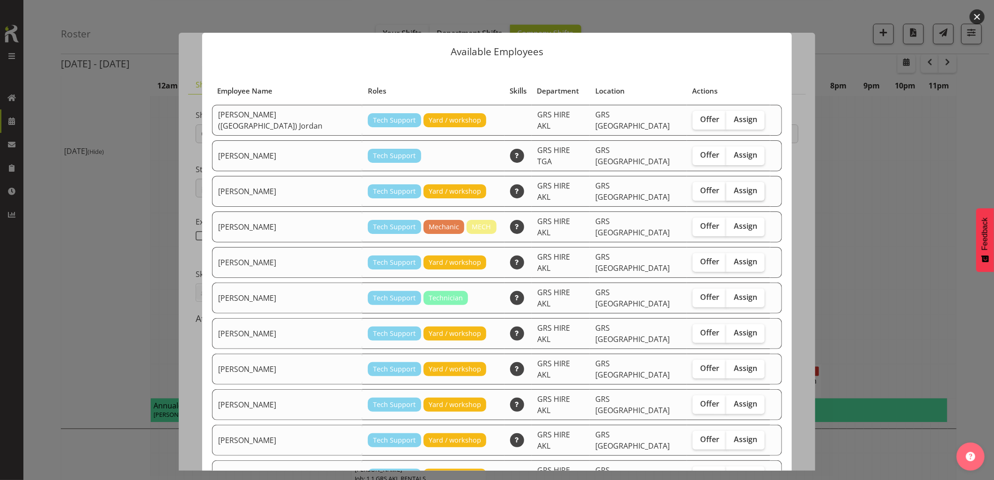
drag, startPoint x: 721, startPoint y: 185, endPoint x: 719, endPoint y: 191, distance: 6.4
click at [734, 186] on span "Assign" at bounding box center [745, 190] width 23 height 9
click at [726, 188] on input "Assign" at bounding box center [729, 191] width 6 height 6
checkbox input "true"
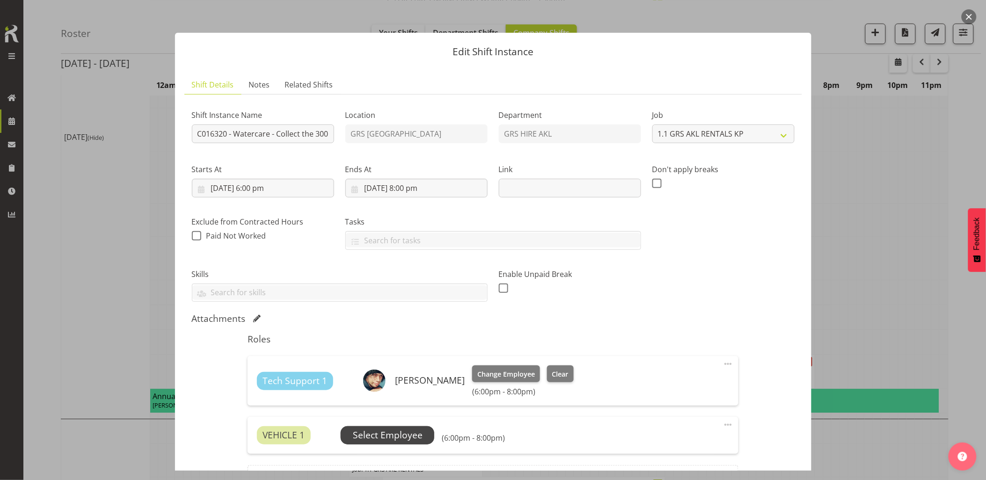
click at [404, 433] on span "Select Employee" at bounding box center [388, 436] width 70 height 14
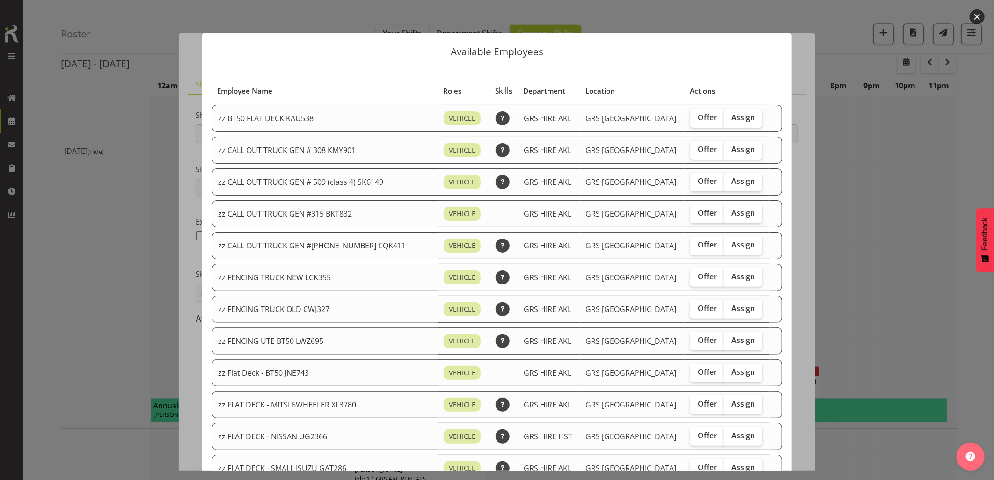
scroll to position [260, 0]
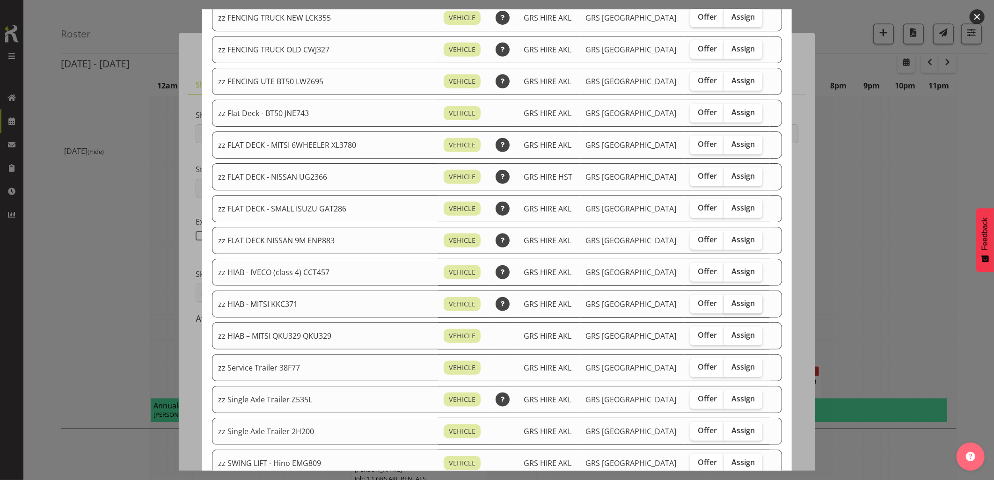
click at [732, 306] on span "Assign" at bounding box center [742, 302] width 23 height 9
click at [730, 306] on input "Assign" at bounding box center [727, 303] width 6 height 6
checkbox input "true"
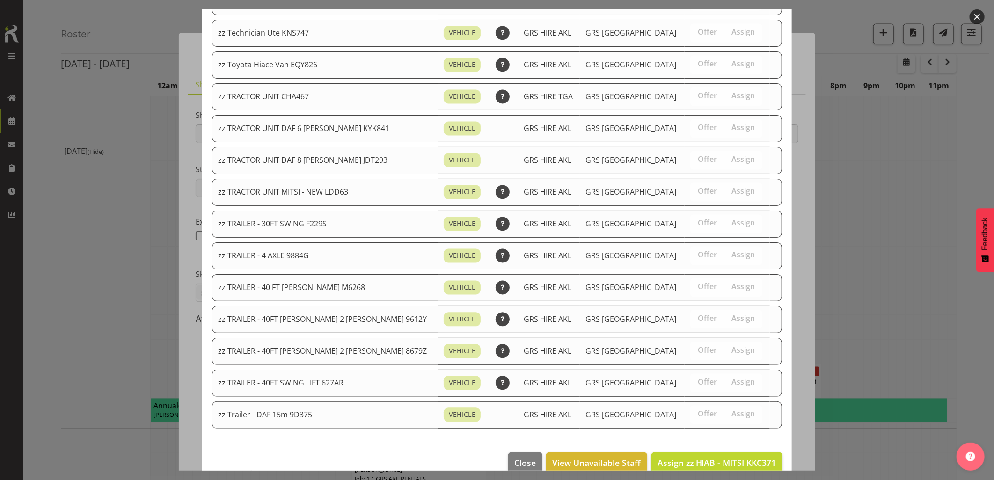
scroll to position [1123, 0]
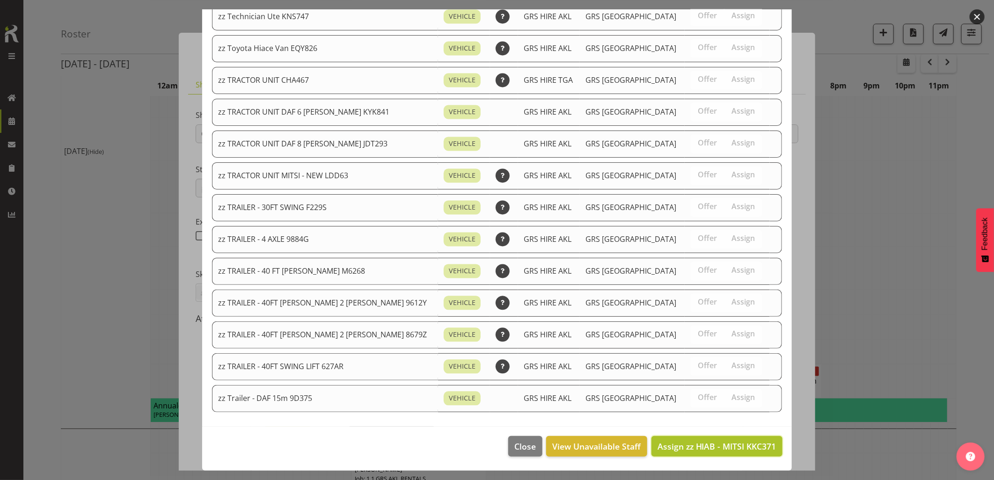
click at [717, 450] on span "Assign zz HIAB - MITSI KKC371" at bounding box center [716, 446] width 119 height 11
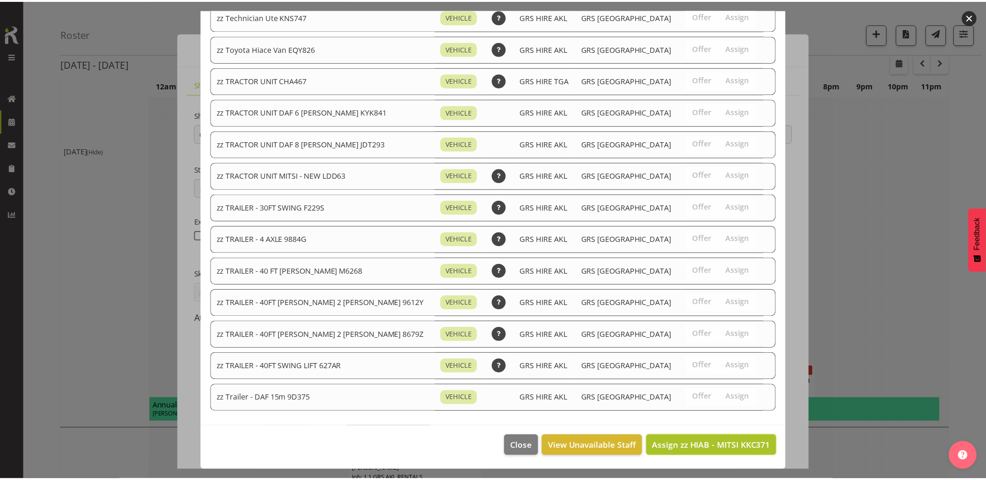
scroll to position [831, 0]
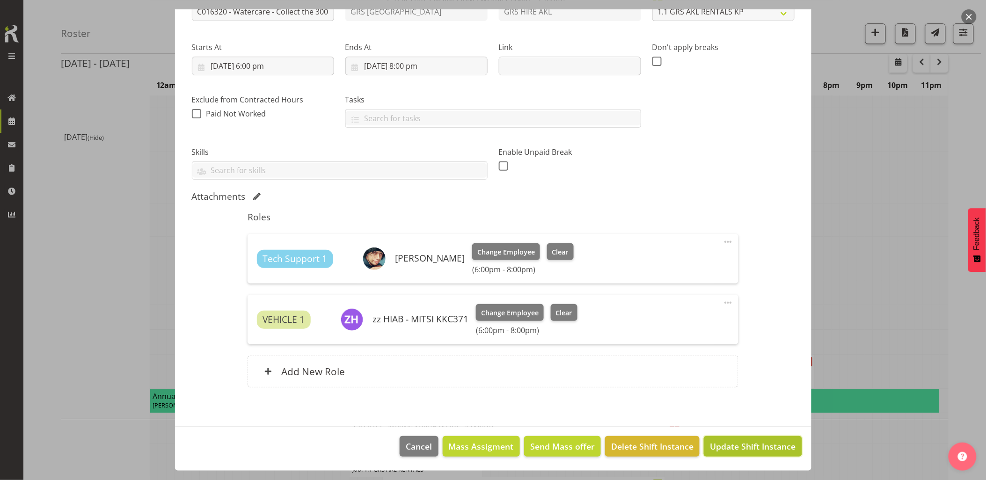
click at [727, 443] on span "Update Shift Instance" at bounding box center [753, 446] width 86 height 12
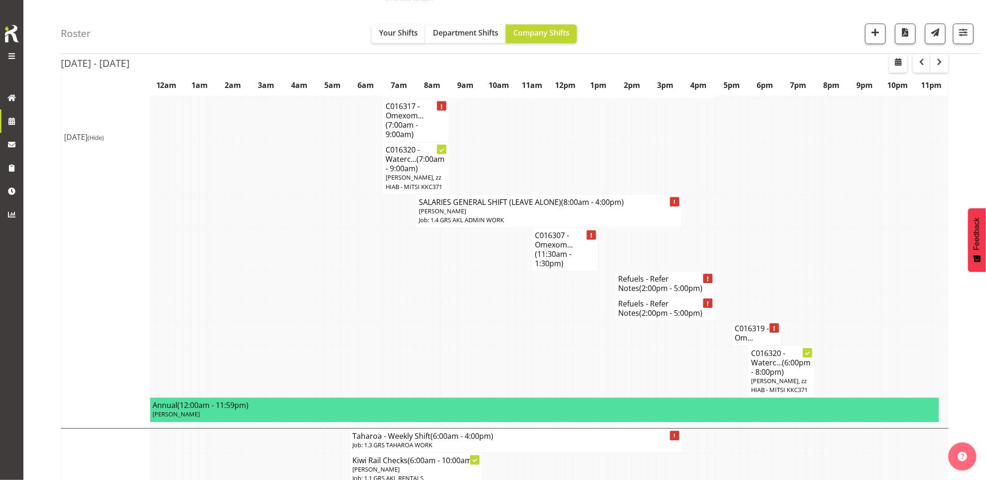
drag, startPoint x: 483, startPoint y: 339, endPoint x: 516, endPoint y: 342, distance: 32.9
click at [485, 321] on td at bounding box center [486, 308] width 8 height 25
click at [774, 296] on td at bounding box center [777, 283] width 8 height 25
click at [811, 271] on td at bounding box center [811, 250] width 8 height 44
click at [567, 371] on td at bounding box center [569, 372] width 8 height 52
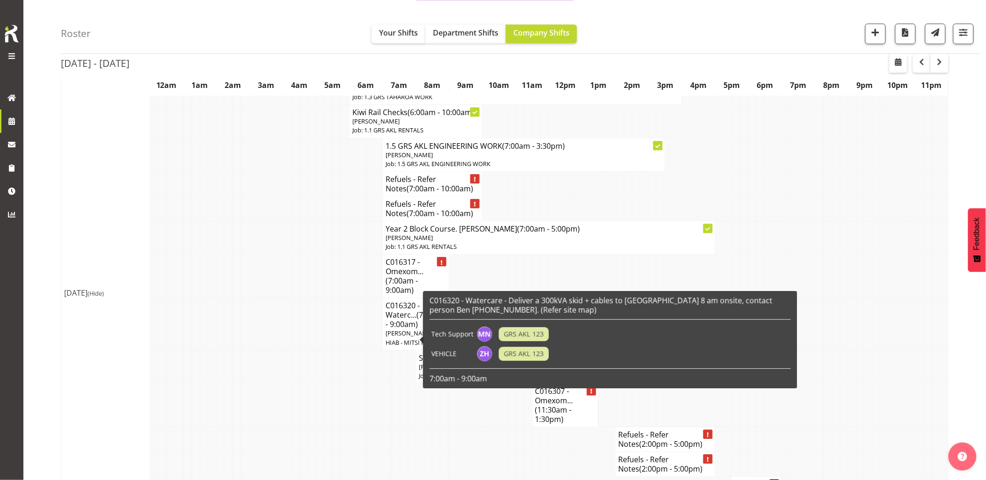
scroll to position [883, 0]
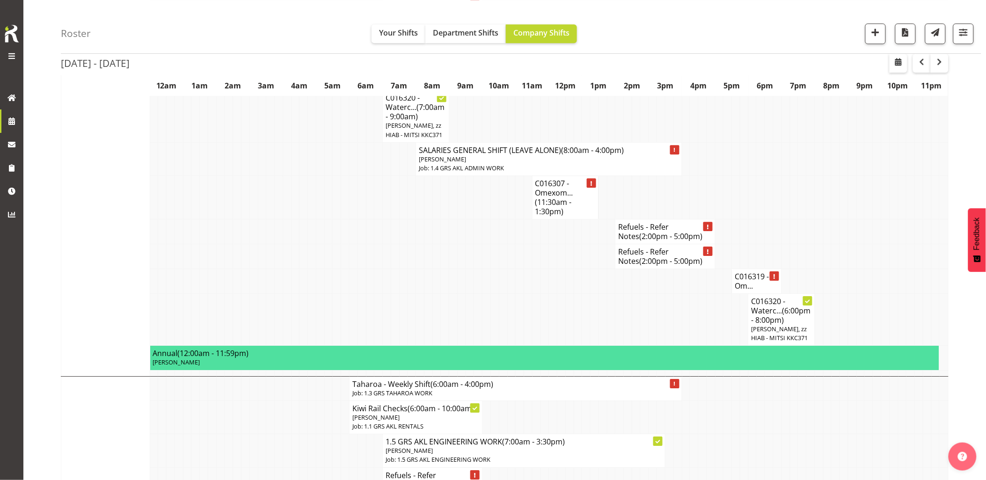
click at [667, 327] on td at bounding box center [669, 320] width 8 height 52
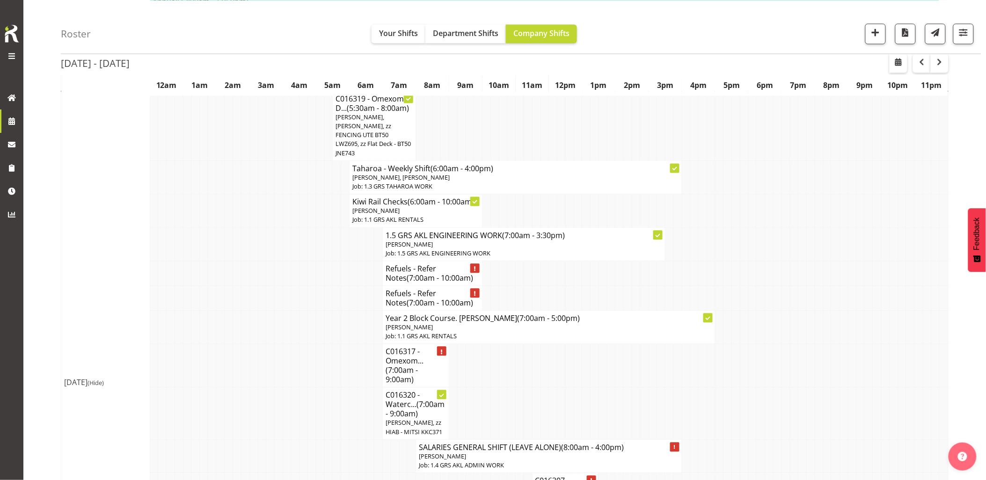
scroll to position [572, 0]
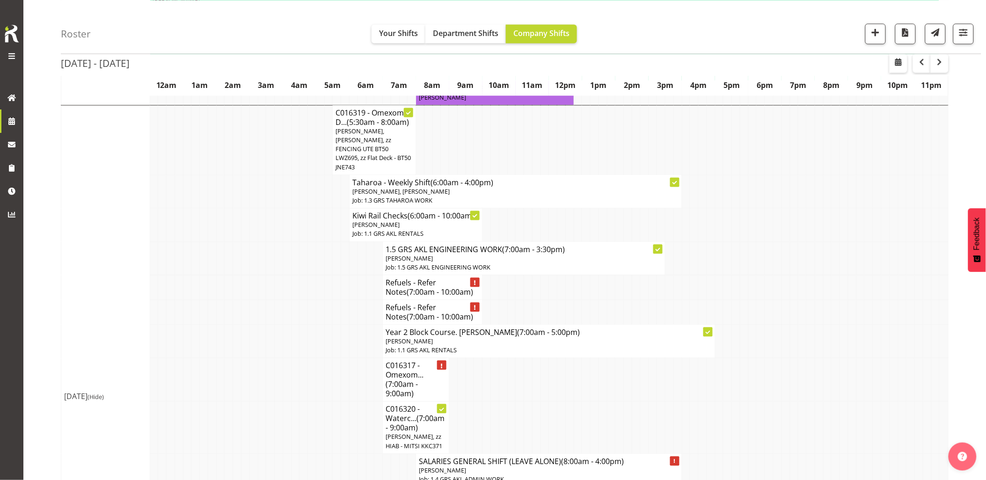
click at [304, 325] on td at bounding box center [303, 312] width 8 height 25
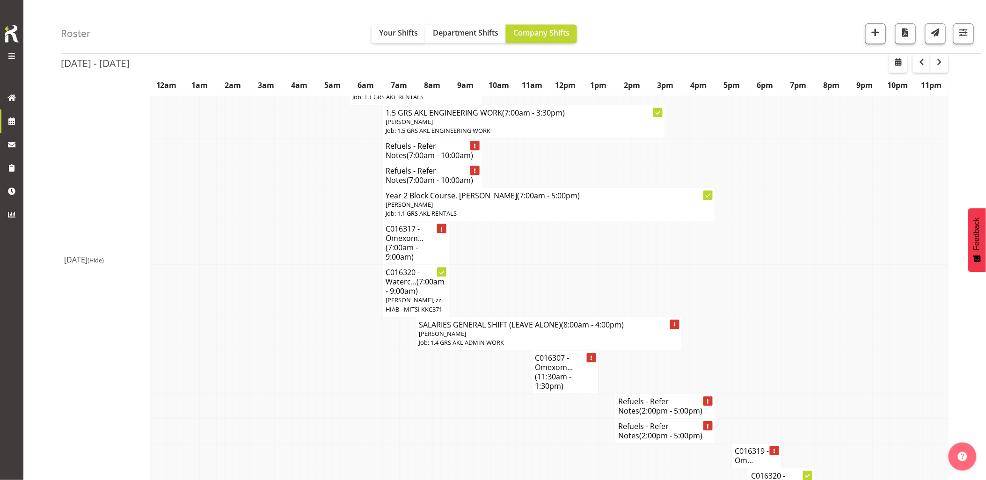
scroll to position [727, 0]
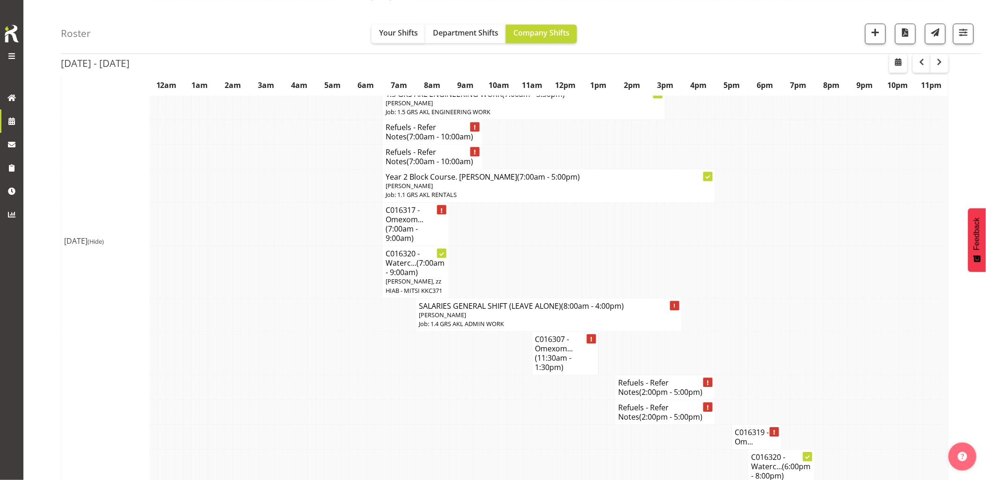
click at [305, 326] on td at bounding box center [303, 314] width 8 height 33
drag, startPoint x: 490, startPoint y: 443, endPoint x: 496, endPoint y: 438, distance: 7.3
click at [494, 425] on td at bounding box center [494, 412] width 8 height 25
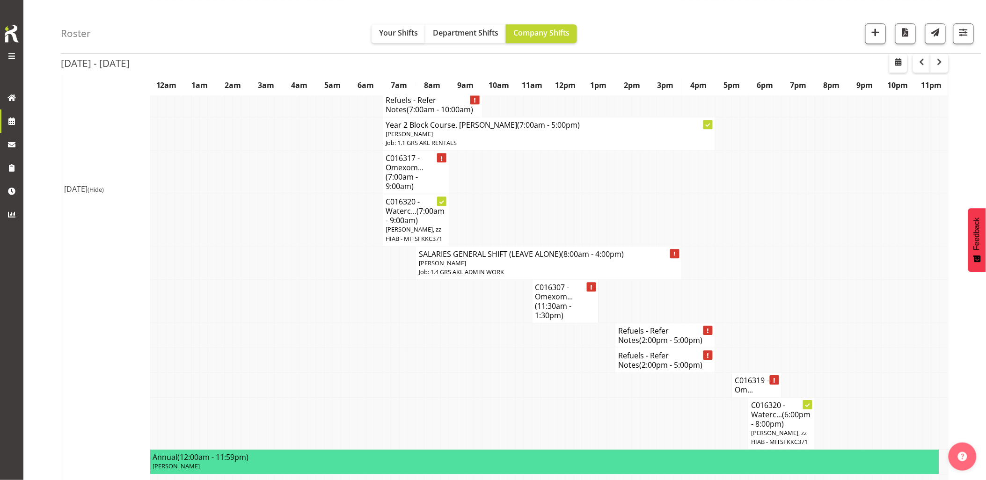
click at [545, 424] on td at bounding box center [544, 424] width 8 height 52
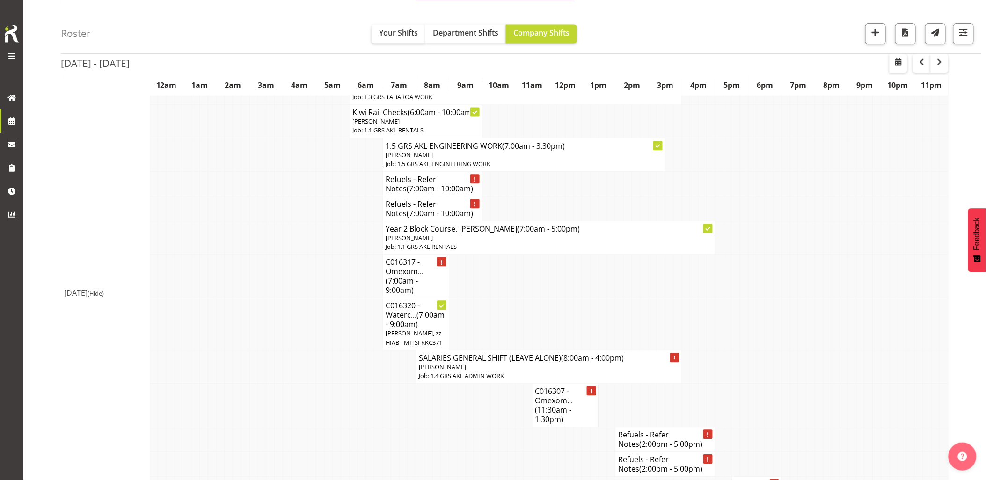
scroll to position [572, 0]
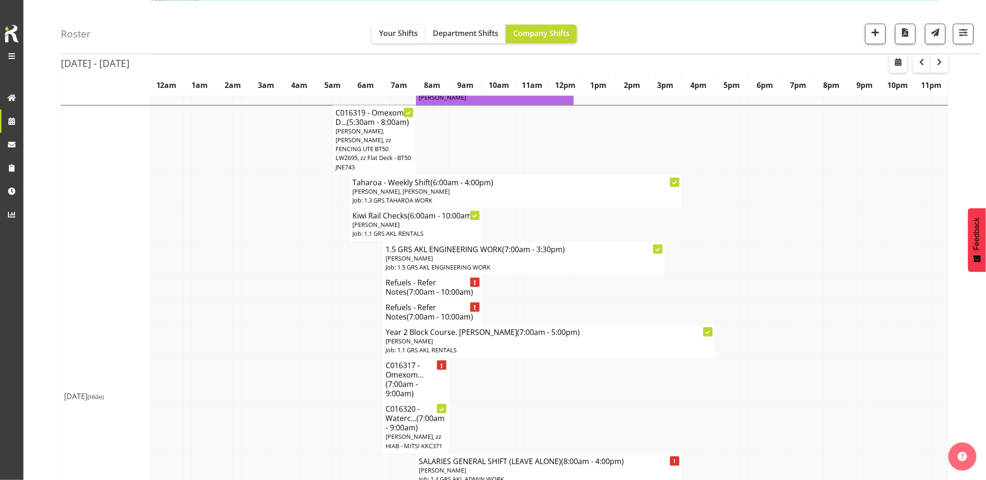
click at [353, 377] on td at bounding box center [353, 380] width 8 height 44
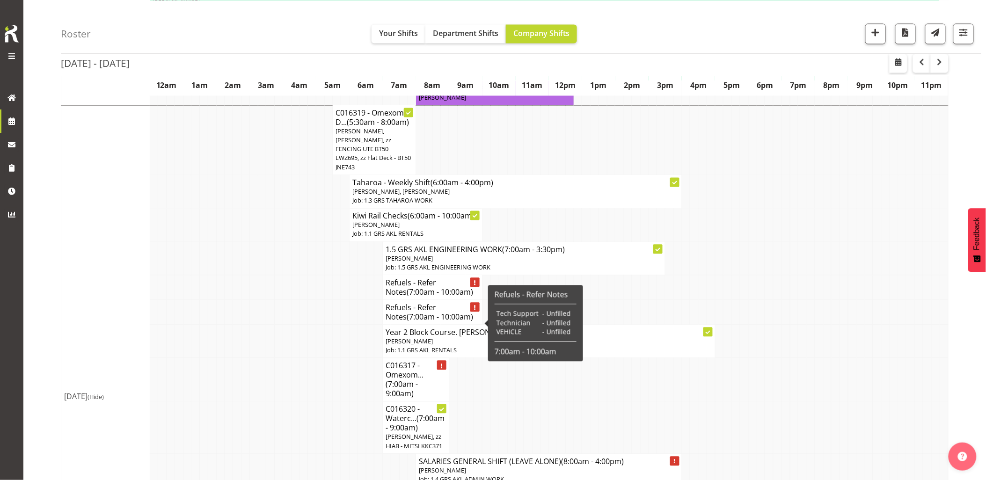
click at [437, 320] on h4 "Refuels - Refer Notes (7:00am - 10:00am)" at bounding box center [432, 312] width 94 height 19
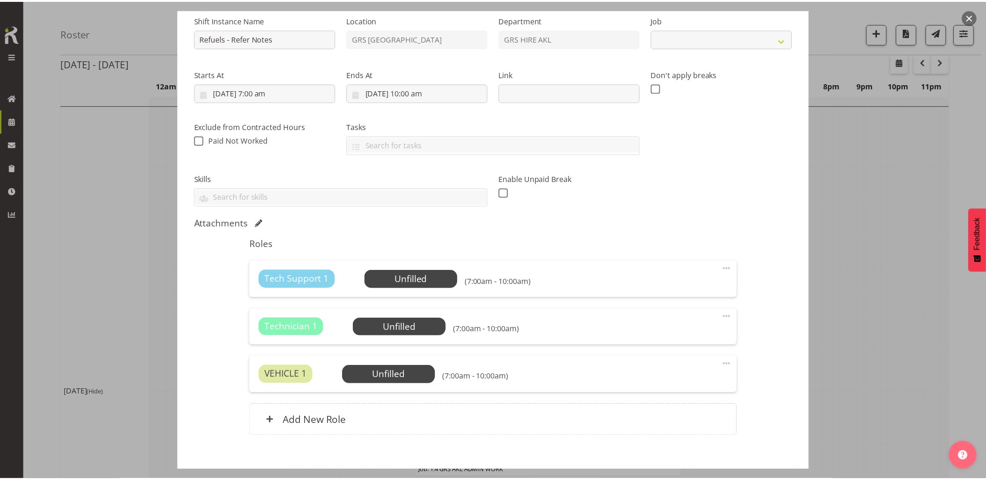
scroll to position [144, 0]
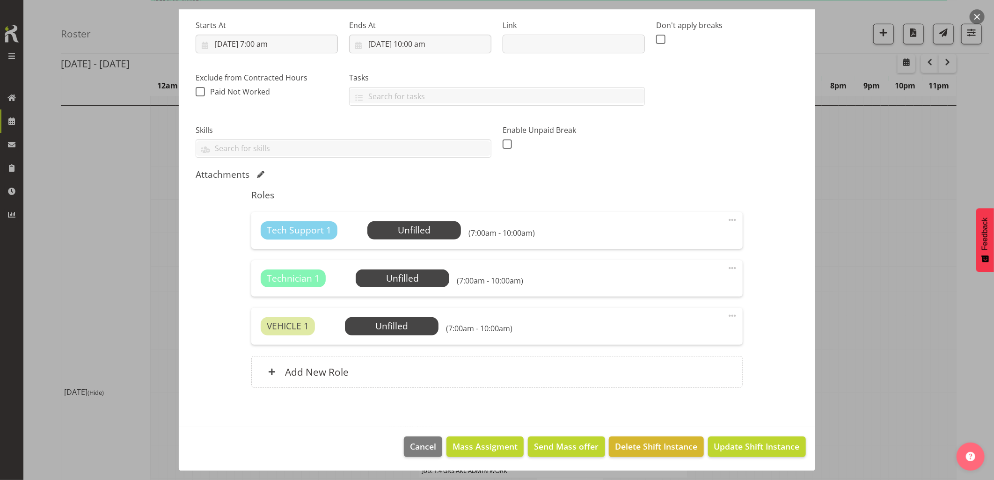
select select "9"
click at [641, 442] on span "Delete Shift Instance" at bounding box center [656, 446] width 82 height 12
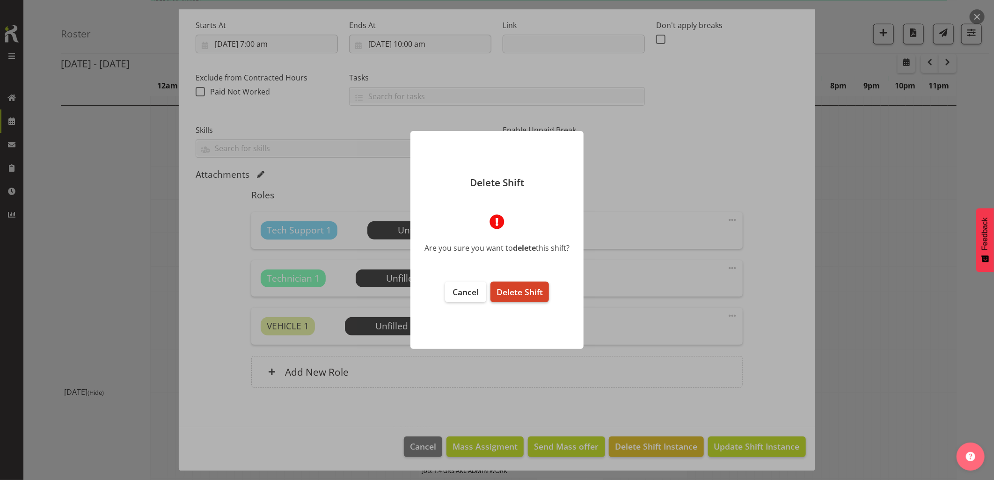
click at [523, 295] on span "Delete Shift" at bounding box center [519, 291] width 46 height 11
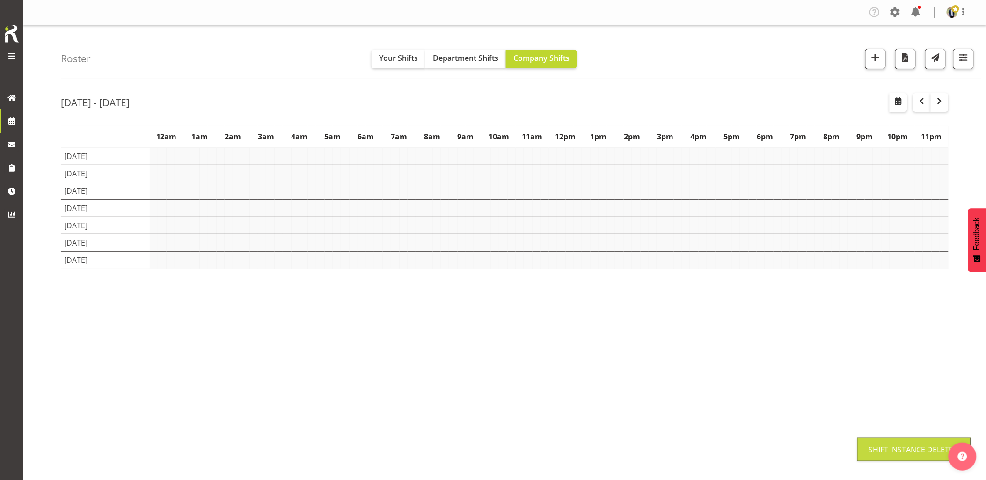
scroll to position [0, 0]
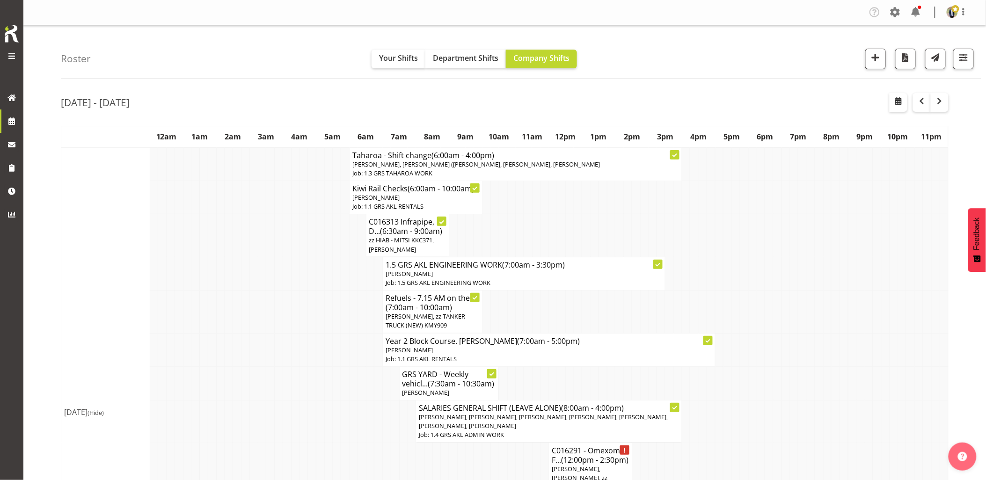
click at [284, 363] on td at bounding box center [287, 349] width 8 height 33
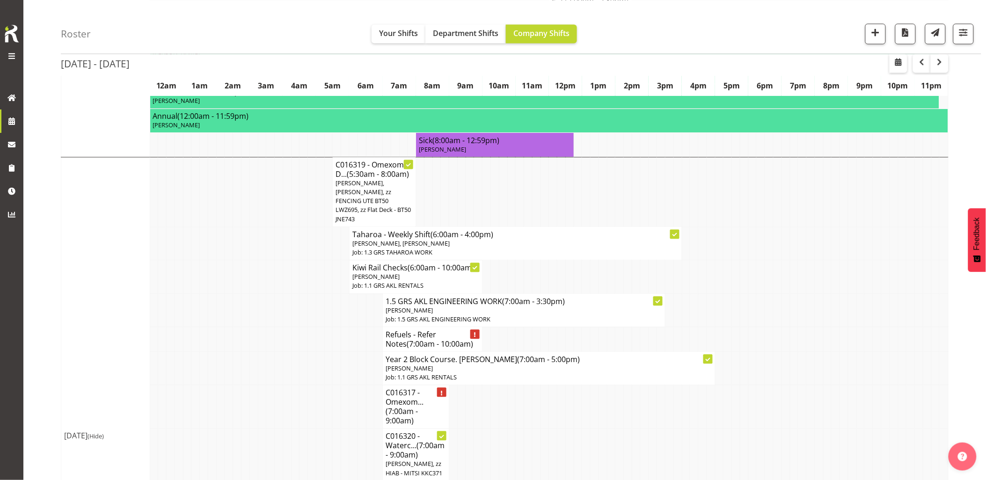
click at [281, 377] on td at bounding box center [279, 368] width 8 height 33
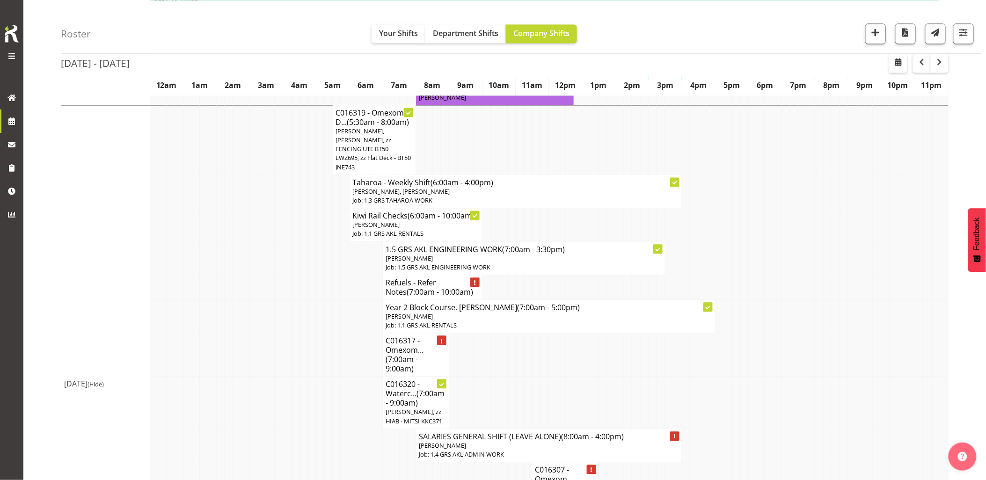
click at [281, 377] on td at bounding box center [279, 356] width 8 height 44
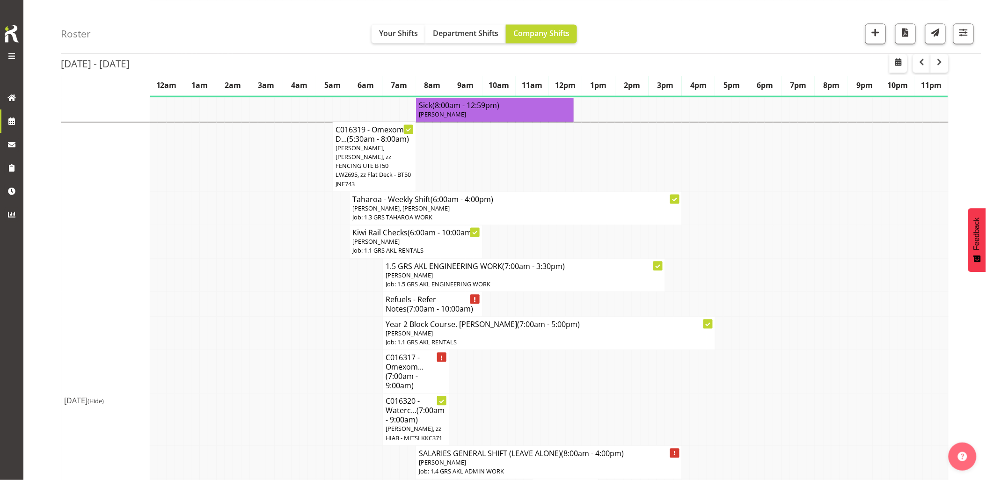
scroll to position [572, 0]
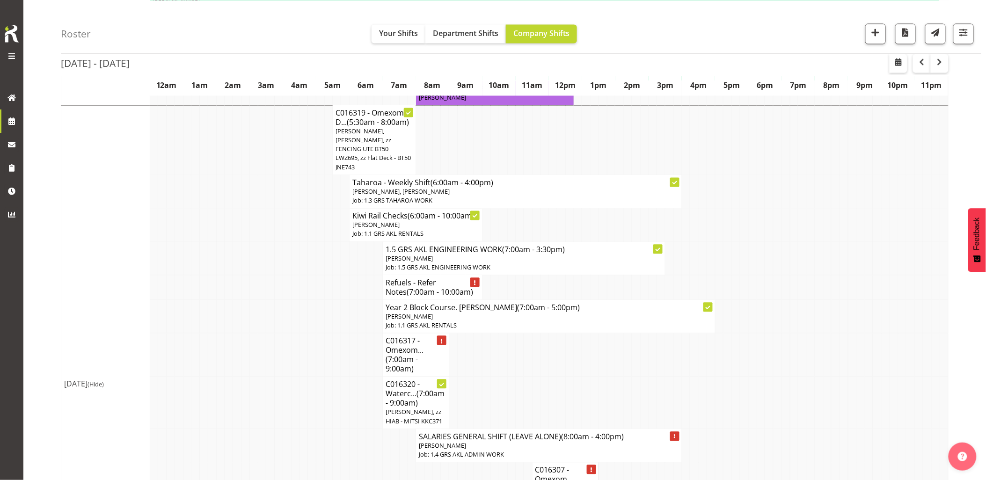
click at [281, 376] on td at bounding box center [279, 356] width 8 height 44
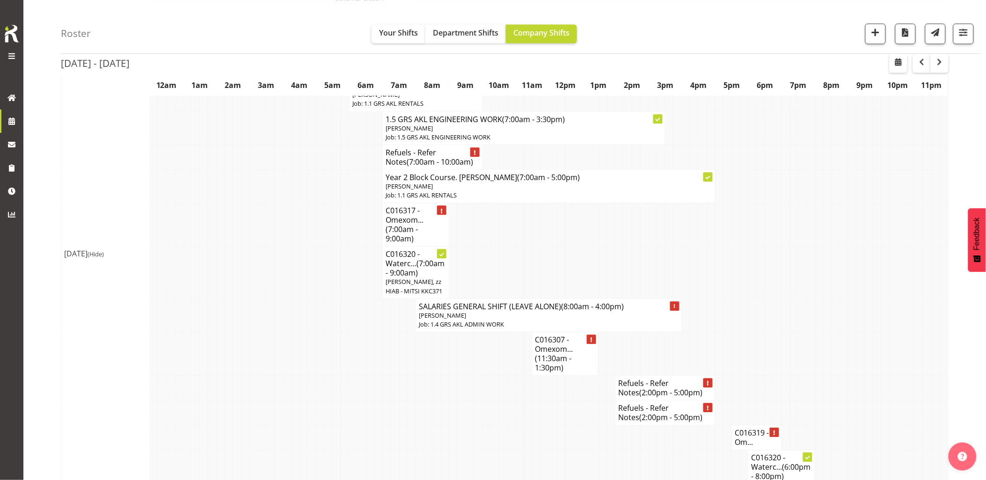
scroll to position [727, 0]
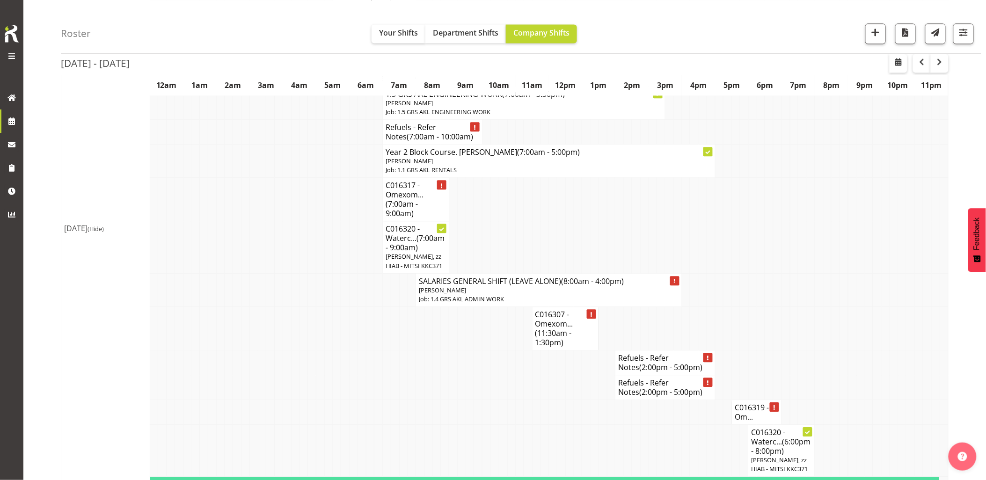
click at [461, 400] on td at bounding box center [461, 387] width 8 height 25
click at [492, 400] on td at bounding box center [494, 387] width 8 height 25
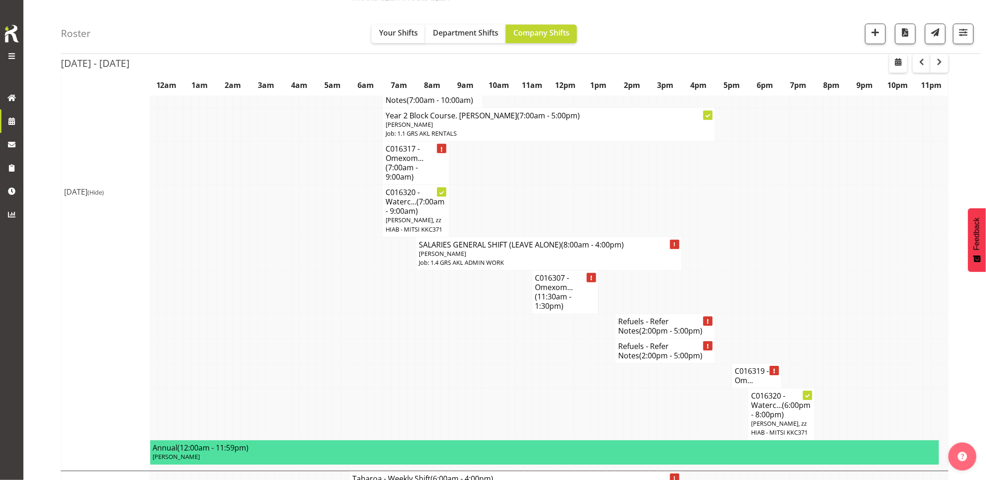
scroll to position [779, 0]
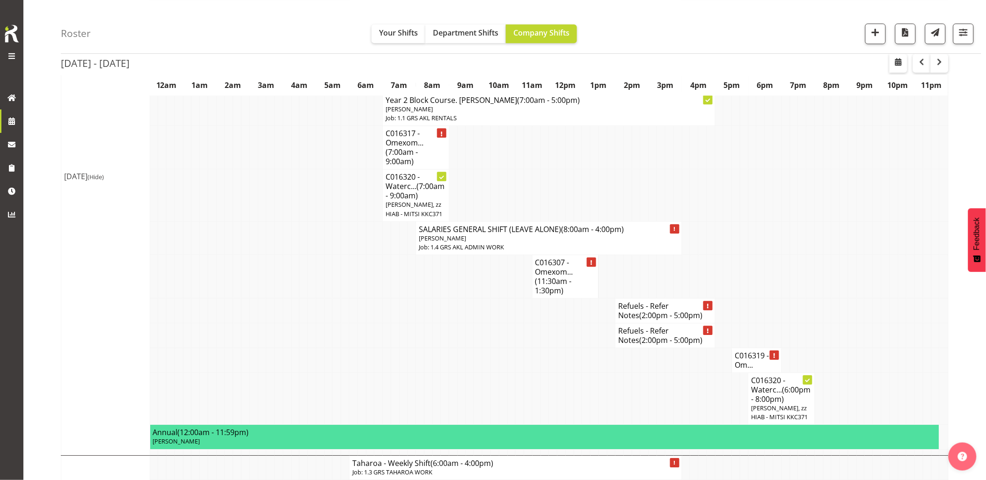
click at [420, 411] on td at bounding box center [420, 399] width 8 height 52
click at [578, 407] on td at bounding box center [578, 399] width 8 height 52
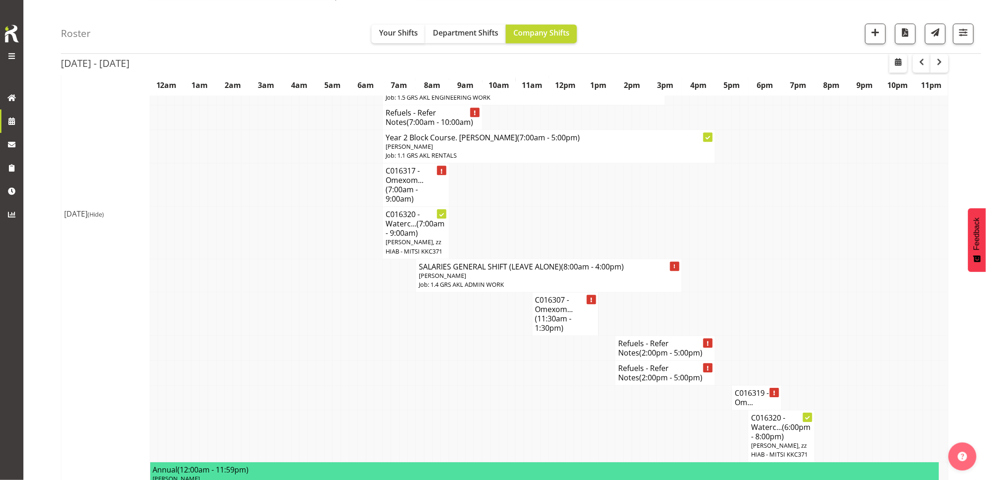
scroll to position [727, 0]
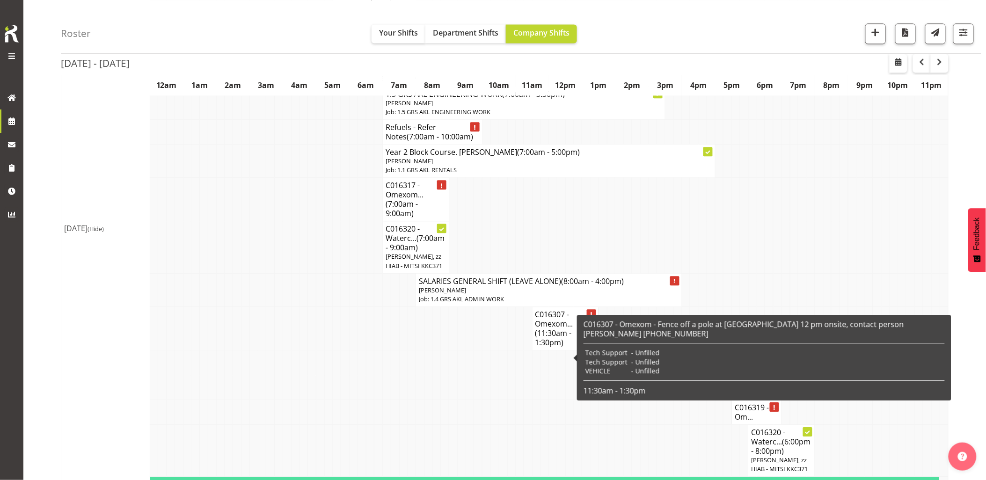
click at [437, 400] on td at bounding box center [436, 387] width 8 height 25
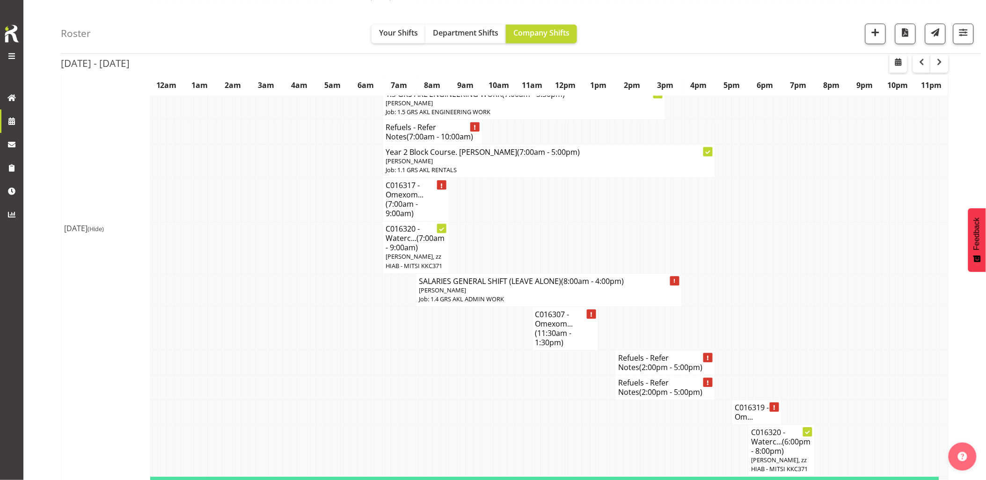
click at [434, 395] on td at bounding box center [436, 387] width 8 height 25
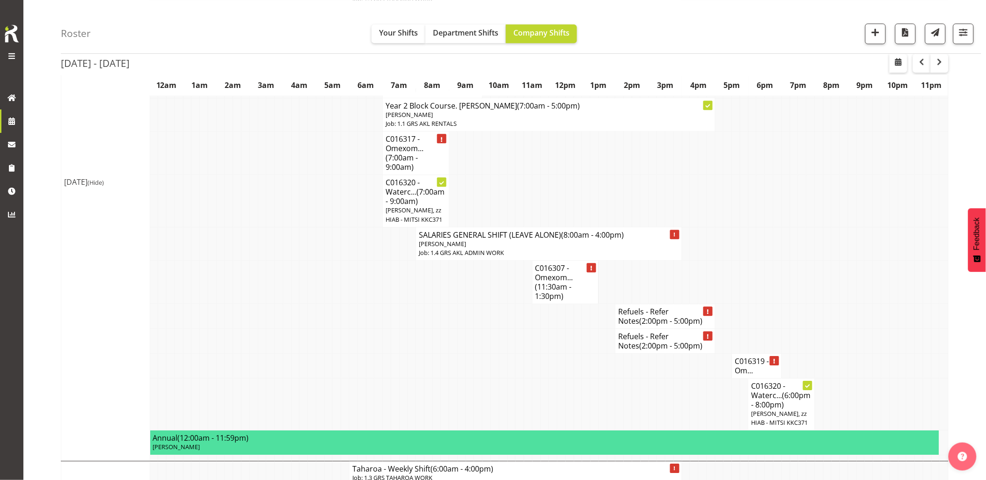
scroll to position [831, 0]
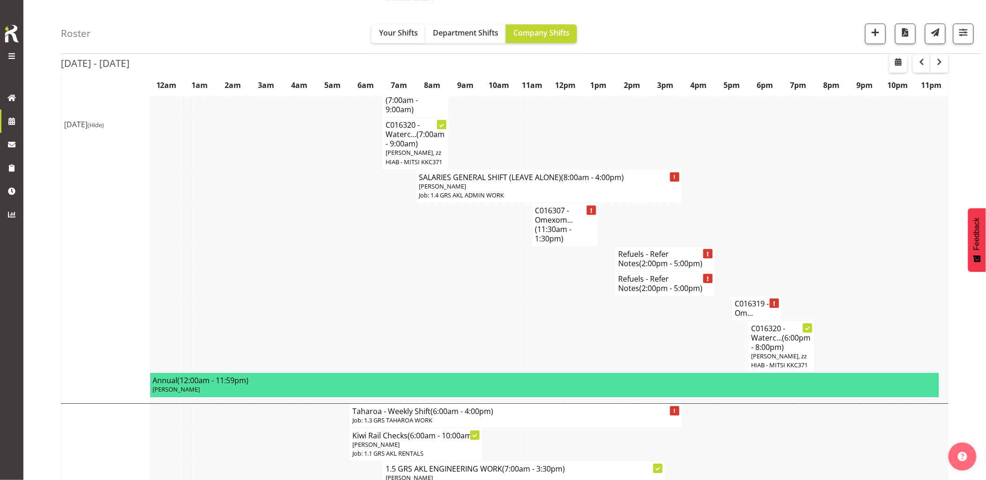
click at [476, 365] on td at bounding box center [478, 347] width 8 height 52
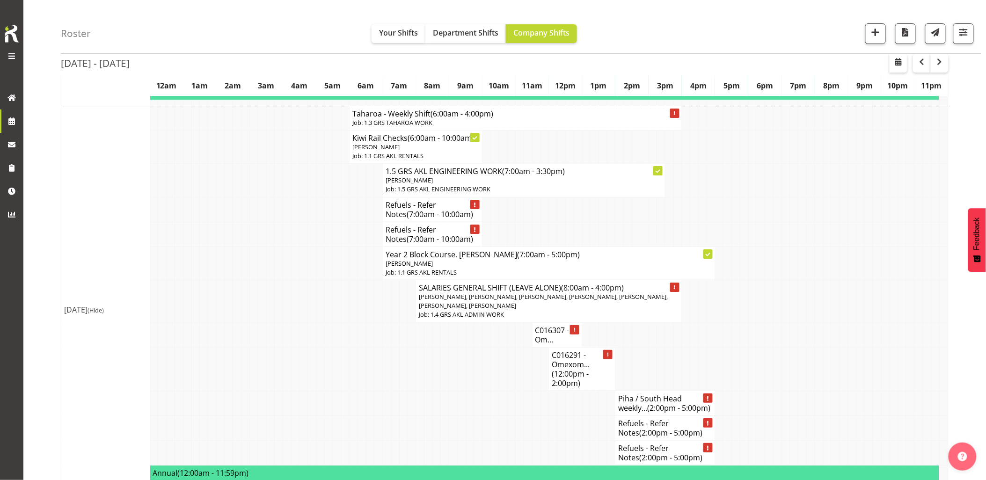
scroll to position [1195, 0]
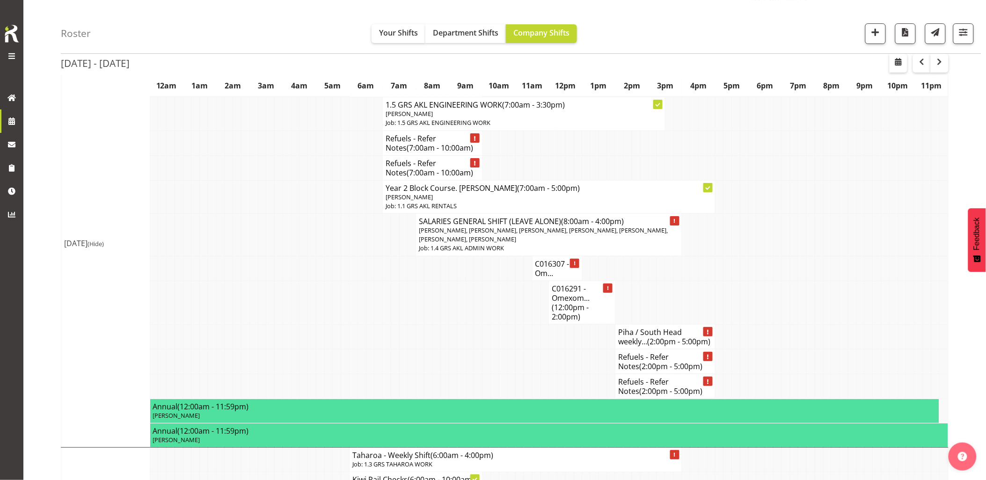
drag, startPoint x: 503, startPoint y: 368, endPoint x: 563, endPoint y: 348, distance: 63.3
click at [506, 349] on td at bounding box center [503, 336] width 8 height 25
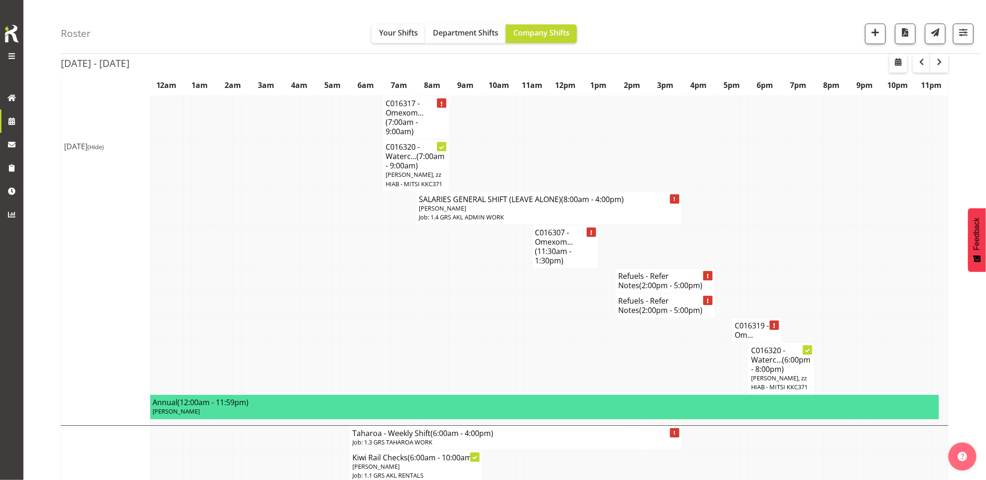
scroll to position [779, 0]
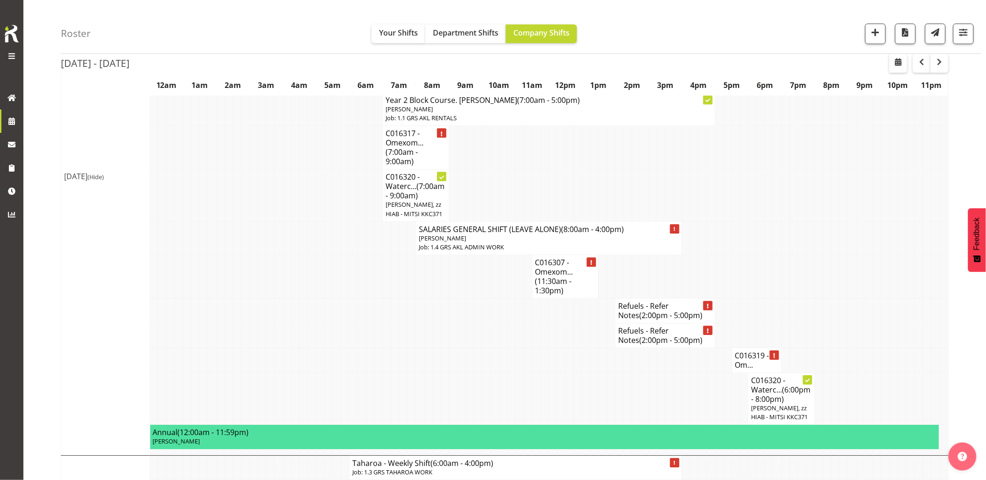
click at [455, 393] on td at bounding box center [453, 399] width 8 height 52
drag, startPoint x: 454, startPoint y: 392, endPoint x: 457, endPoint y: 396, distance: 5.0
click at [457, 396] on td at bounding box center [461, 399] width 8 height 52
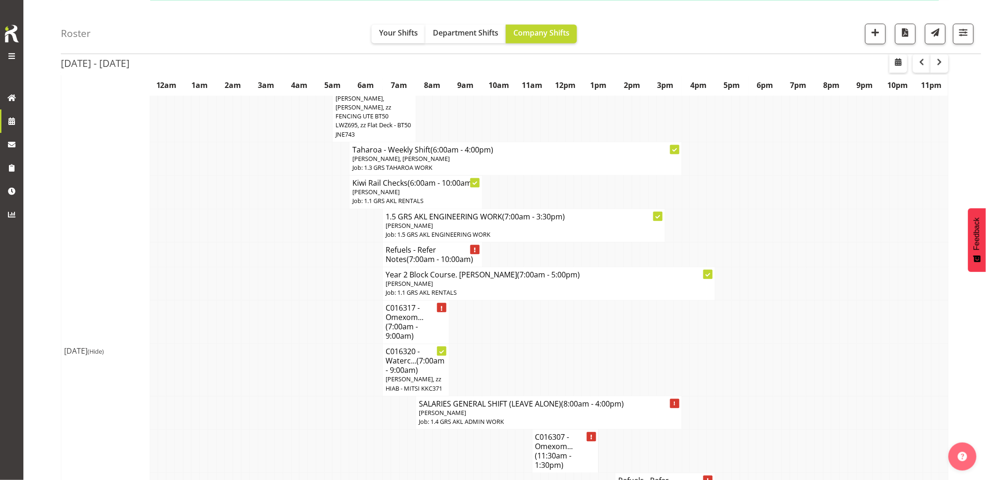
scroll to position [572, 0]
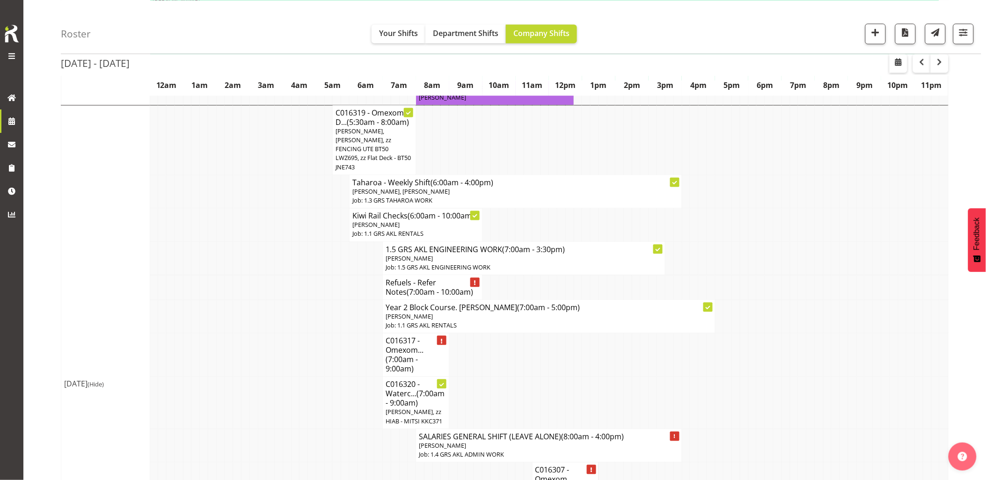
click at [247, 275] on td at bounding box center [245, 258] width 8 height 33
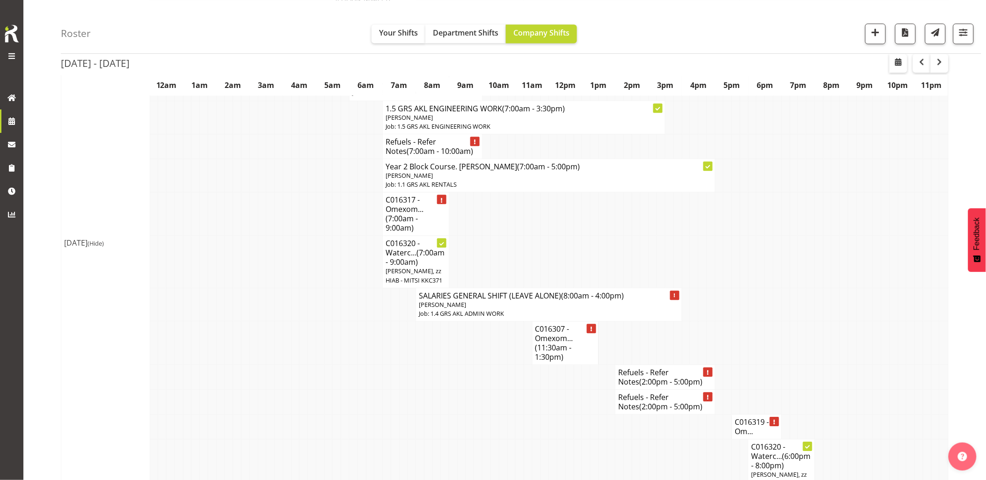
scroll to position [727, 0]
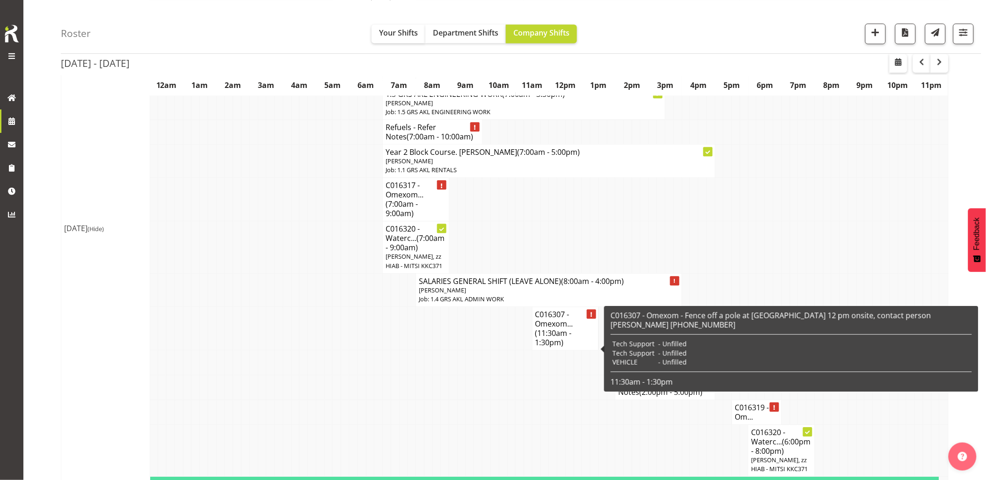
click at [552, 348] on span "(11:30am - 1:30pm)" at bounding box center [553, 338] width 36 height 20
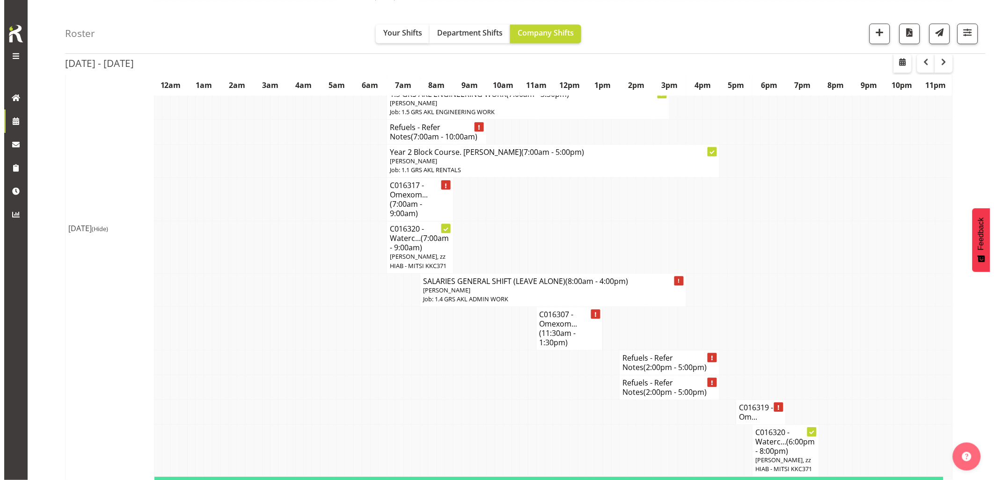
scroll to position [709, 0]
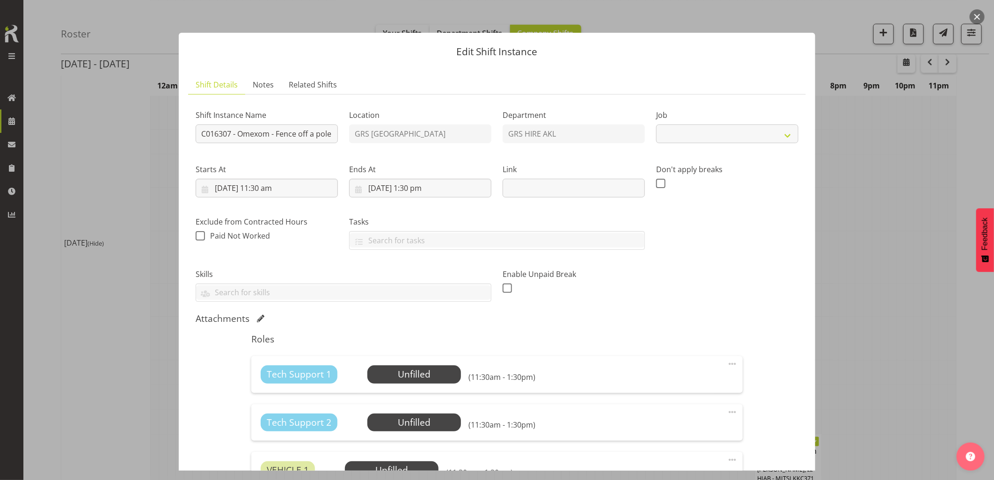
select select "7504"
drag, startPoint x: 282, startPoint y: 130, endPoint x: 309, endPoint y: 130, distance: 27.1
click at [309, 130] on input "C016307 - Omexom - Fence off a pole at [GEOGRAPHIC_DATA] 12 pm onsite, contact …" at bounding box center [267, 133] width 142 height 19
click at [317, 137] on input "C016307 - Omexom - Fence off a pole at [GEOGRAPHIC_DATA] 12 pm onsite, contact …" at bounding box center [267, 133] width 142 height 19
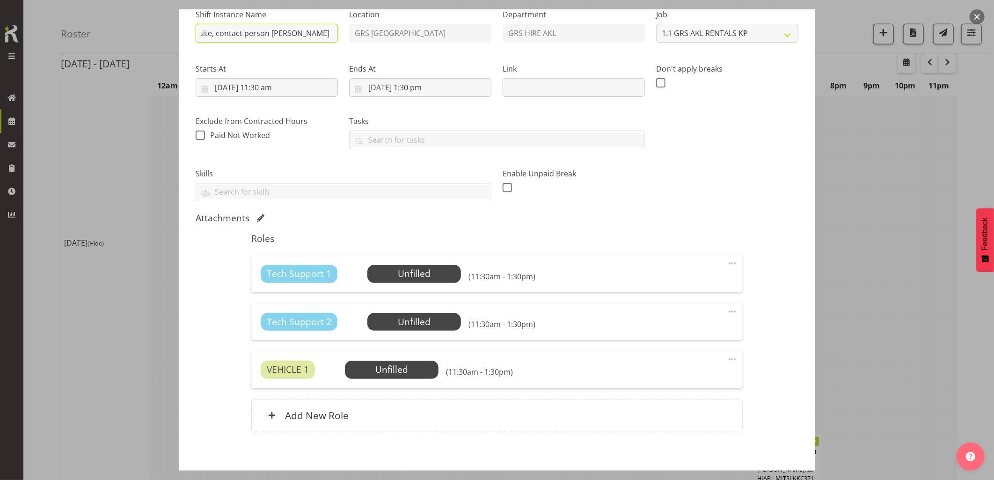
scroll to position [144, 0]
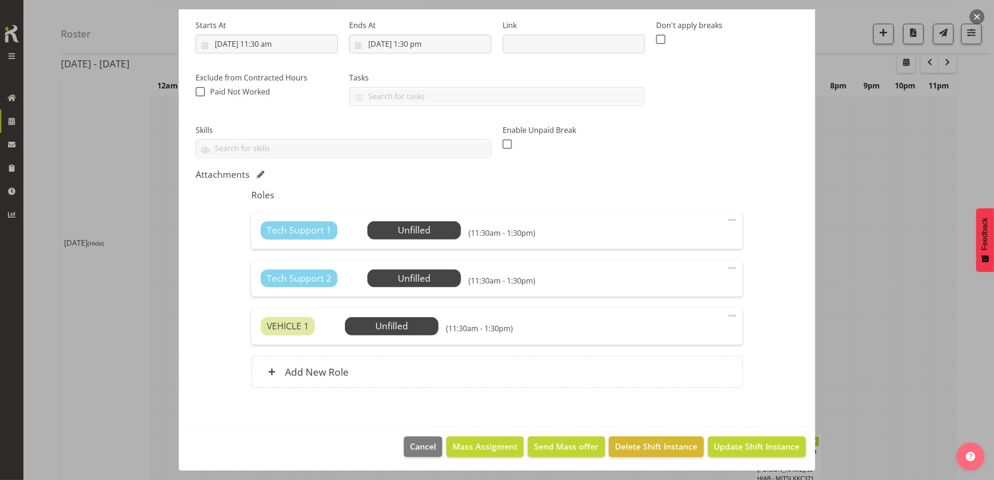
type input "C016307 - Omexom - Fence off 2 poles + civil works at [GEOGRAPHIC_DATA] 12 pm o…"
click at [756, 441] on span "Update Shift Instance" at bounding box center [757, 446] width 86 height 12
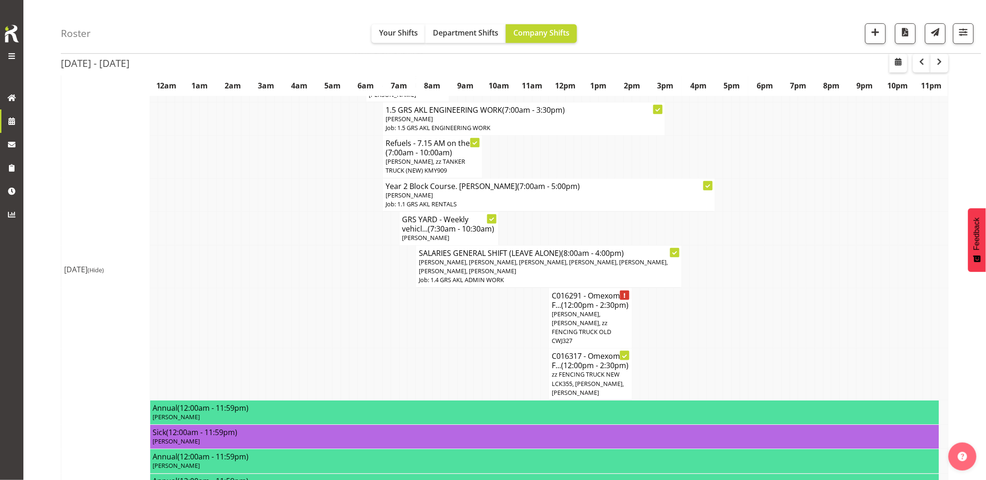
scroll to position [156, 0]
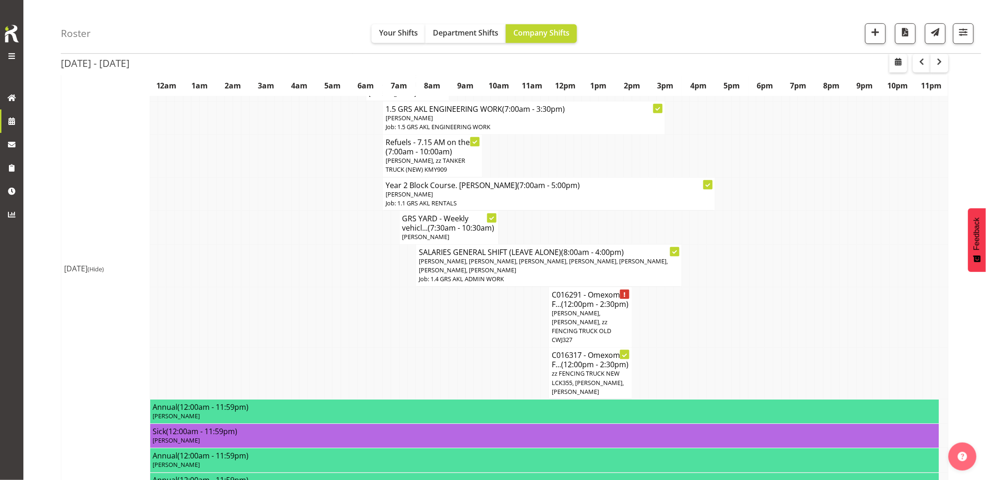
click at [330, 335] on td at bounding box center [328, 317] width 8 height 61
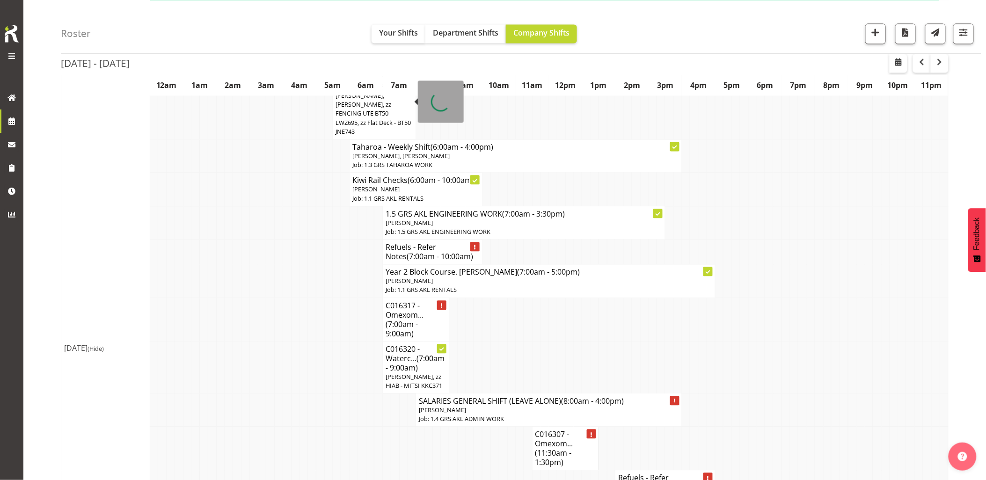
scroll to position [676, 0]
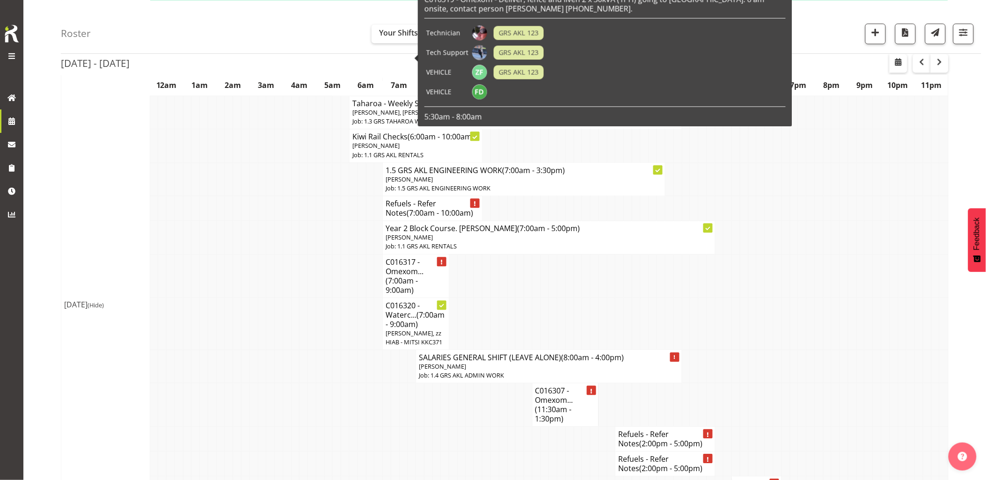
drag, startPoint x: 285, startPoint y: 361, endPoint x: 292, endPoint y: 353, distance: 10.6
click at [286, 349] on td at bounding box center [287, 324] width 8 height 52
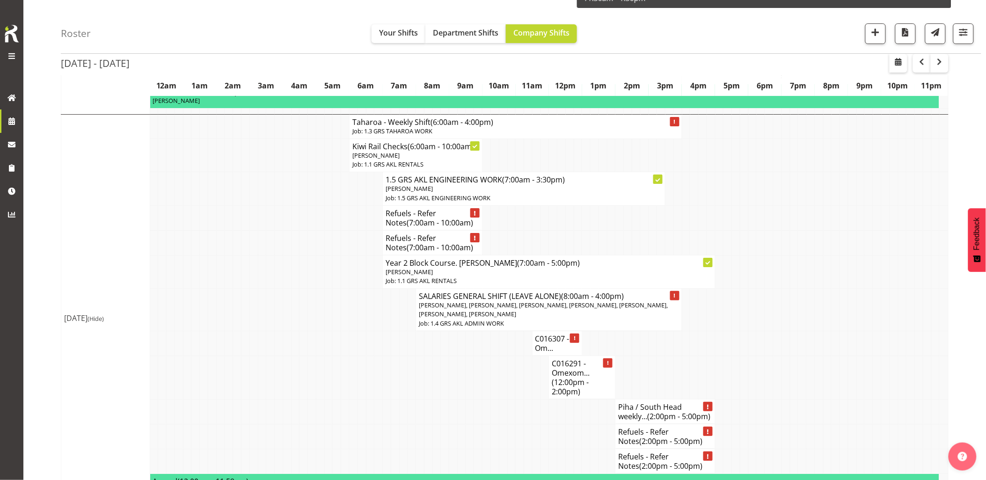
scroll to position [1247, 0]
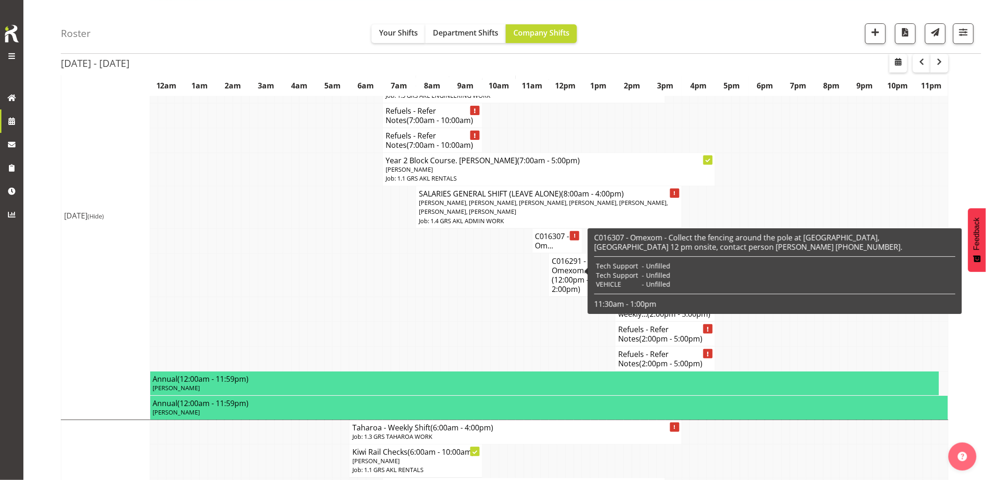
click at [555, 250] on h4 "C016307 - Om..." at bounding box center [557, 241] width 44 height 19
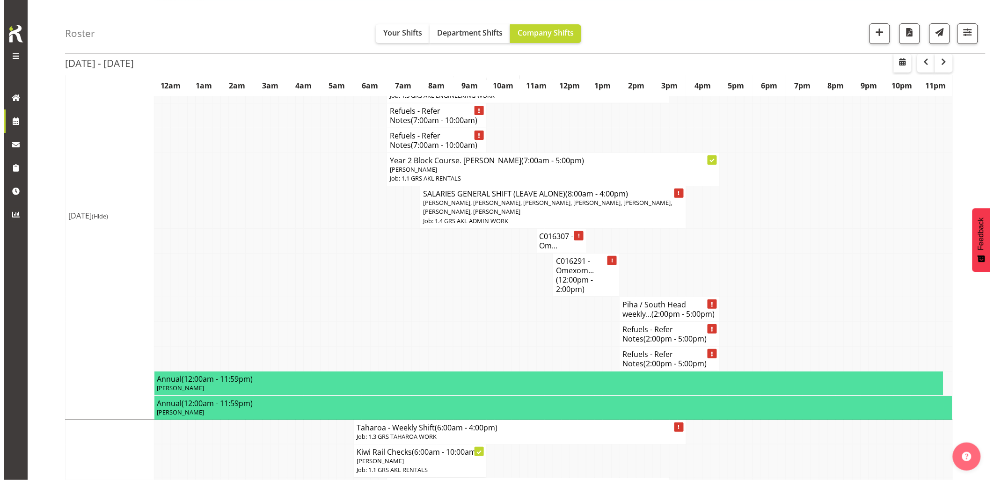
scroll to position [1238, 0]
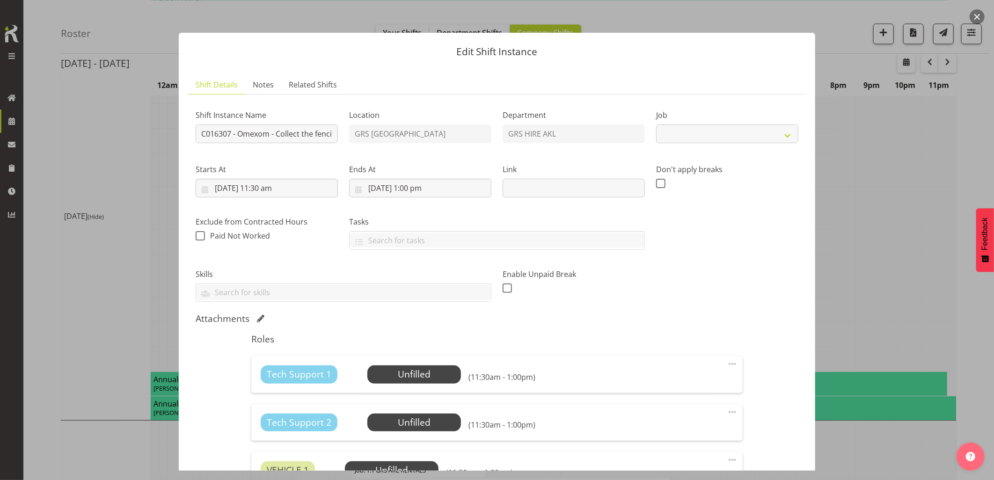
select select "7504"
drag, startPoint x: 274, startPoint y: 134, endPoint x: 321, endPoint y: 131, distance: 47.4
click at [321, 131] on input "C016307 - Omexom - Collect the fencing around the pole at [GEOGRAPHIC_DATA], [G…" at bounding box center [267, 133] width 142 height 19
click at [300, 133] on input "C016307 - Omexom - Collect the fencing around the pole at [GEOGRAPHIC_DATA], [G…" at bounding box center [267, 133] width 142 height 19
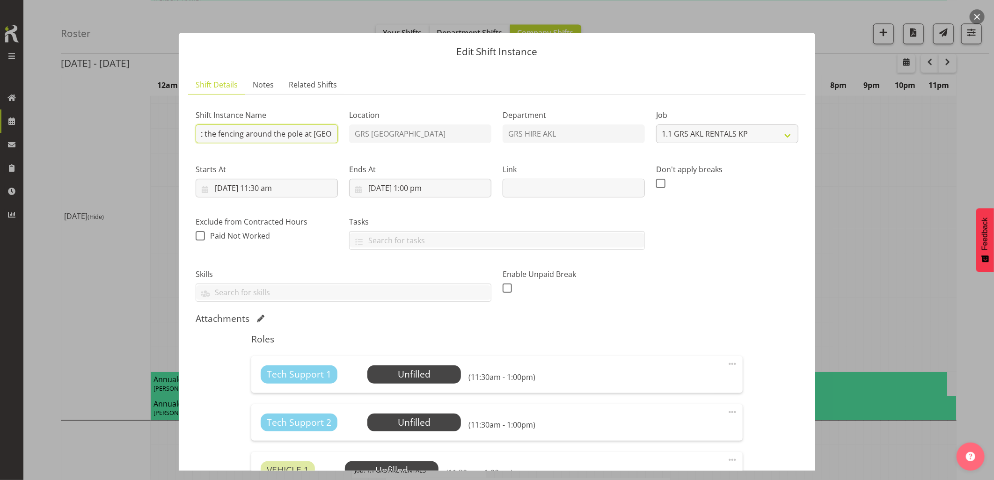
click at [287, 134] on input "C016307 - Omexom - Collect the fencing around the pole at [GEOGRAPHIC_DATA], [G…" at bounding box center [267, 133] width 142 height 19
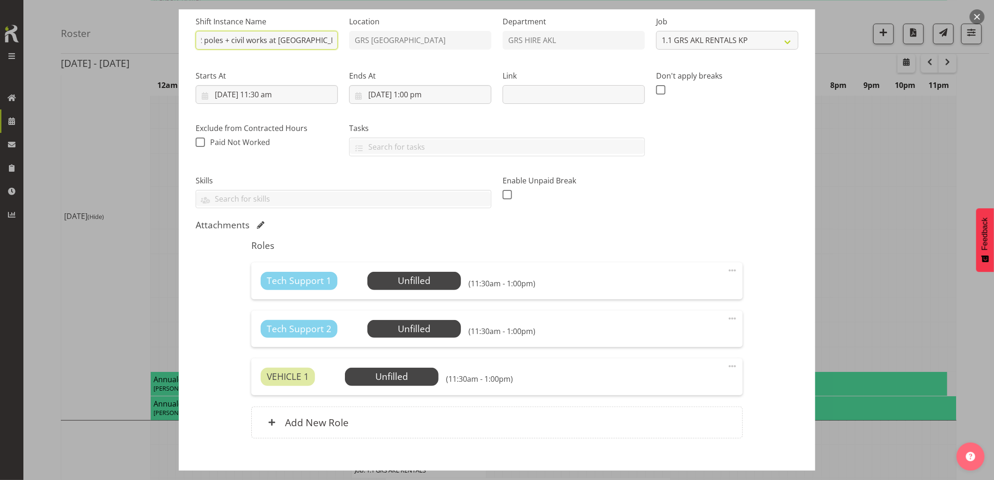
scroll to position [144, 0]
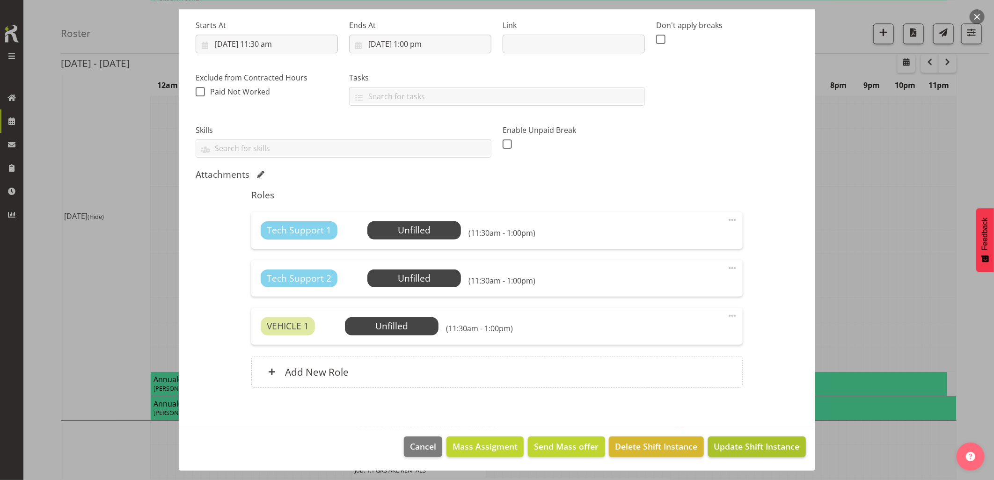
type input "C016307 - Omexom - Collect the fencing around the 2 poles + civil works at [GEO…"
drag, startPoint x: 712, startPoint y: 446, endPoint x: 708, endPoint y: 438, distance: 9.0
click at [714, 445] on span "Update Shift Instance" at bounding box center [757, 446] width 86 height 12
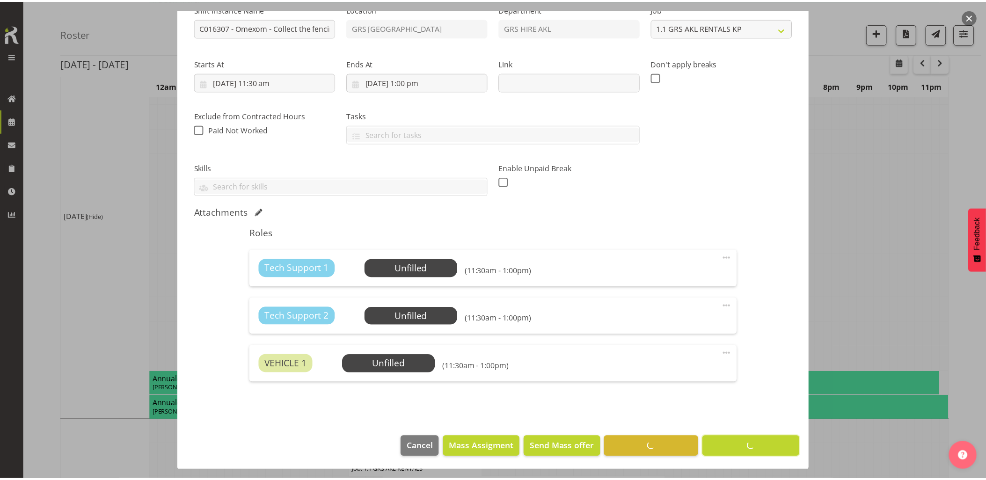
scroll to position [0, 0]
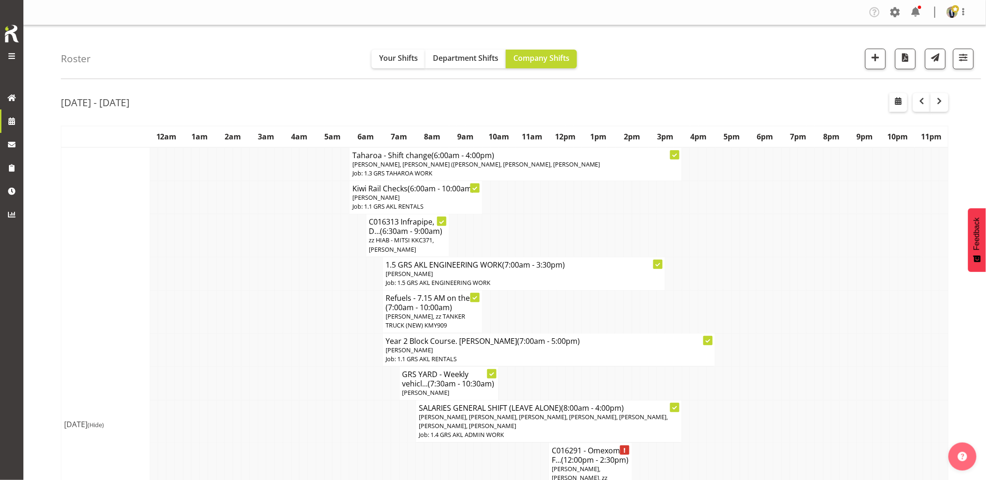
drag, startPoint x: 248, startPoint y: 296, endPoint x: 256, endPoint y: 289, distance: 10.6
click at [250, 293] on tr "Refuels - 7.15 AM on the... (7:00am - 10:00am) [PERSON_NAME], zz TANKER TRUCK (…" at bounding box center [504, 312] width 887 height 43
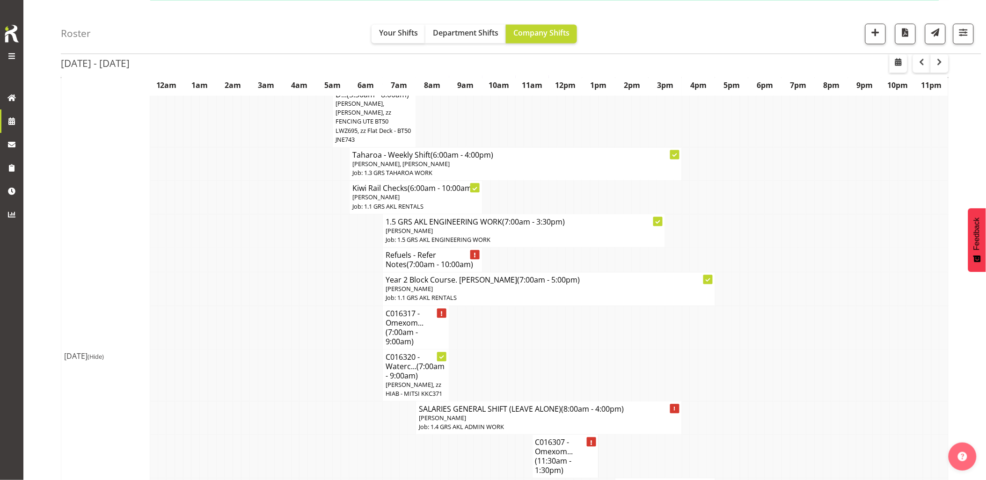
click at [250, 272] on td at bounding box center [253, 260] width 8 height 25
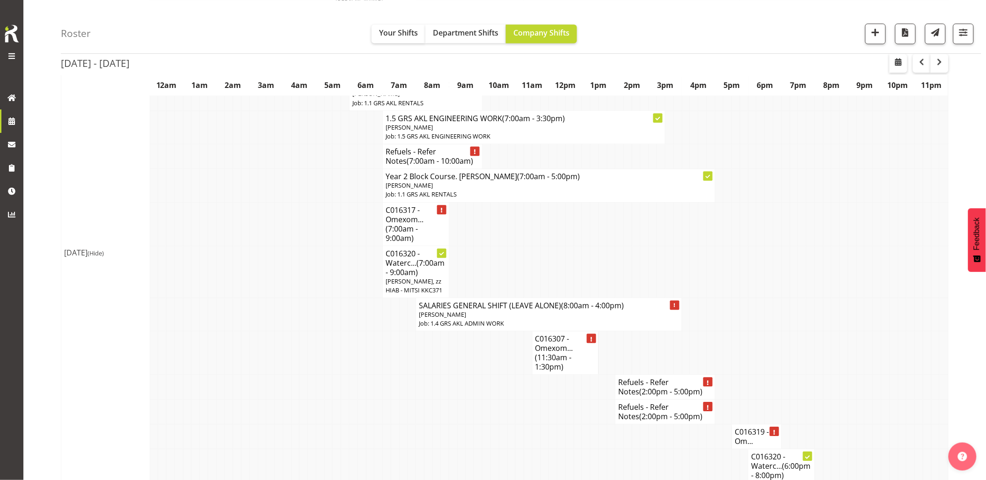
click at [253, 271] on td at bounding box center [253, 272] width 8 height 52
drag, startPoint x: 422, startPoint y: 389, endPoint x: 458, endPoint y: 386, distance: 35.2
click at [423, 375] on td at bounding box center [420, 353] width 8 height 44
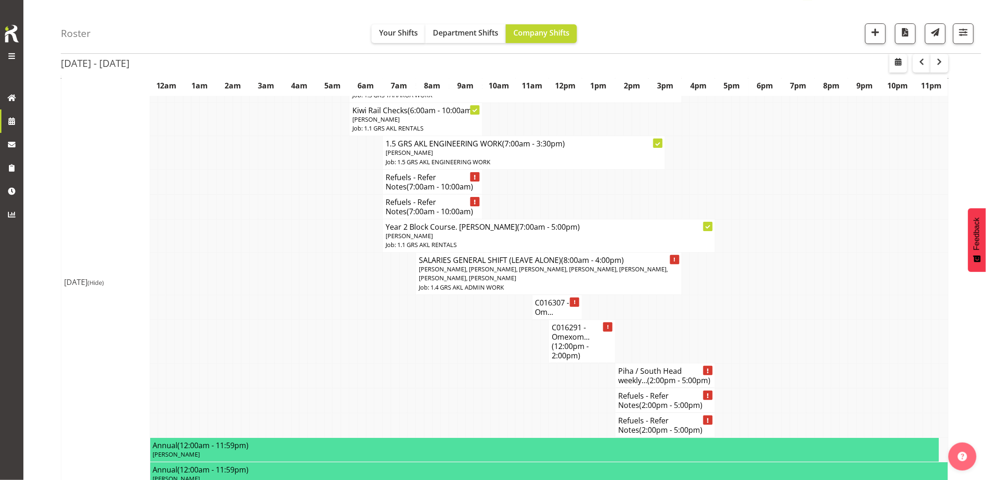
scroll to position [1247, 0]
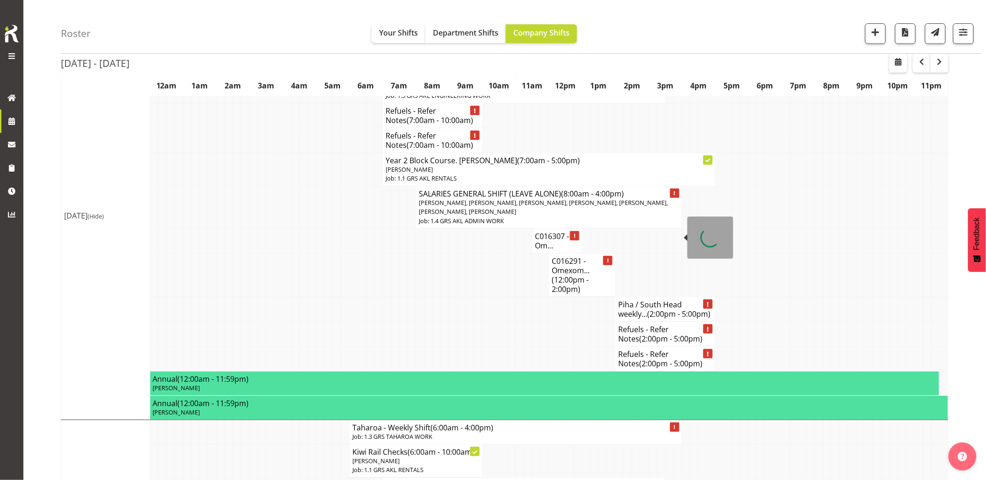
click at [436, 216] on span "[PERSON_NAME], [PERSON_NAME], [PERSON_NAME], [PERSON_NAME], [PERSON_NAME], [PER…" at bounding box center [543, 206] width 249 height 17
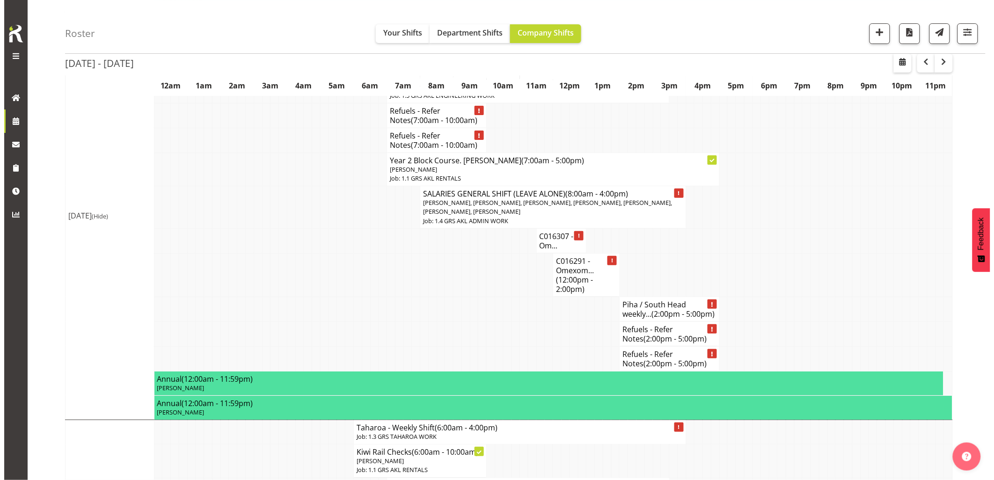
scroll to position [1238, 0]
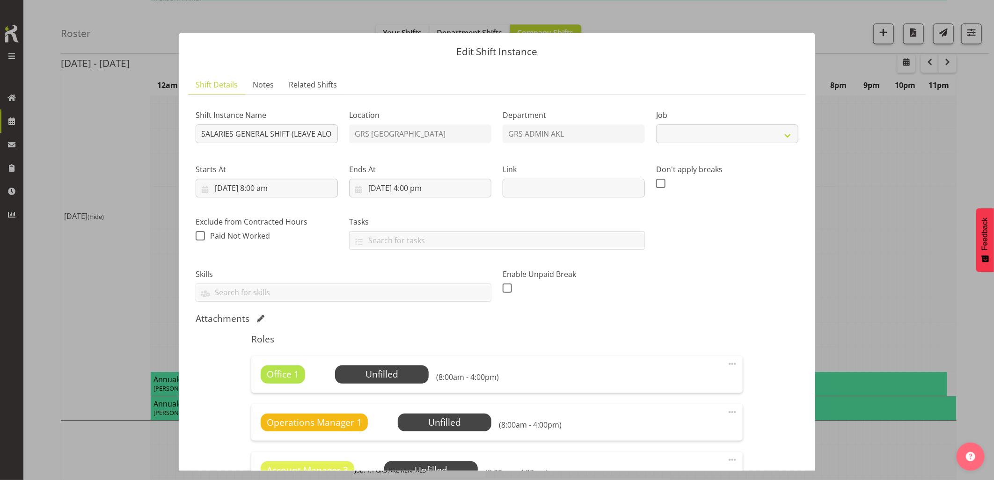
select select "875"
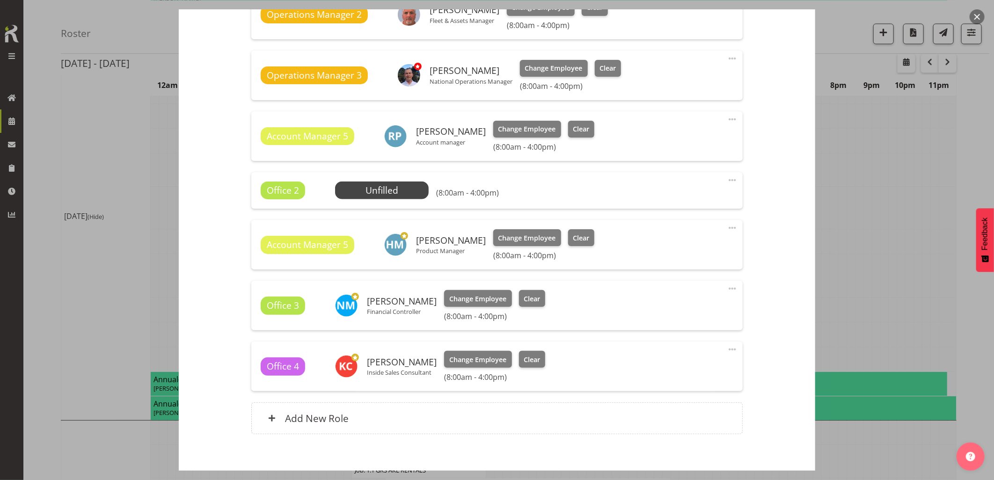
scroll to position [666, 0]
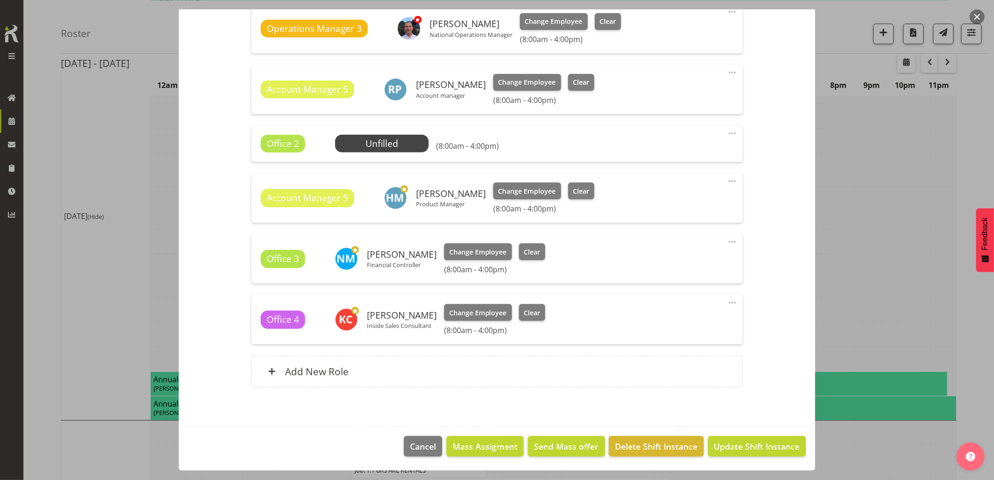
drag, startPoint x: 974, startPoint y: 18, endPoint x: 950, endPoint y: 41, distance: 33.8
click at [974, 18] on button "button" at bounding box center [976, 16] width 15 height 15
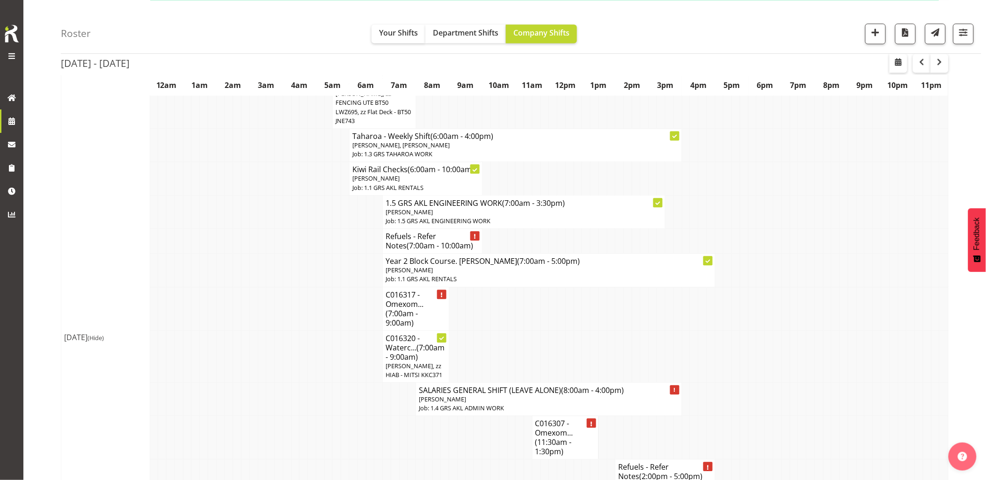
scroll to position [727, 0]
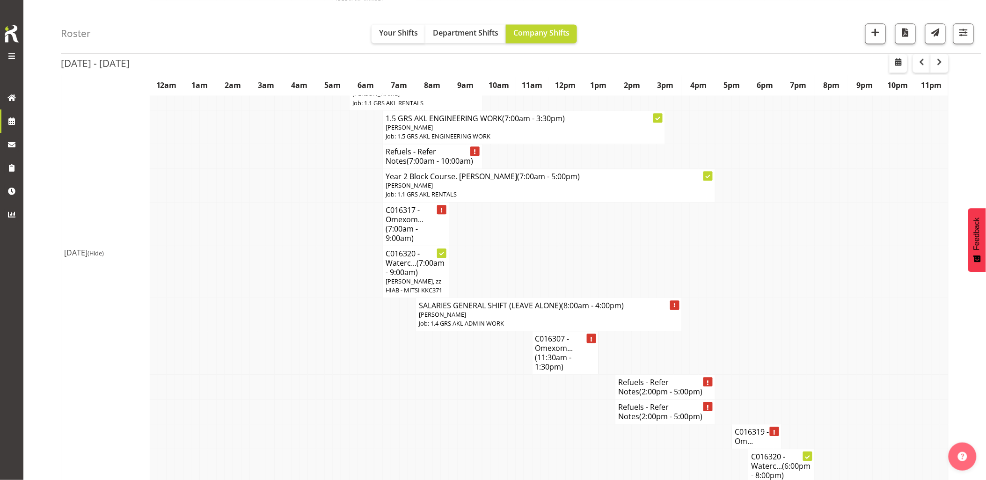
click at [273, 331] on td at bounding box center [270, 314] width 8 height 33
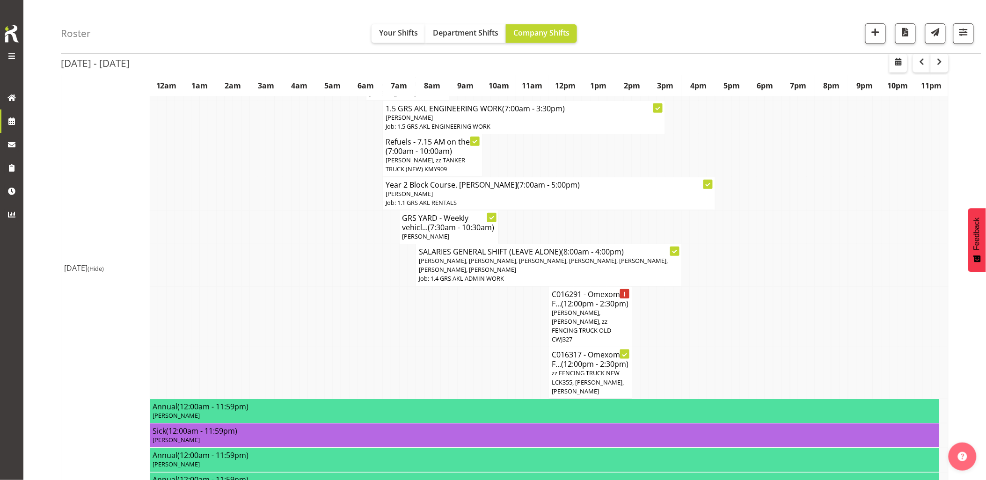
scroll to position [156, 0]
click at [275, 341] on td at bounding box center [279, 317] width 8 height 61
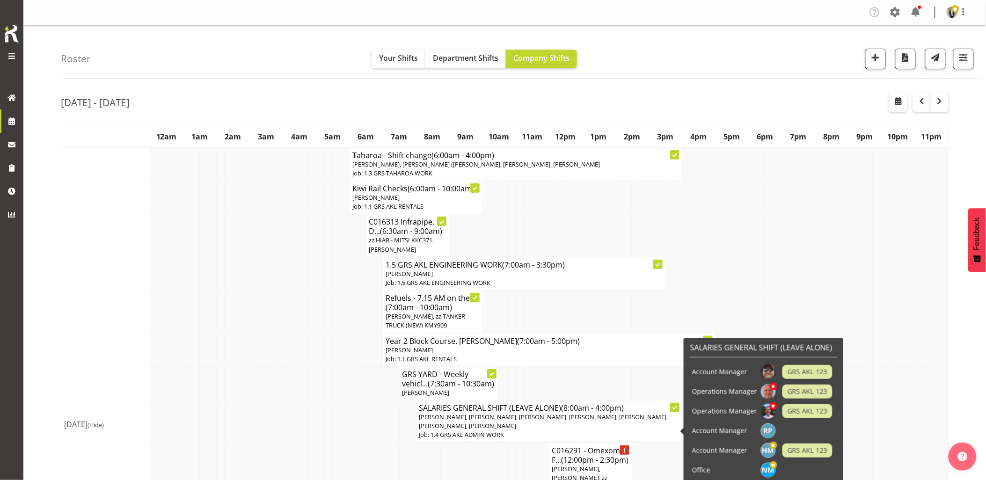
scroll to position [208, 0]
